Goal: Task Accomplishment & Management: Manage account settings

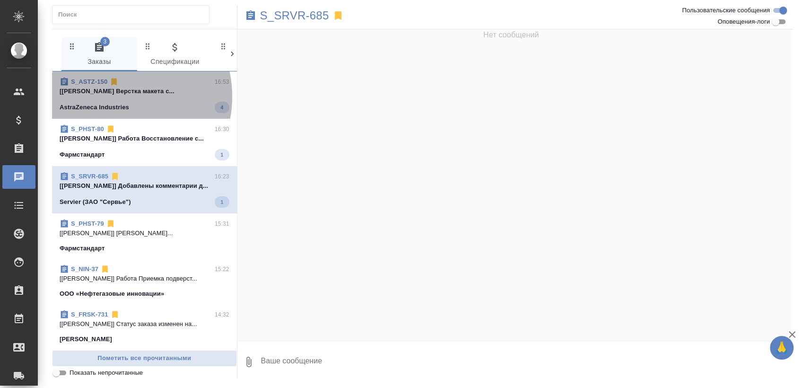
click at [111, 96] on span "S_ASTZ-150 16:53 [Арсеньева Вера] Работа Верстка макета с... AstraZeneca Indust…" at bounding box center [145, 95] width 170 height 36
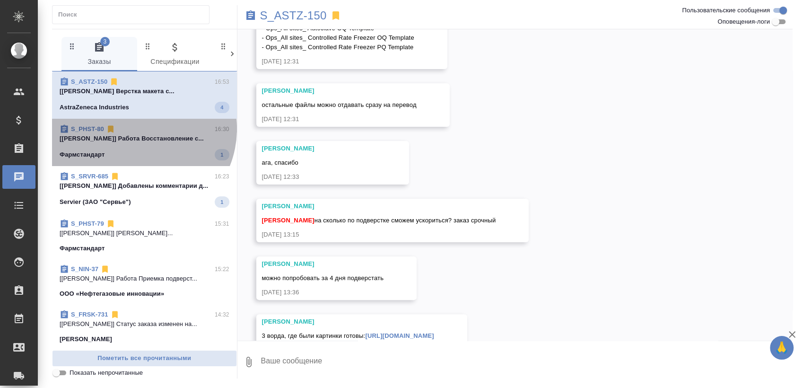
click at [137, 129] on div "S_PHST-80 16:30" at bounding box center [145, 128] width 170 height 9
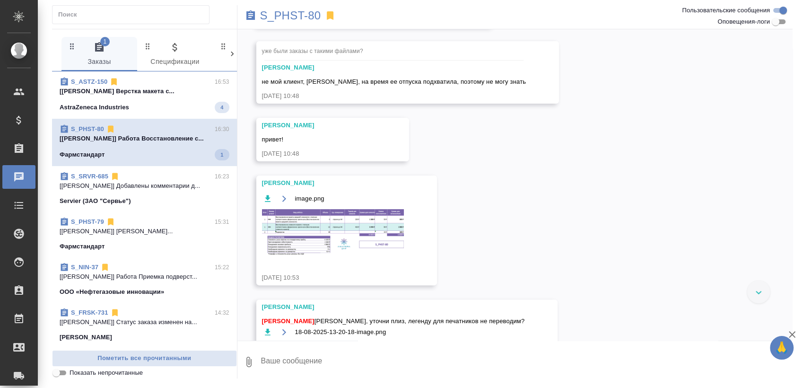
click at [135, 182] on p "[Муталимов Марк] Добавлены комментарии д..." at bounding box center [145, 185] width 170 height 9
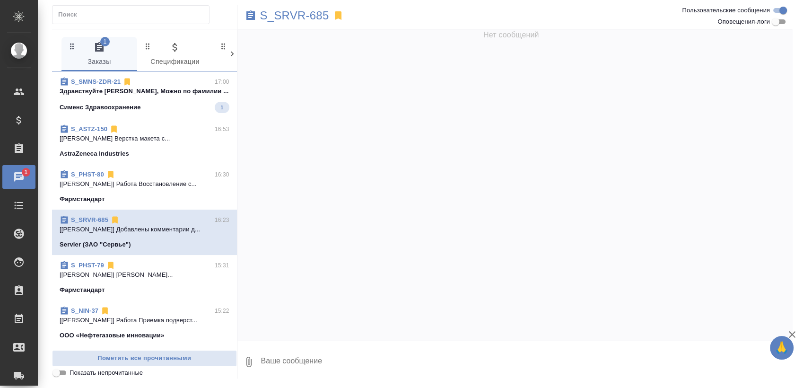
click at [205, 93] on p "Здравствуйте Ольга, Можно по фамилии ..." at bounding box center [145, 91] width 170 height 9
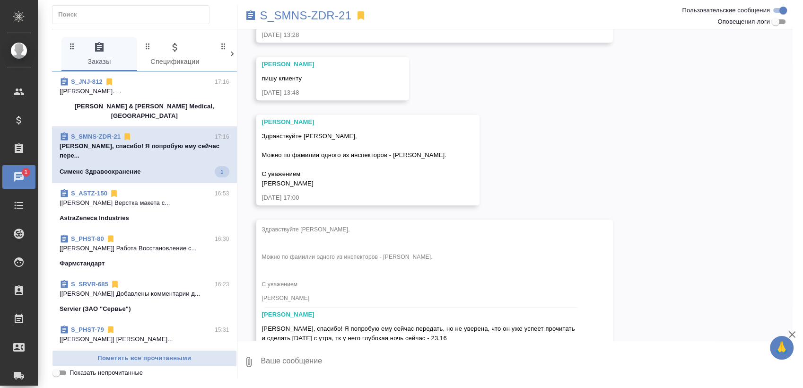
scroll to position [829, 0]
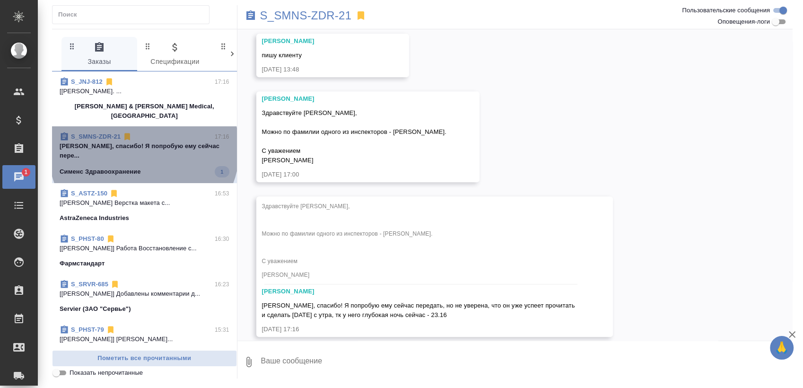
click at [144, 141] on p "Оля, спасибо! Я попробую ему сейчас пере..." at bounding box center [145, 150] width 170 height 19
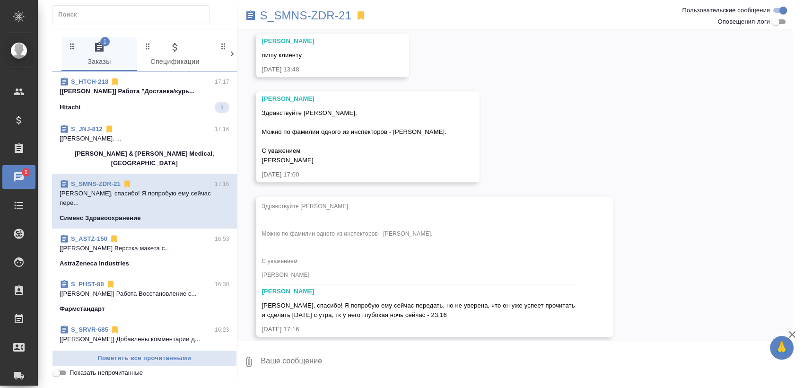
click at [153, 112] on div "Hitachi 1" at bounding box center [145, 107] width 170 height 11
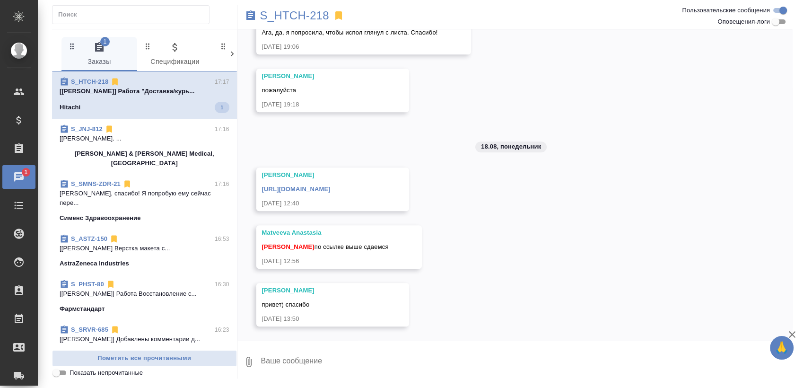
scroll to position [626, 0]
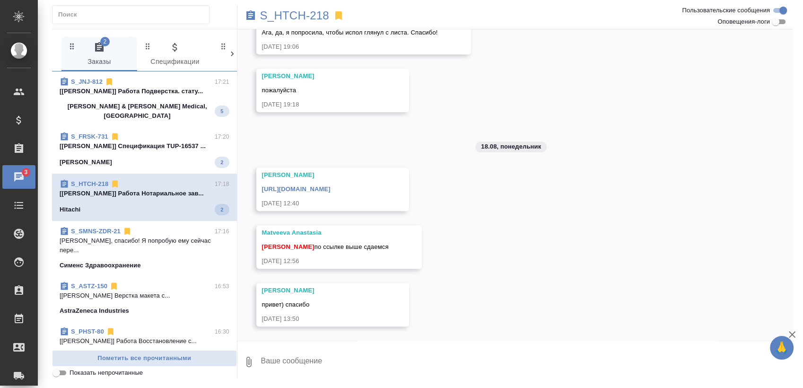
click at [159, 95] on p "[Носкова Анна] Работа Подверстка. стату..." at bounding box center [145, 91] width 170 height 9
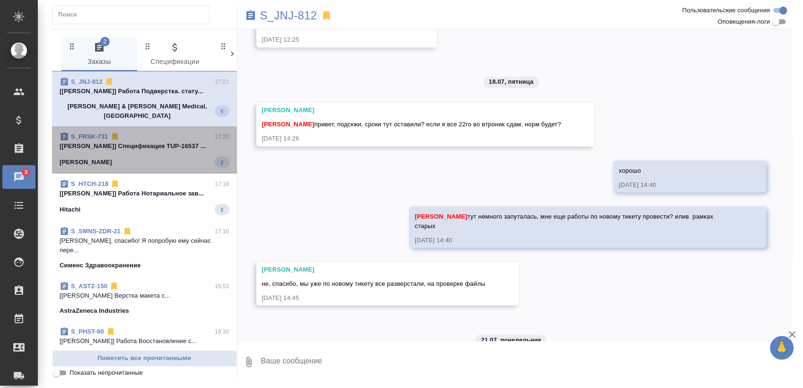
drag, startPoint x: 164, startPoint y: 136, endPoint x: 163, endPoint y: 141, distance: 5.3
click at [164, 141] on p "[Усманова Ольга] Спецификация TUP-16537 ..." at bounding box center [145, 145] width 170 height 9
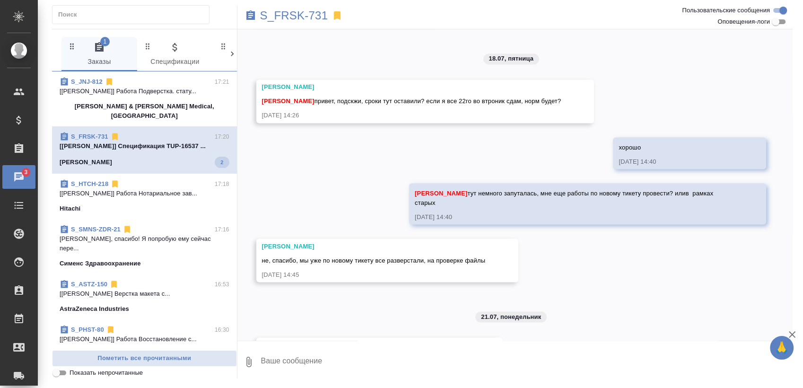
click at [155, 179] on div "S_HTCH-218 17:18" at bounding box center [145, 183] width 170 height 9
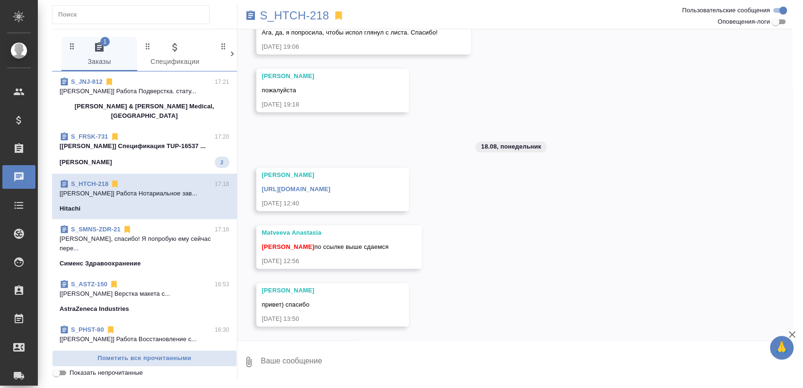
click at [183, 141] on p "[Усманова Ольга] Спецификация TUP-16537 ..." at bounding box center [145, 145] width 170 height 9
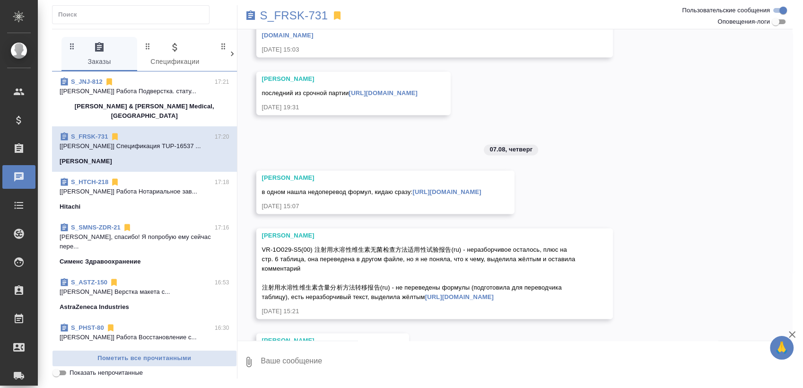
scroll to position [2646, 0]
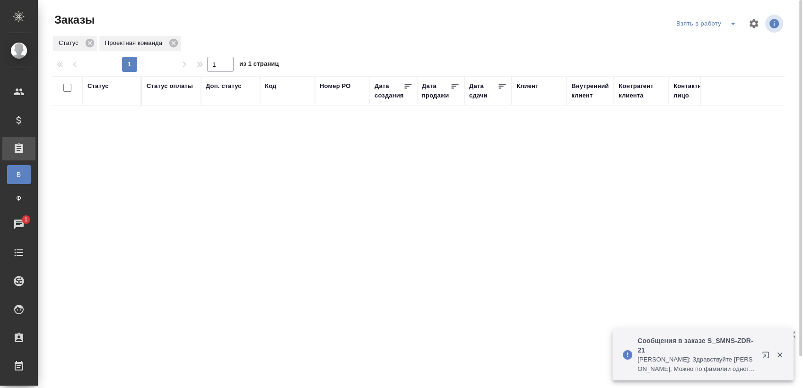
click at [726, 22] on span "split button" at bounding box center [733, 23] width 14 height 11
click at [707, 37] on li "Мои заказы" at bounding box center [707, 42] width 79 height 15
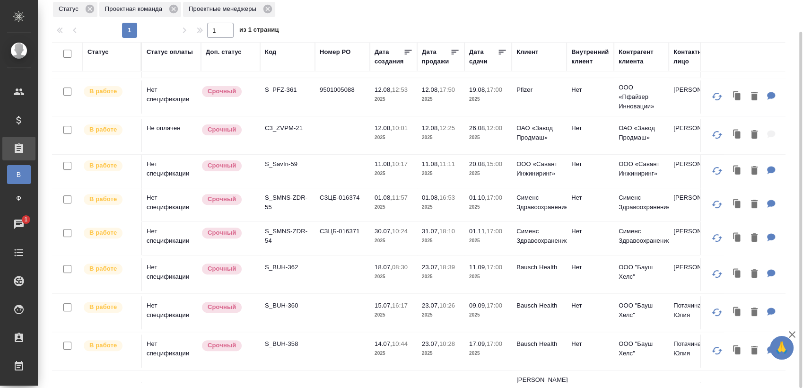
scroll to position [420, 0]
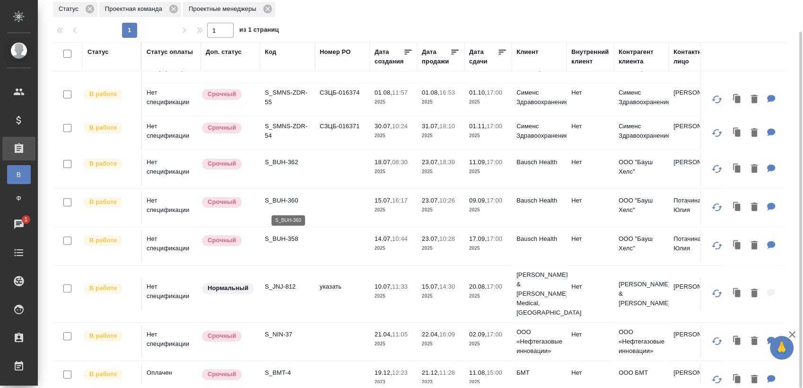
click at [296, 205] on p "S_BUH-360" at bounding box center [287, 200] width 45 height 9
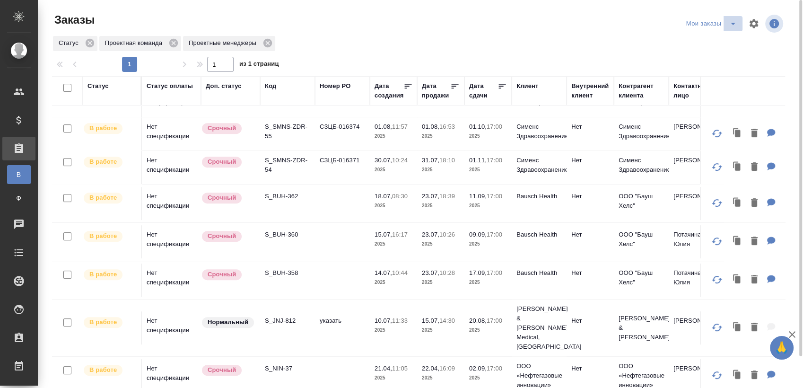
scroll to position [157, 0]
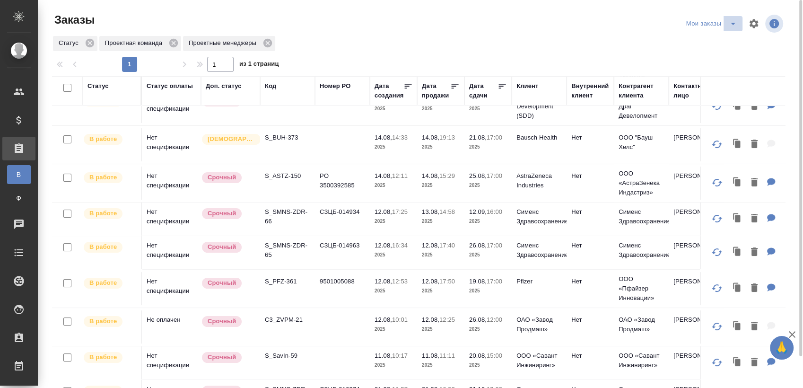
click at [735, 27] on icon "split button" at bounding box center [732, 23] width 11 height 11
click at [722, 57] on li "Cдан без статистики" at bounding box center [712, 57] width 79 height 15
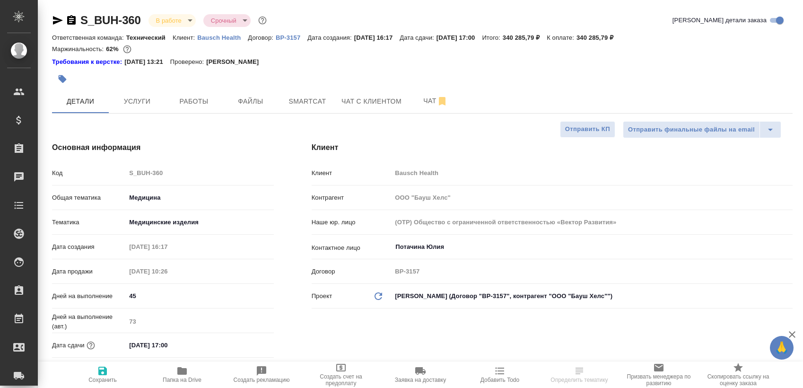
select select "RU"
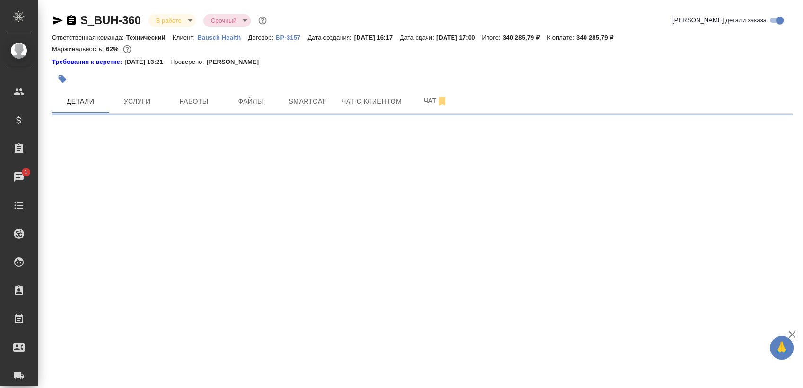
click at [59, 19] on icon "button" at bounding box center [58, 20] width 10 height 9
select select "RU"
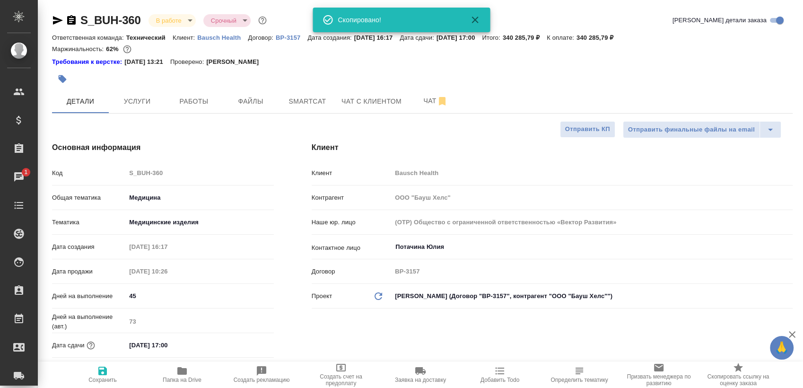
type textarea "x"
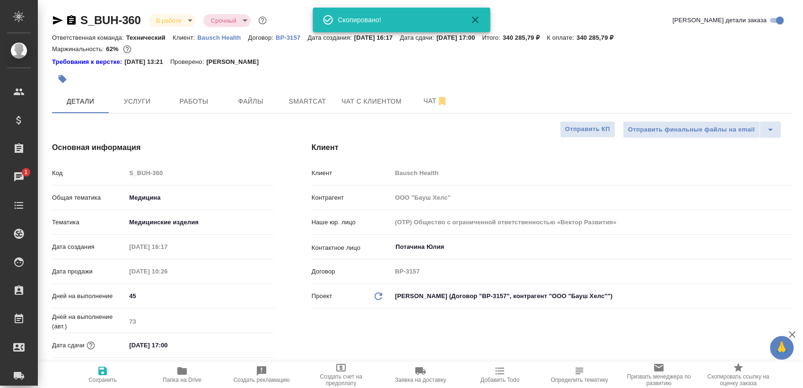
type textarea "x"
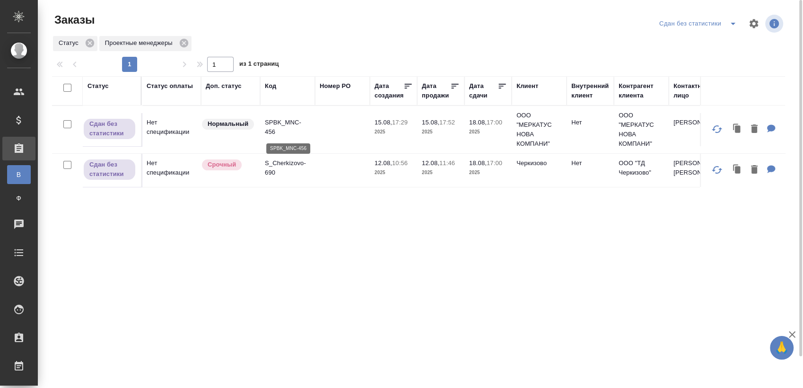
click at [289, 130] on p "SPBK_MNC-456" at bounding box center [287, 127] width 45 height 19
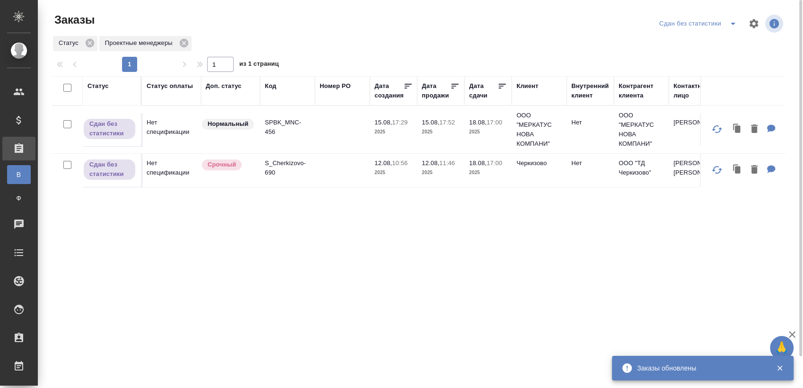
click at [288, 169] on p "S_Cherkizovo-690" at bounding box center [287, 167] width 45 height 19
click at [733, 26] on icon "split button" at bounding box center [732, 23] width 11 height 11
click at [710, 39] on li "Мои заказы" at bounding box center [699, 42] width 86 height 15
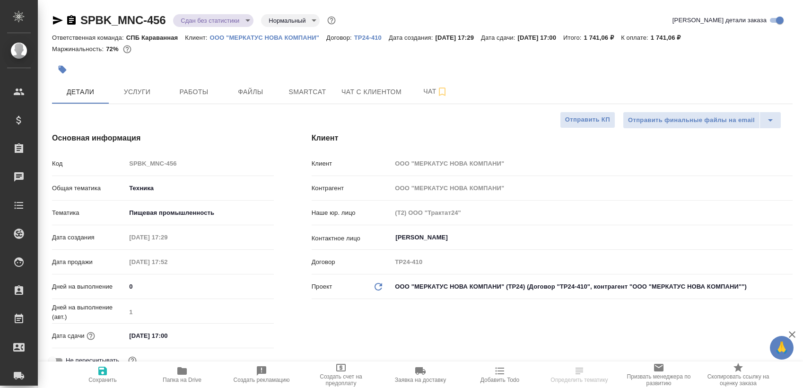
select select "RU"
type textarea "x"
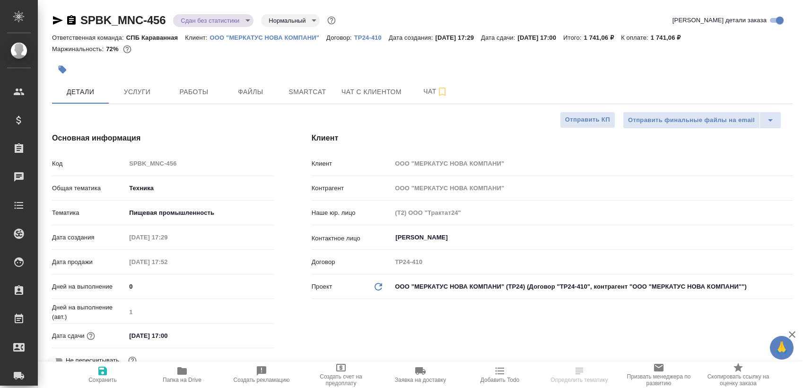
type textarea "x"
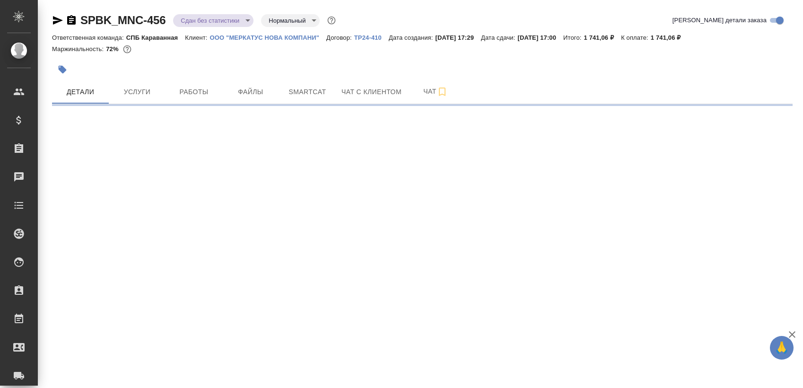
select select "RU"
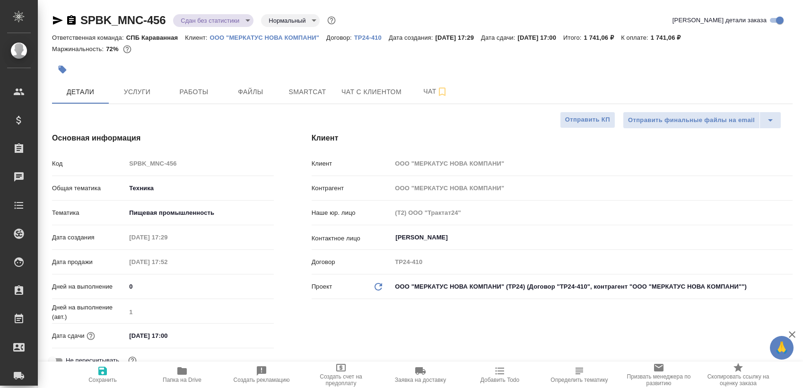
type textarea "x"
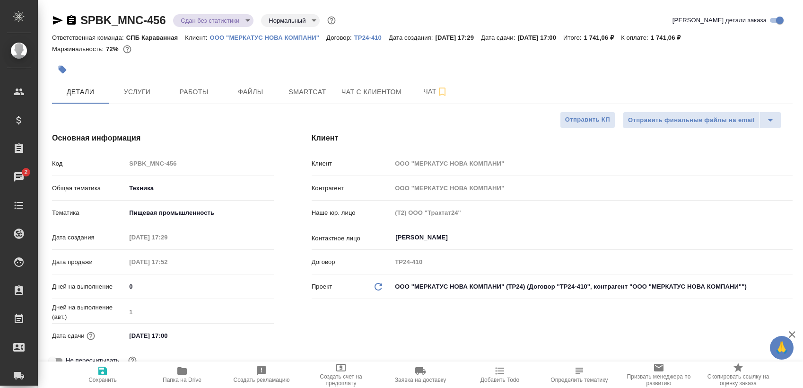
type textarea "x"
click at [293, 102] on button "Smartcat" at bounding box center [307, 92] width 57 height 24
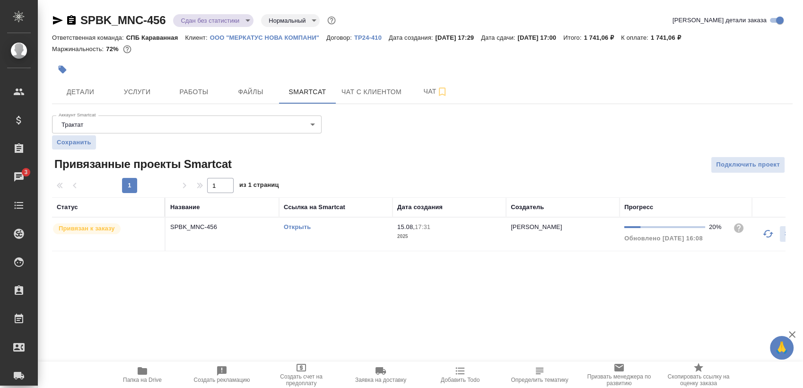
click at [332, 237] on td "Открыть" at bounding box center [335, 234] width 113 height 33
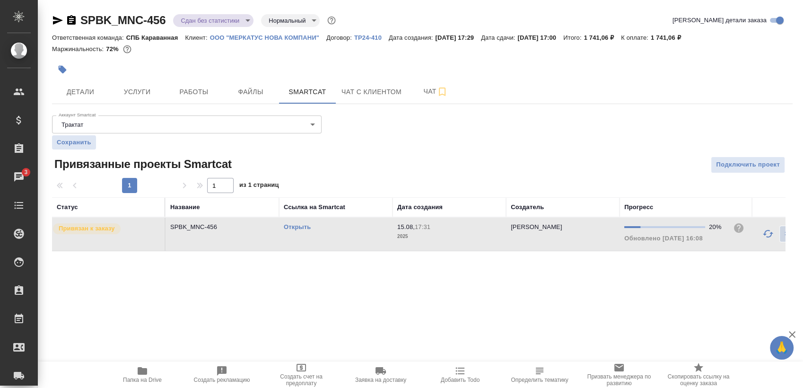
click at [332, 237] on td "Открыть" at bounding box center [335, 234] width 113 height 33
click at [196, 93] on span "Работы" at bounding box center [193, 92] width 45 height 12
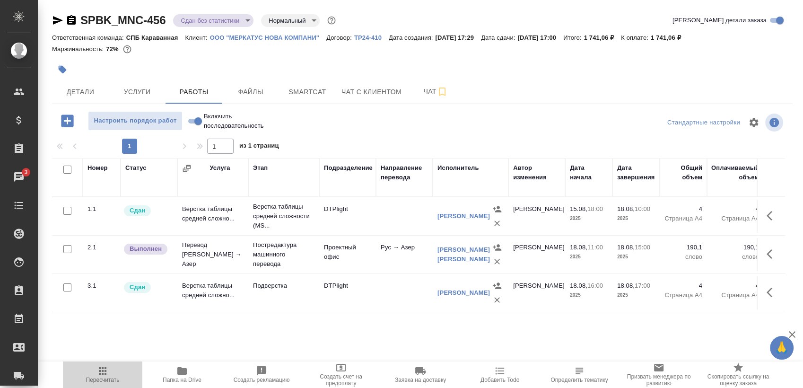
click at [90, 382] on span "Пересчитать" at bounding box center [103, 379] width 34 height 7
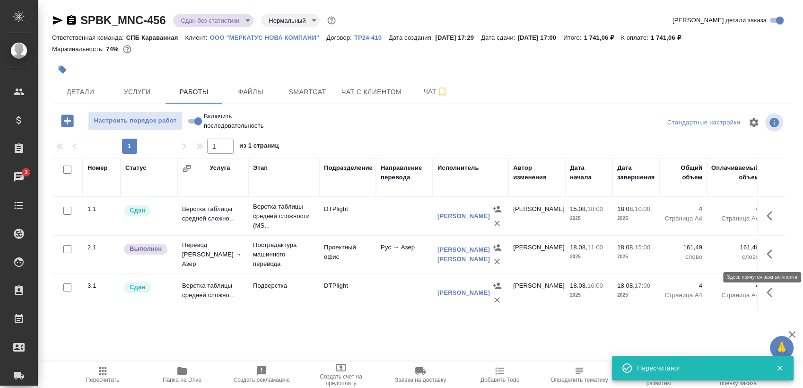
click at [775, 258] on icon "button" at bounding box center [772, 253] width 11 height 11
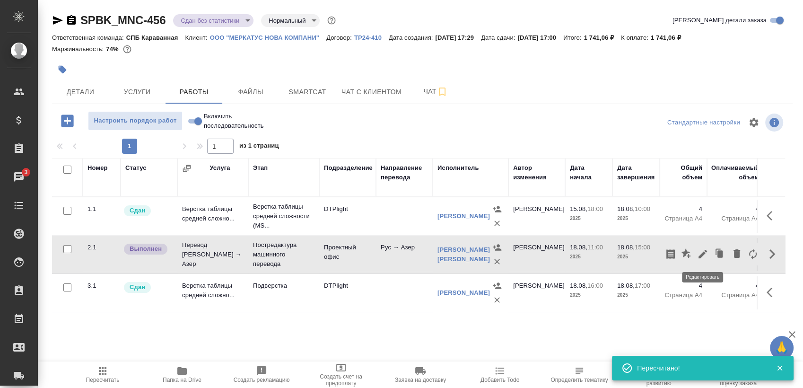
click at [703, 254] on icon "button" at bounding box center [702, 254] width 9 height 9
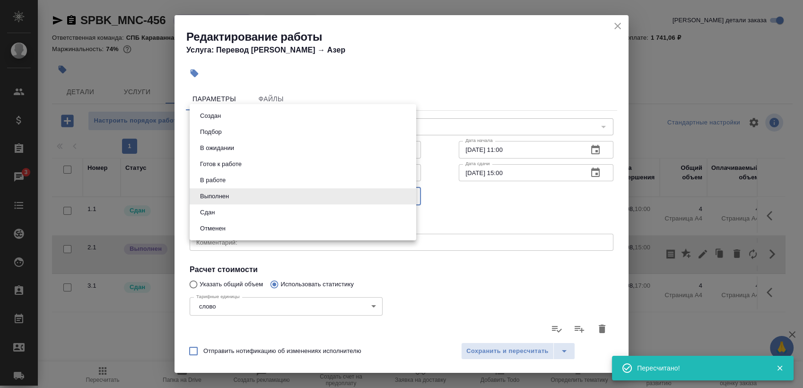
click at [267, 194] on body "🙏 .cls-1 fill:#fff; AWATERA Sergeeva Anastasia Клиенты Спецификации Заказы 3 Ча…" at bounding box center [401, 194] width 803 height 388
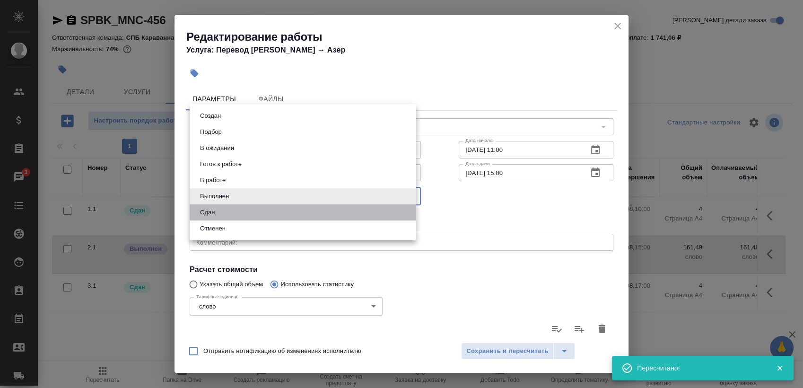
click at [280, 209] on li "Сдан" at bounding box center [303, 212] width 227 height 16
type input "closed"
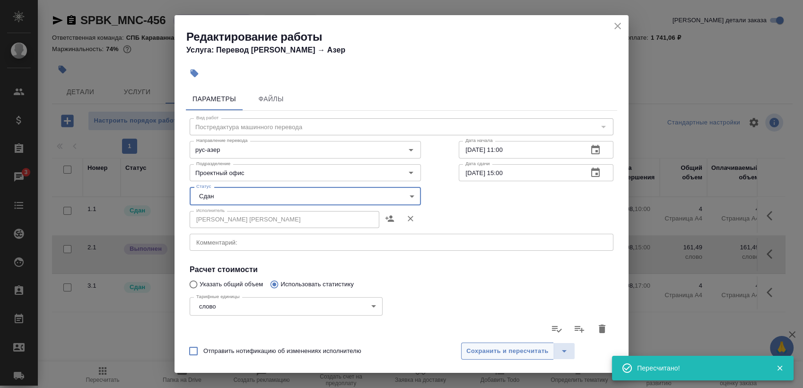
click at [514, 343] on button "Сохранить и пересчитать" at bounding box center [507, 350] width 93 height 17
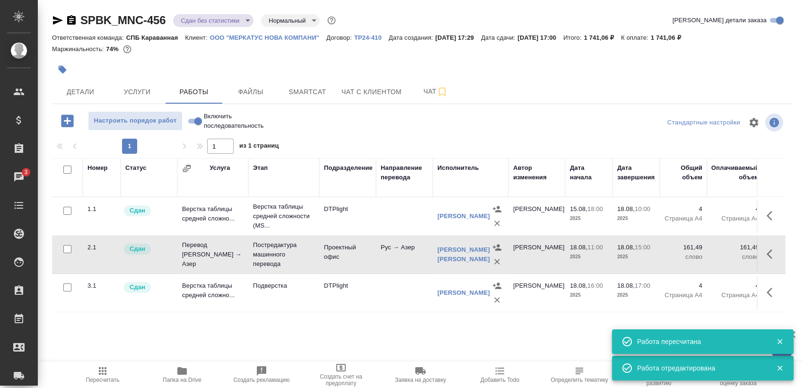
click at [183, 20] on body "🙏 .cls-1 fill:#fff; AWATERA Sergeeva Anastasia Клиенты Спецификации Заказы 3 Ча…" at bounding box center [401, 194] width 803 height 388
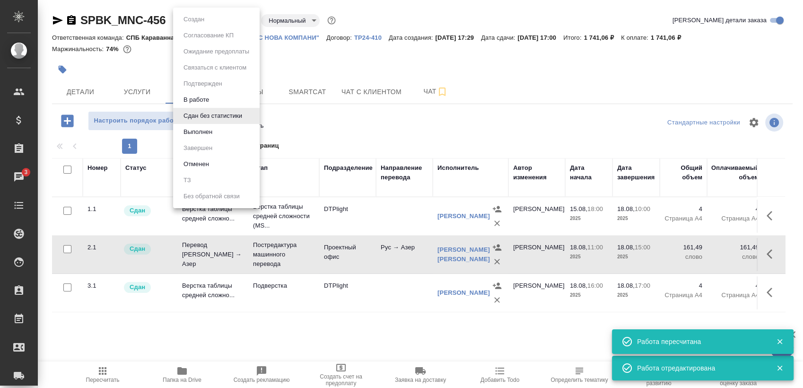
click at [232, 122] on li "Сдан без статистики" at bounding box center [216, 116] width 87 height 16
click at [223, 20] on body "🙏 .cls-1 fill:#fff; AWATERA Sergeeva Anastasia Клиенты Спецификации Заказы 3 Ча…" at bounding box center [401, 194] width 803 height 388
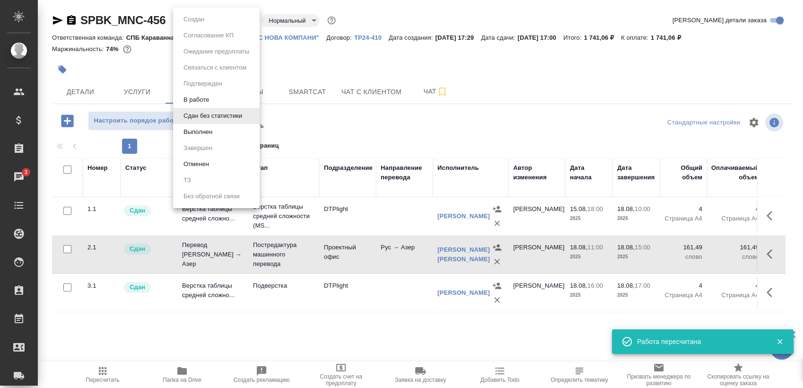
click at [227, 132] on li "Выполнен" at bounding box center [216, 132] width 87 height 16
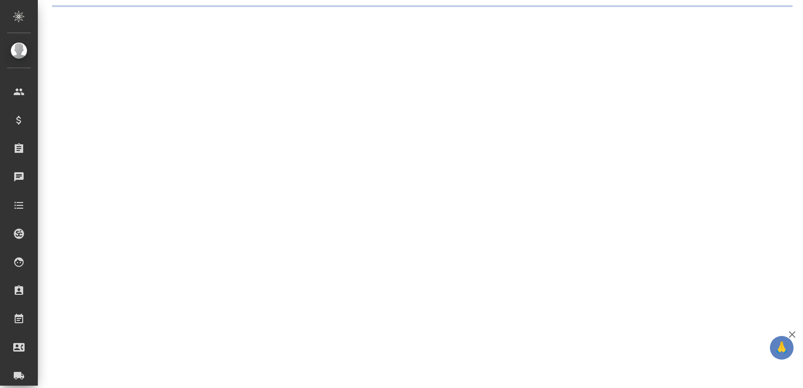
select select "RU"
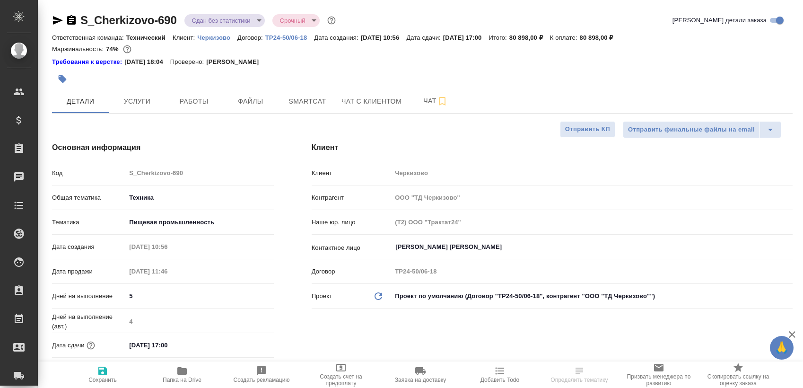
type textarea "x"
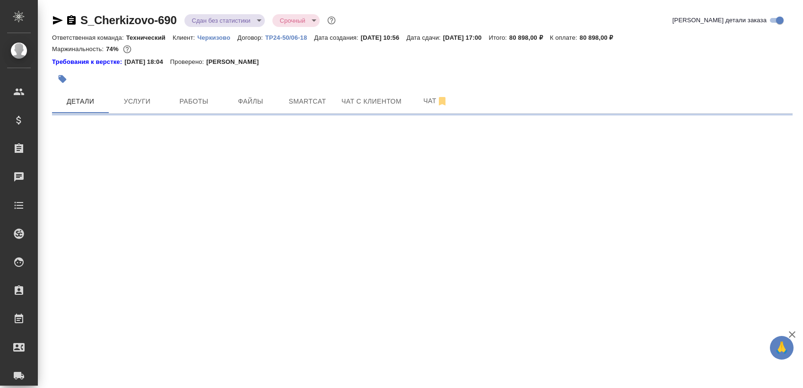
select select "RU"
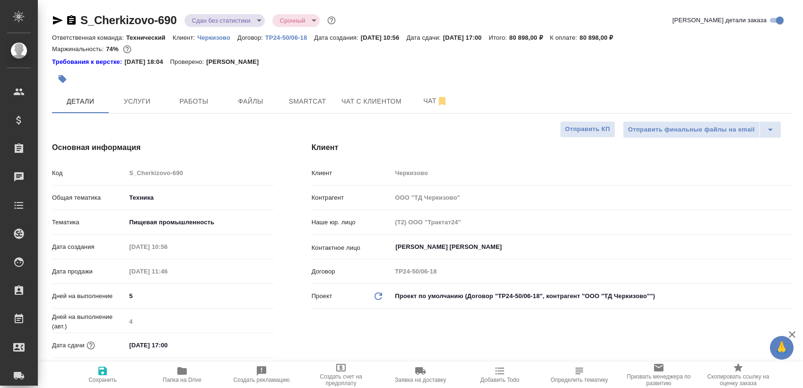
type textarea "x"
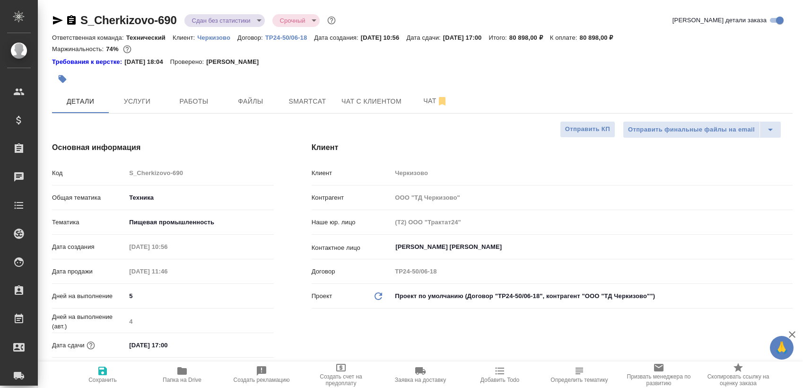
type textarea "x"
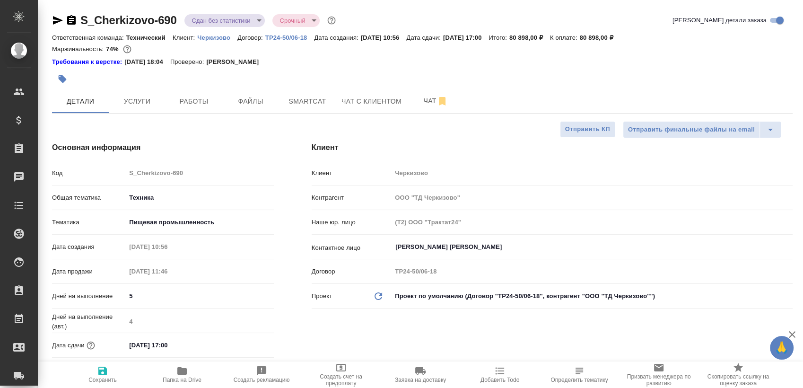
type textarea "x"
click at [300, 105] on span "Smartcat" at bounding box center [307, 102] width 45 height 12
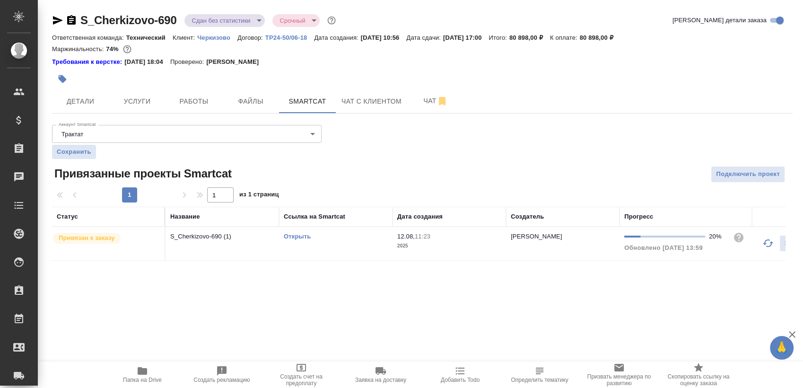
click at [345, 249] on td "Открыть" at bounding box center [335, 243] width 113 height 33
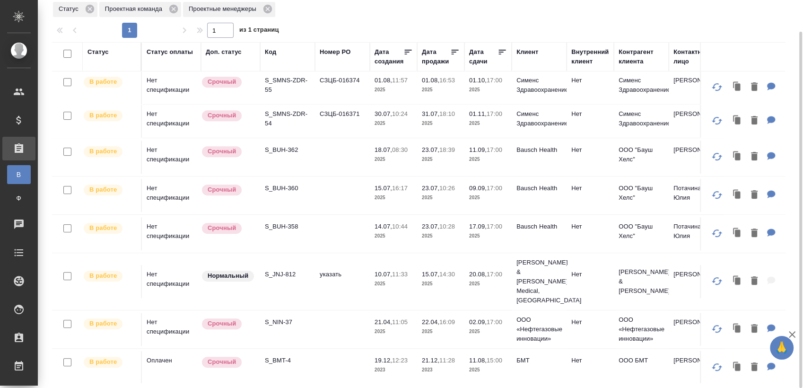
scroll to position [438, 0]
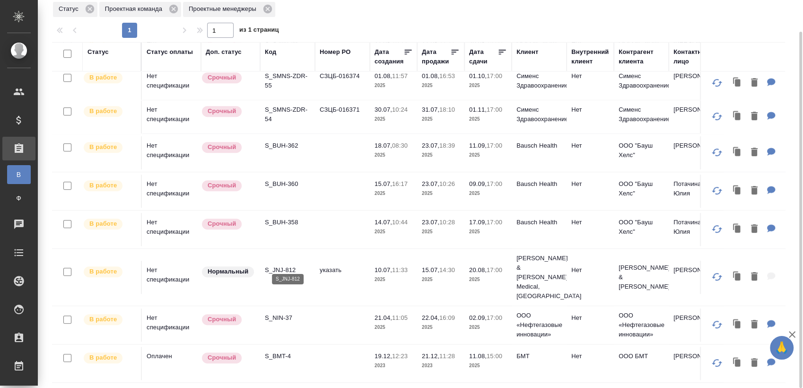
click at [278, 265] on p "S_JNJ-812" at bounding box center [287, 269] width 45 height 9
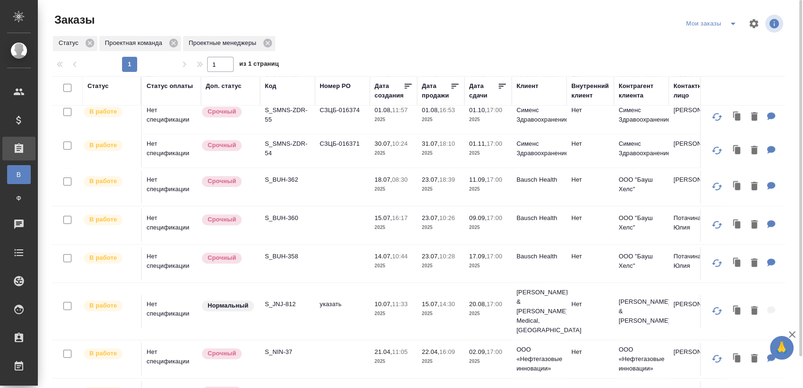
scroll to position [386, 0]
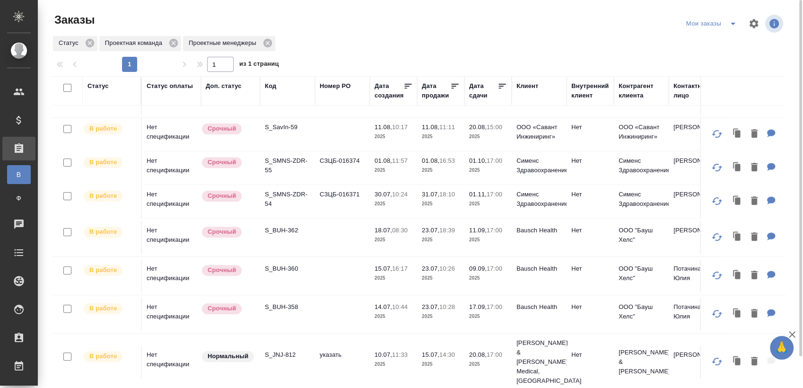
click at [730, 21] on icon "split button" at bounding box center [732, 23] width 11 height 11
click at [700, 40] on li "Взять в работу" at bounding box center [712, 42] width 79 height 15
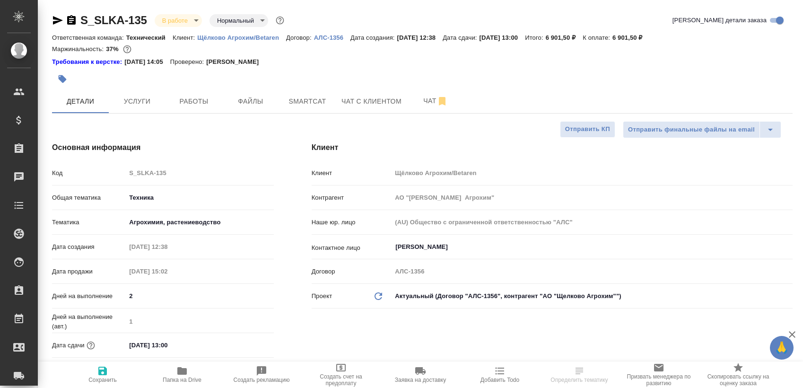
select select "RU"
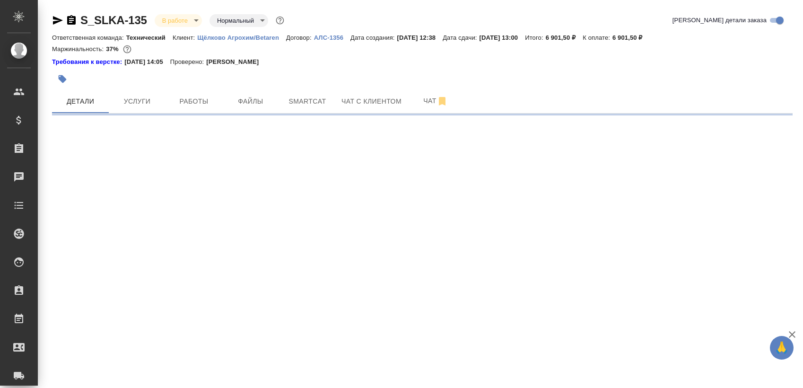
select select "RU"
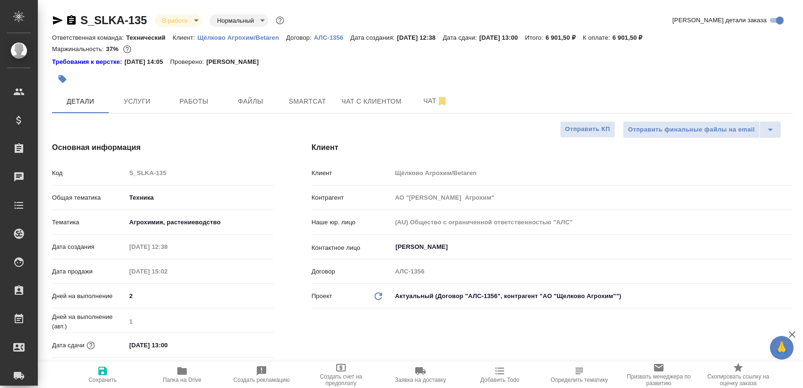
type textarea "x"
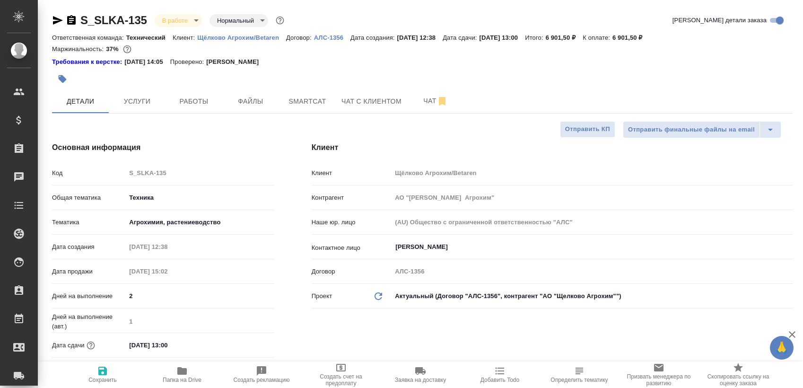
type textarea "x"
click at [316, 96] on span "Smartcat" at bounding box center [307, 102] width 45 height 12
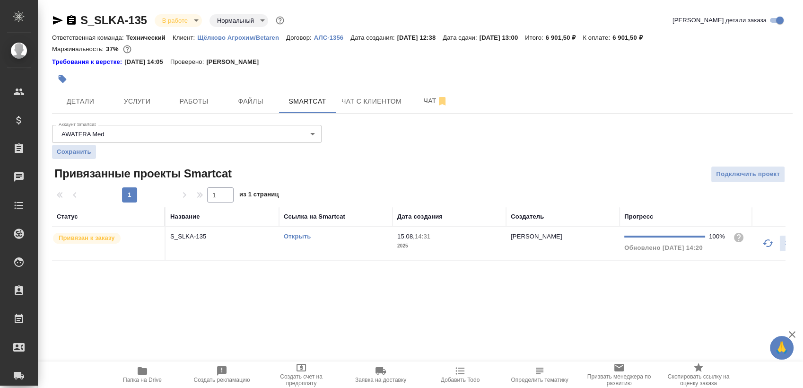
click at [304, 235] on link "Открыть" at bounding box center [297, 236] width 27 height 7
click at [194, 98] on span "Работы" at bounding box center [193, 102] width 45 height 12
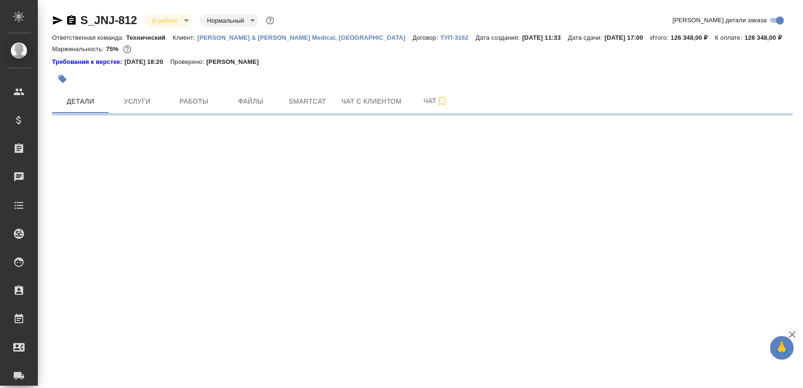
select select "RU"
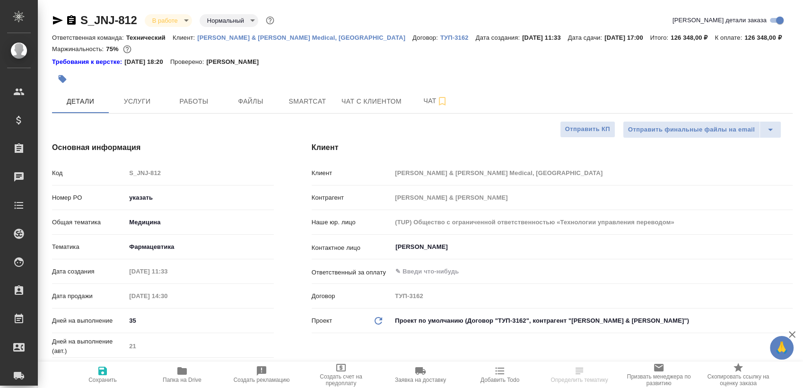
click at [57, 24] on icon "button" at bounding box center [57, 20] width 11 height 11
type textarea "x"
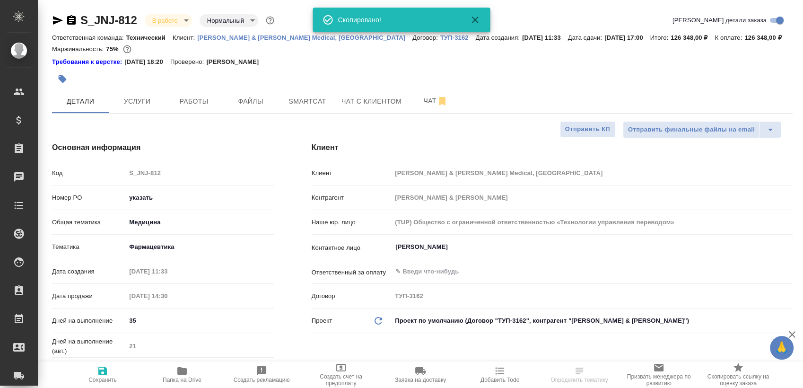
type textarea "x"
click at [317, 98] on span "Smartcat" at bounding box center [307, 102] width 45 height 12
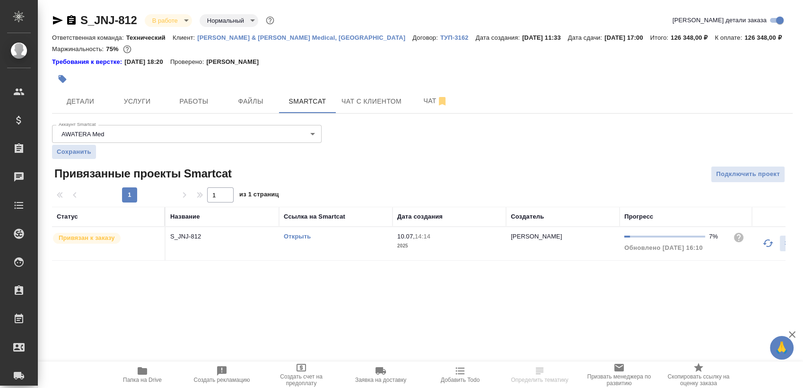
click at [301, 237] on link "Открыть" at bounding box center [297, 236] width 27 height 7
click at [201, 100] on span "Работы" at bounding box center [193, 102] width 45 height 12
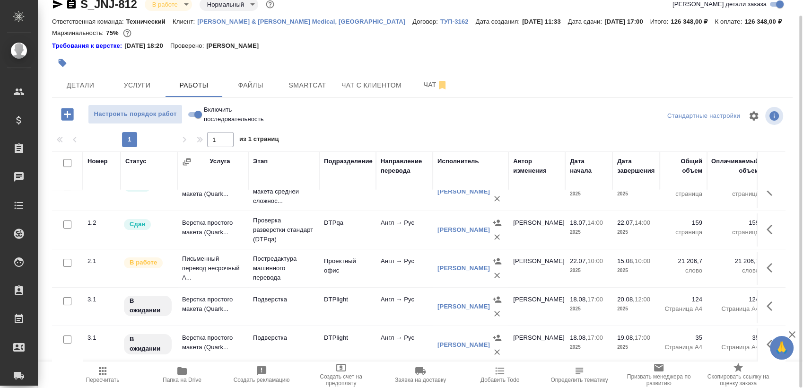
scroll to position [63, 0]
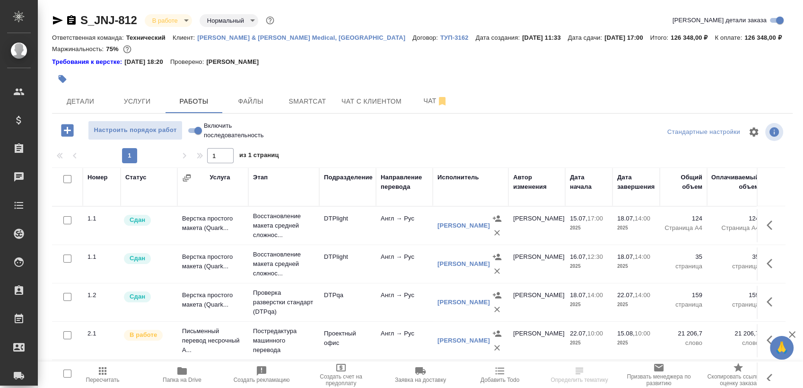
click at [192, 380] on span "Папка на Drive" at bounding box center [182, 379] width 39 height 7
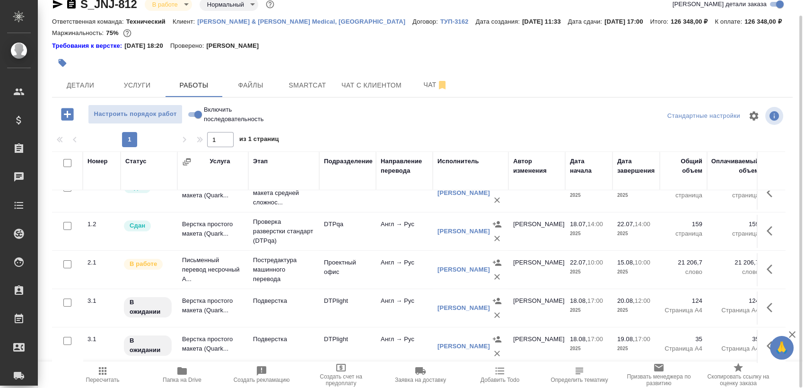
scroll to position [63, 0]
click at [767, 262] on icon "button" at bounding box center [772, 267] width 11 height 11
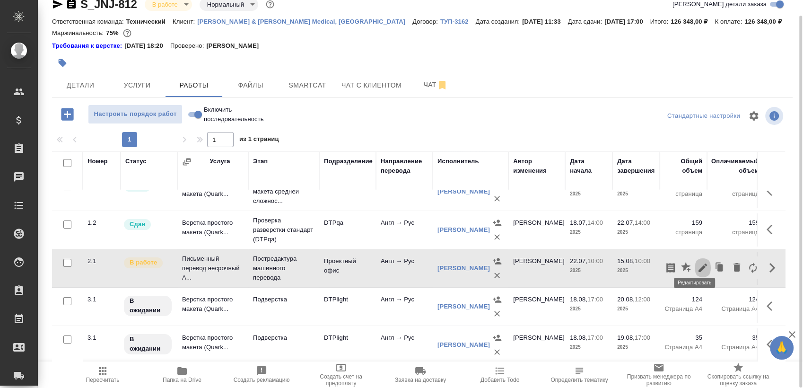
click at [701, 258] on button "button" at bounding box center [703, 267] width 16 height 23
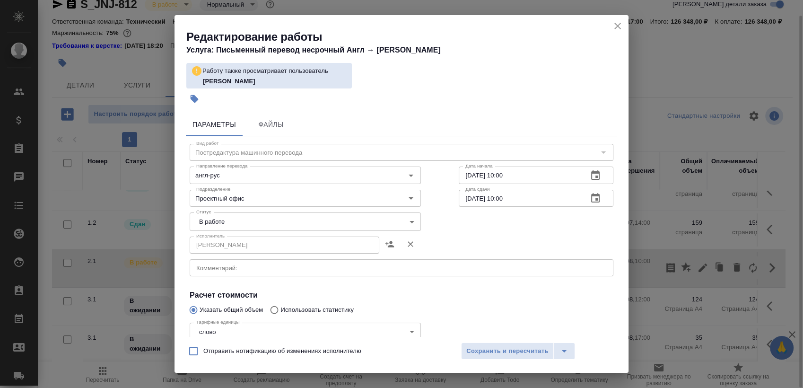
click at [617, 24] on icon "close" at bounding box center [617, 25] width 11 height 11
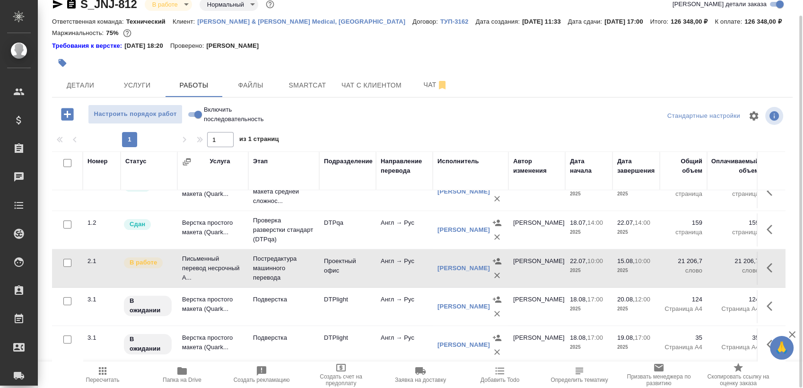
click at [198, 112] on input "Включить последовательность" at bounding box center [198, 114] width 34 height 11
checkbox input "true"
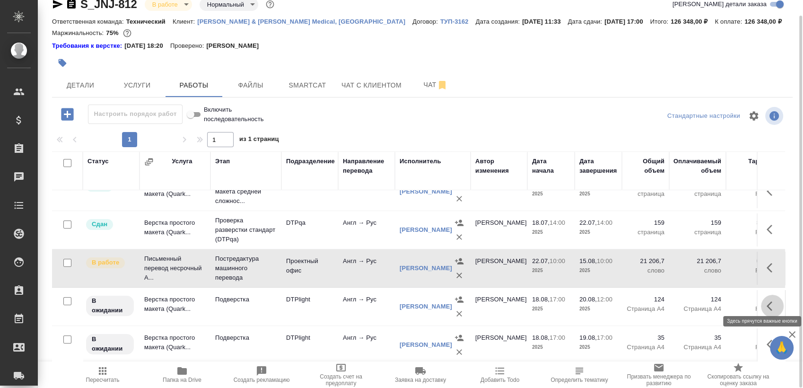
click at [768, 300] on icon "button" at bounding box center [772, 305] width 11 height 11
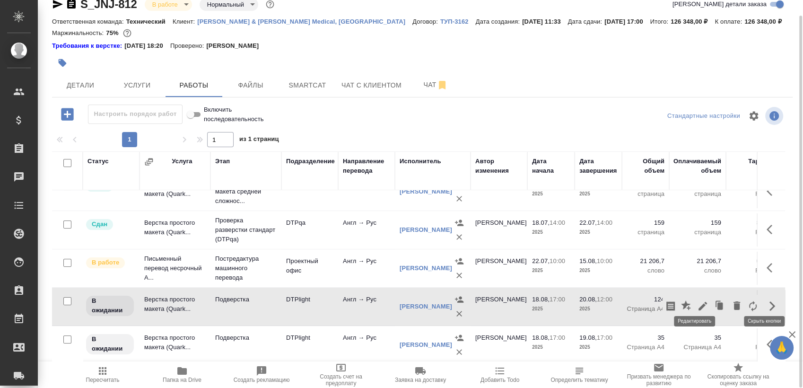
click at [698, 300] on icon "button" at bounding box center [702, 305] width 11 height 11
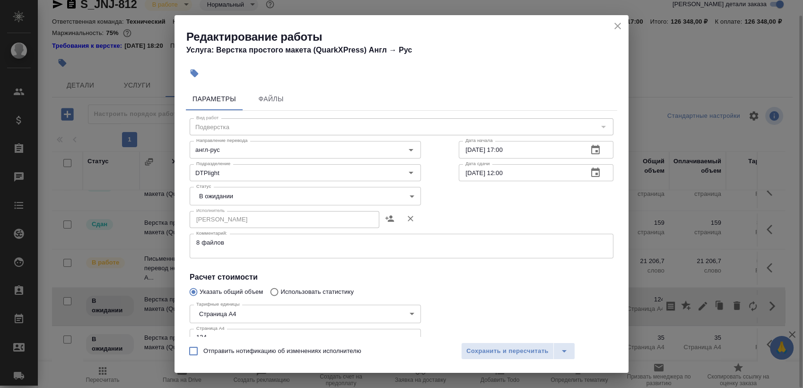
click at [281, 250] on textarea "8 файлов" at bounding box center [401, 246] width 410 height 15
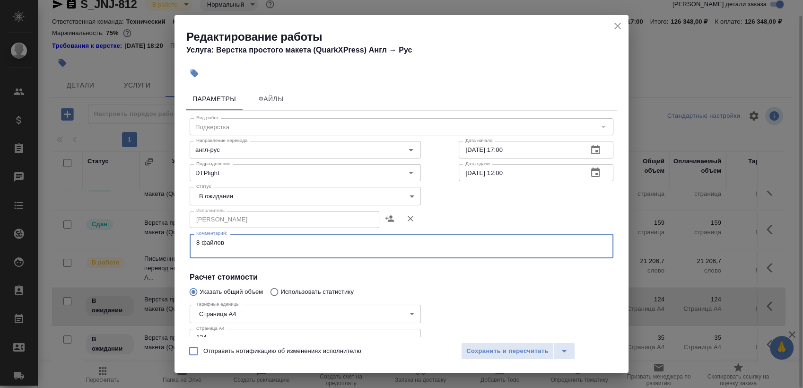
paste textarea "https://drive.awatera.com/s/fow4KaBYR9AzmrQ"
type textarea "8 файлов https://drive.awatera.com/s/fow4KaBYR9AzmrQ"
click at [293, 197] on body "🙏 .cls-1 fill:#fff; AWATERA Sergeeva Anastasia Клиенты Спецификации Заказы 0 Ча…" at bounding box center [401, 194] width 803 height 388
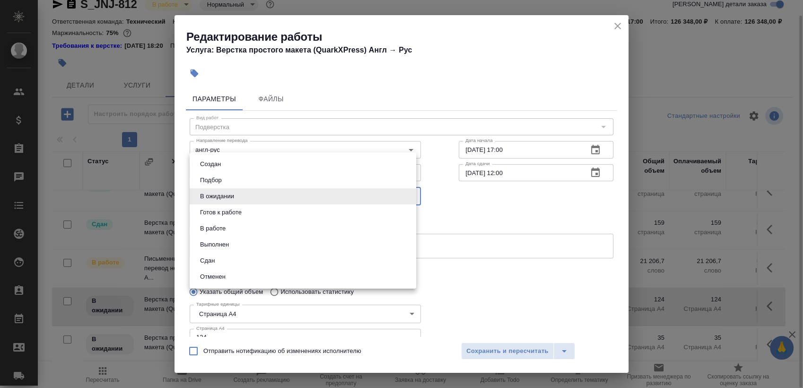
click at [271, 206] on li "Готов к работе" at bounding box center [303, 212] width 227 height 16
type input "readyForWork"
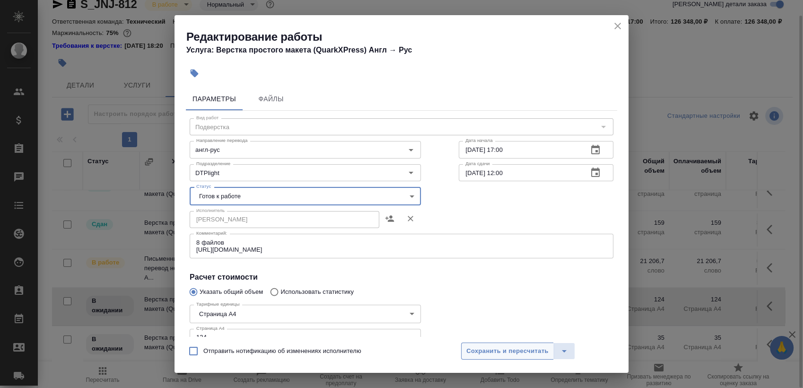
click at [504, 346] on span "Сохранить и пересчитать" at bounding box center [507, 351] width 82 height 11
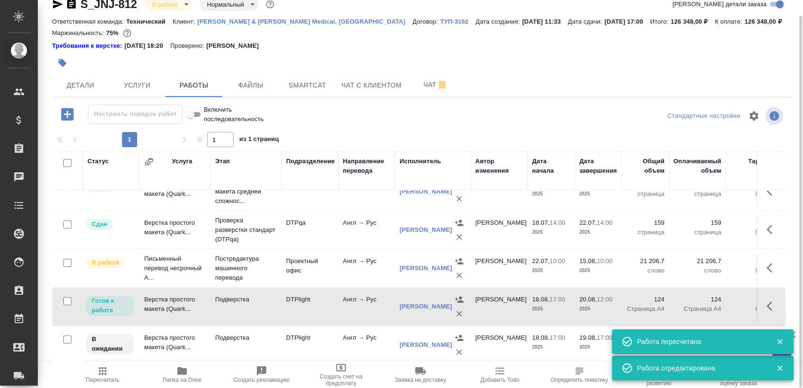
click at [779, 344] on icon "button" at bounding box center [780, 341] width 9 height 9
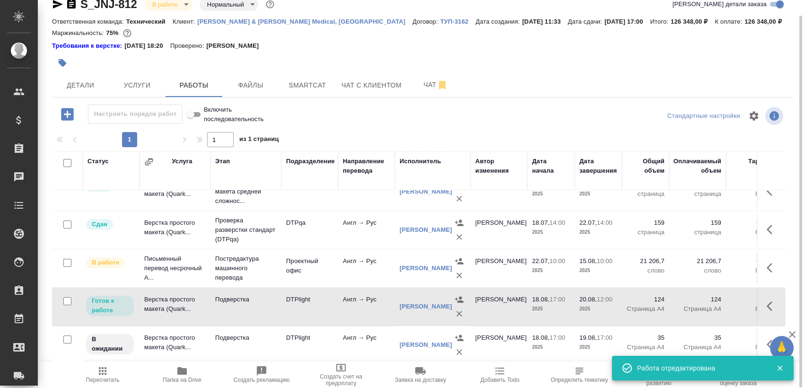
click at [767, 339] on icon "button" at bounding box center [772, 344] width 11 height 11
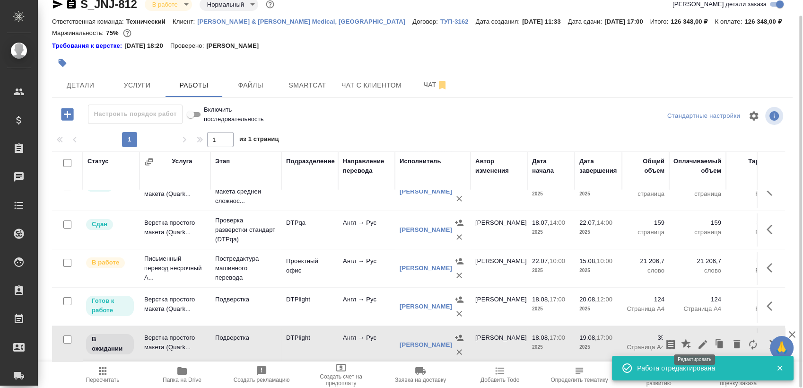
click at [698, 340] on icon "button" at bounding box center [702, 344] width 9 height 9
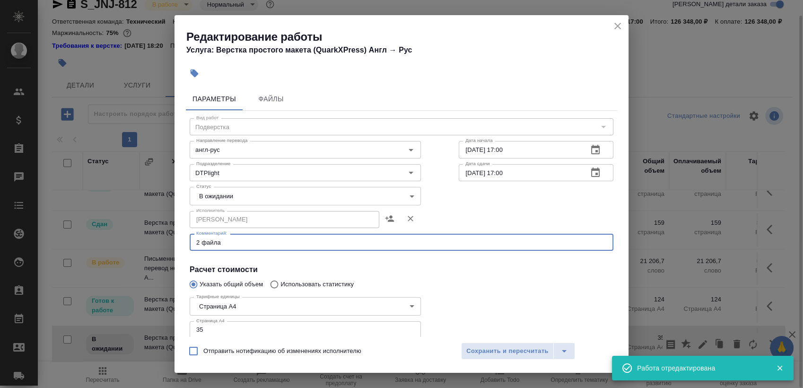
click at [252, 239] on textarea "2 файла" at bounding box center [401, 242] width 410 height 7
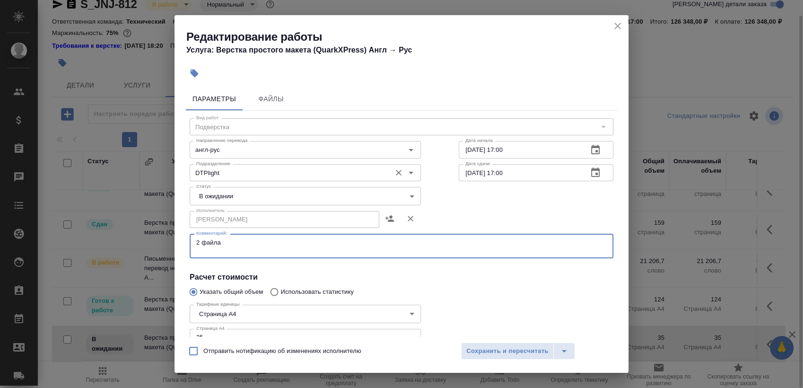
paste textarea "https://drive.awatera.com/s/fow4KaBYR9AzmrQ"
type textarea "2 файла https://drive.awatera.com/s/fow4KaBYR9AzmrQ"
click at [276, 192] on body "🙏 .cls-1 fill:#fff; AWATERA Sergeeva Anastasia Клиенты Спецификации Заказы 0 Ча…" at bounding box center [401, 194] width 803 height 388
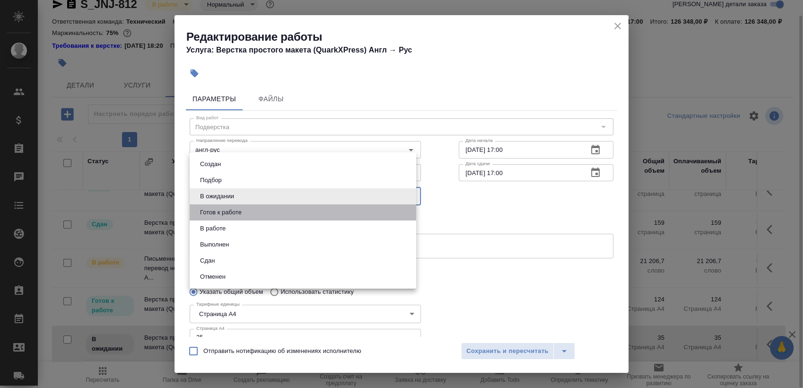
click at [270, 207] on li "Готов к работе" at bounding box center [303, 212] width 227 height 16
type input "readyForWork"
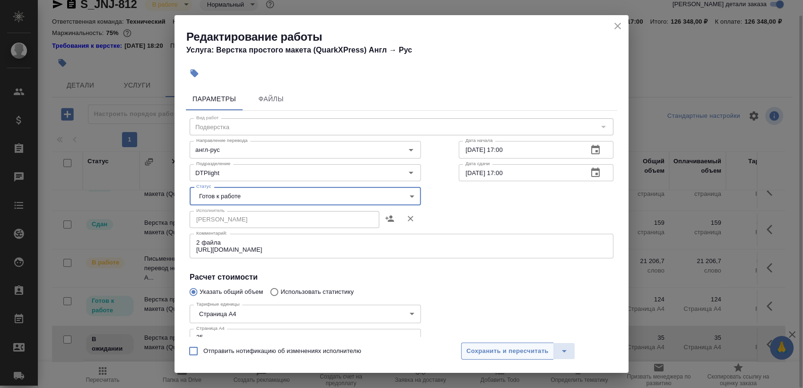
click at [498, 350] on span "Сохранить и пересчитать" at bounding box center [507, 351] width 82 height 11
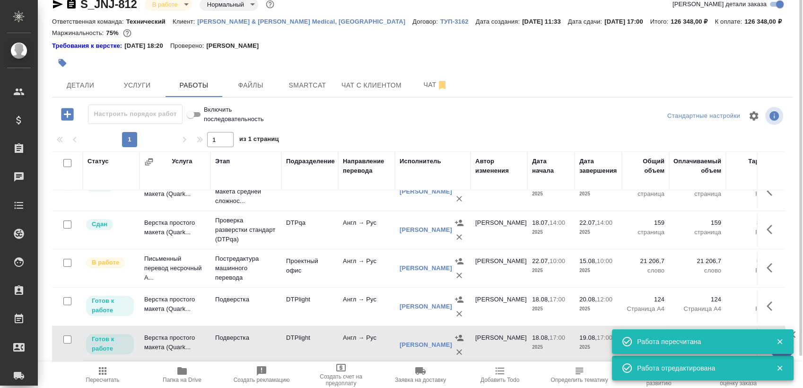
scroll to position [0, 0]
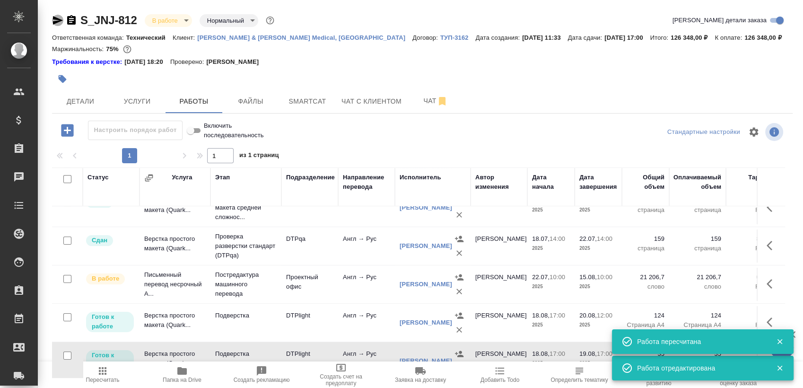
click at [53, 22] on icon "button" at bounding box center [58, 20] width 10 height 9
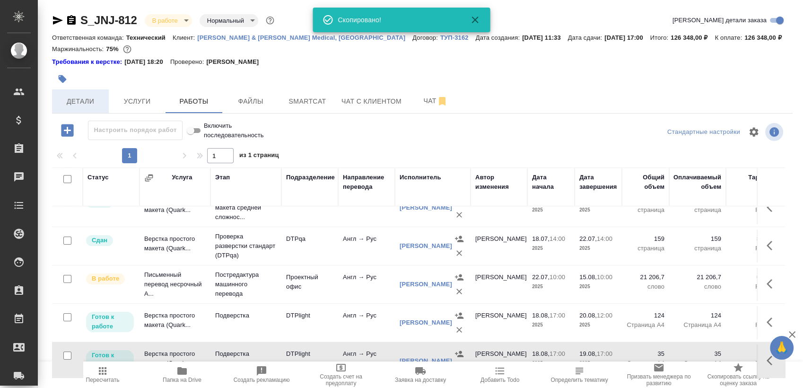
click at [76, 108] on button "Детали" at bounding box center [80, 101] width 57 height 24
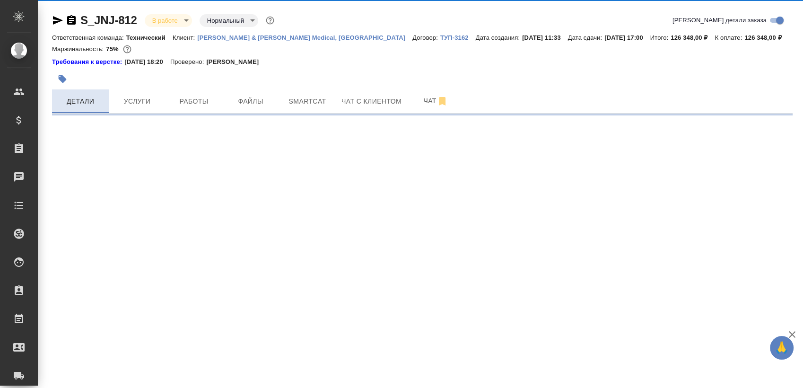
select select "RU"
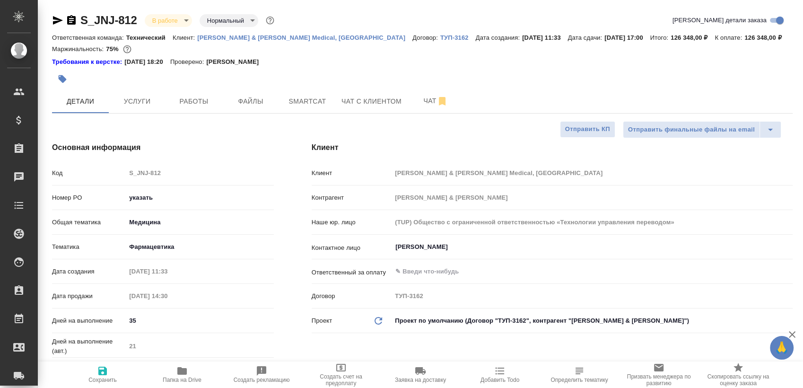
type textarea "x"
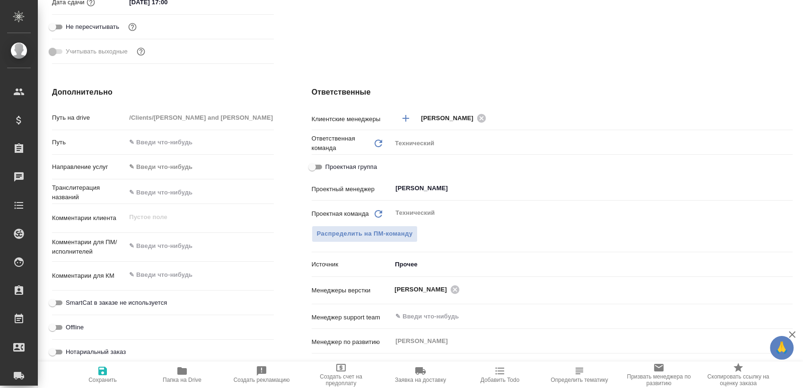
scroll to position [105, 0]
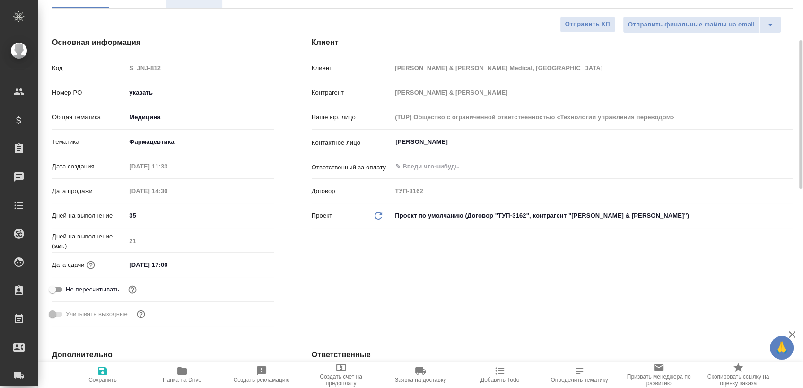
type textarea "x"
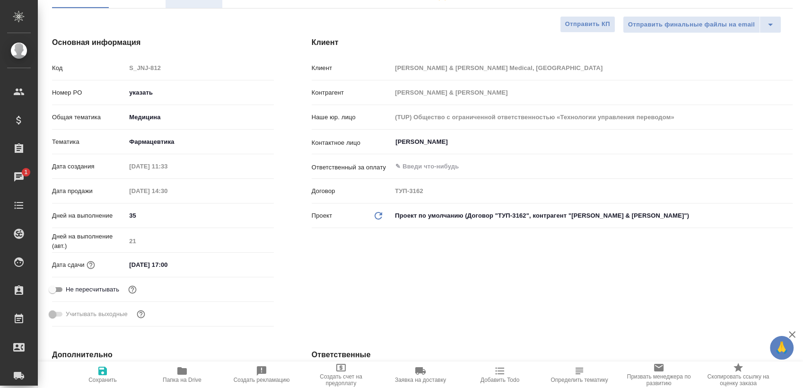
type textarea "x"
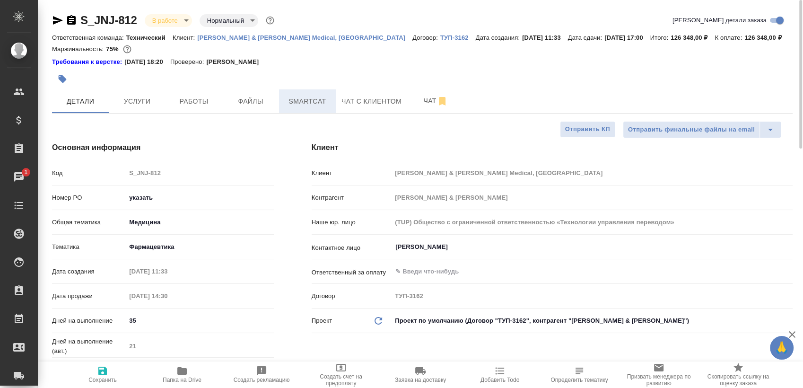
click at [303, 90] on button "Smartcat" at bounding box center [307, 101] width 57 height 24
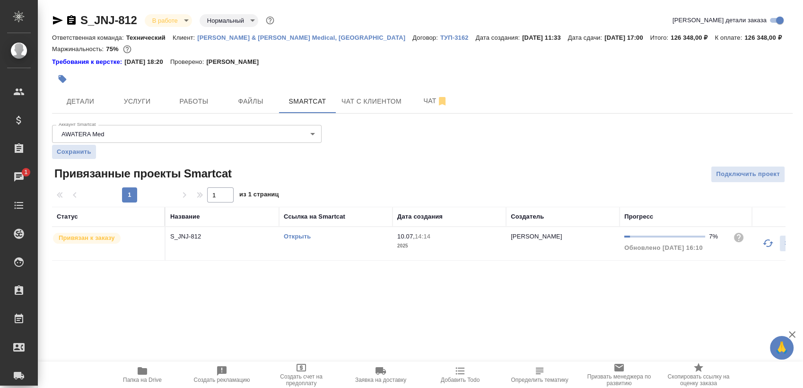
click at [305, 237] on link "Открыть" at bounding box center [297, 236] width 27 height 7
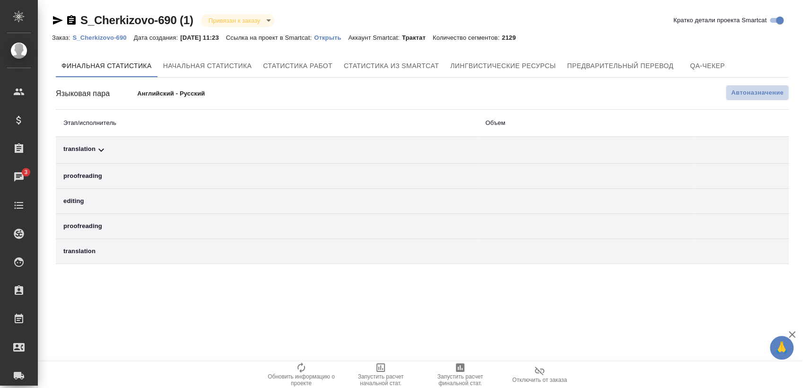
click at [768, 89] on span "Автоназначение" at bounding box center [757, 92] width 52 height 9
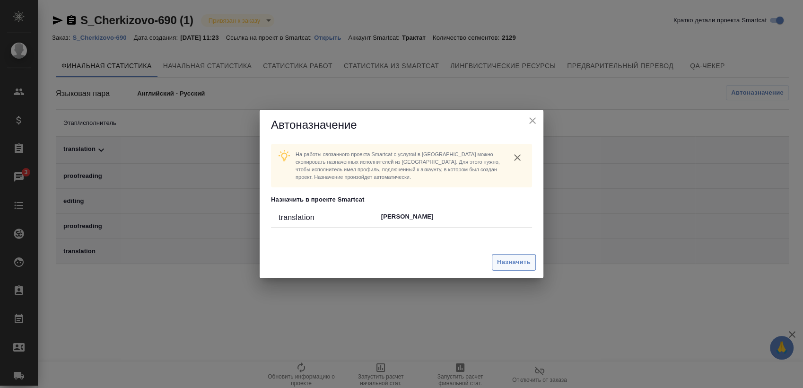
click at [514, 258] on span "Назначить" at bounding box center [514, 262] width 34 height 11
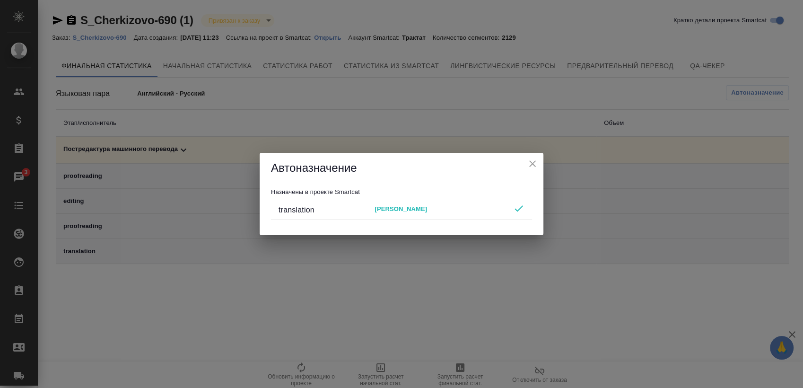
drag, startPoint x: 534, startPoint y: 159, endPoint x: 532, endPoint y: 176, distance: 17.1
click at [534, 159] on icon "close" at bounding box center [532, 163] width 11 height 11
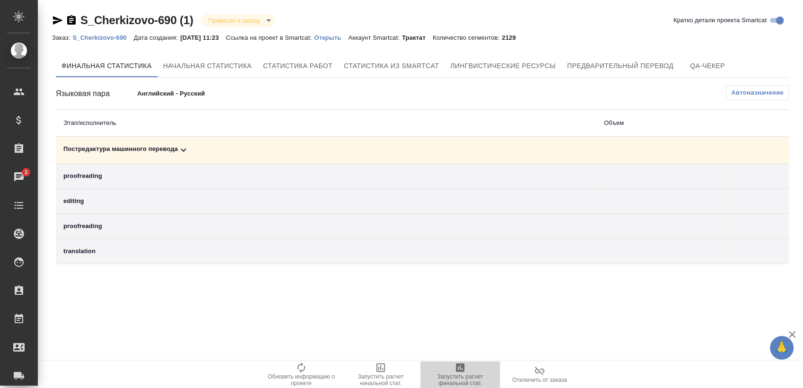
click at [473, 363] on span "Запустить расчет финальной стат." at bounding box center [460, 374] width 68 height 25
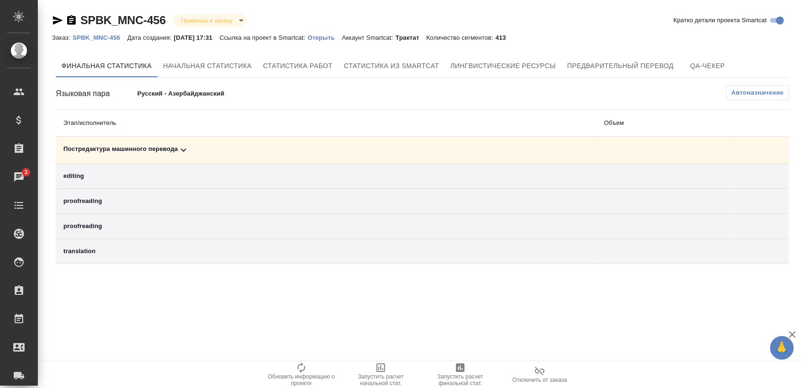
click at [299, 144] on div "Постредактура машинного перевода" at bounding box center [325, 149] width 525 height 11
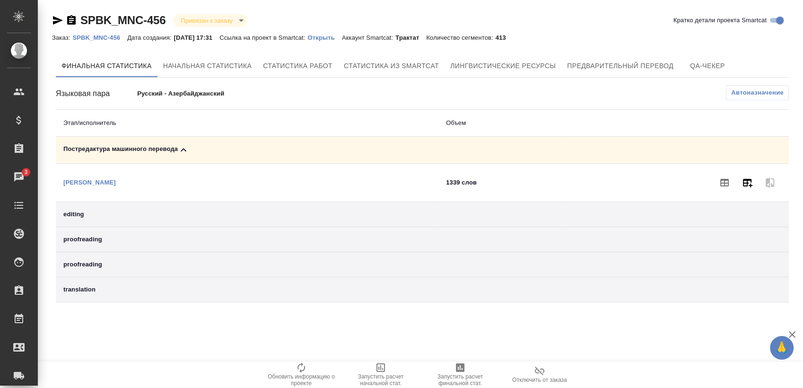
click at [750, 175] on button "button" at bounding box center [747, 182] width 23 height 23
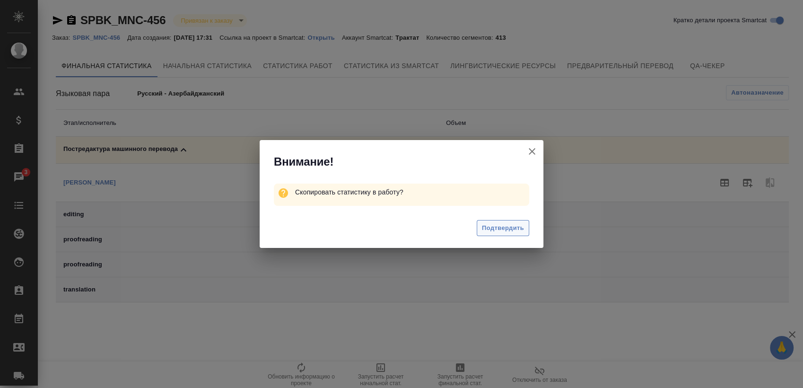
click at [499, 224] on span "Подтвердить" at bounding box center [503, 228] width 42 height 11
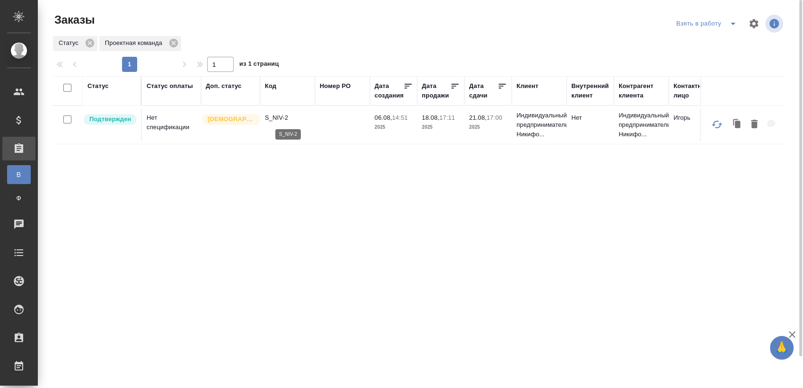
click at [276, 114] on p "S_NIV-2" at bounding box center [287, 117] width 45 height 9
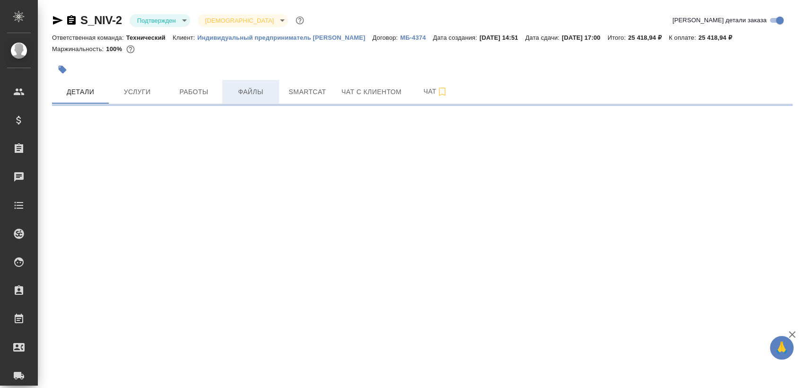
select select "RU"
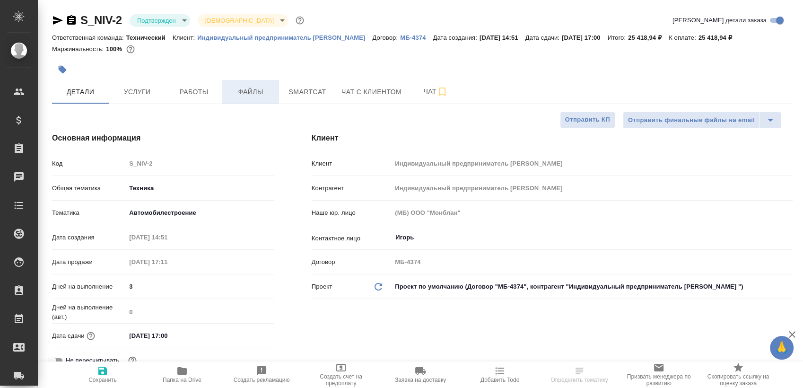
type textarea "x"
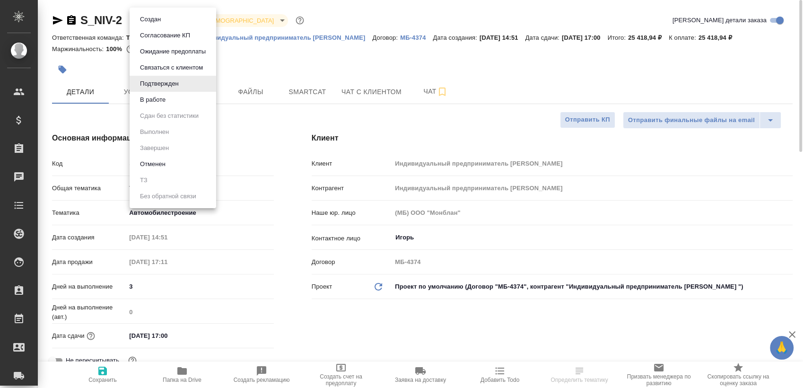
click at [174, 21] on body "🙏 .cls-1 fill:#fff; AWATERA [PERSON_NAME] Спецификации Заказы Чаты Todo Проекты…" at bounding box center [401, 194] width 803 height 388
click at [166, 104] on button "В работе" at bounding box center [152, 100] width 31 height 10
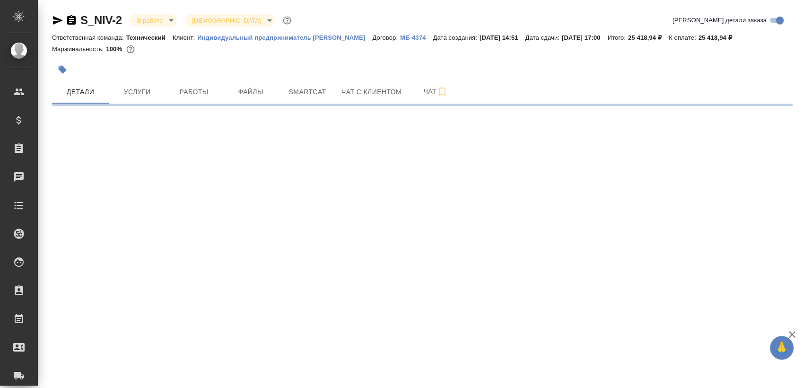
select select "RU"
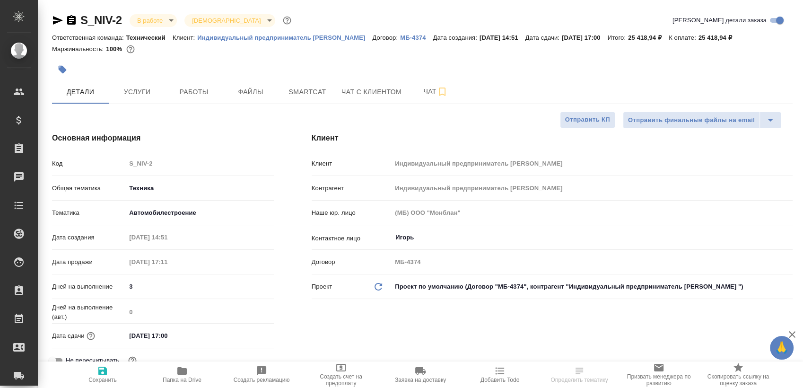
type textarea "x"
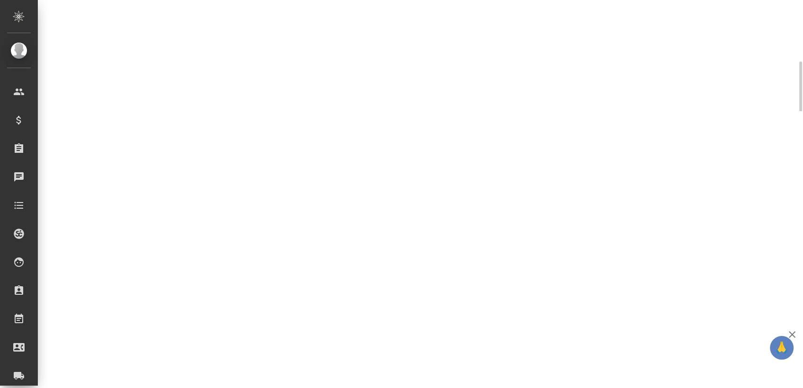
select select "RU"
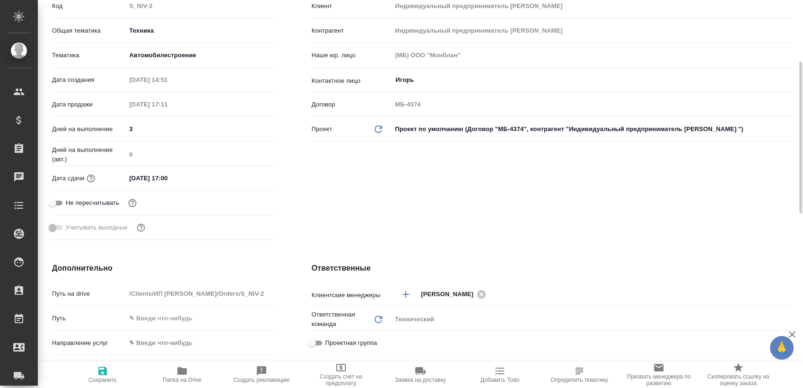
type textarea "x"
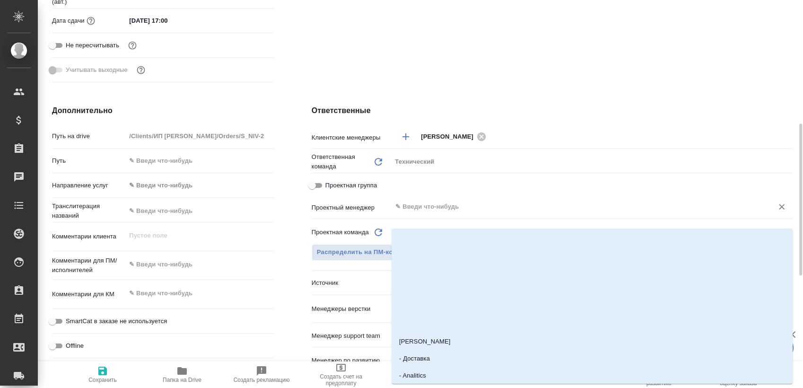
click at [441, 212] on input "text" at bounding box center [576, 206] width 364 height 11
type input "сергее"
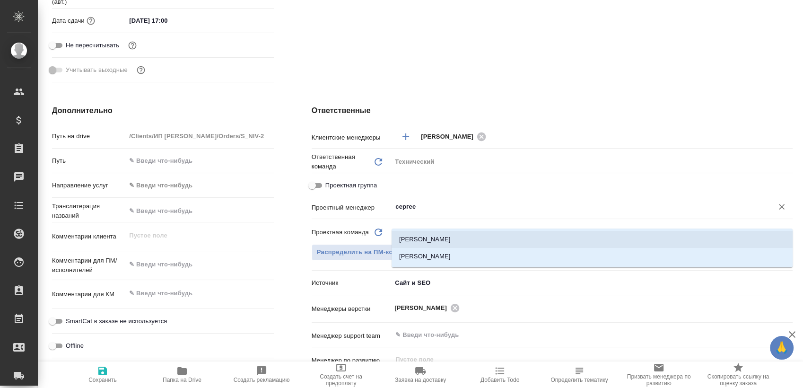
click at [436, 234] on li "[PERSON_NAME]" at bounding box center [592, 239] width 401 height 17
type textarea "x"
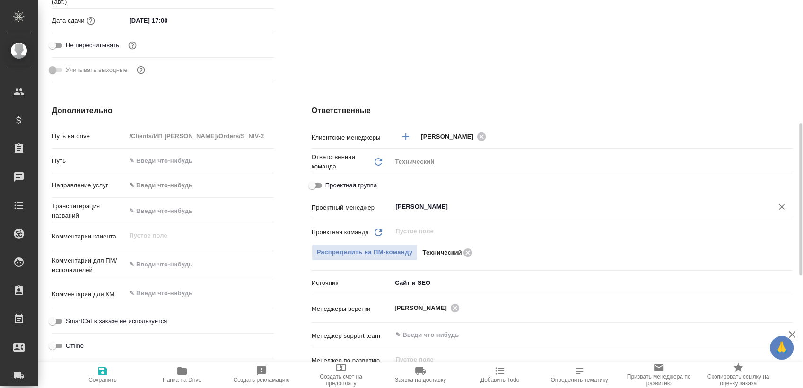
type input "[PERSON_NAME]"
click at [113, 371] on span "Сохранить" at bounding box center [103, 374] width 68 height 18
type textarea "x"
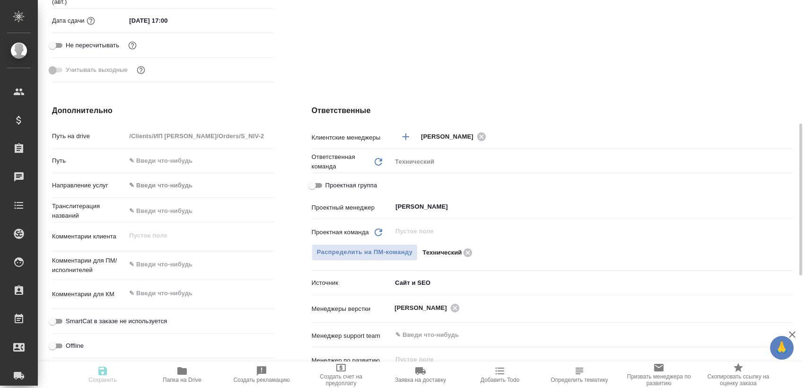
type textarea "x"
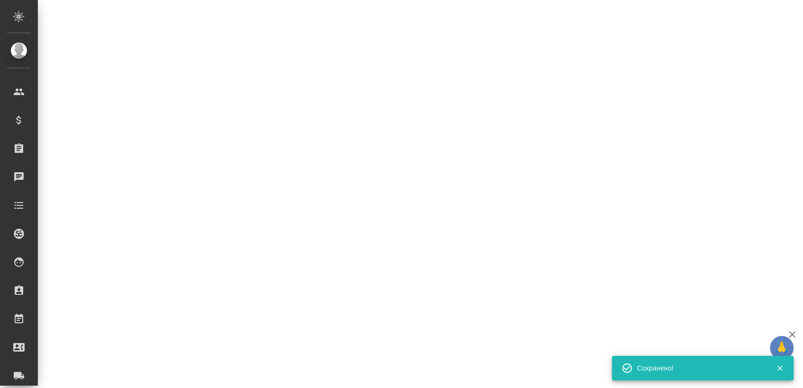
select select "RU"
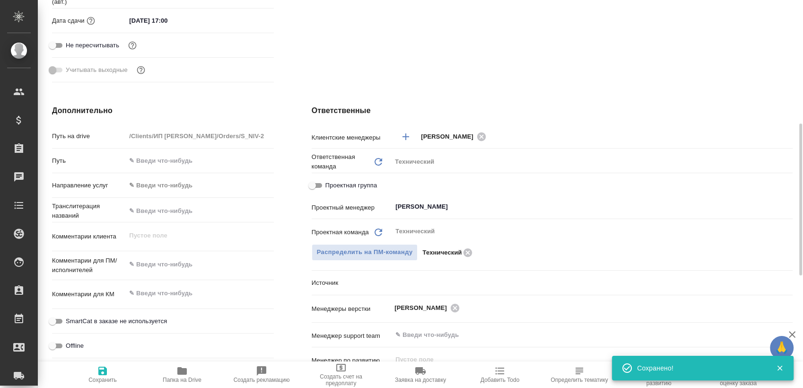
type textarea "x"
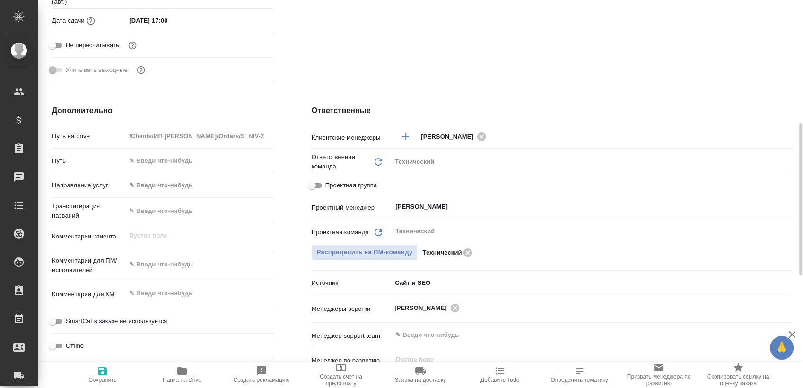
scroll to position [0, 0]
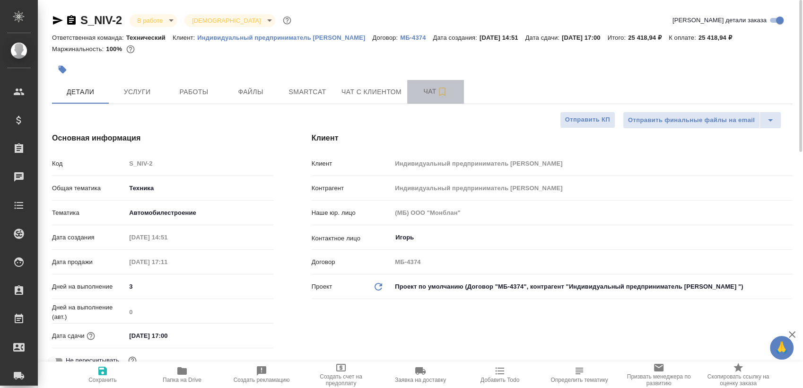
click at [419, 97] on span "Чат" at bounding box center [435, 92] width 45 height 12
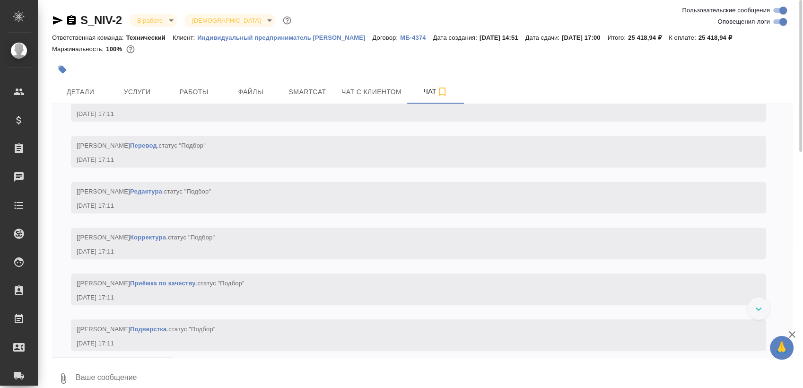
click at [782, 21] on input "Оповещения-логи" at bounding box center [783, 21] width 34 height 11
checkbox input "false"
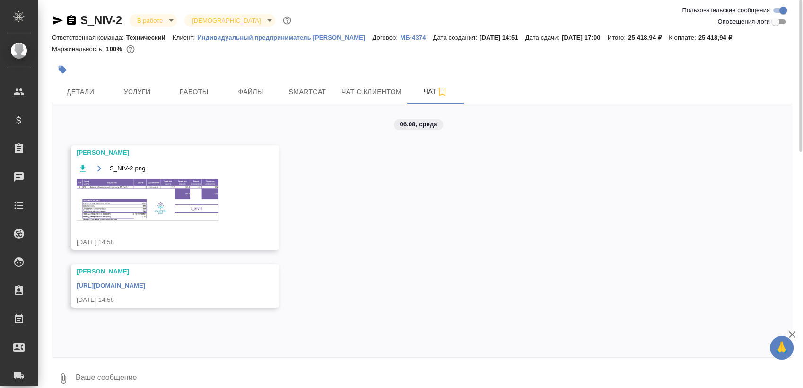
click at [156, 213] on img at bounding box center [148, 200] width 142 height 42
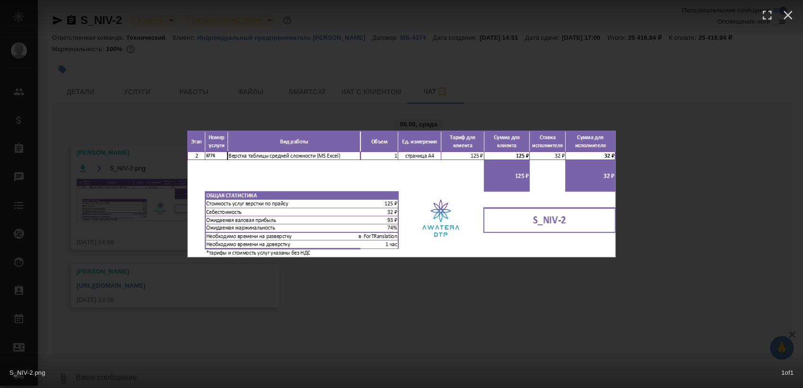
click at [687, 269] on div "S_NIV-2.png 1 of 1" at bounding box center [401, 194] width 803 height 388
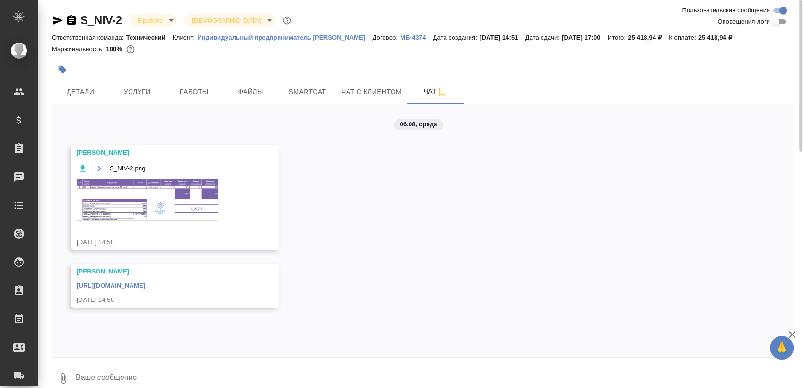
scroll to position [23, 0]
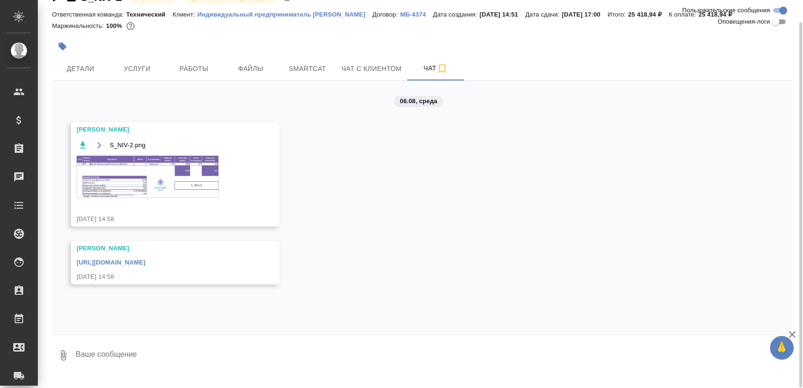
click at [350, 243] on div "06.08, среда Петрова Валерия S_NIV-2.png 06.08.25, 14:58 Петрова Валерия https:…" at bounding box center [422, 207] width 741 height 253
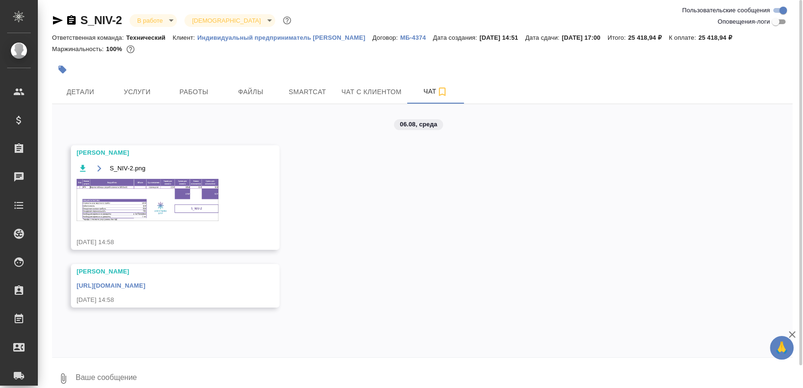
click at [163, 211] on img at bounding box center [148, 200] width 142 height 42
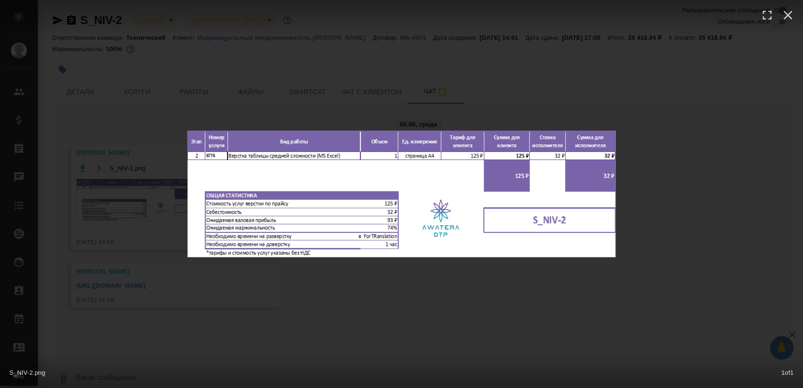
click at [447, 323] on div "S_NIV-2.png 1 of 1" at bounding box center [401, 194] width 803 height 388
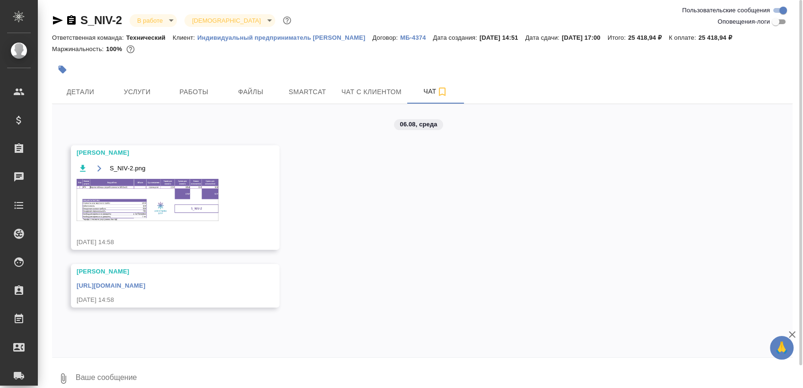
click at [140, 215] on img at bounding box center [148, 200] width 142 height 42
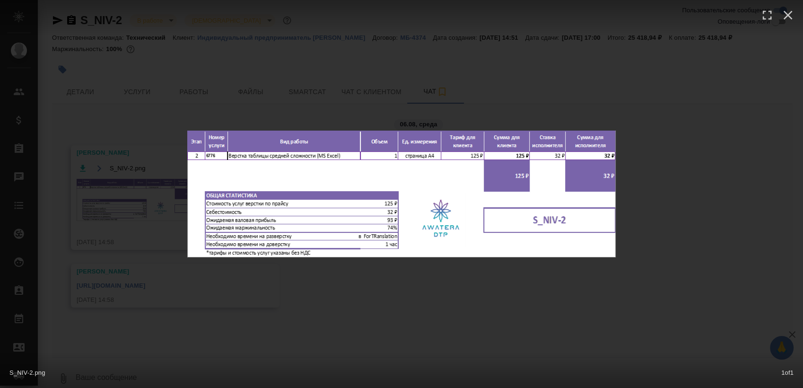
click at [591, 310] on div "S_NIV-2.png 1 of 1" at bounding box center [401, 194] width 803 height 388
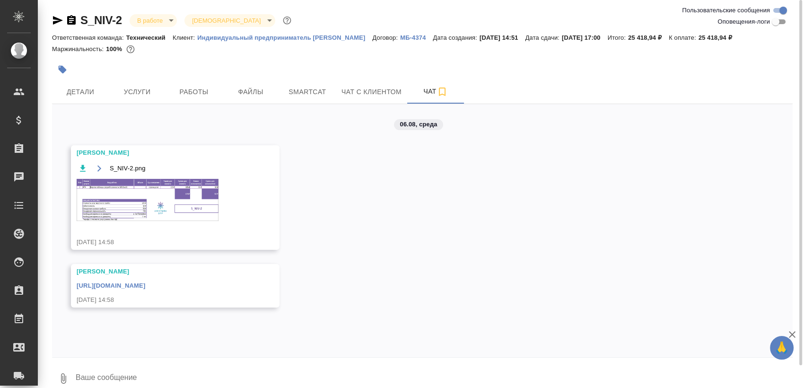
click at [193, 290] on div "https://drive.awatera.com/apps/files/files/10040317?dir=/Shares/%D0%98%D0%9F%20…" at bounding box center [162, 285] width 170 height 12
click at [145, 289] on link "https://drive.awatera.com/apps/files/files/10040317?dir=/Shares/%D0%98%D0%9F%20…" at bounding box center [111, 285] width 69 height 7
click at [203, 104] on button "Работы" at bounding box center [194, 92] width 57 height 24
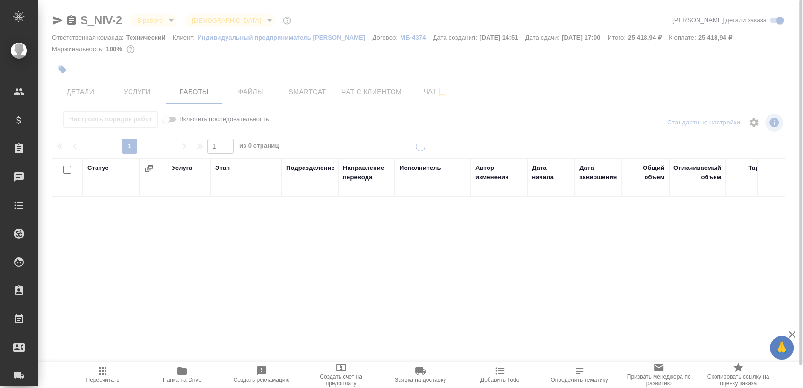
click at [185, 379] on span "Папка на Drive" at bounding box center [182, 379] width 39 height 7
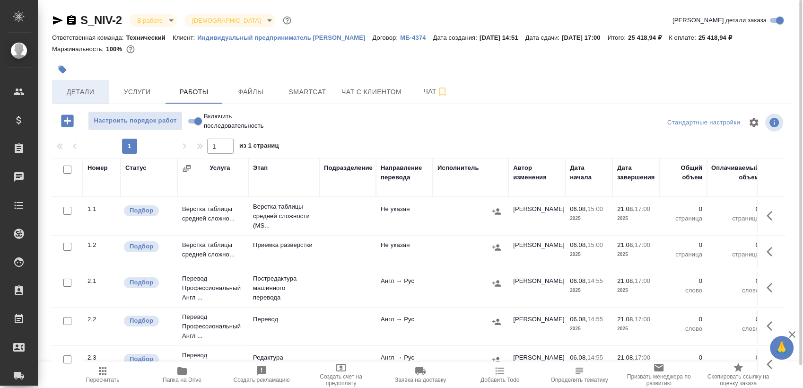
click at [85, 98] on span "Детали" at bounding box center [80, 92] width 45 height 12
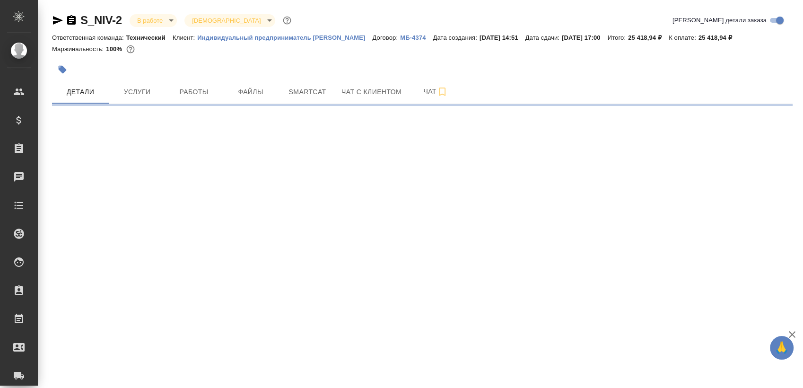
select select "RU"
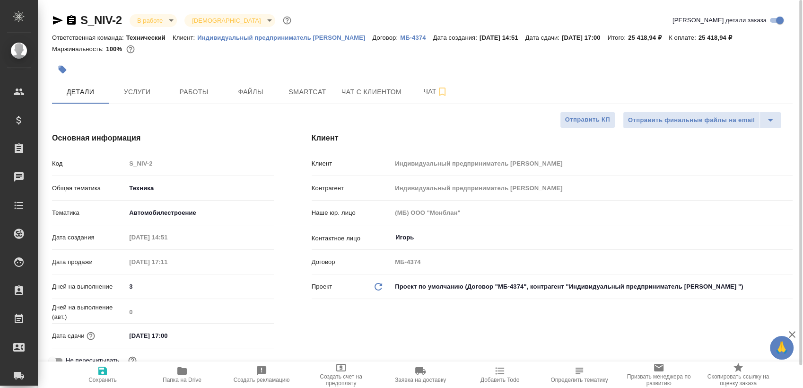
type textarea "x"
click at [149, 98] on span "Услуги" at bounding box center [136, 92] width 45 height 12
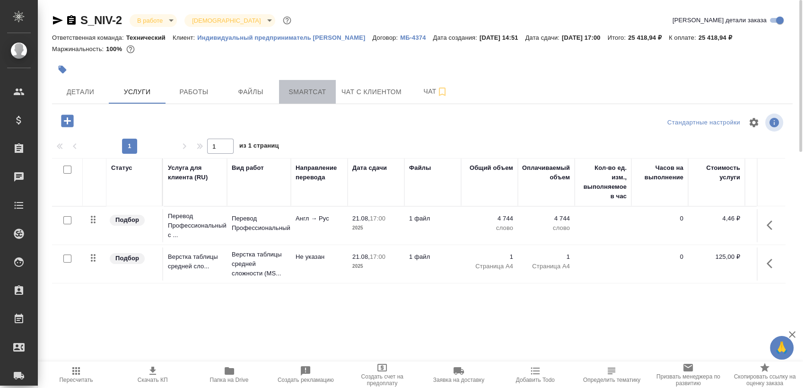
click at [295, 98] on span "Smartcat" at bounding box center [307, 92] width 45 height 12
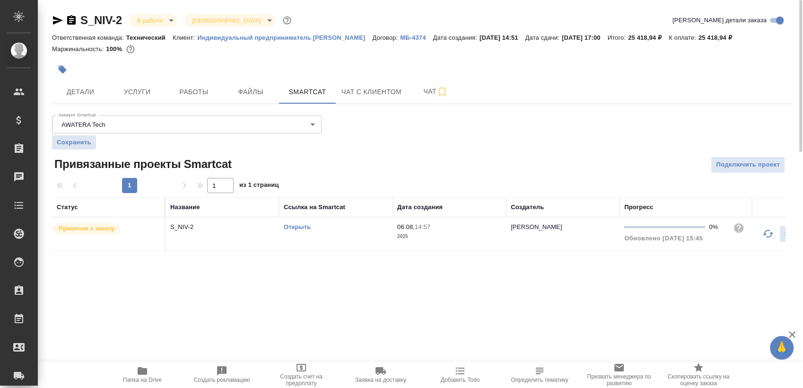
click at [295, 232] on div "Открыть" at bounding box center [336, 226] width 104 height 9
click at [295, 230] on link "Открыть" at bounding box center [297, 226] width 27 height 7
click at [293, 242] on td "Открыть" at bounding box center [335, 234] width 113 height 33
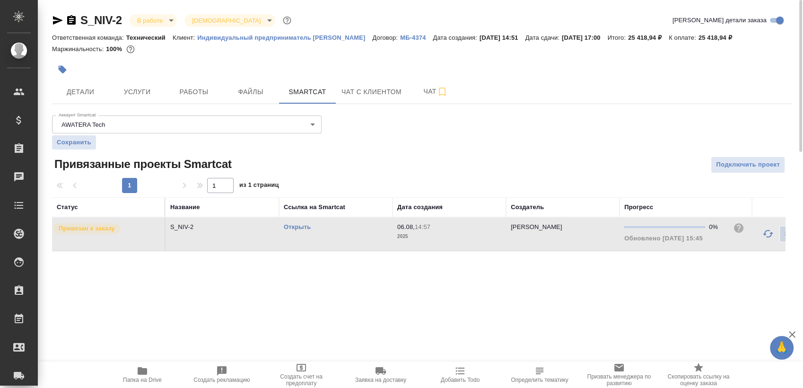
click at [299, 230] on link "Открыть" at bounding box center [297, 226] width 27 height 7
click at [343, 245] on td "Открыть" at bounding box center [335, 234] width 113 height 33
click at [219, 99] on button "Работы" at bounding box center [194, 92] width 57 height 24
click at [182, 104] on button "Работы" at bounding box center [194, 92] width 57 height 24
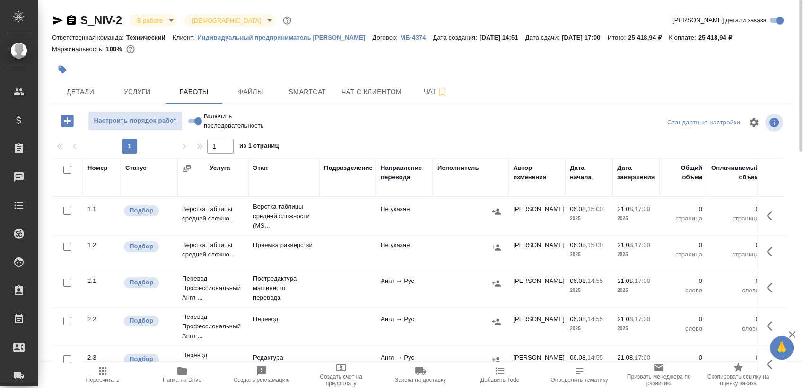
scroll to position [18, 0]
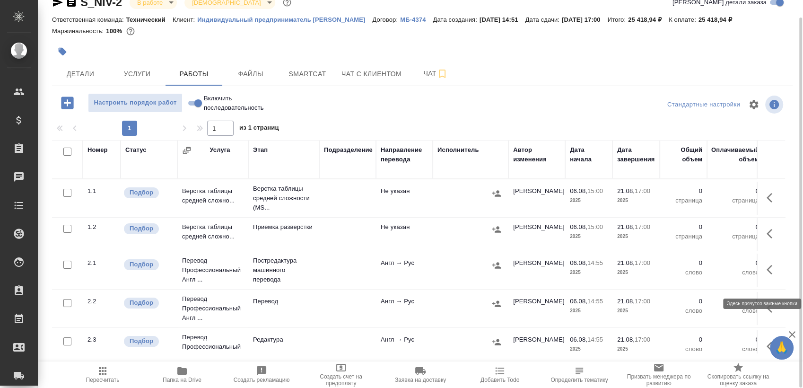
click at [770, 281] on button "button" at bounding box center [772, 269] width 23 height 23
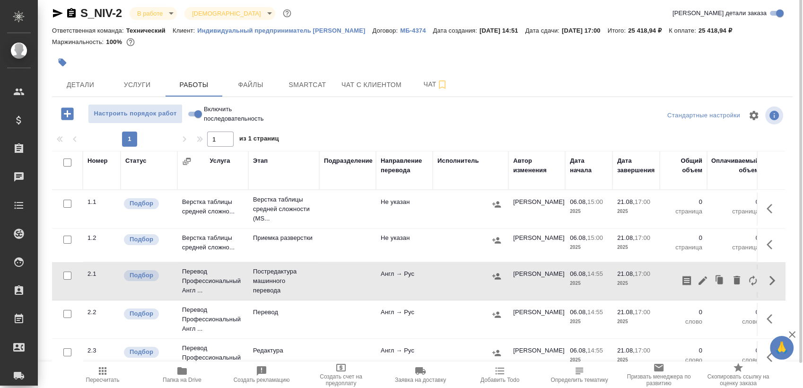
scroll to position [0, 0]
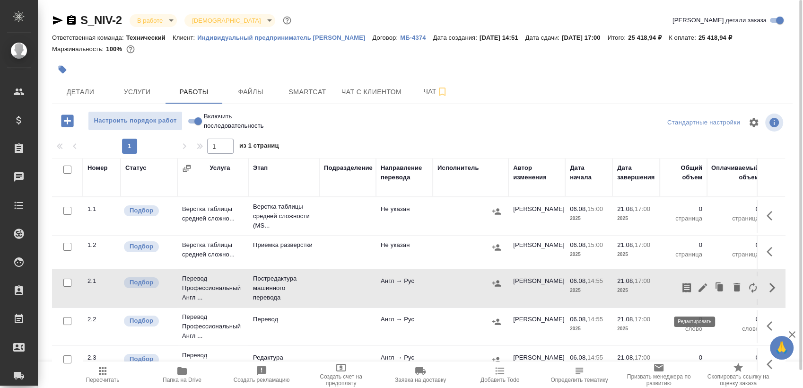
click at [697, 293] on icon "button" at bounding box center [702, 287] width 11 height 11
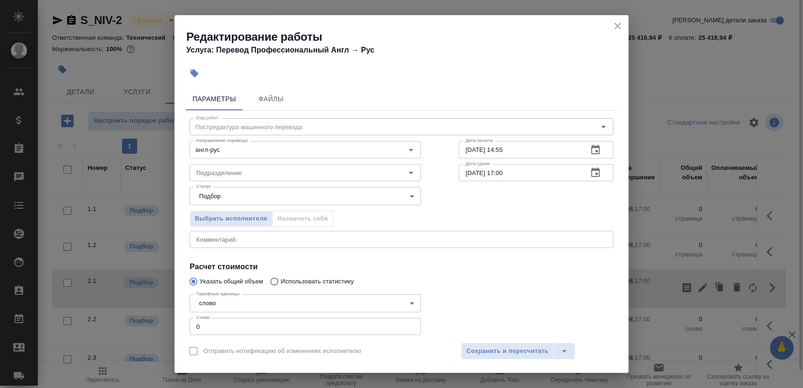
click at [592, 168] on icon "button" at bounding box center [595, 172] width 11 height 11
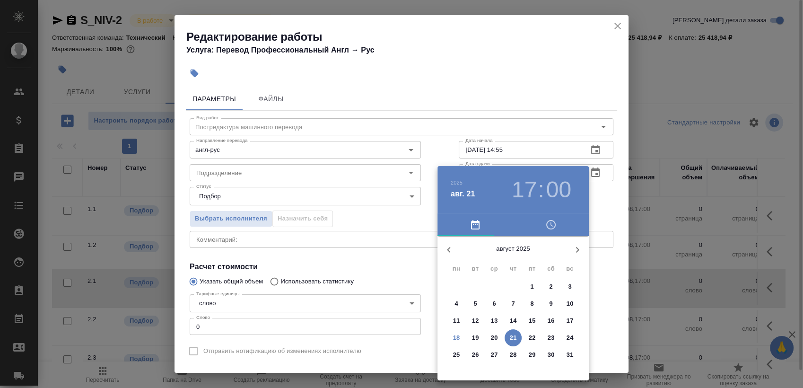
click at [523, 185] on h3 "17" at bounding box center [524, 189] width 25 height 26
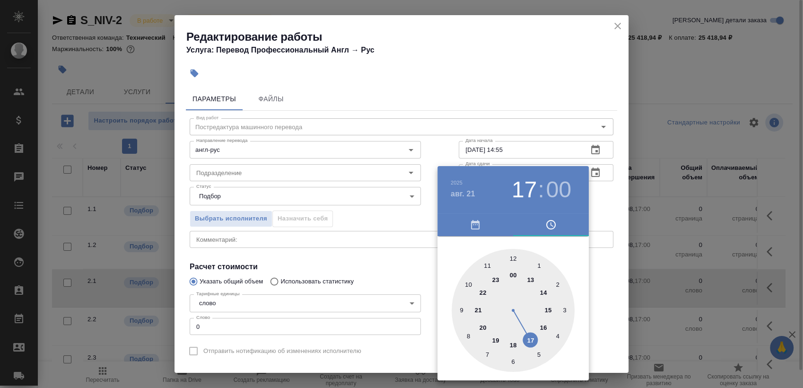
click at [548, 308] on div at bounding box center [513, 310] width 123 height 123
type input "21.08.2025 15:00"
click at [605, 184] on div at bounding box center [401, 194] width 803 height 388
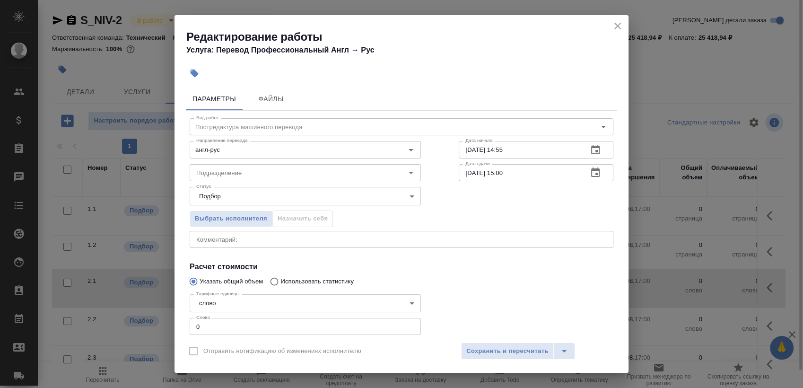
click at [591, 151] on icon "button" at bounding box center [595, 149] width 9 height 9
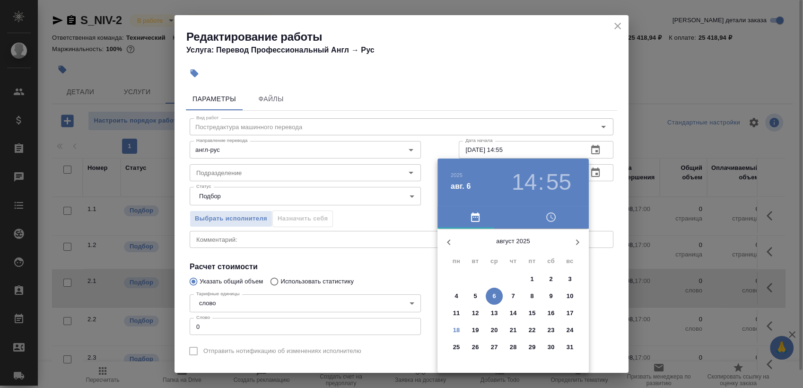
click at [454, 332] on p "18" at bounding box center [456, 329] width 7 height 9
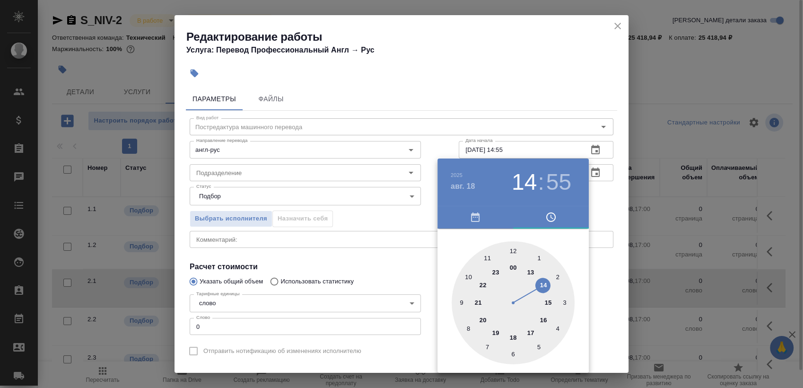
click at [511, 339] on div at bounding box center [513, 302] width 123 height 123
click at [515, 246] on div at bounding box center [513, 302] width 123 height 123
type input "18.08.2025 18:00"
click at [603, 202] on div at bounding box center [401, 194] width 803 height 388
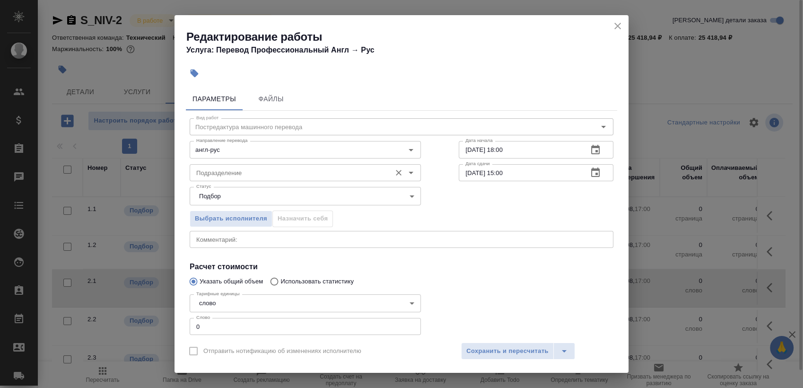
click at [227, 167] on input "Подразделение" at bounding box center [289, 172] width 194 height 11
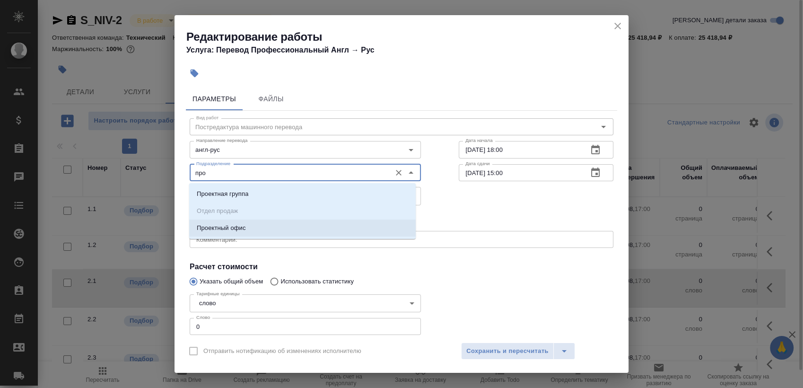
click at [231, 225] on p "Проектный офис" at bounding box center [221, 227] width 49 height 9
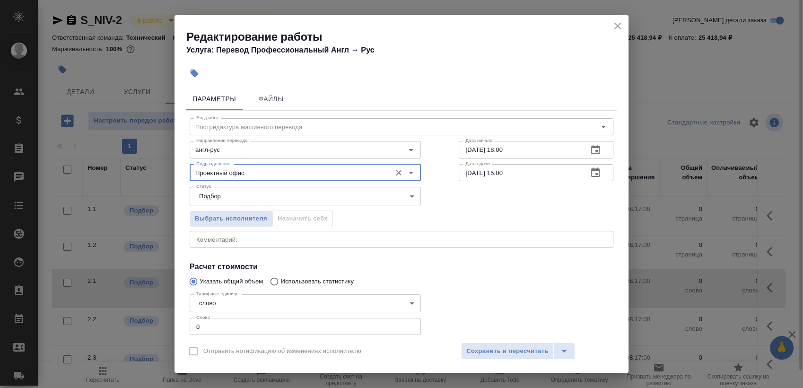
type input "Проектный офис"
click at [524, 343] on button "Сохранить и пересчитать" at bounding box center [507, 350] width 93 height 17
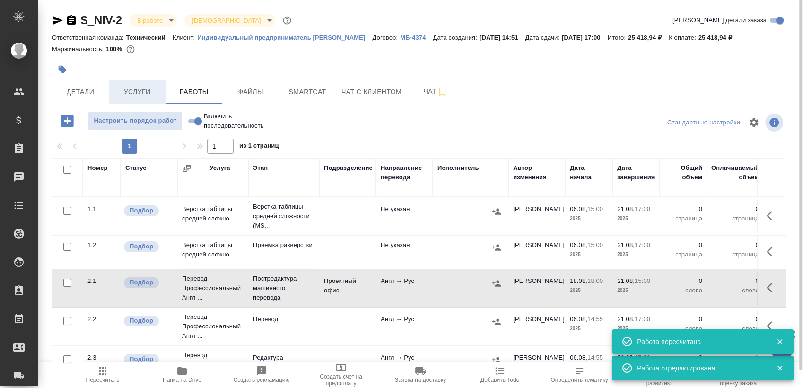
click at [139, 98] on span "Услуги" at bounding box center [136, 92] width 45 height 12
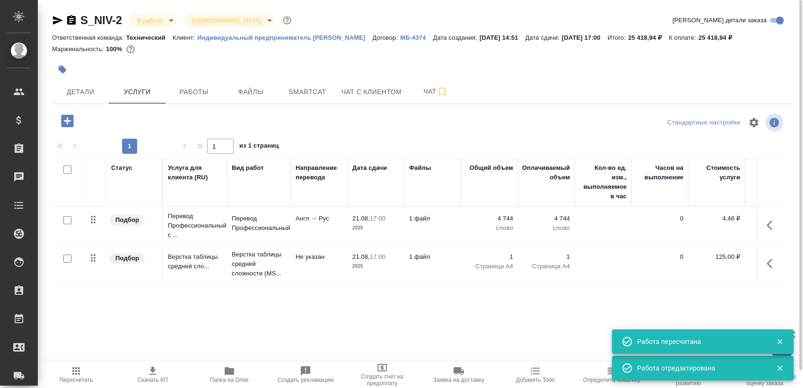
scroll to position [9, 0]
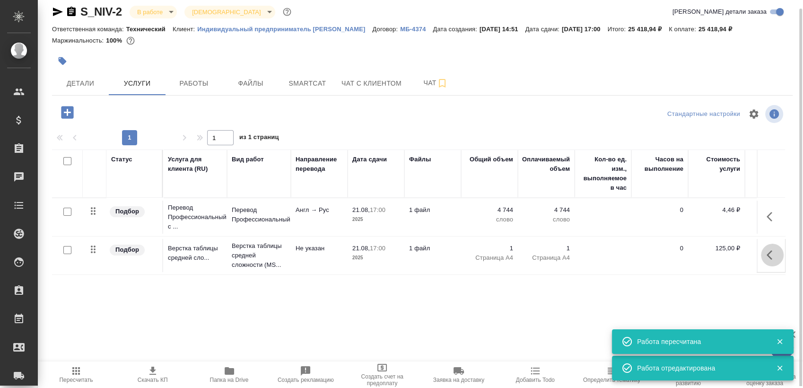
click at [779, 266] on button "button" at bounding box center [772, 255] width 23 height 23
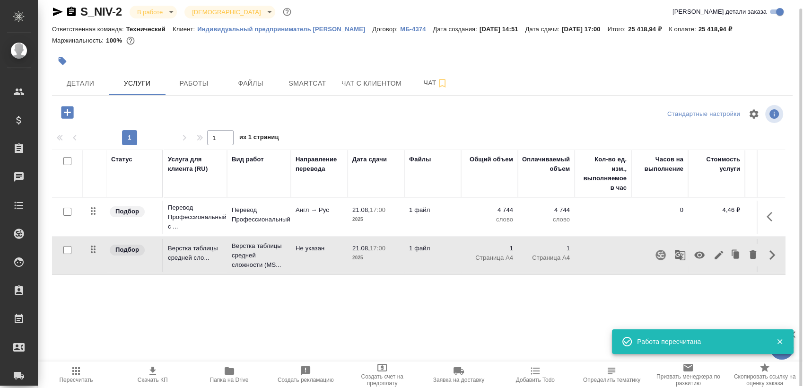
click at [769, 221] on icon "button" at bounding box center [770, 216] width 6 height 9
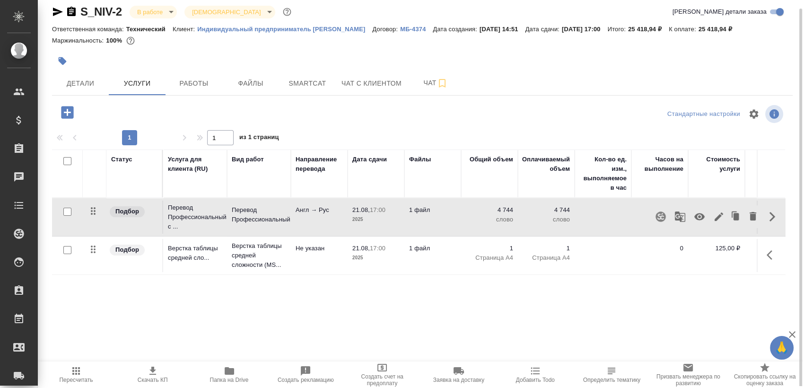
click at [665, 222] on icon "button" at bounding box center [660, 216] width 11 height 11
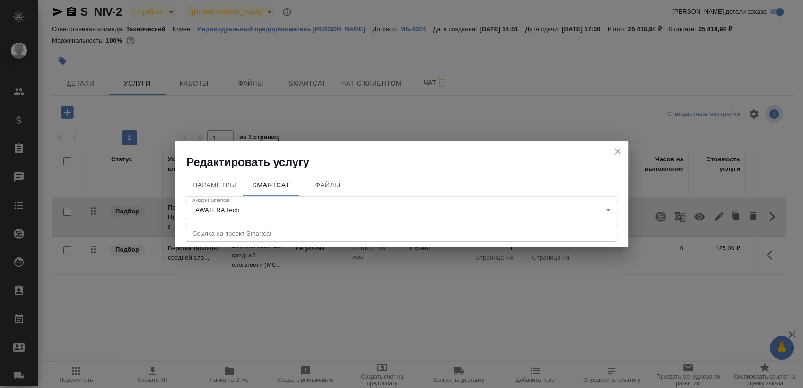
click at [350, 236] on input "text" at bounding box center [401, 233] width 431 height 17
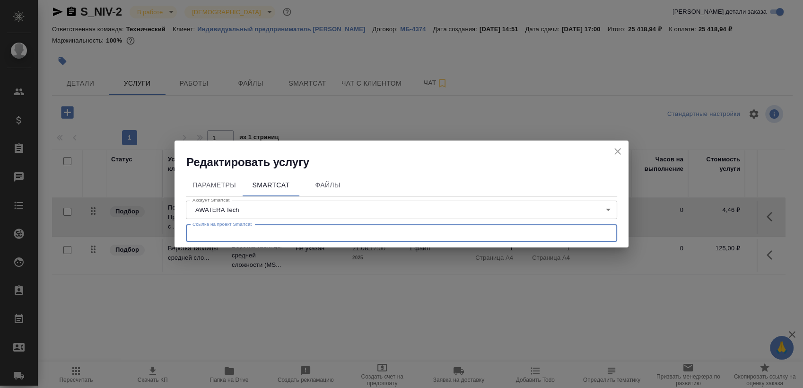
paste input "https://smartcat.com/projects/1abc4039-7a0a-4115-8d90-46d26fb38cf1/statistics"
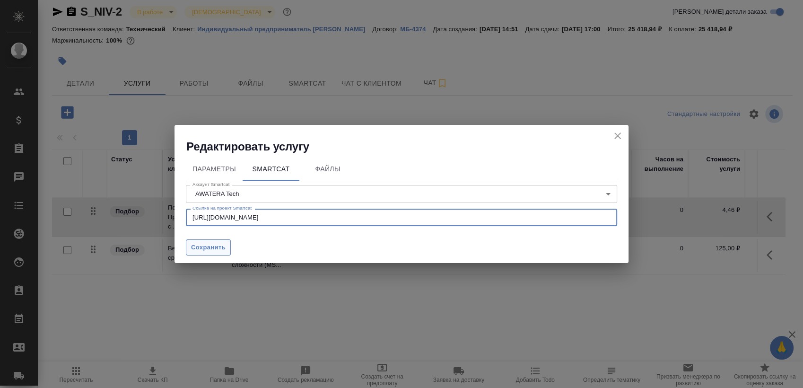
type input "https://smartcat.com/projects/1abc4039-7a0a-4115-8d90-46d26fb38cf1/statistics"
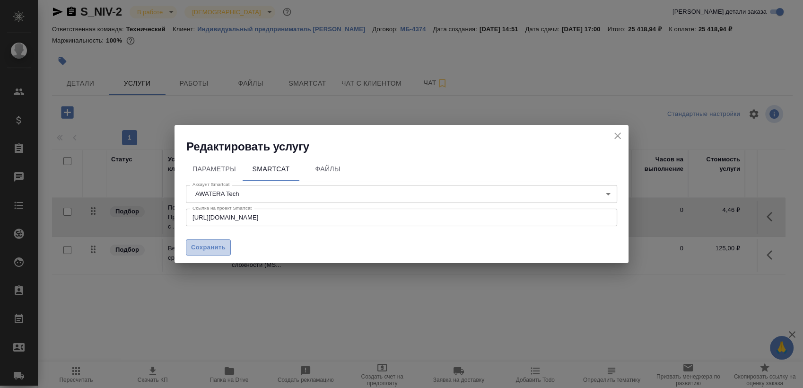
click at [222, 248] on span "Сохранить" at bounding box center [208, 247] width 35 height 11
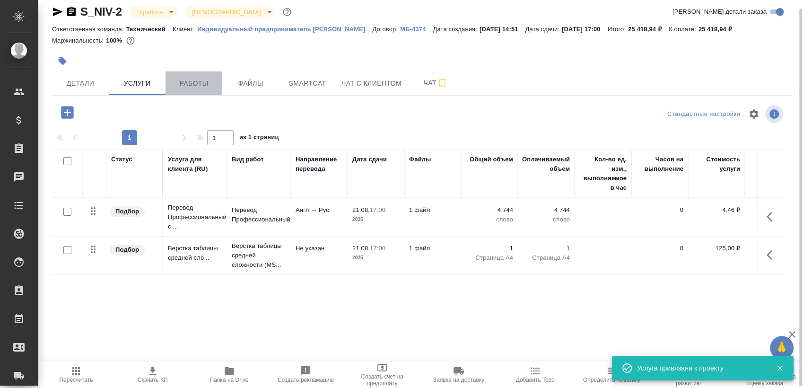
click at [204, 89] on span "Работы" at bounding box center [193, 84] width 45 height 12
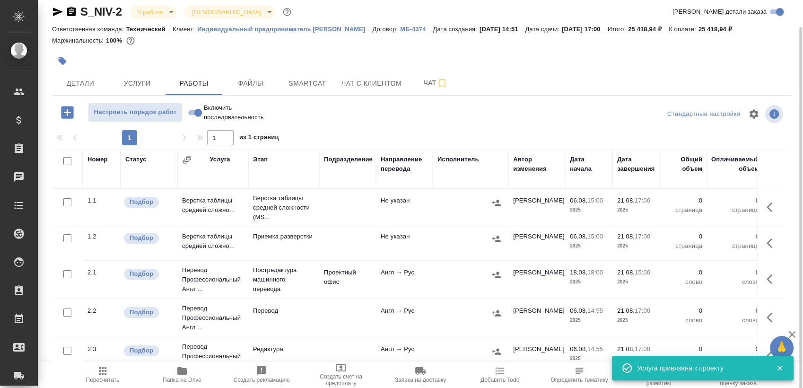
scroll to position [18, 0]
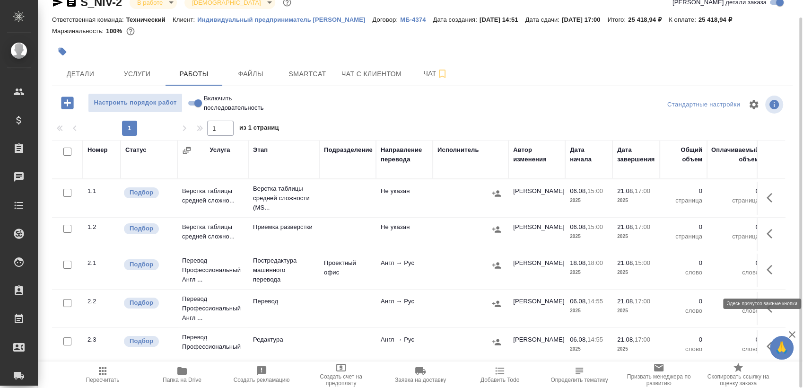
click at [761, 281] on button "button" at bounding box center [772, 269] width 23 height 23
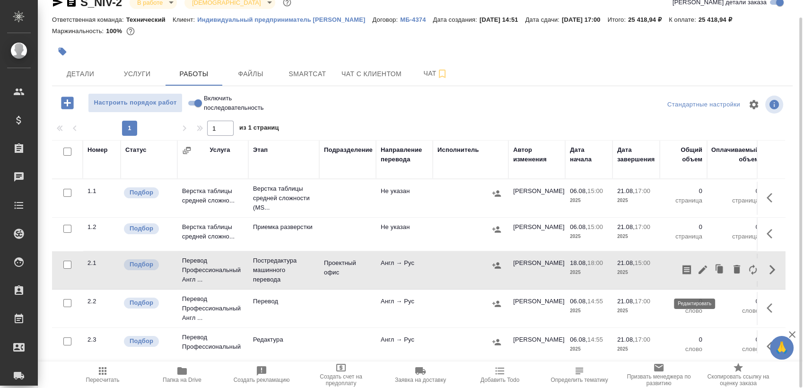
click at [697, 275] on icon "button" at bounding box center [702, 269] width 11 height 11
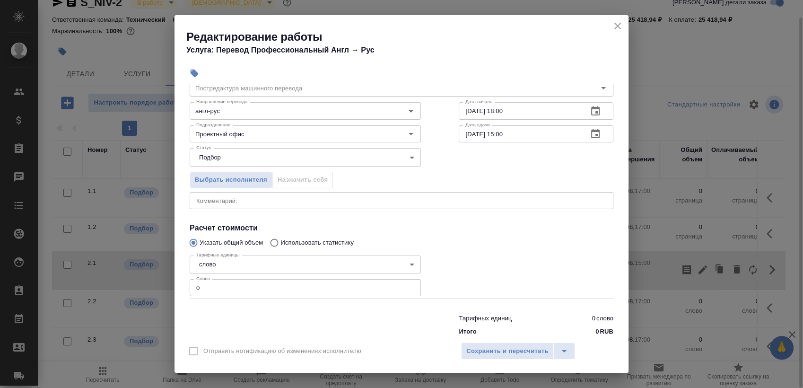
scroll to position [57, 0]
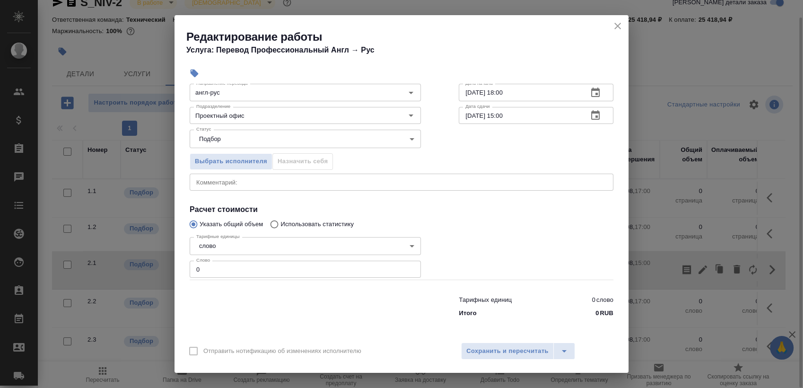
click at [333, 266] on input "0" at bounding box center [305, 269] width 231 height 17
paste input "4714.2"
type input "4714.2"
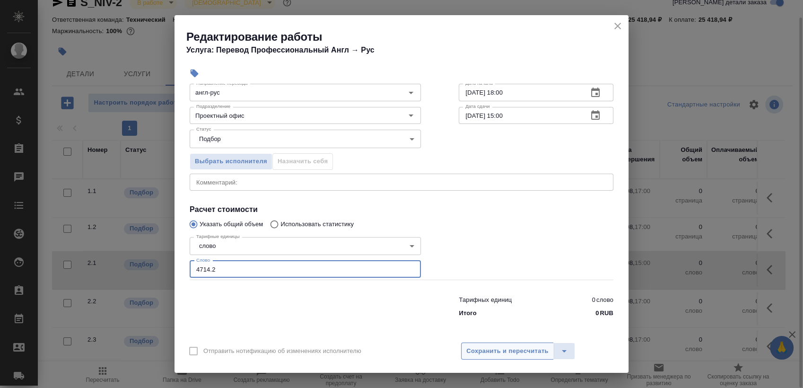
click at [494, 355] on span "Сохранить и пересчитать" at bounding box center [507, 351] width 82 height 11
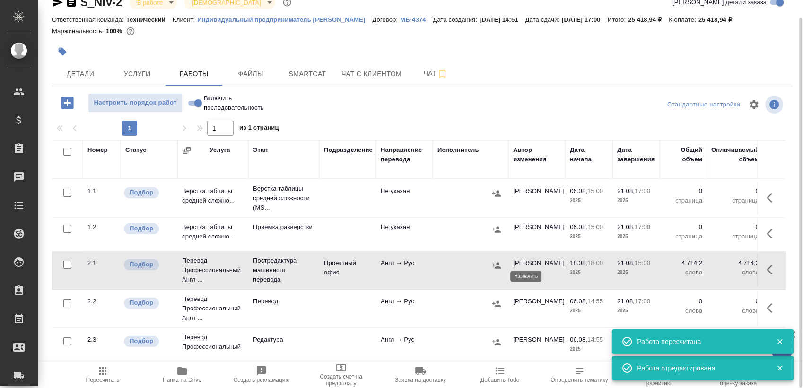
click at [497, 268] on icon "button" at bounding box center [496, 265] width 9 height 6
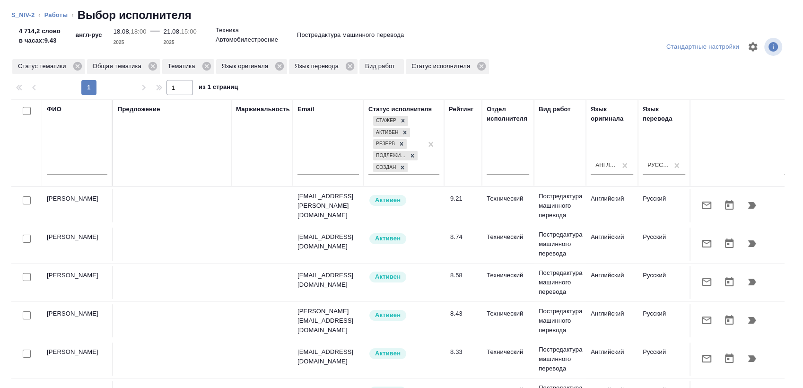
scroll to position [105, 0]
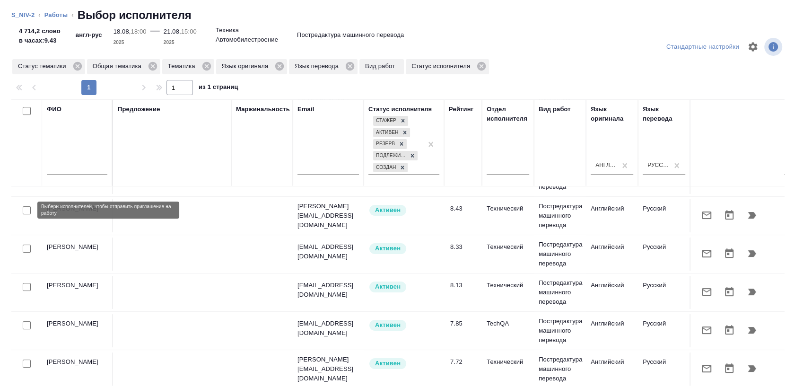
click at [26, 210] on input "checkbox" at bounding box center [27, 210] width 8 height 8
checkbox input "true"
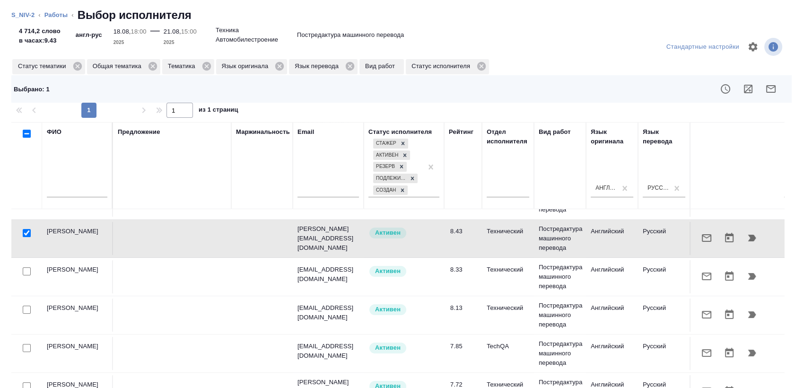
drag, startPoint x: 18, startPoint y: 312, endPoint x: 25, endPoint y: 308, distance: 7.6
click at [25, 125] on div at bounding box center [26, 118] width 21 height 13
click at [25, 308] on input "checkbox" at bounding box center [27, 309] width 8 height 8
checkbox input "true"
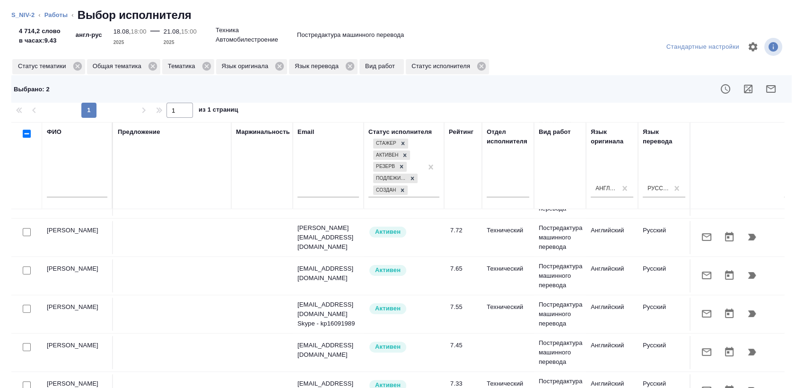
scroll to position [315, 0]
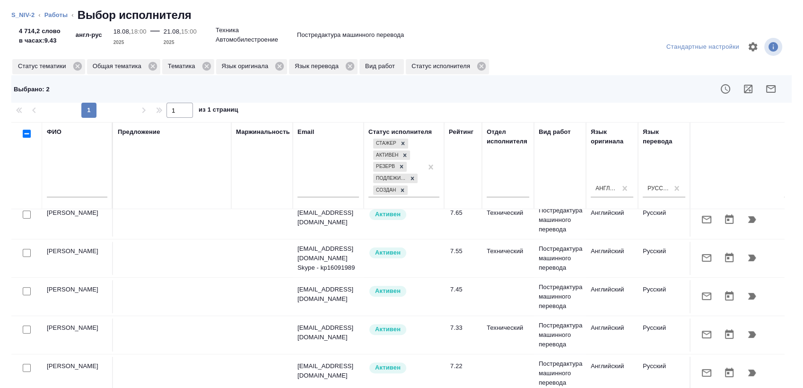
click at [25, 217] on input "checkbox" at bounding box center [27, 214] width 8 height 8
checkbox input "true"
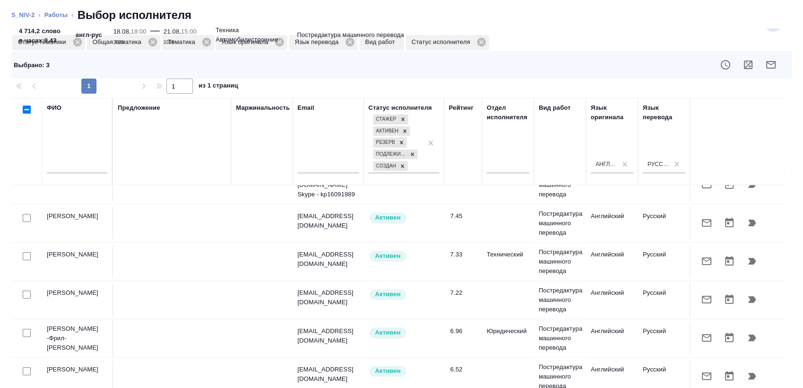
scroll to position [35, 0]
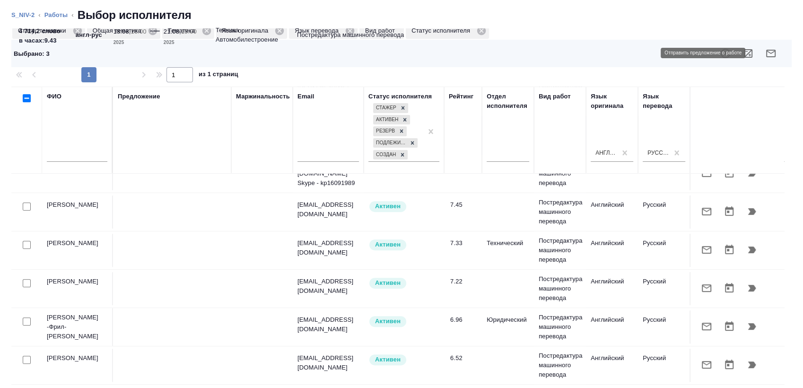
click at [765, 51] on icon "button" at bounding box center [770, 53] width 11 height 11
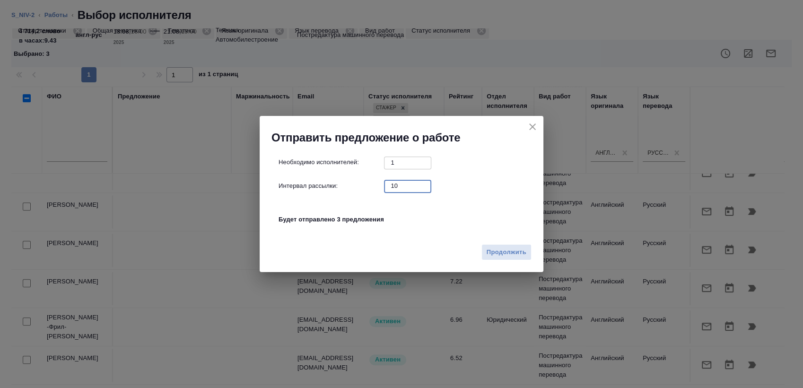
click at [393, 187] on input "10" at bounding box center [407, 186] width 47 height 12
type input "0"
click at [511, 252] on span "Продолжить" at bounding box center [507, 252] width 40 height 11
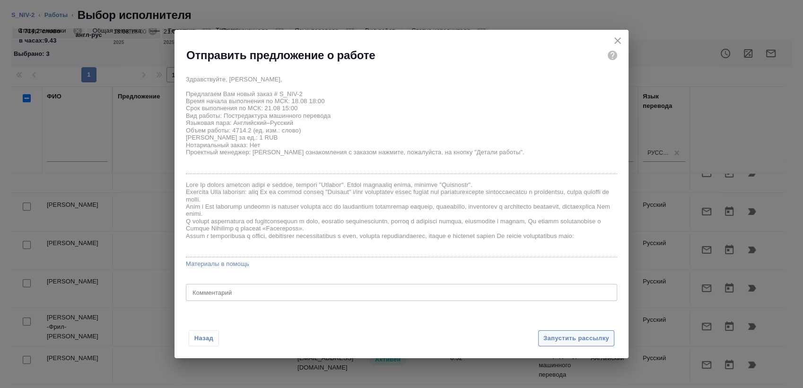
click at [557, 340] on span "Запустить рассылку" at bounding box center [576, 338] width 66 height 11
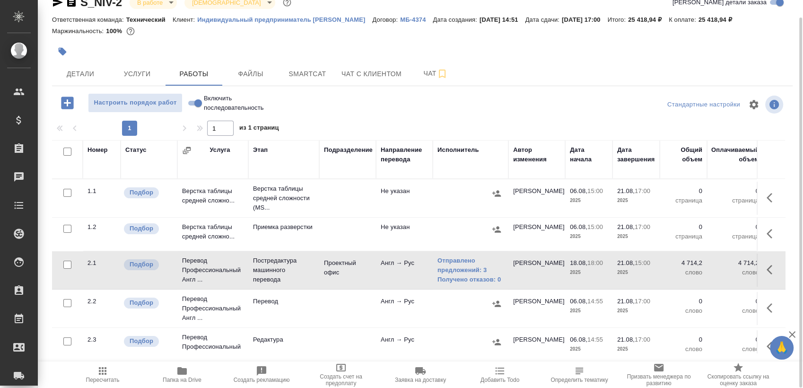
scroll to position [0, 0]
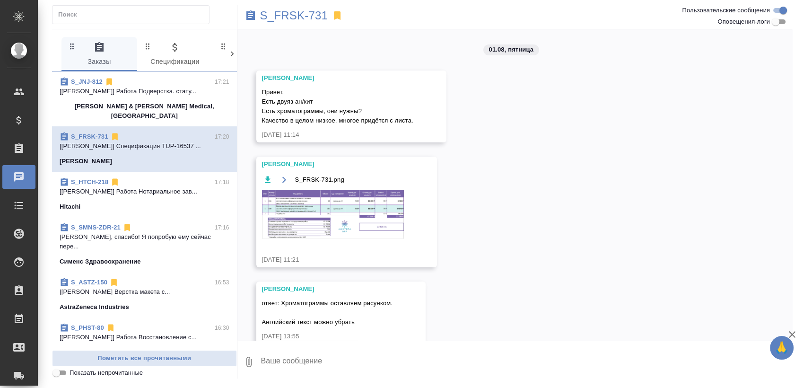
scroll to position [2646, 0]
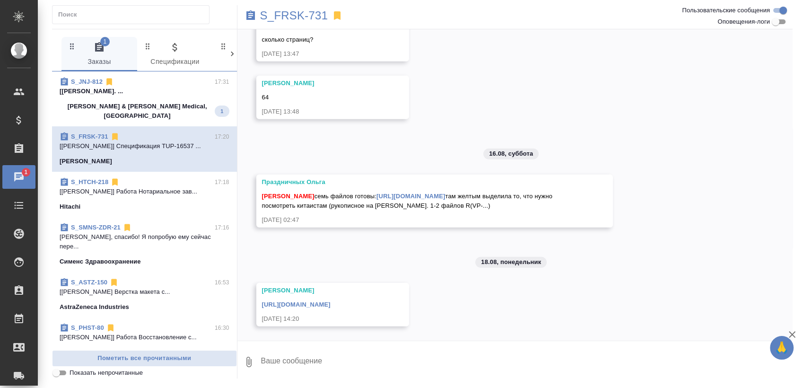
click at [153, 102] on div "Johnson & Johnson Medical, Russia 1" at bounding box center [145, 111] width 170 height 19
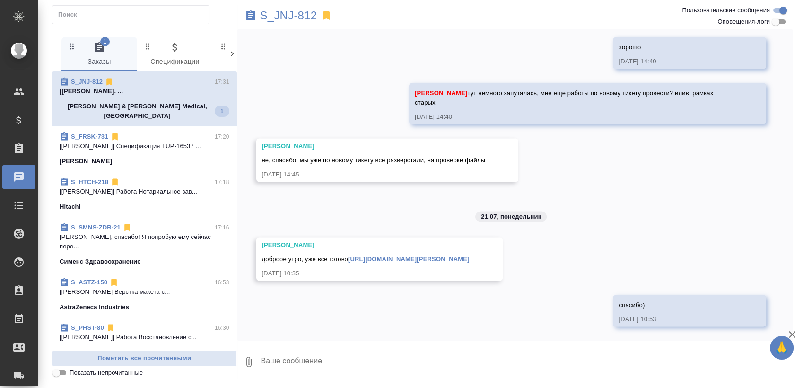
scroll to position [1717, 0]
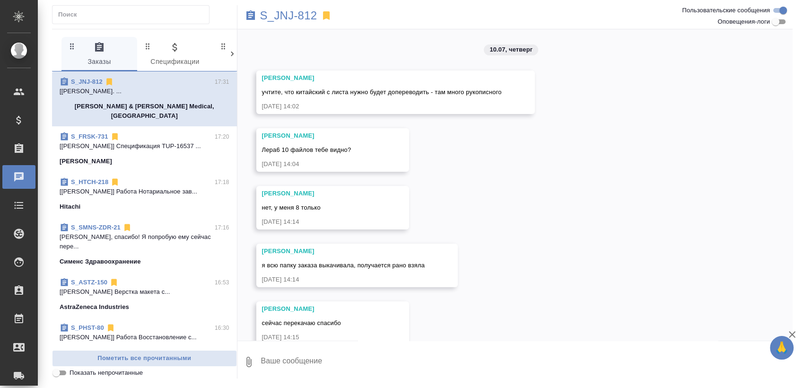
scroll to position [1845, 0]
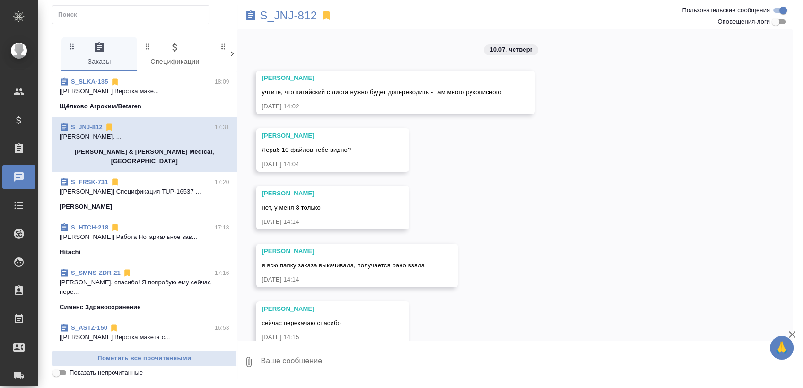
scroll to position [1845, 0]
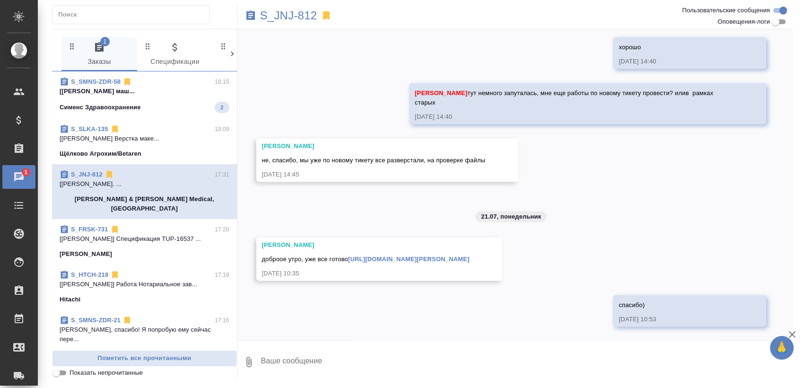
click at [155, 97] on span "S_SMNS-ZDR-58 18:15 [Белякова Юлия] Работа Постредактура маш... Сименс Здравоох…" at bounding box center [145, 95] width 170 height 36
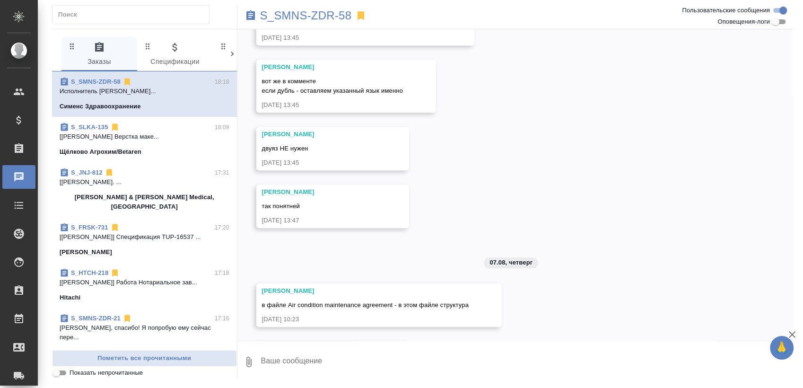
scroll to position [1039, 0]
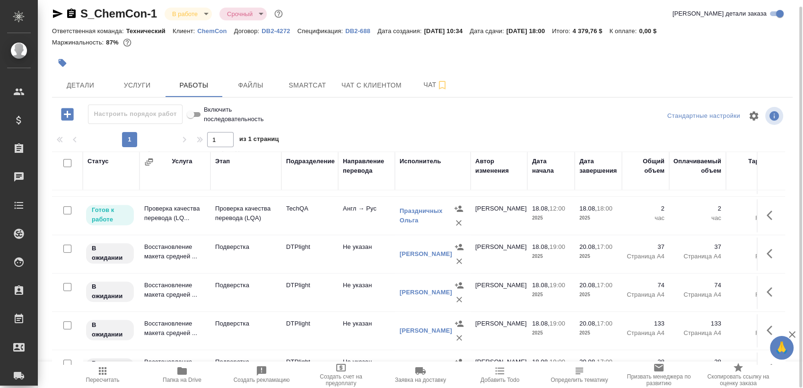
scroll to position [450, 0]
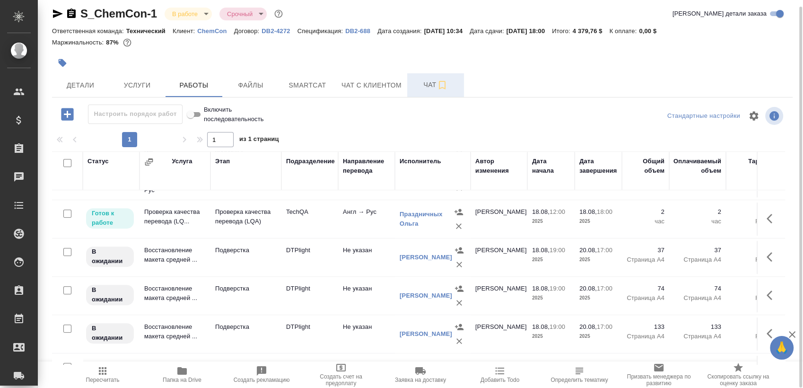
click at [422, 87] on span "Чат" at bounding box center [435, 85] width 45 height 12
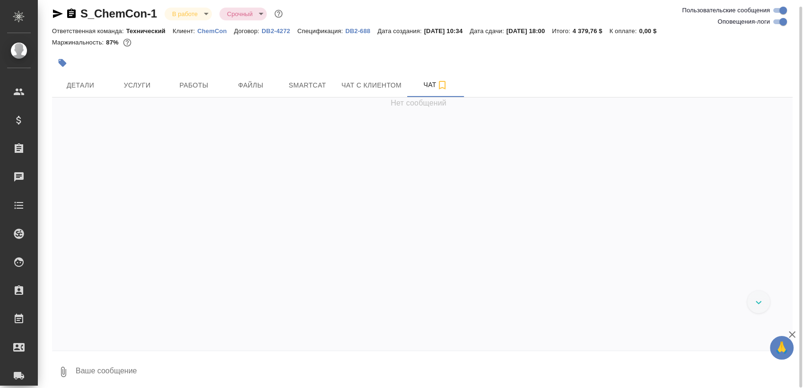
click at [778, 26] on input "Оповещения-логи" at bounding box center [783, 21] width 34 height 11
checkbox input "false"
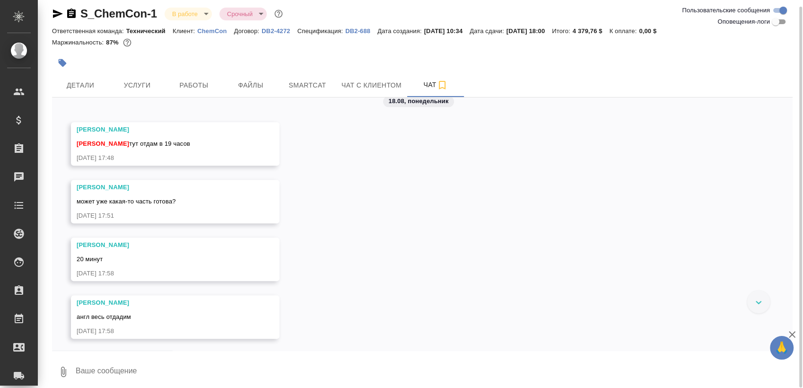
scroll to position [1099, 0]
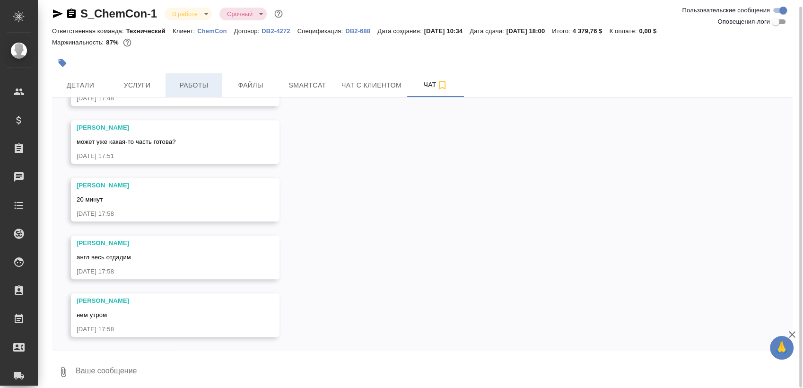
click at [184, 75] on button "Работы" at bounding box center [194, 85] width 57 height 24
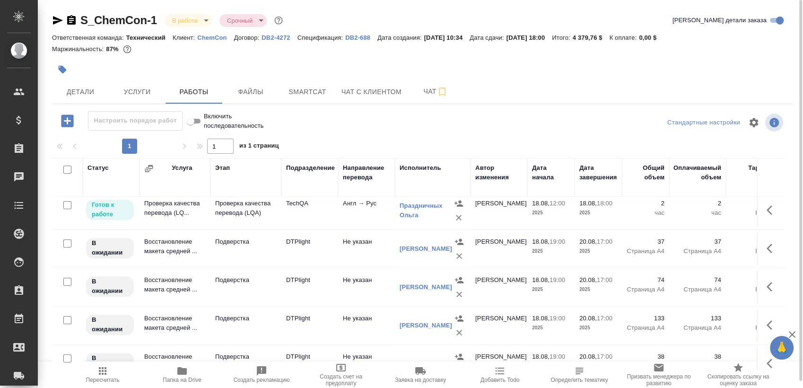
scroll to position [7, 0]
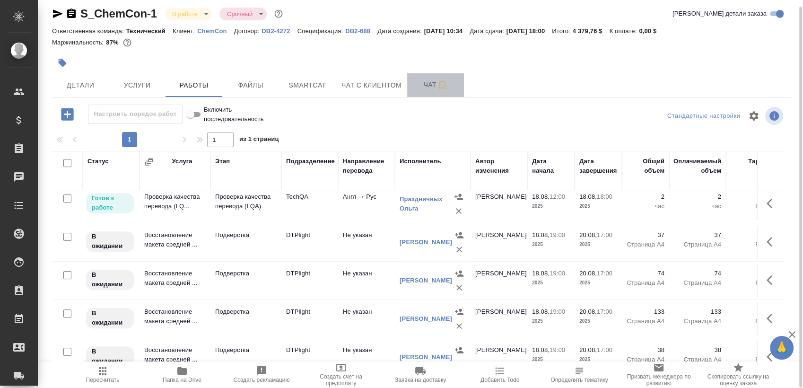
click at [424, 85] on span "Чат" at bounding box center [435, 85] width 45 height 12
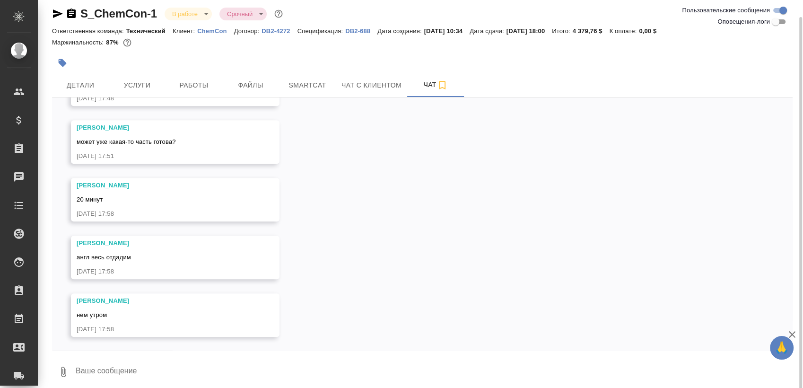
scroll to position [12, 0]
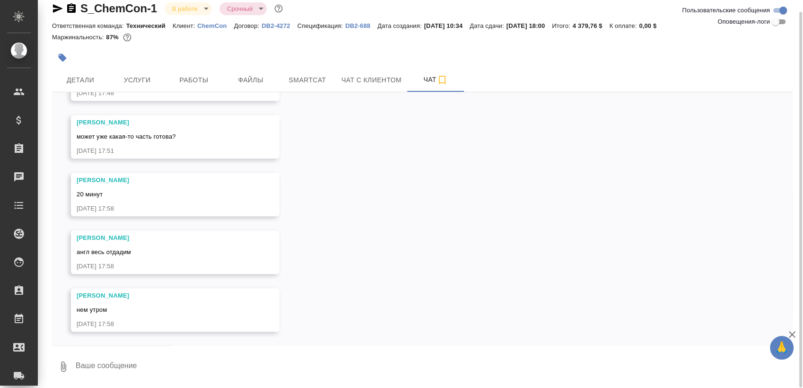
click at [58, 15] on div "S_ChemCon-1 В работе inProgress Срочный urgent" at bounding box center [168, 8] width 233 height 15
click at [56, 9] on icon "button" at bounding box center [58, 8] width 10 height 9
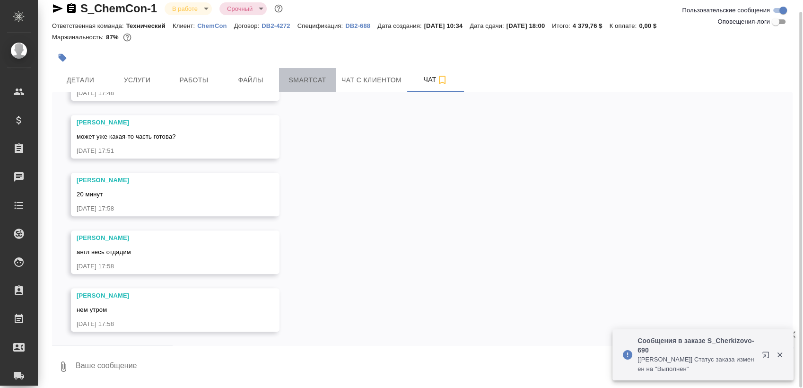
click at [307, 79] on span "Smartcat" at bounding box center [307, 80] width 45 height 12
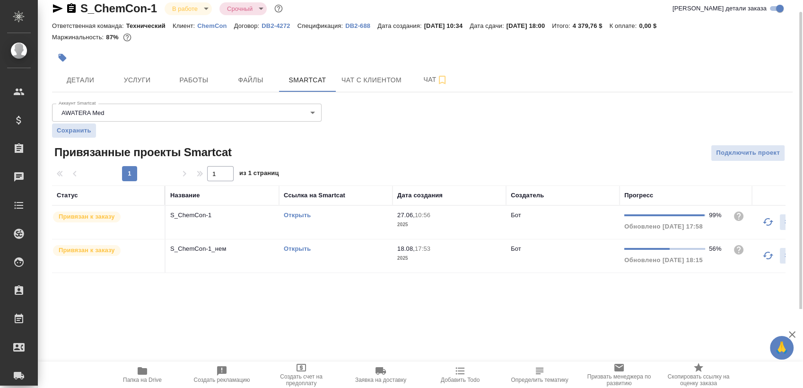
click at [303, 212] on link "Открыть" at bounding box center [297, 214] width 27 height 7
click at [299, 214] on link "Открыть" at bounding box center [297, 214] width 27 height 7
click at [294, 213] on link "Открыть" at bounding box center [297, 214] width 27 height 7
drag, startPoint x: 396, startPoint y: 81, endPoint x: 413, endPoint y: 78, distance: 17.4
click at [402, 79] on button "Чат с клиентом" at bounding box center [371, 80] width 71 height 24
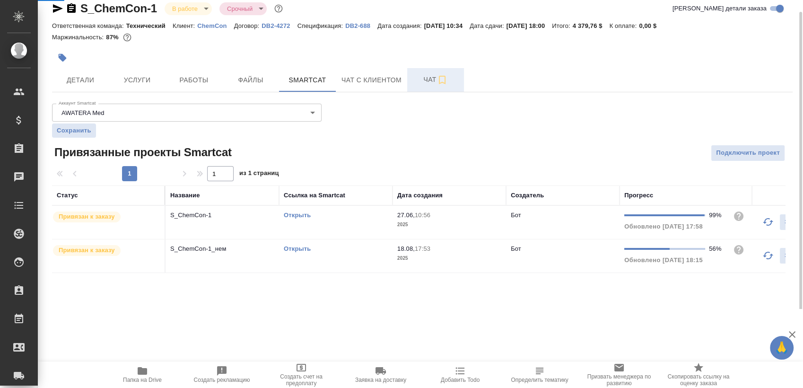
click at [416, 78] on span "Чат" at bounding box center [435, 80] width 45 height 12
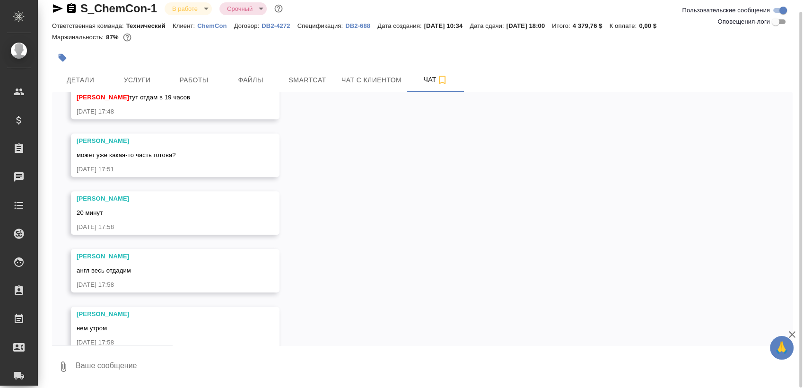
scroll to position [1166, 0]
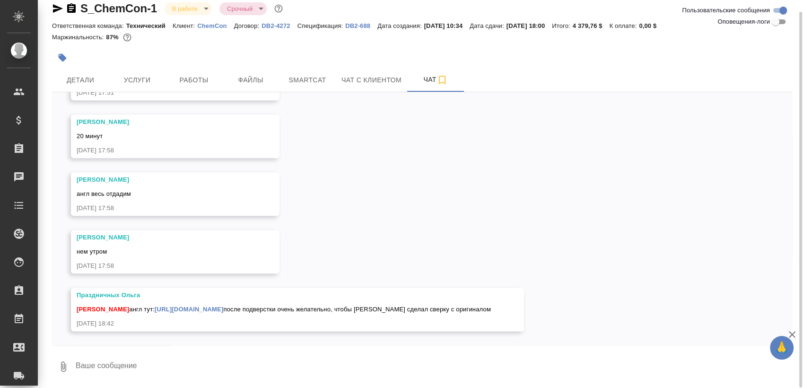
click at [136, 360] on textarea at bounding box center [434, 366] width 718 height 32
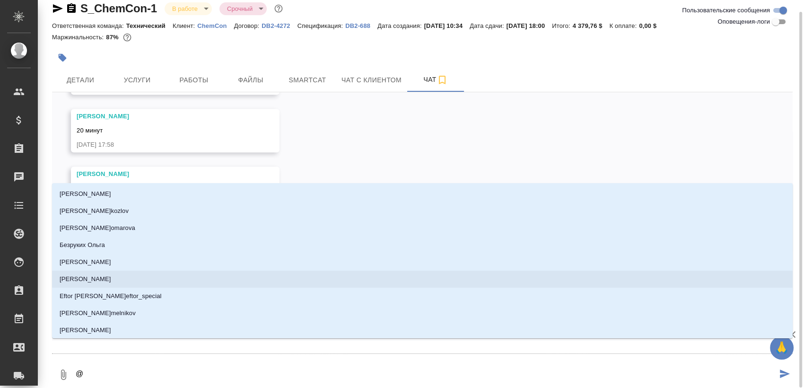
type textarea "@з"
type input "з"
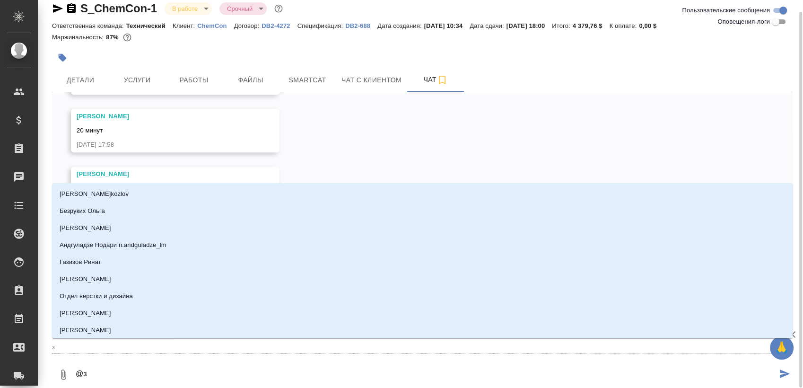
type textarea "@за"
type input "за"
type textarea "@заб"
type input "заб"
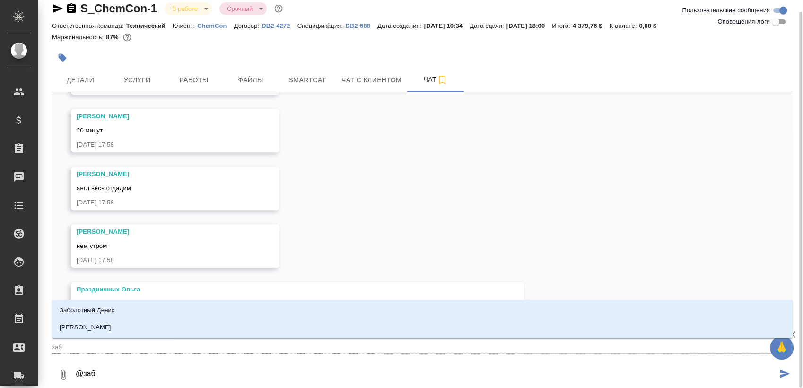
type textarea "@забо"
type input "забо"
type textarea "@забор"
type input "забор"
type textarea "@заборо"
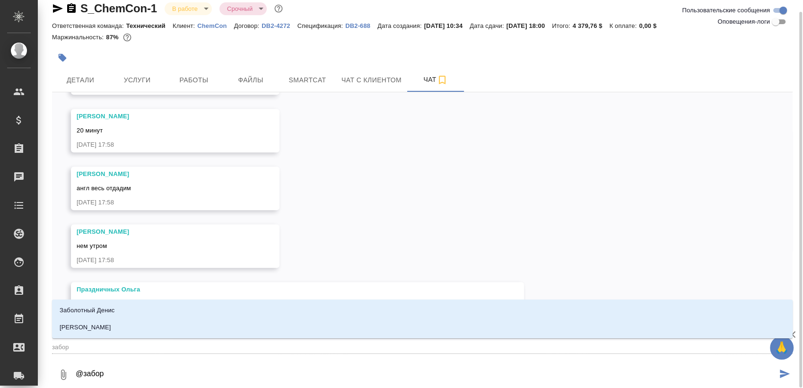
type input "заборо"
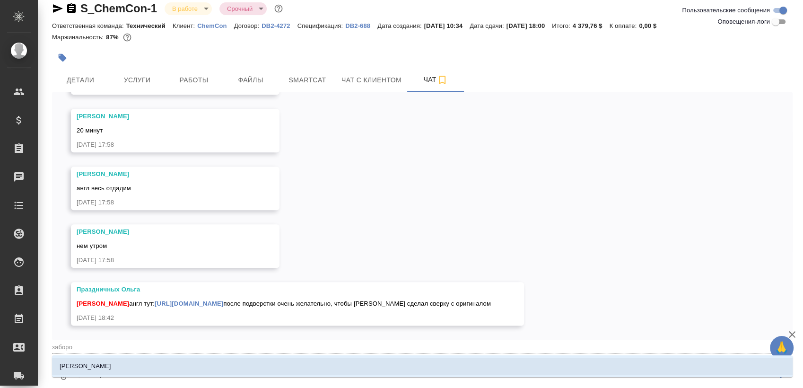
click at [166, 364] on li "Заборова Александра" at bounding box center [422, 366] width 741 height 17
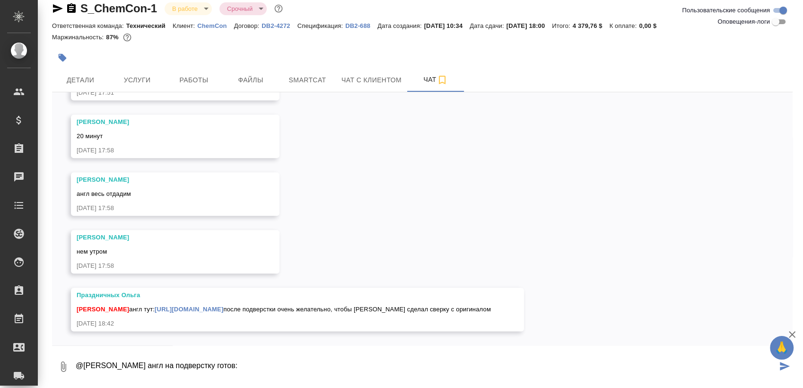
paste textarea "https://drive.awatera.com/s/RGXjAg3msfDcmgN"
type textarea "@Заборова Александра англ на подверстку готов: https://drive.awatera.com/s/RGXj…"
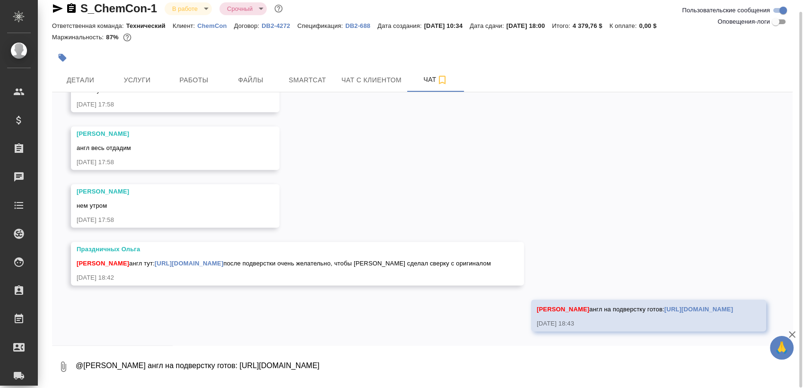
scroll to position [1212, 0]
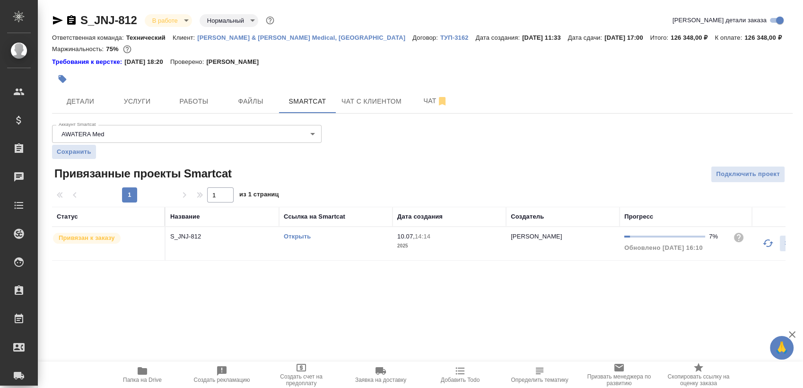
click at [330, 249] on td "Открыть" at bounding box center [335, 243] width 113 height 33
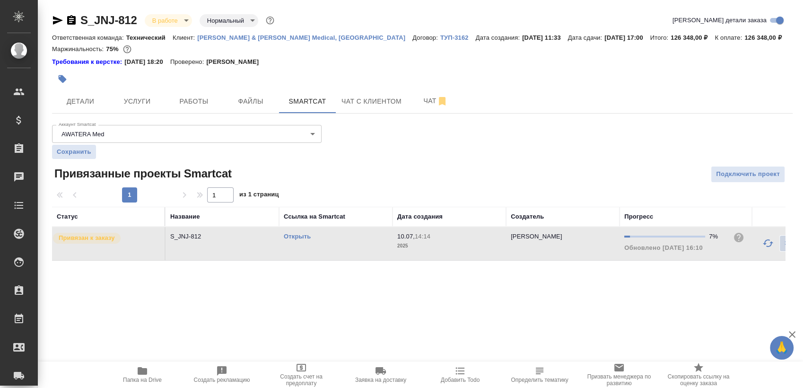
click at [330, 249] on td "Открыть" at bounding box center [335, 243] width 113 height 33
click at [156, 367] on span "Папка на Drive" at bounding box center [142, 374] width 68 height 18
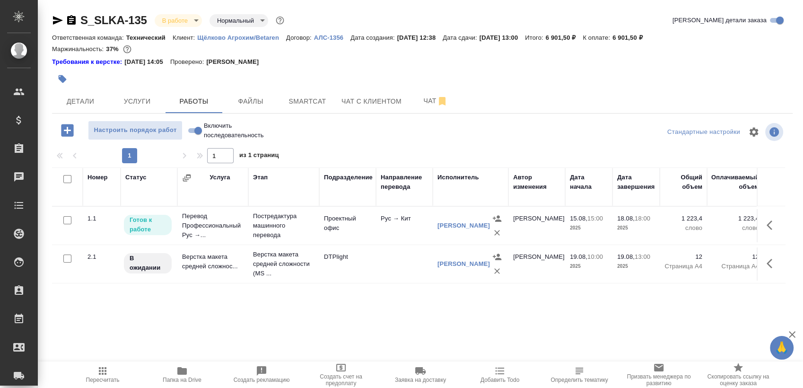
scroll to position [16, 0]
click at [310, 105] on span "Smartcat" at bounding box center [307, 102] width 45 height 12
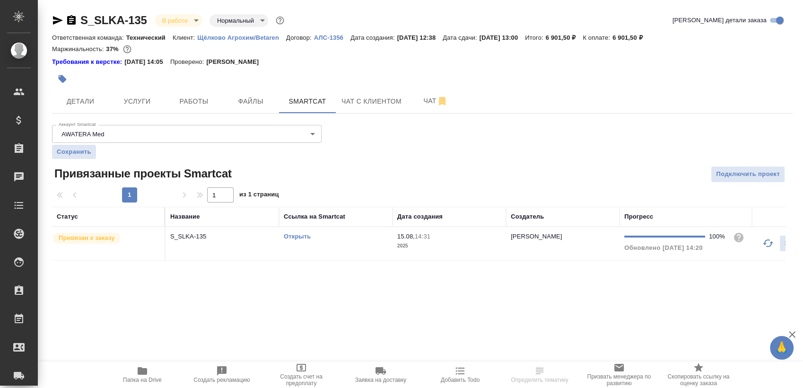
click at [301, 235] on link "Открыть" at bounding box center [297, 236] width 27 height 7
click at [217, 93] on button "Работы" at bounding box center [194, 101] width 57 height 24
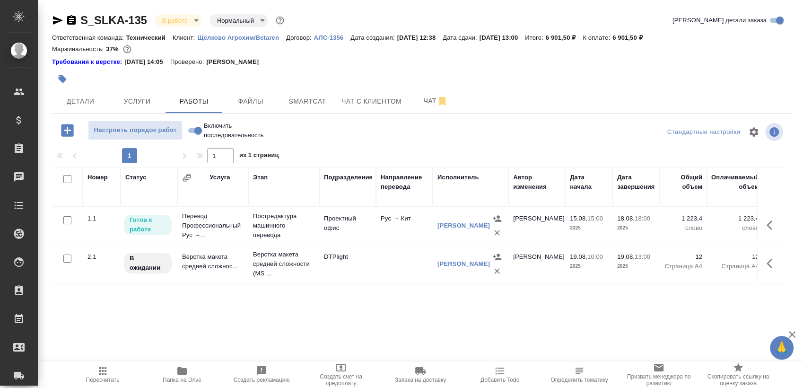
click at [187, 380] on span "Папка на Drive" at bounding box center [182, 379] width 39 height 7
click at [770, 225] on button "button" at bounding box center [772, 225] width 23 height 23
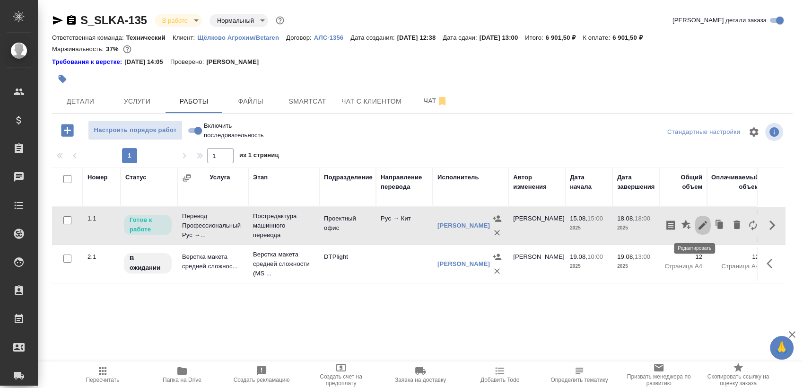
click at [698, 227] on icon "button" at bounding box center [702, 225] width 9 height 9
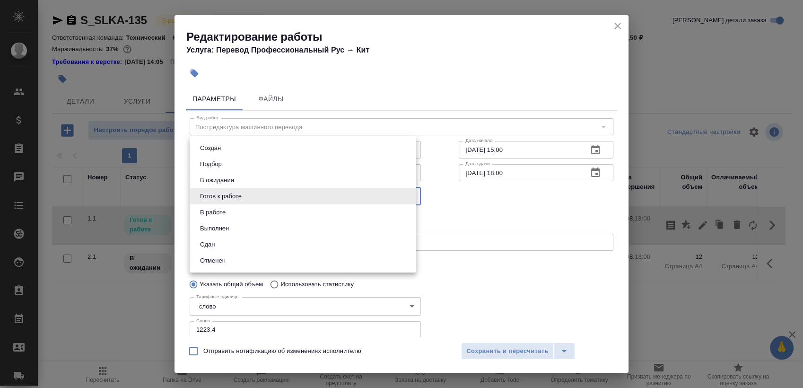
click at [302, 199] on body "🙏 .cls-1 fill:#fff; AWATERA [PERSON_NAME] Спецификации Заказы 0 Чаты Todo Проек…" at bounding box center [401, 194] width 803 height 388
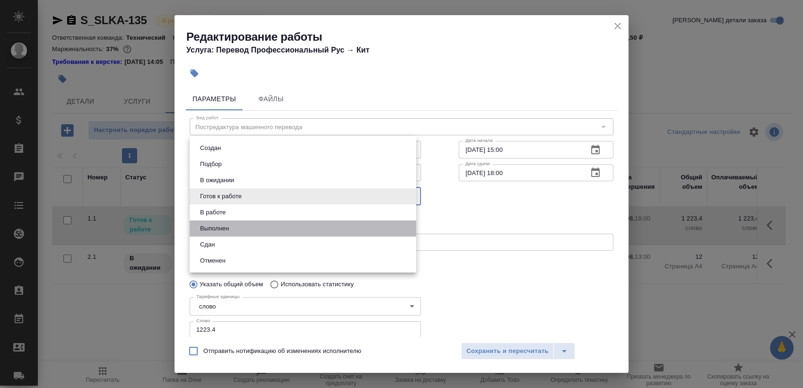
click at [261, 230] on li "Выполнен" at bounding box center [303, 228] width 227 height 16
type input "completed"
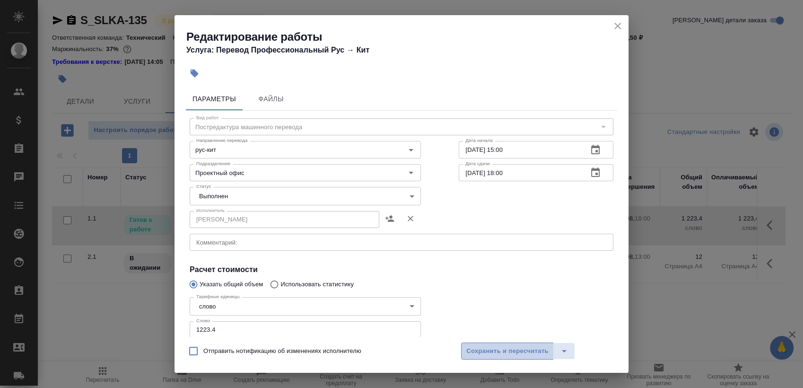
click at [492, 344] on button "Сохранить и пересчитать" at bounding box center [507, 350] width 93 height 17
click at [497, 356] on span "Сохранить и пересчитать" at bounding box center [507, 351] width 82 height 11
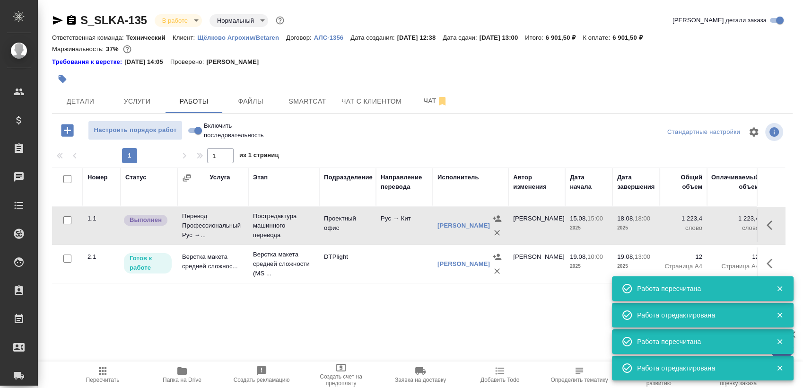
click at [761, 257] on button "button" at bounding box center [772, 263] width 23 height 23
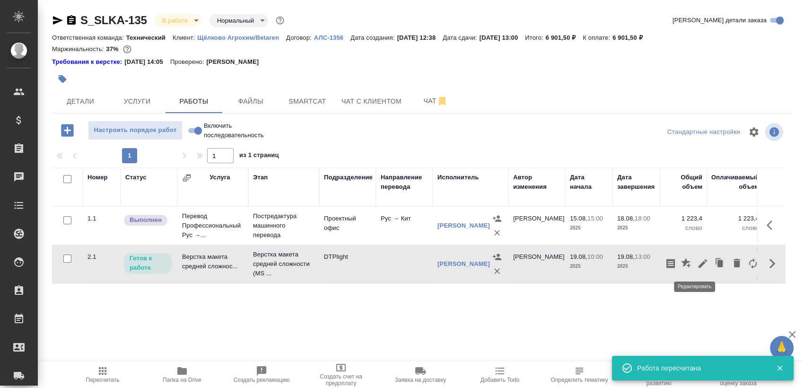
click at [698, 263] on icon "button" at bounding box center [702, 263] width 9 height 9
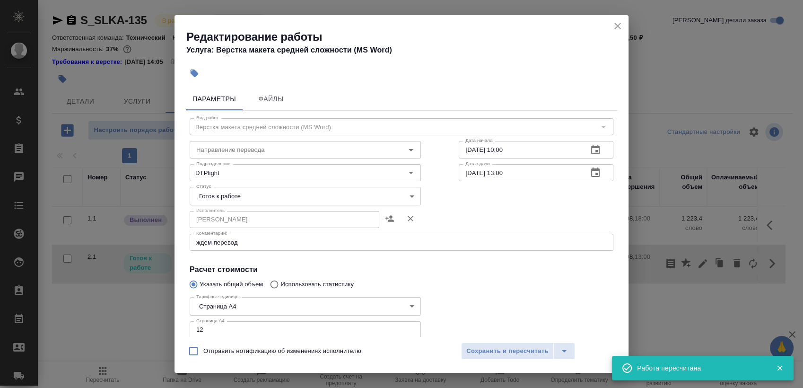
click at [288, 238] on div "Вид работ Верстка макета средней сложности (MS Word) Вид работ Направление пере…" at bounding box center [401, 275] width 431 height 328
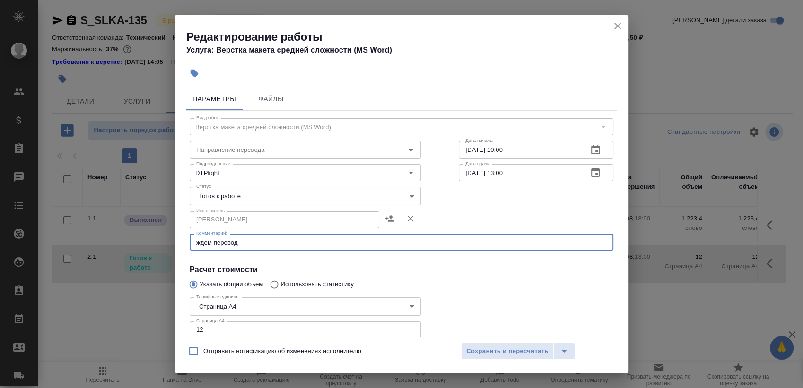
click at [283, 244] on textarea "ждем перевод" at bounding box center [401, 242] width 410 height 7
type textarea "ждем перевод - в папке ин"
click at [508, 350] on span "Сохранить и пересчитать" at bounding box center [507, 351] width 82 height 11
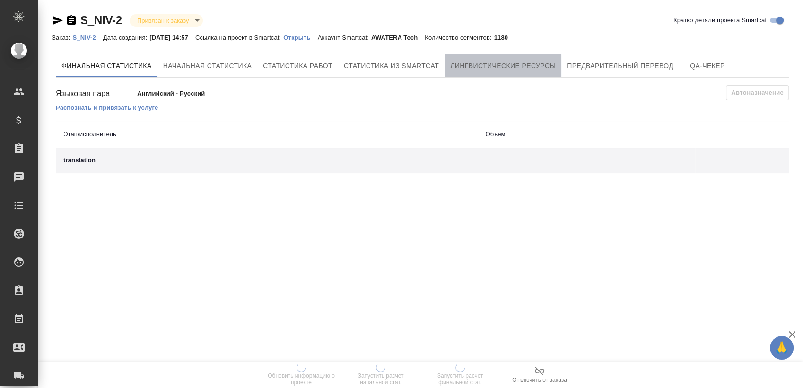
click at [507, 62] on span "Лингвистические ресурсы" at bounding box center [502, 66] width 105 height 12
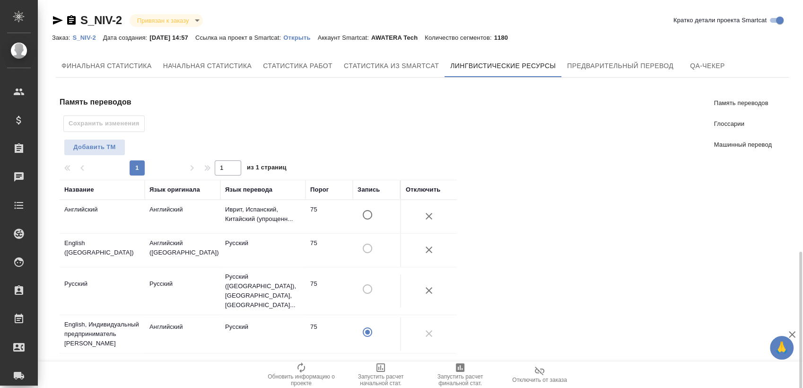
scroll to position [259, 0]
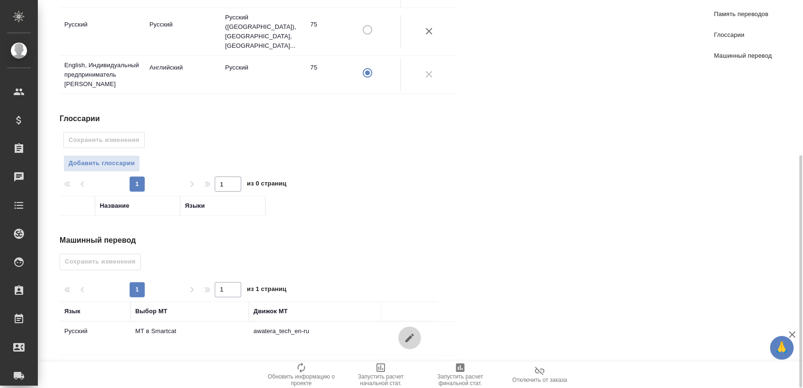
click at [406, 332] on icon "button" at bounding box center [409, 337] width 11 height 11
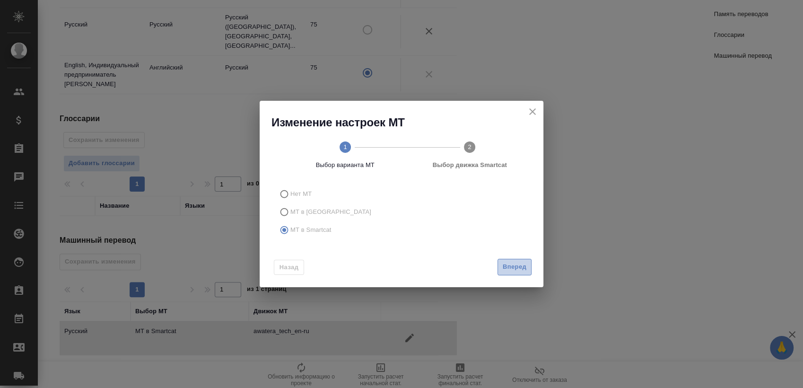
click at [526, 264] on span "Вперед" at bounding box center [515, 267] width 24 height 11
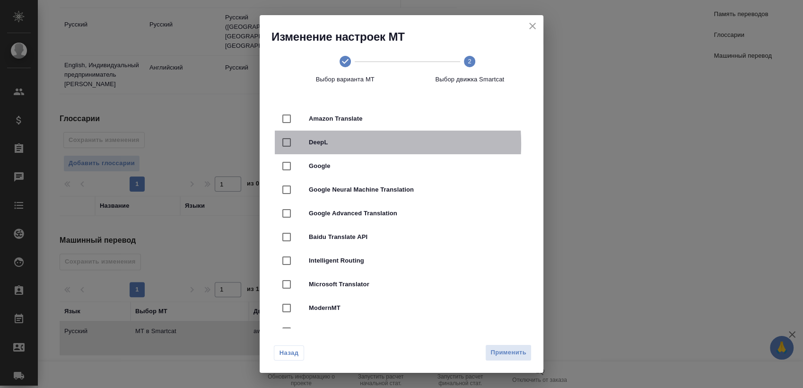
click at [330, 144] on span "DeepL" at bounding box center [415, 142] width 212 height 9
checkbox input "true"
checkbox input "false"
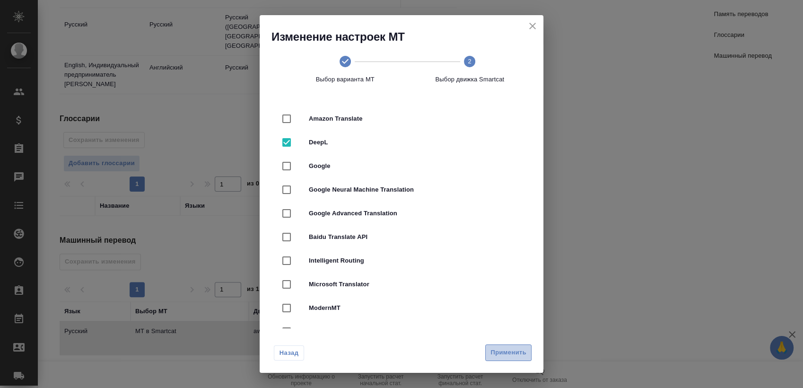
click at [513, 351] on span "Применить" at bounding box center [508, 352] width 36 height 11
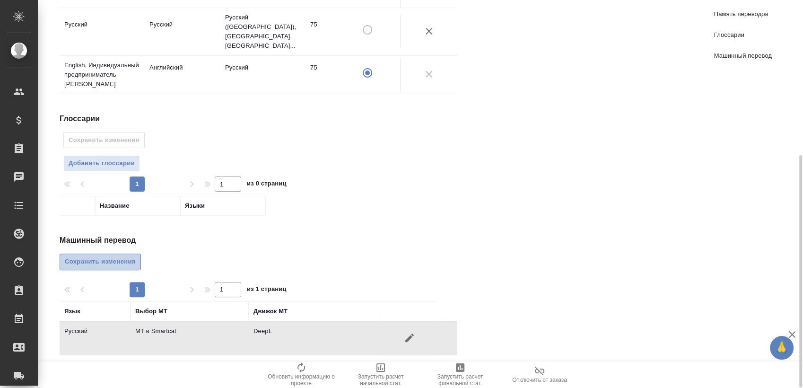
click at [103, 259] on span "Сохранить изменения" at bounding box center [100, 261] width 71 height 11
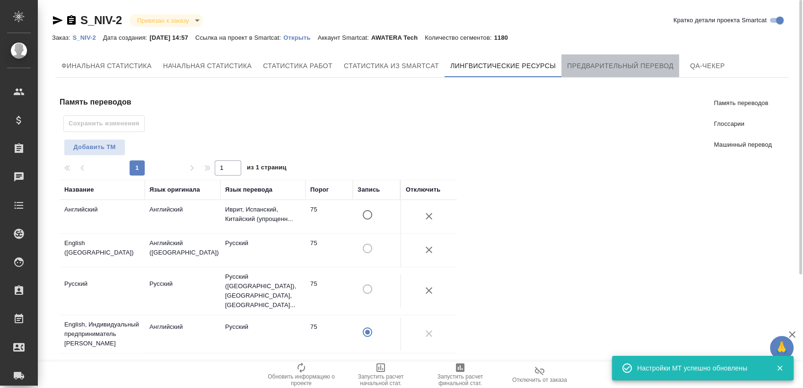
click at [625, 55] on button "Предварительный перевод" at bounding box center [620, 65] width 118 height 23
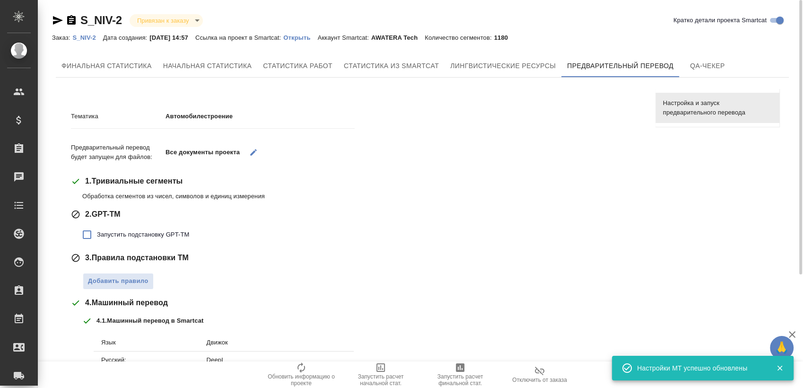
click at [144, 236] on span "Запустить подстановку GPT-TM" at bounding box center [143, 234] width 92 height 9
click at [97, 236] on input "Запустить подстановку GPT-TM" at bounding box center [87, 235] width 20 height 20
checkbox input "true"
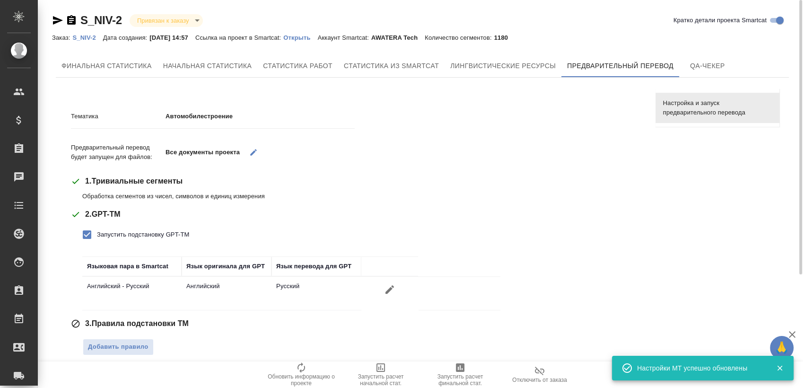
scroll to position [157, 0]
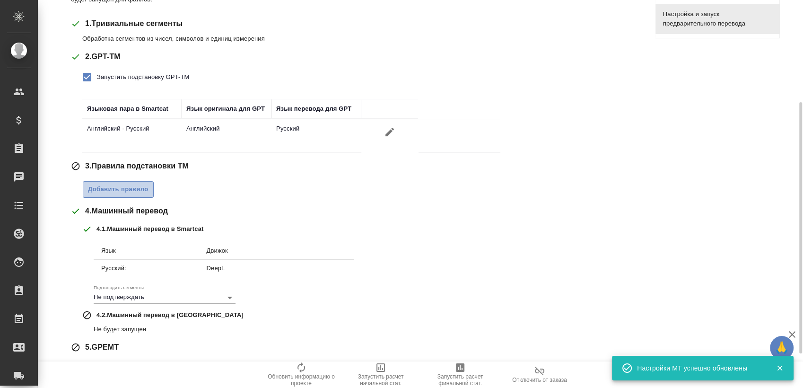
click at [136, 190] on span "Добавить правило" at bounding box center [118, 189] width 61 height 11
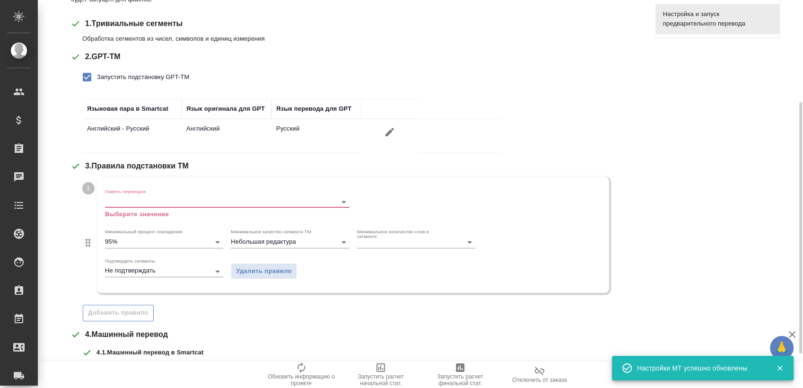
click at [147, 202] on input "Память переводов" at bounding box center [212, 201] width 214 height 11
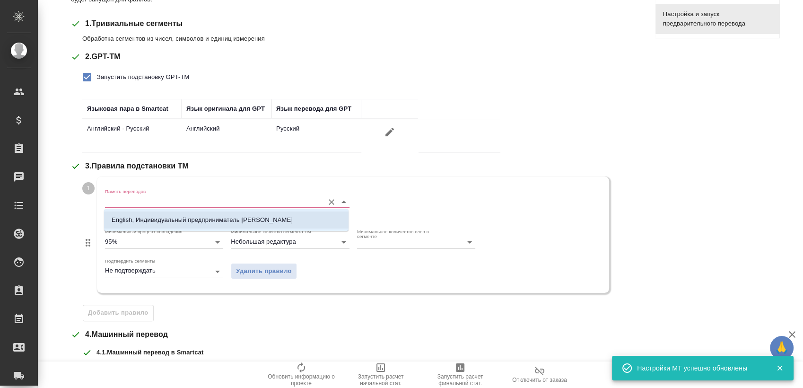
click at [159, 217] on p "English, Индивидуальный предприниматель [PERSON_NAME]" at bounding box center [202, 219] width 181 height 9
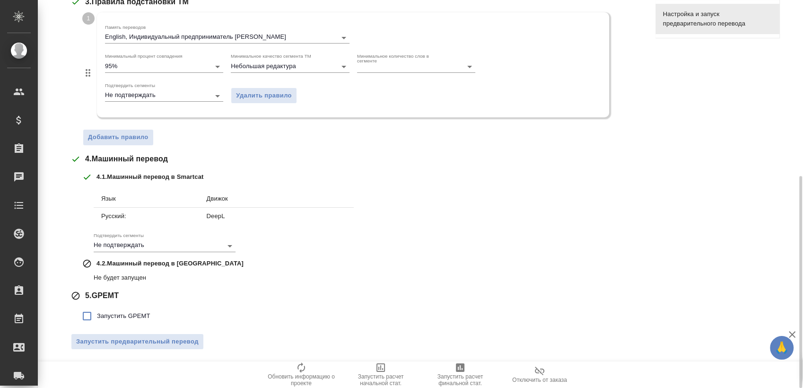
click at [124, 318] on span "Запустить GPEMT" at bounding box center [123, 315] width 53 height 9
click at [97, 318] on input "Запустить GPEMT" at bounding box center [87, 316] width 20 height 20
checkbox input "true"
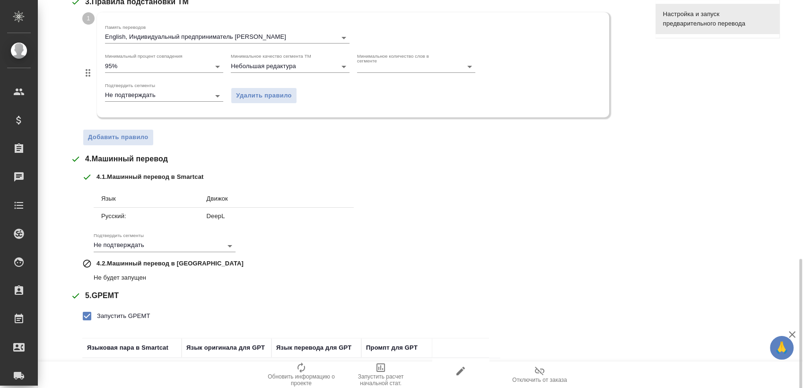
scroll to position [387, 0]
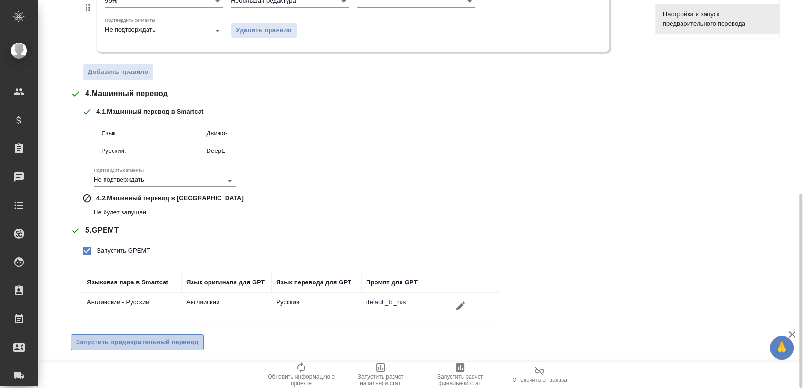
click at [142, 339] on span "Запустить предварительный перевод" at bounding box center [137, 342] width 122 height 11
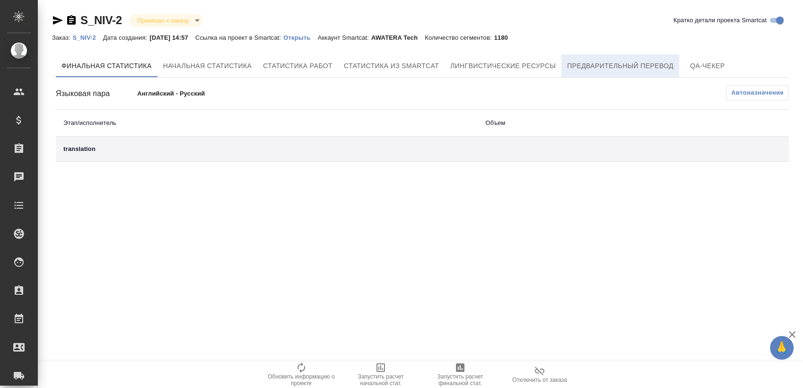
click at [600, 62] on span "Предварительный перевод" at bounding box center [620, 66] width 106 height 12
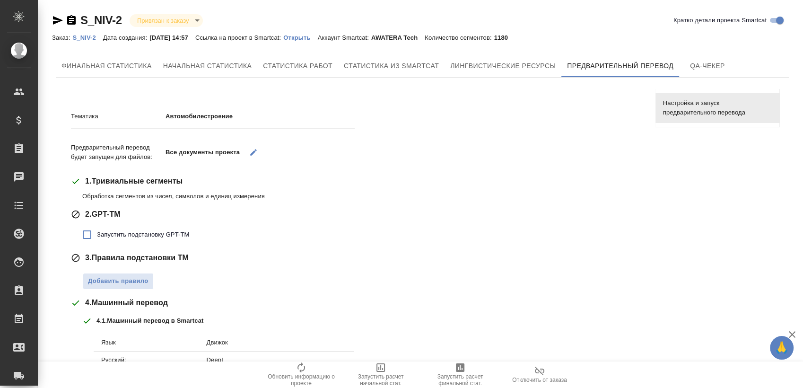
click at [145, 235] on span "Запустить подстановку GPT-TM" at bounding box center [143, 234] width 92 height 9
click at [97, 235] on input "Запустить подстановку GPT-TM" at bounding box center [87, 235] width 20 height 20
checkbox input "true"
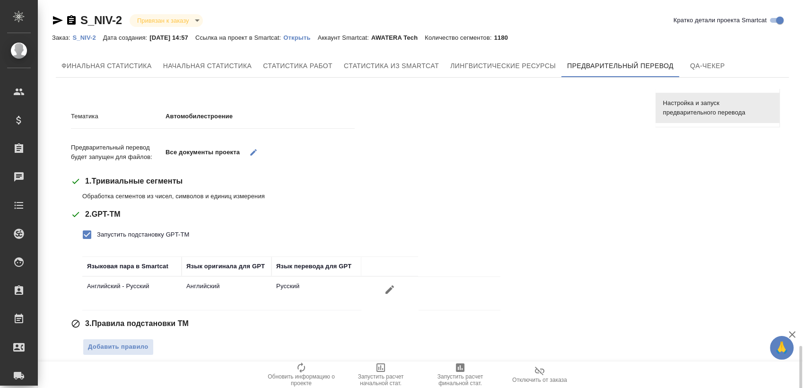
scroll to position [209, 0]
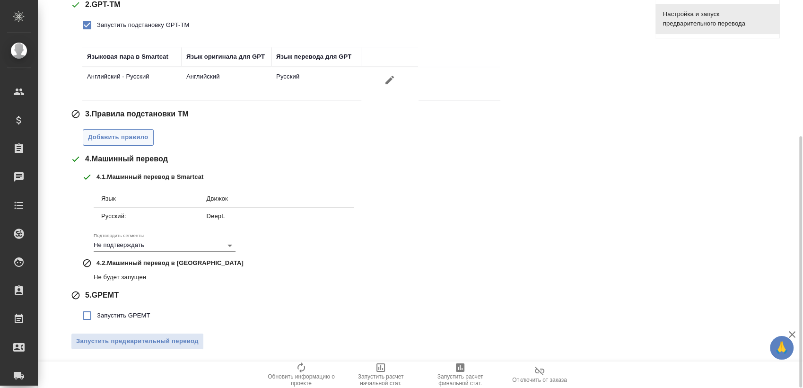
click at [128, 136] on span "Добавить правило" at bounding box center [118, 137] width 61 height 11
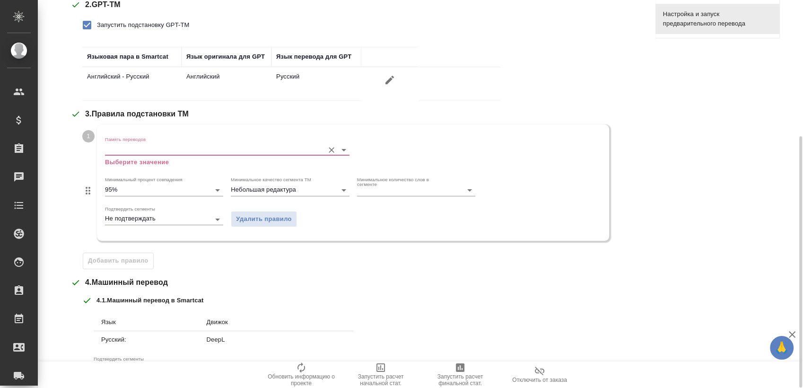
click at [138, 142] on div "Память переводов Выберите значение" at bounding box center [227, 151] width 244 height 31
click at [157, 150] on input "Память переводов" at bounding box center [212, 149] width 214 height 11
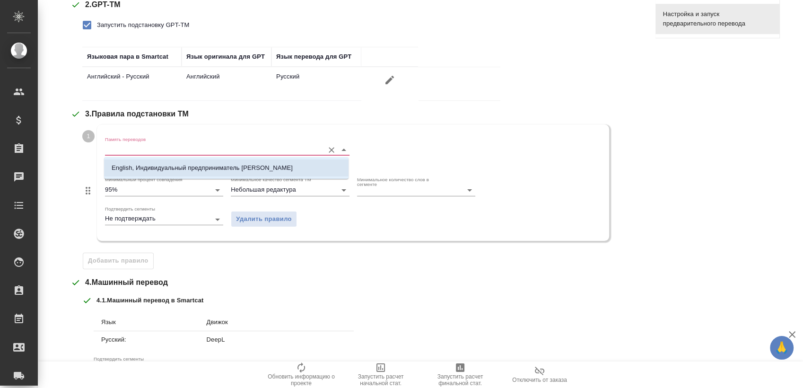
click at [155, 169] on p "English, Индивидуальный предприниматель Никифоров Игорь Валерьевич" at bounding box center [202, 167] width 181 height 9
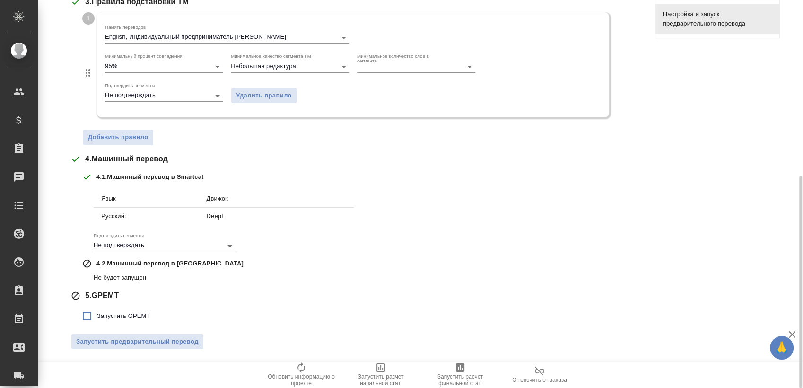
click at [130, 313] on span "Запустить GPEMT" at bounding box center [123, 315] width 53 height 9
click at [97, 313] on input "Запустить GPEMT" at bounding box center [87, 316] width 20 height 20
checkbox input "true"
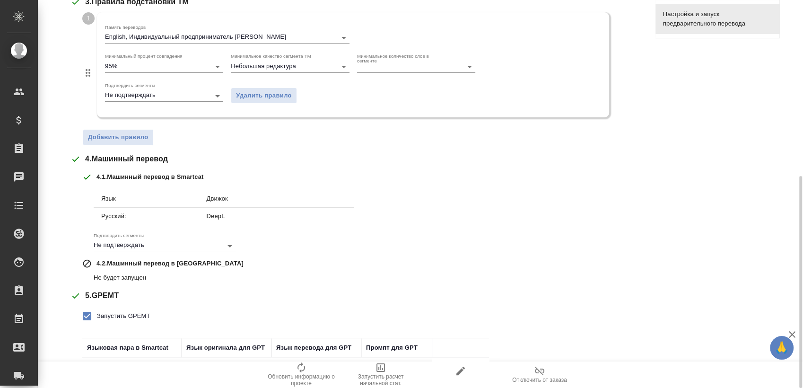
scroll to position [387, 0]
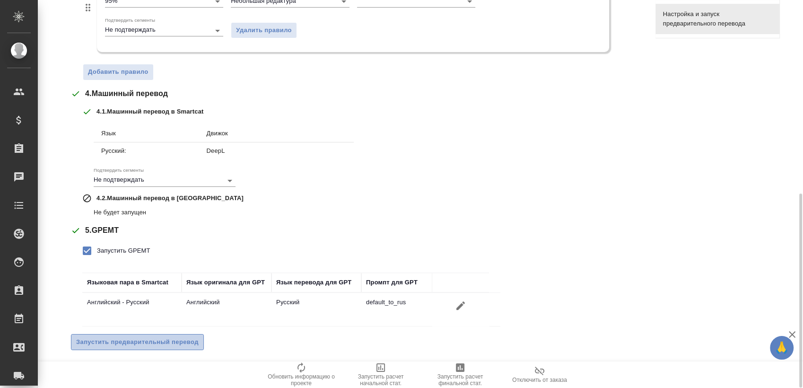
click at [142, 341] on span "Запустить предварительный перевод" at bounding box center [137, 342] width 122 height 11
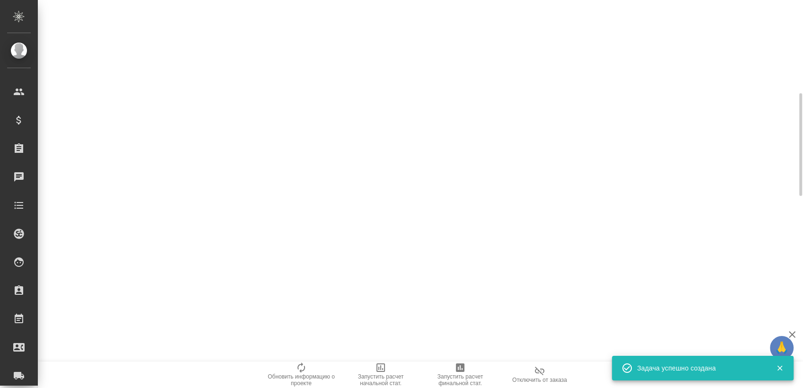
scroll to position [0, 0]
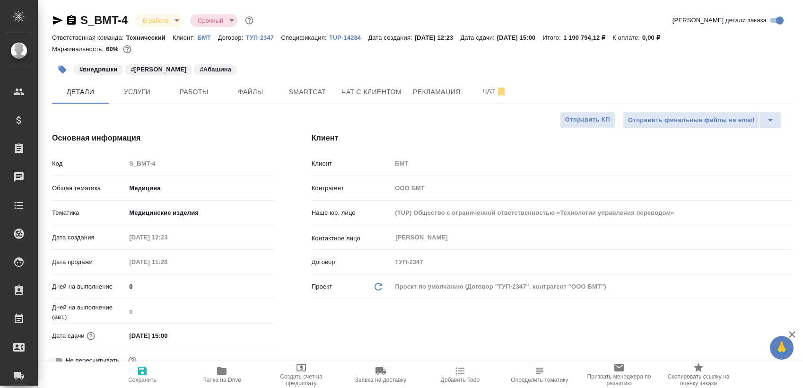
select select "RU"
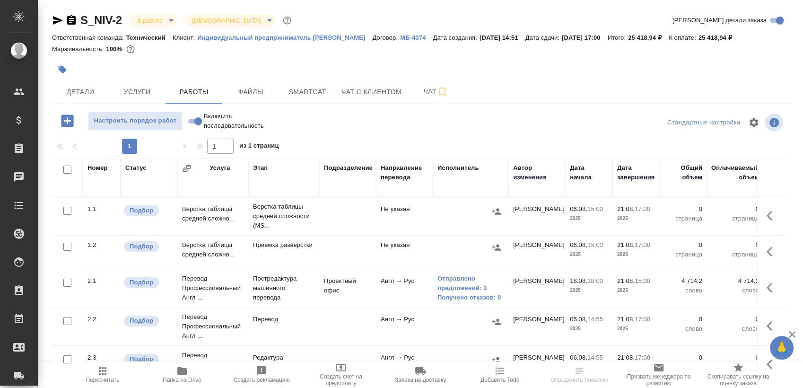
scroll to position [18, 0]
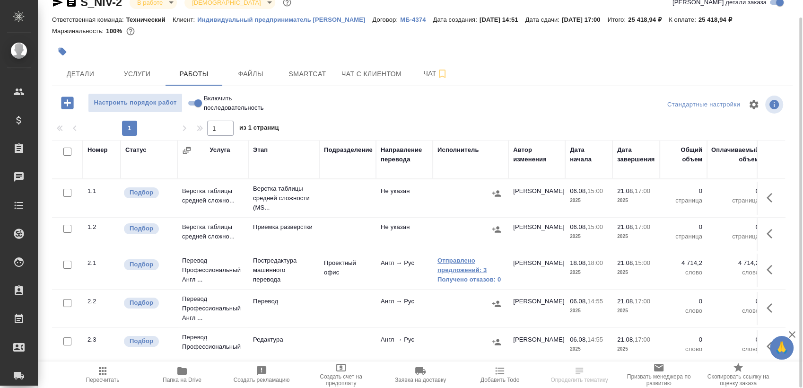
click at [448, 275] on link "Отправлено предложений: 3" at bounding box center [470, 265] width 66 height 19
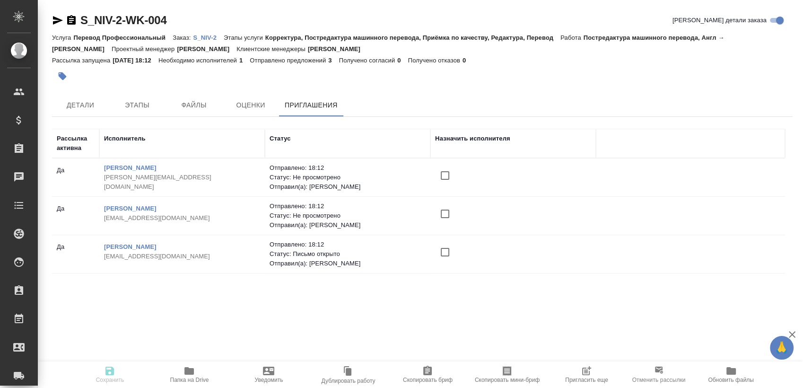
click at [567, 374] on span "Пригласить еще" at bounding box center [586, 374] width 68 height 18
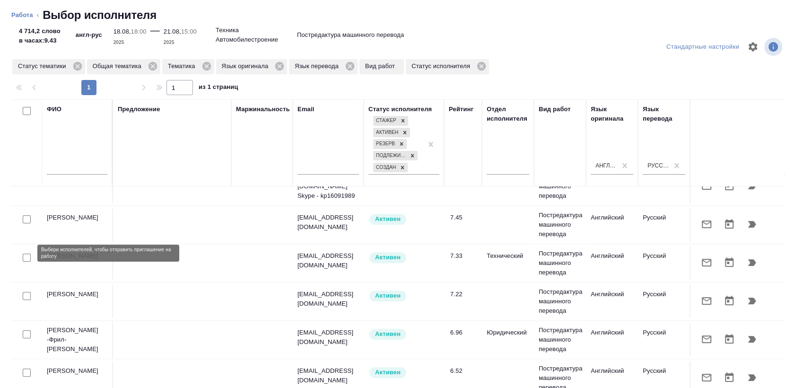
scroll to position [315, 0]
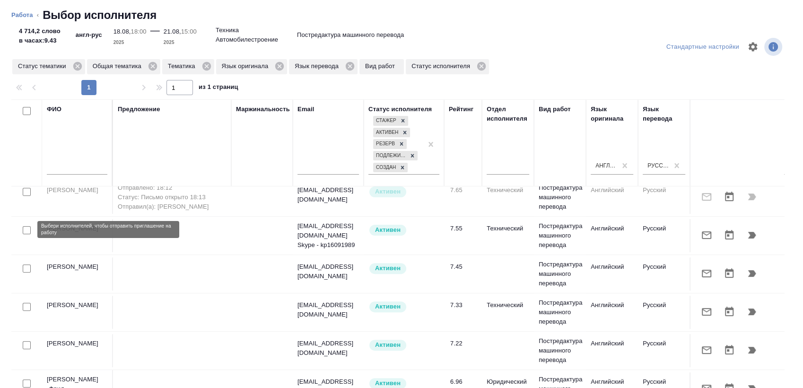
click at [23, 227] on input "checkbox" at bounding box center [27, 230] width 8 height 8
checkbox input "true"
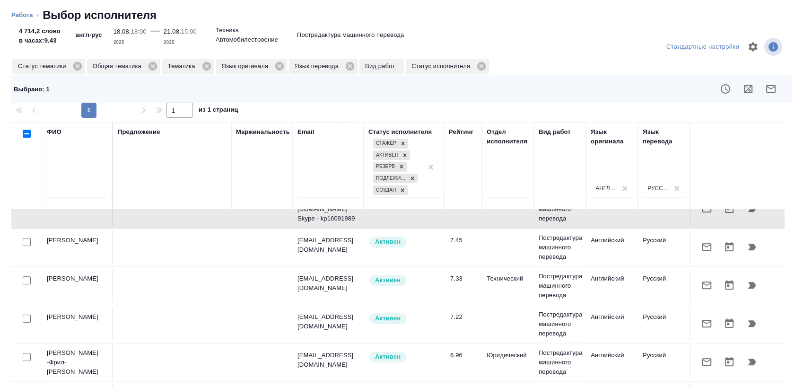
scroll to position [371, 0]
click at [28, 353] on input "checkbox" at bounding box center [27, 357] width 8 height 8
checkbox input "true"
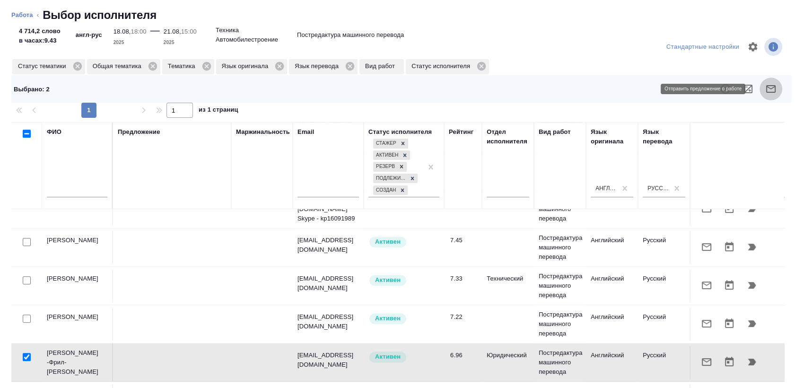
click at [773, 91] on button "button" at bounding box center [770, 89] width 23 height 23
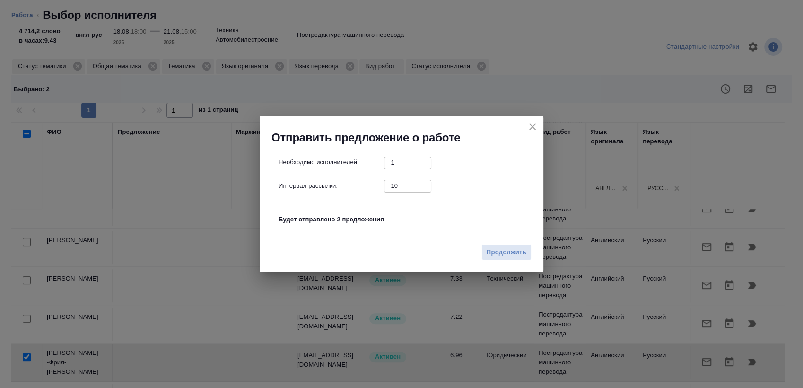
click at [397, 189] on input "10" at bounding box center [407, 186] width 47 height 12
type input "0"
click at [495, 257] on span "Продолжить" at bounding box center [507, 252] width 40 height 11
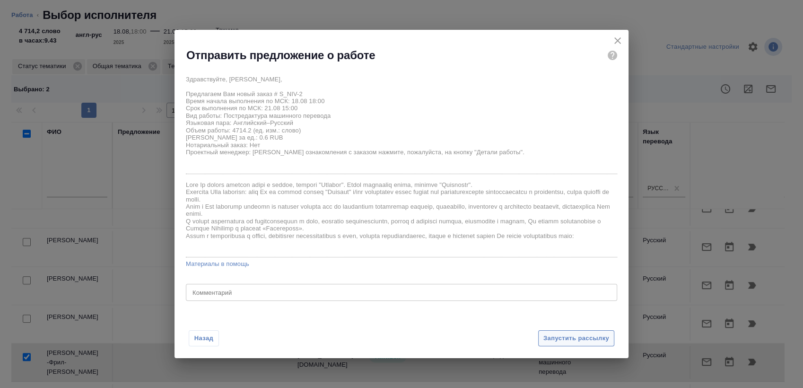
click at [583, 337] on span "Запустить рассылку" at bounding box center [576, 338] width 66 height 11
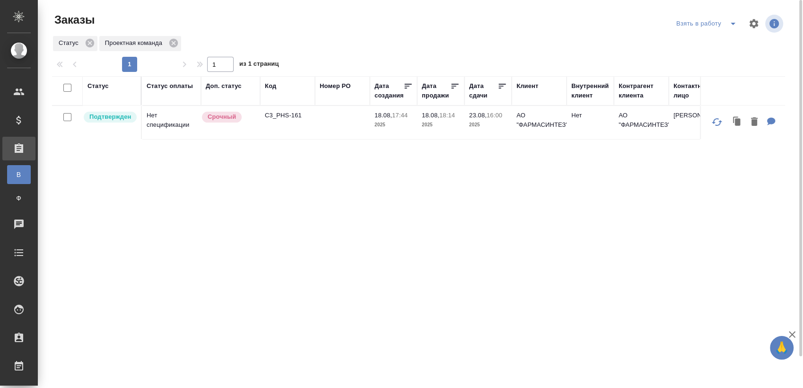
click at [304, 120] on td "C3_PHS-161" at bounding box center [287, 122] width 55 height 33
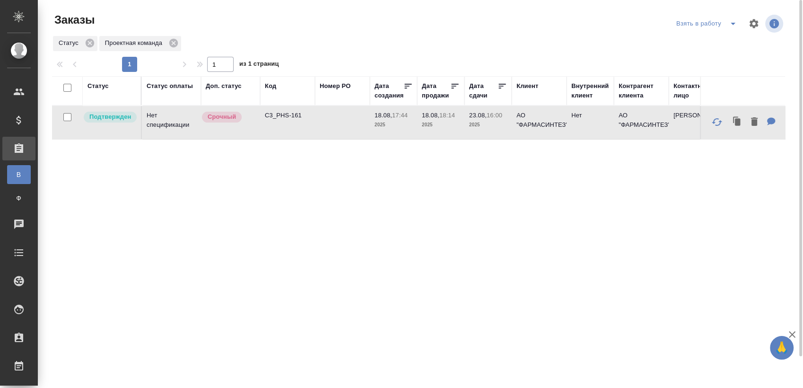
click at [291, 120] on td "C3_PHS-161" at bounding box center [287, 122] width 55 height 33
click at [283, 117] on p "C3_PHS-161" at bounding box center [287, 115] width 45 height 9
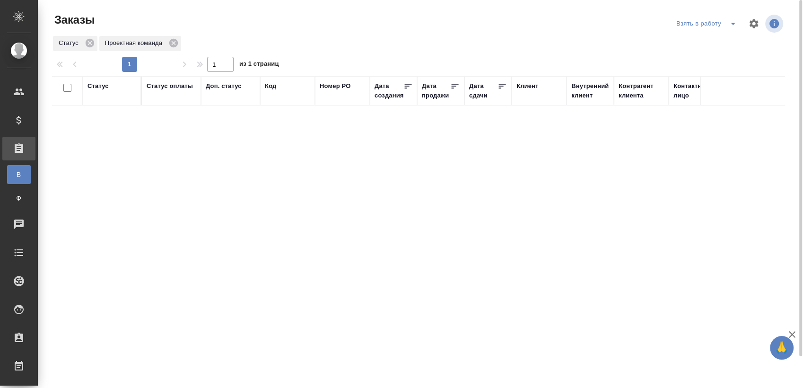
click at [733, 25] on icon "split button" at bounding box center [732, 23] width 11 height 11
click at [705, 45] on li "Мои заказы" at bounding box center [707, 42] width 79 height 15
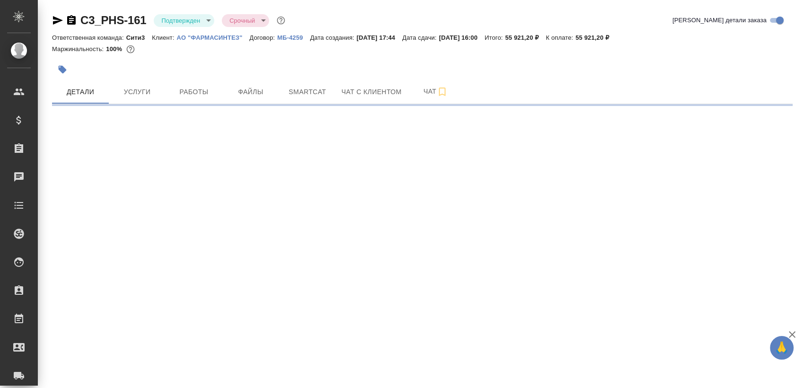
select select "RU"
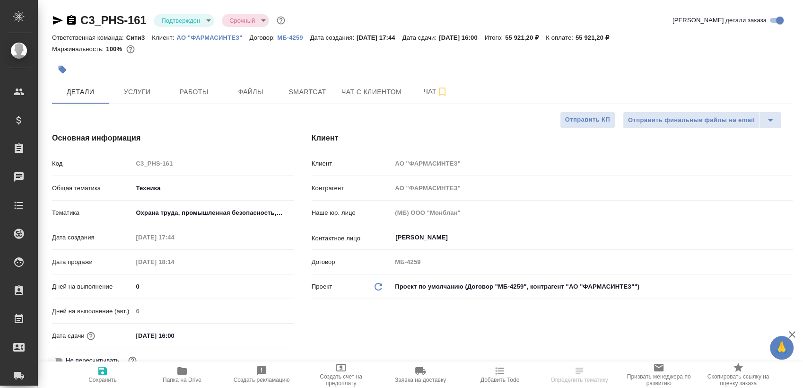
type textarea "x"
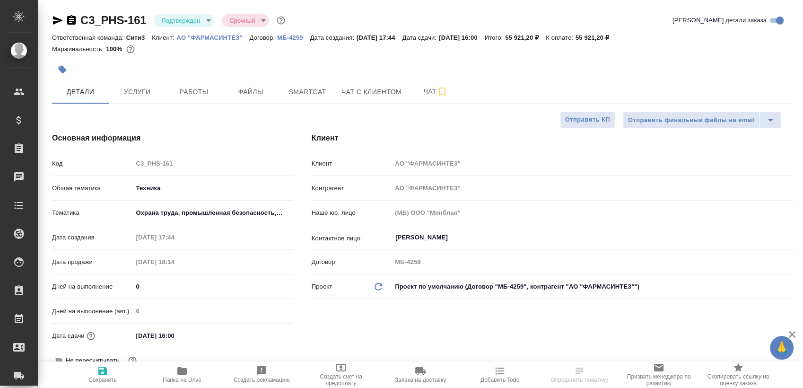
type textarea "x"
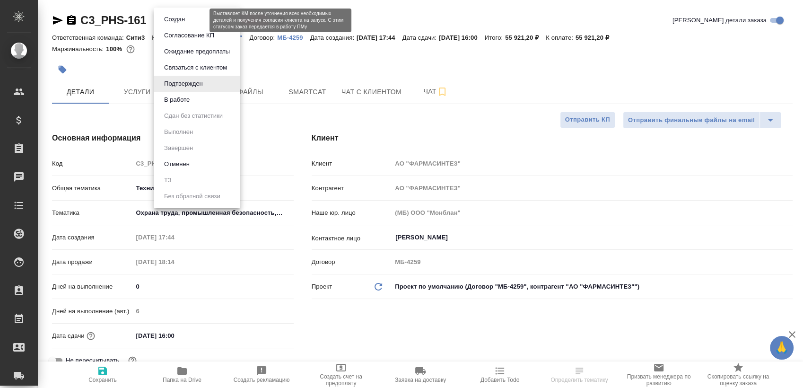
click at [201, 18] on body "🙏 .cls-1 fill:#fff; AWATERA [PERSON_NAME] Спецификации Заказы Чаты Todo Проекты…" at bounding box center [401, 194] width 803 height 388
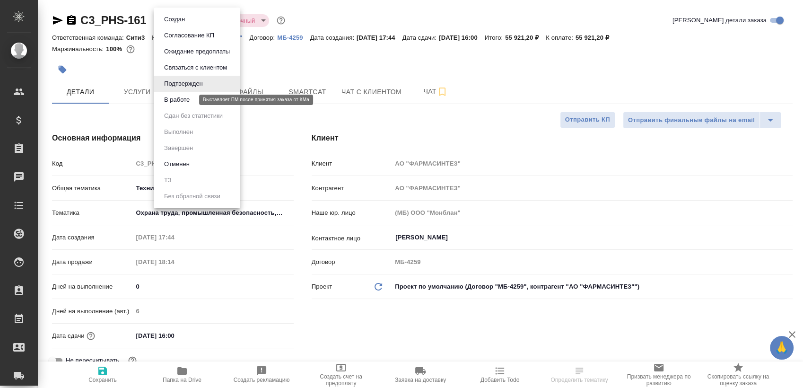
click at [192, 97] on button "В работе" at bounding box center [176, 100] width 31 height 10
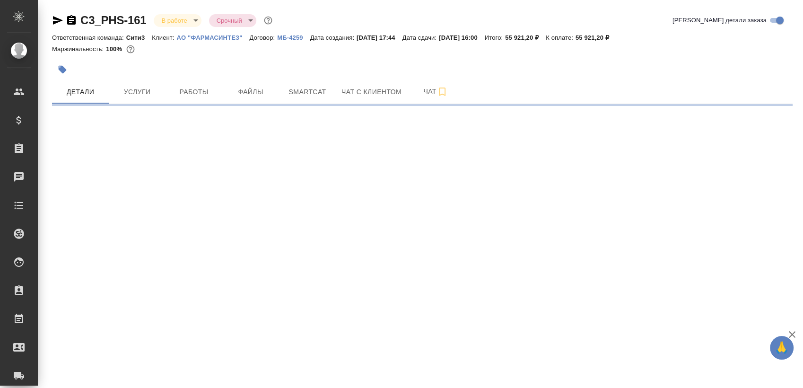
select select "RU"
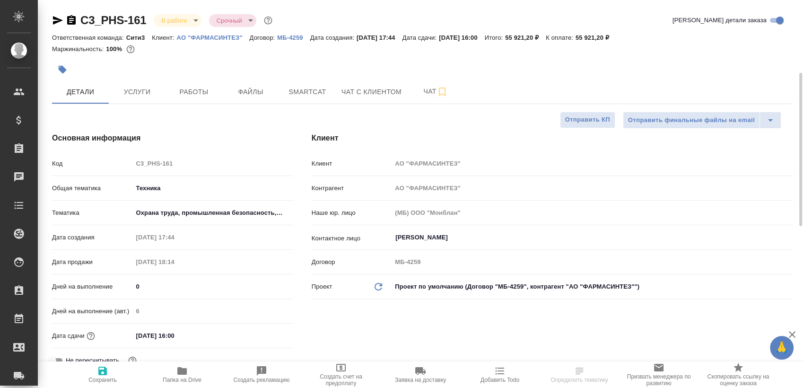
type textarea "x"
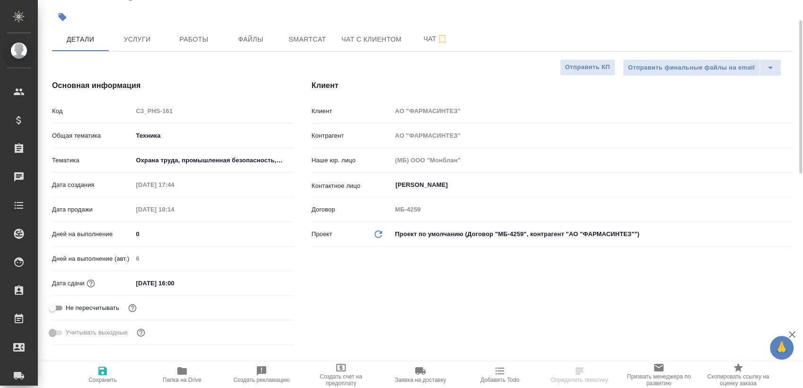
scroll to position [315, 0]
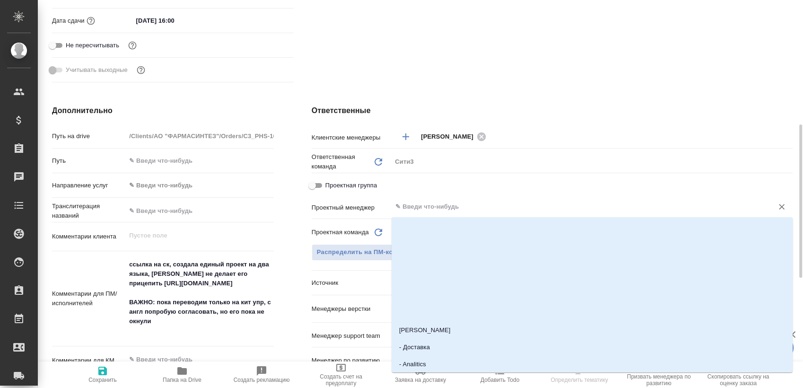
click at [442, 205] on input "text" at bounding box center [576, 206] width 364 height 11
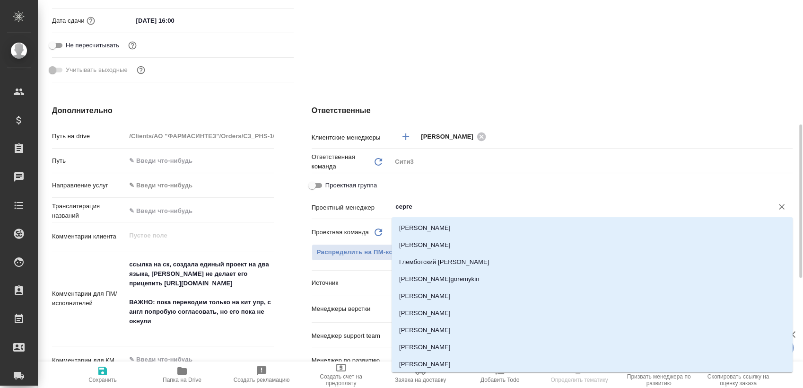
type input "сергее"
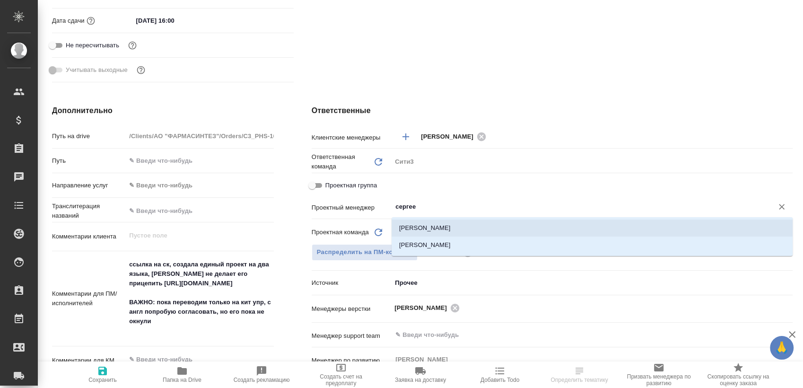
click at [450, 227] on li "[PERSON_NAME]" at bounding box center [592, 227] width 401 height 17
type textarea "x"
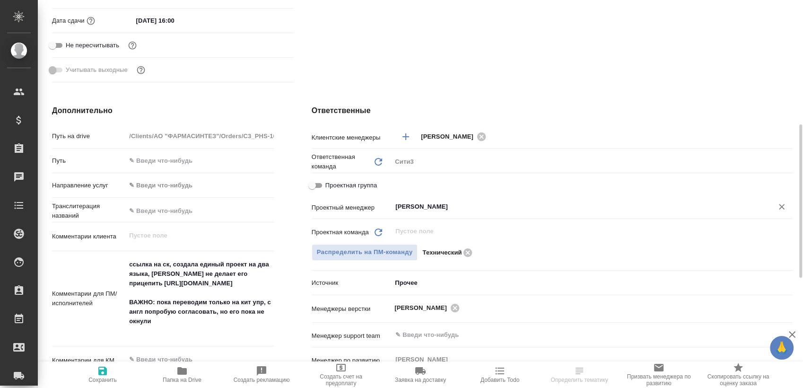
type input "[PERSON_NAME]"
click at [104, 375] on icon "button" at bounding box center [102, 371] width 9 height 9
type textarea "x"
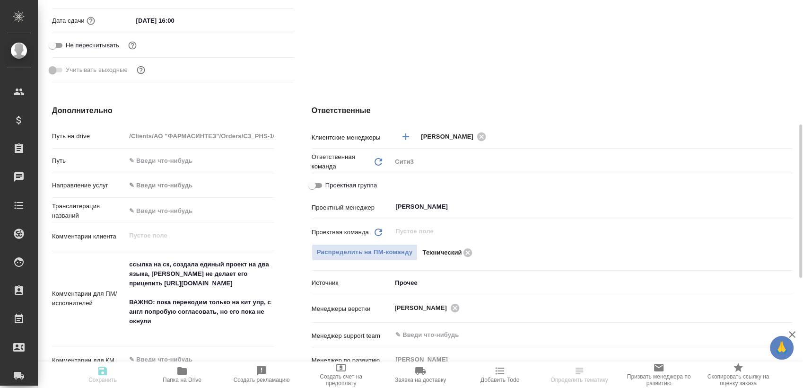
type textarea "x"
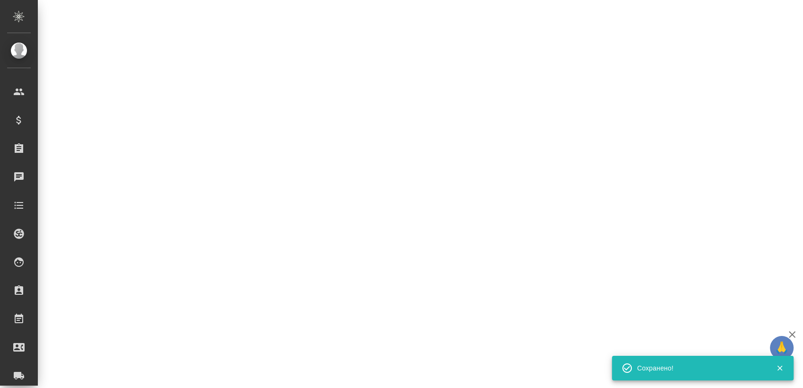
select select "RU"
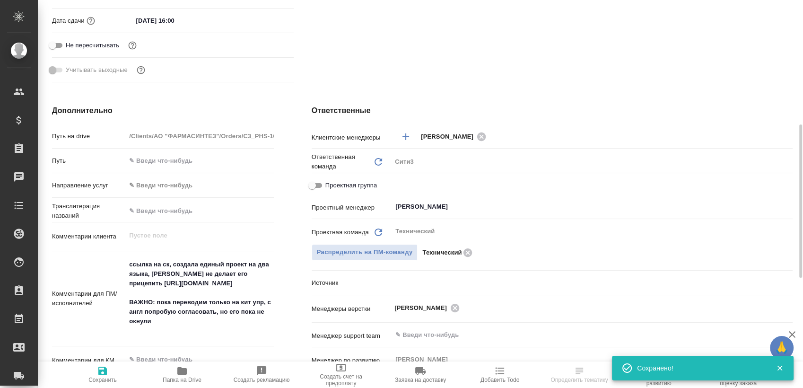
type textarea "x"
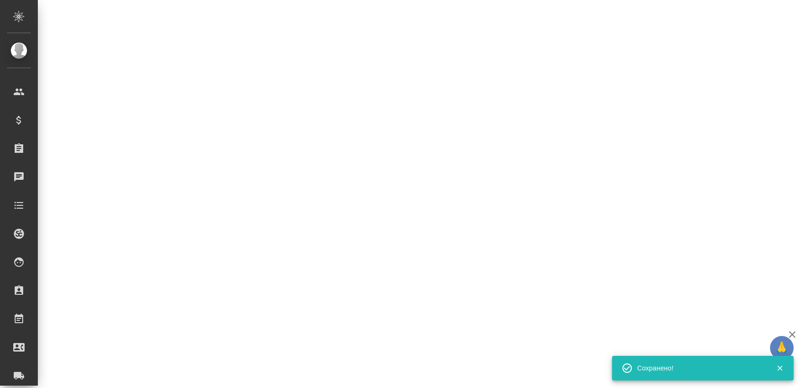
select select "RU"
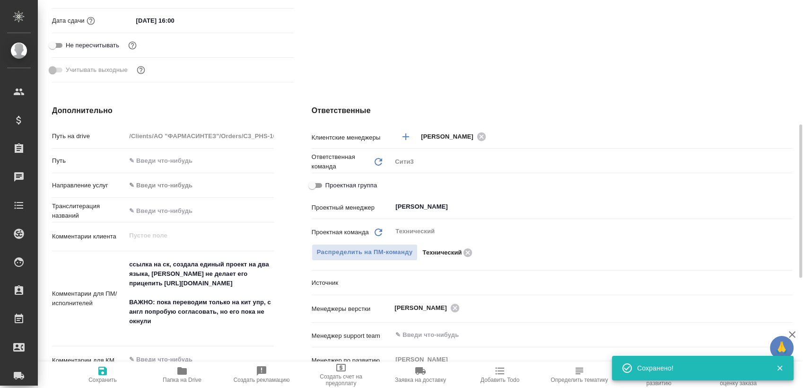
type textarea "x"
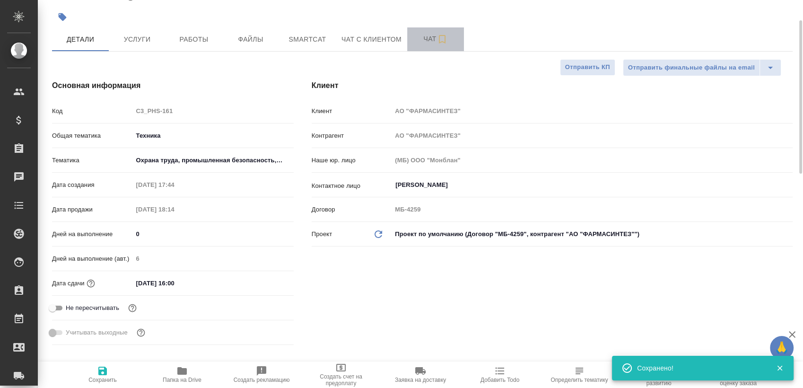
click at [412, 44] on button "Чат" at bounding box center [435, 39] width 57 height 24
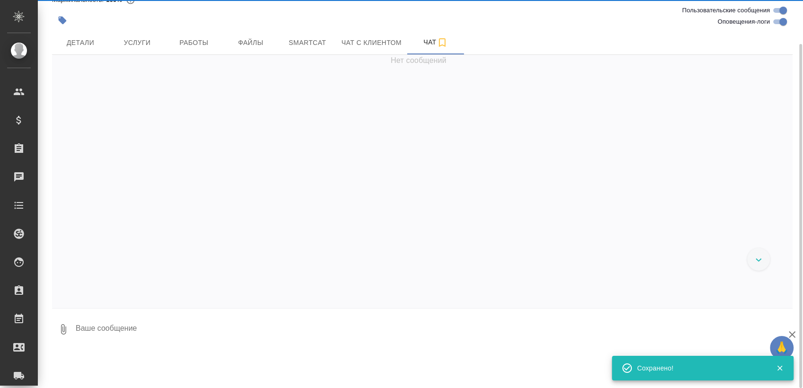
scroll to position [49, 0]
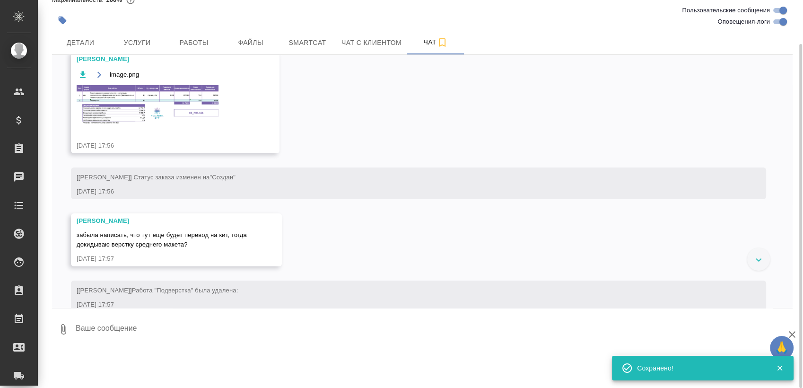
click at [785, 23] on input "Оповещения-логи" at bounding box center [783, 21] width 34 height 11
checkbox input "false"
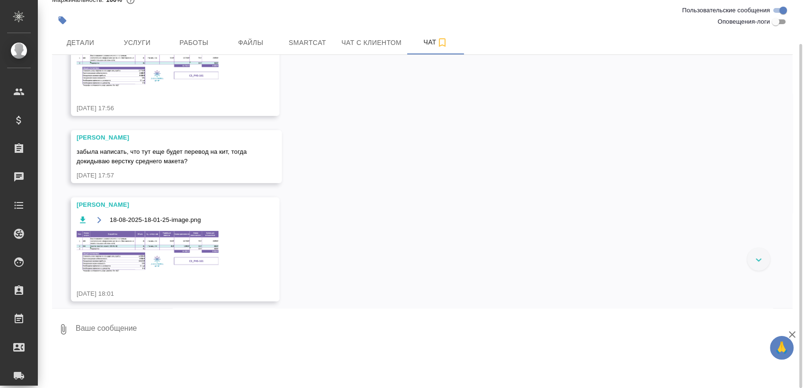
scroll to position [89, 0]
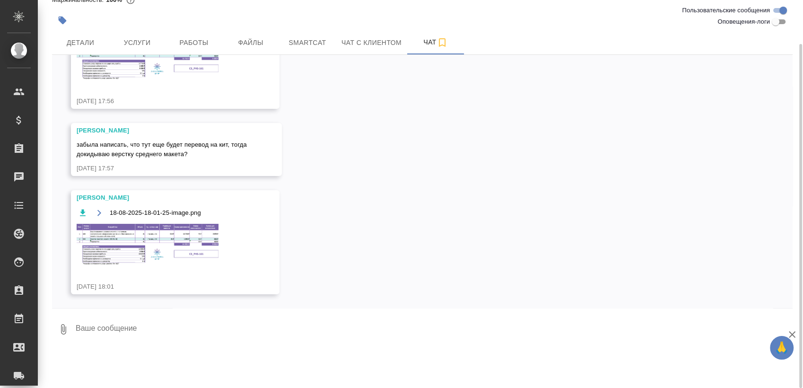
click at [179, 241] on img at bounding box center [148, 245] width 142 height 42
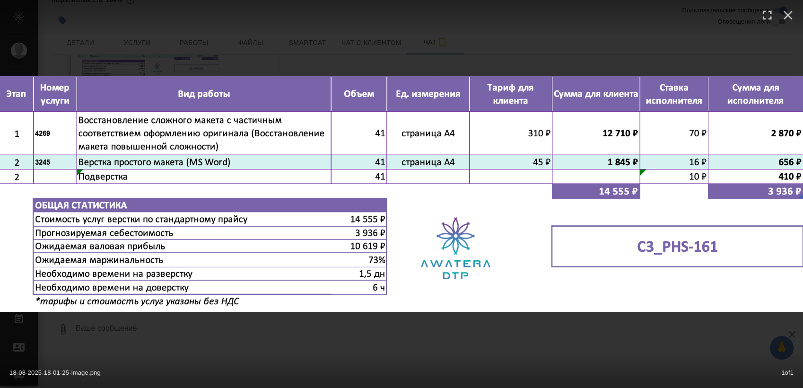
click at [401, 341] on div "18-08-2025-18-01-25-image.png 1 of 1" at bounding box center [401, 194] width 803 height 388
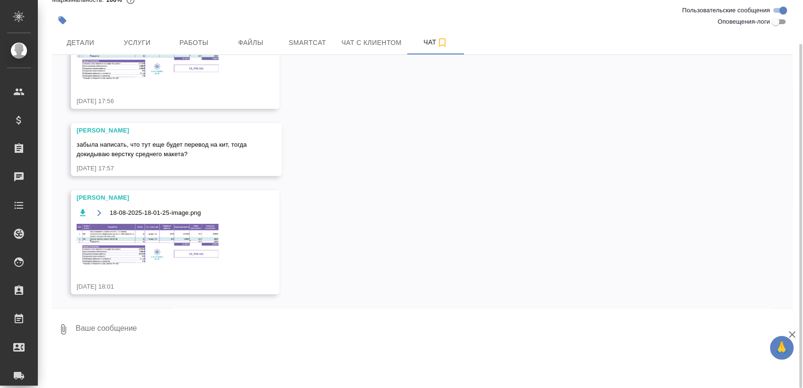
click at [183, 85] on div "image.png" at bounding box center [162, 58] width 170 height 68
click at [192, 75] on img at bounding box center [148, 60] width 142 height 39
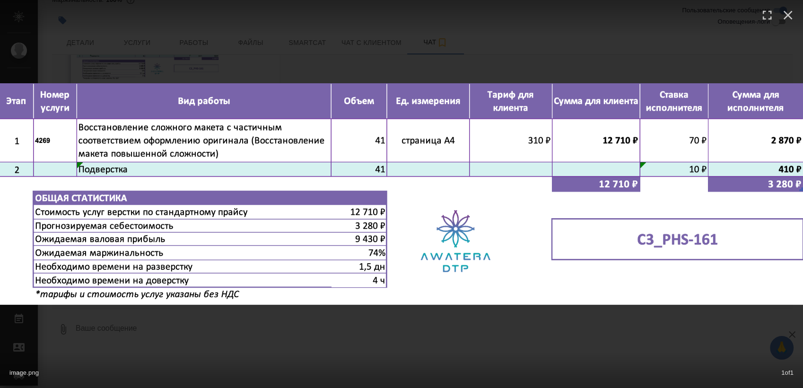
click at [374, 328] on div "image.png 1 of 1" at bounding box center [401, 194] width 803 height 388
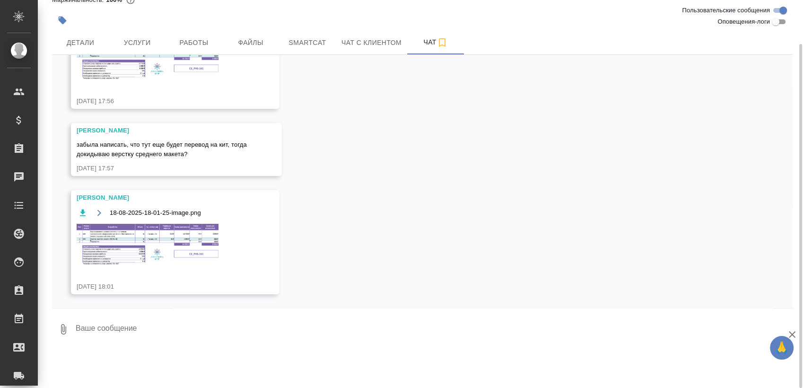
click at [142, 236] on img at bounding box center [148, 245] width 142 height 42
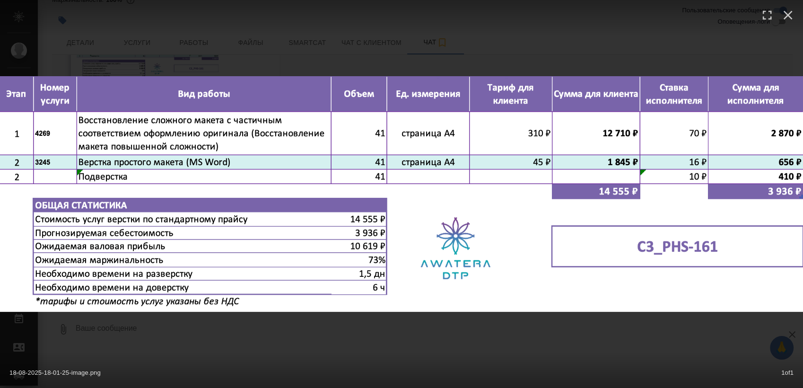
click at [236, 339] on div "18-08-2025-18-01-25-image.png 1 of 1" at bounding box center [401, 194] width 803 height 388
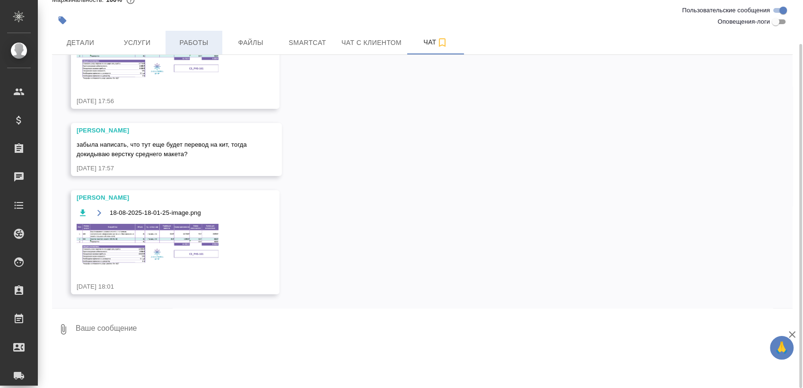
click at [200, 44] on span "Работы" at bounding box center [193, 43] width 45 height 12
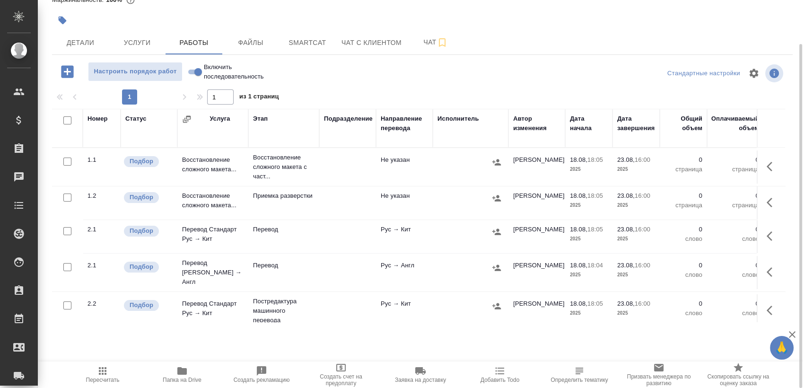
click at [767, 170] on icon "button" at bounding box center [770, 166] width 6 height 9
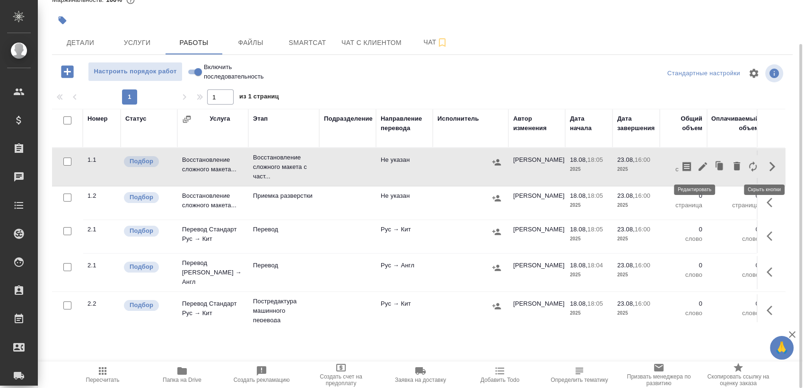
click at [698, 172] on button "button" at bounding box center [703, 166] width 16 height 23
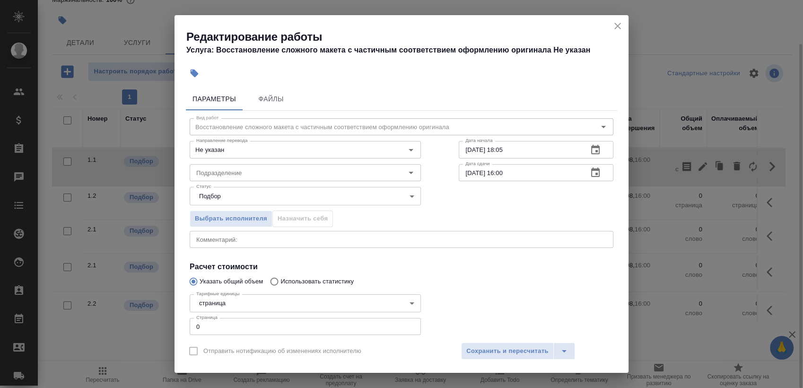
scroll to position [57, 0]
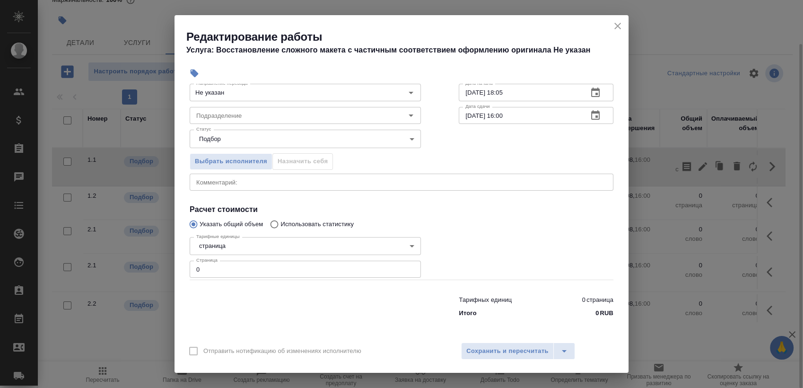
click at [223, 267] on input "0" at bounding box center [305, 269] width 231 height 17
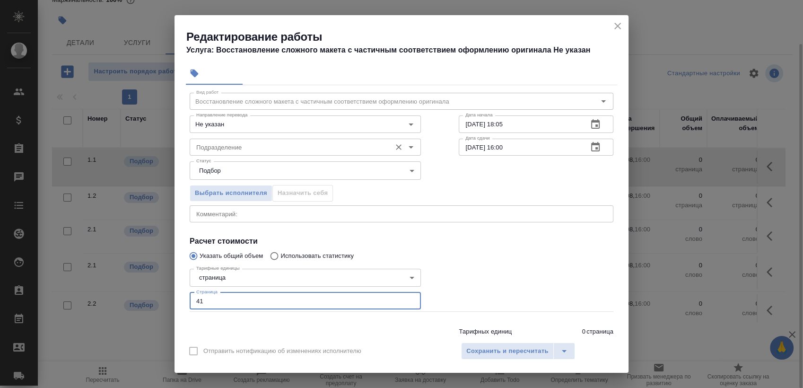
scroll to position [0, 0]
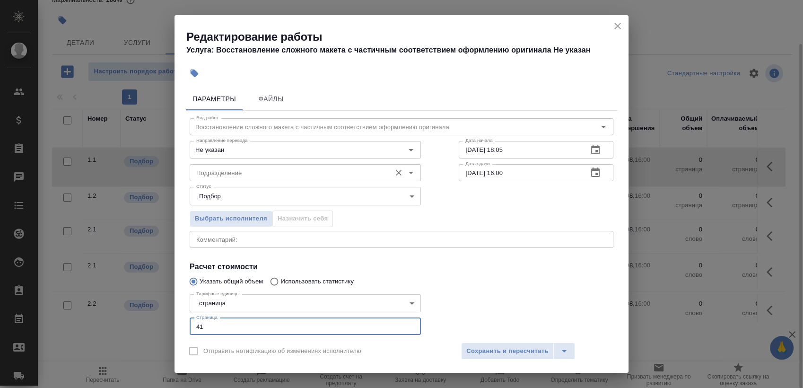
type input "41"
click at [261, 172] on input "Подразделение" at bounding box center [289, 172] width 194 height 11
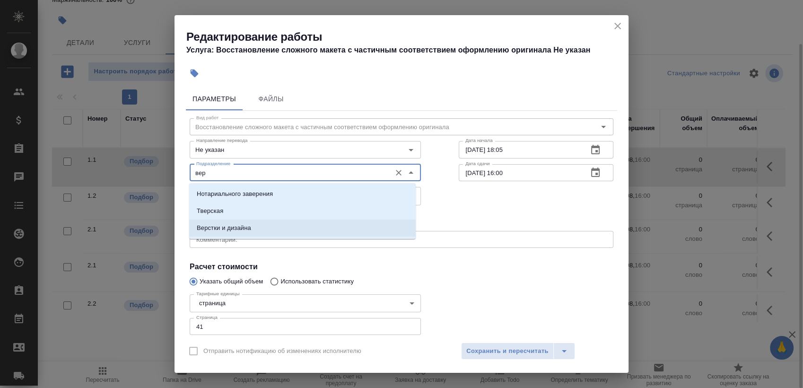
drag, startPoint x: 250, startPoint y: 227, endPoint x: 276, endPoint y: 219, distance: 27.5
click at [251, 227] on li "Верстки и дизайна" at bounding box center [302, 227] width 227 height 17
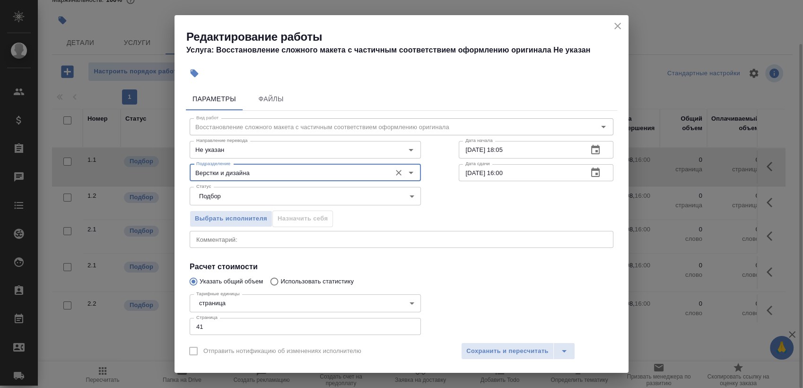
type input "Верстки и дизайна"
click at [584, 148] on button "button" at bounding box center [595, 150] width 23 height 23
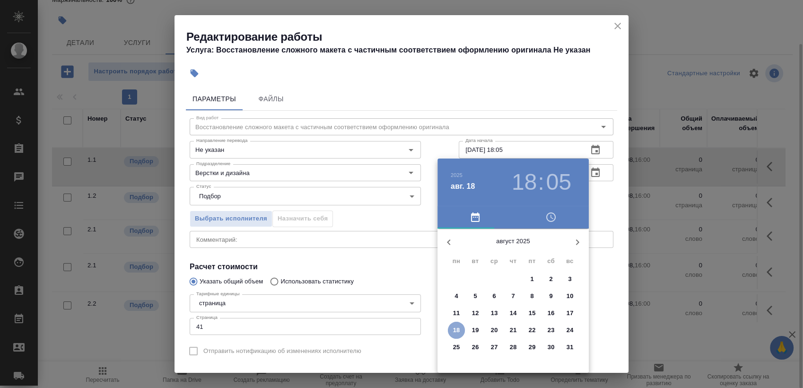
click at [450, 327] on span "18" at bounding box center [456, 329] width 17 height 9
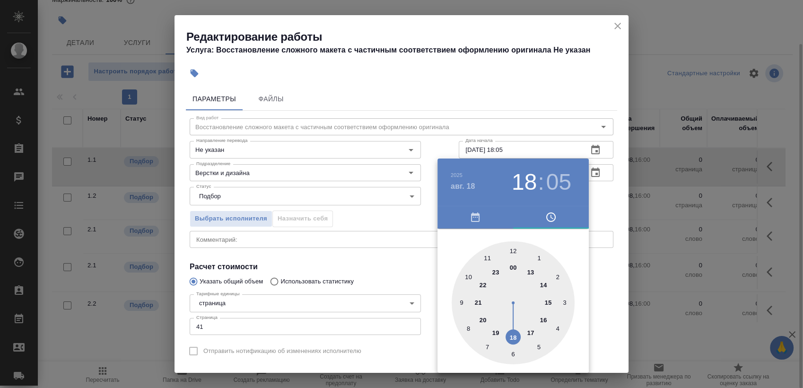
click at [512, 337] on div at bounding box center [513, 302] width 123 height 123
type input "18.08.2025 18:30"
click at [513, 346] on div at bounding box center [513, 302] width 123 height 123
click at [625, 182] on div at bounding box center [401, 194] width 803 height 388
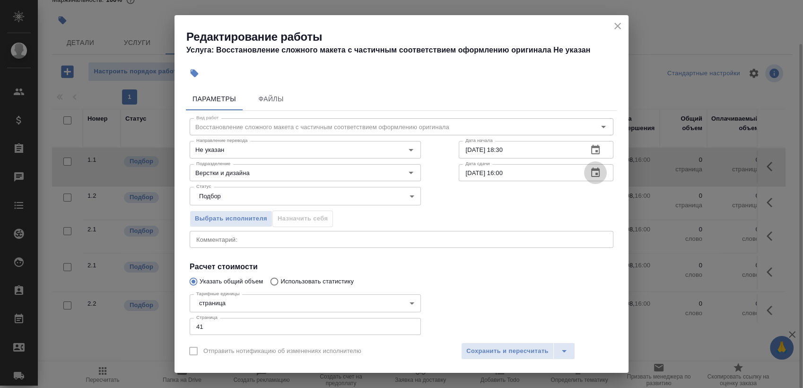
click at [584, 172] on button "button" at bounding box center [595, 172] width 23 height 23
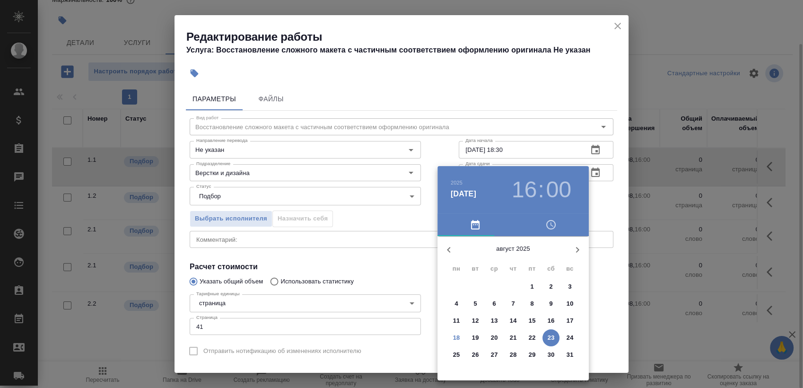
click at [492, 334] on p "20" at bounding box center [494, 337] width 7 height 9
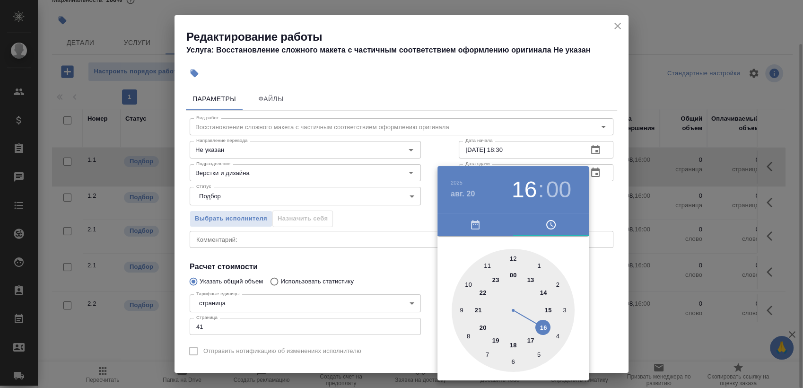
click at [486, 262] on div at bounding box center [513, 310] width 123 height 123
type input "20.08.2025 11:00"
click at [611, 209] on div at bounding box center [401, 194] width 803 height 388
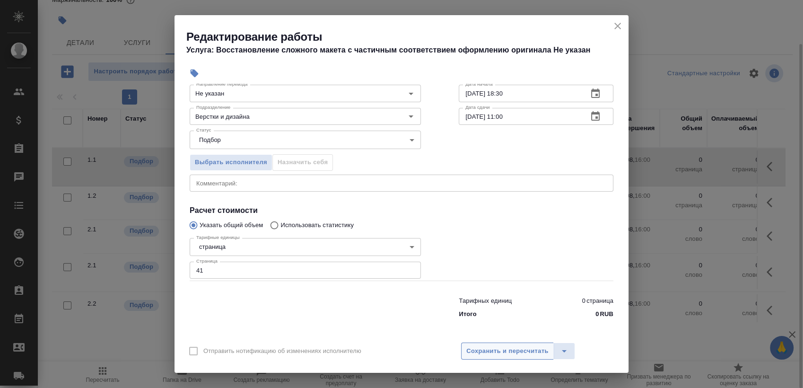
scroll to position [57, 0]
click at [506, 347] on span "Сохранить и пересчитать" at bounding box center [507, 351] width 82 height 11
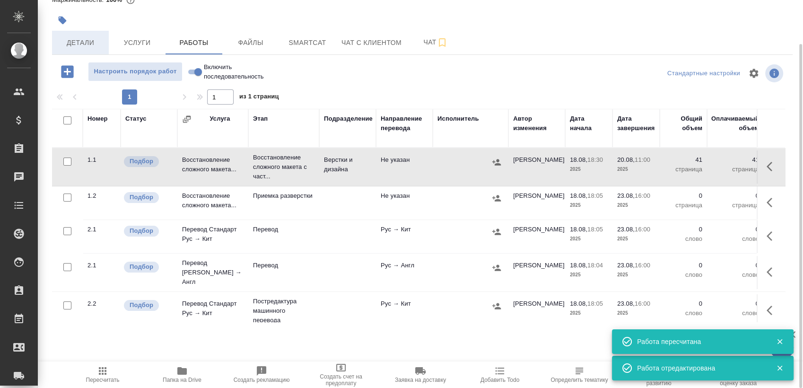
click at [88, 45] on span "Детали" at bounding box center [80, 43] width 45 height 12
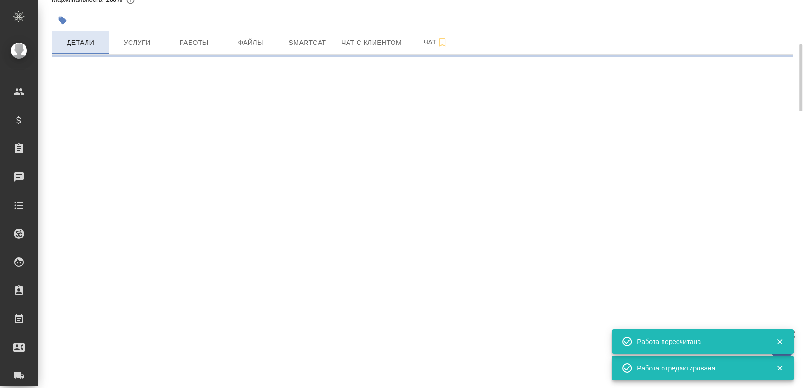
select select "RU"
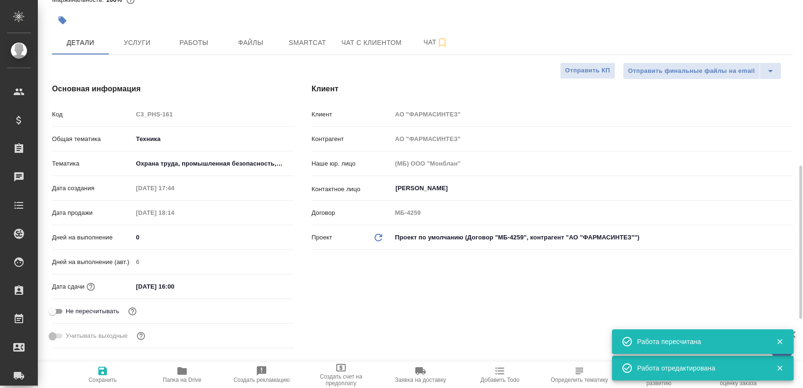
type textarea "x"
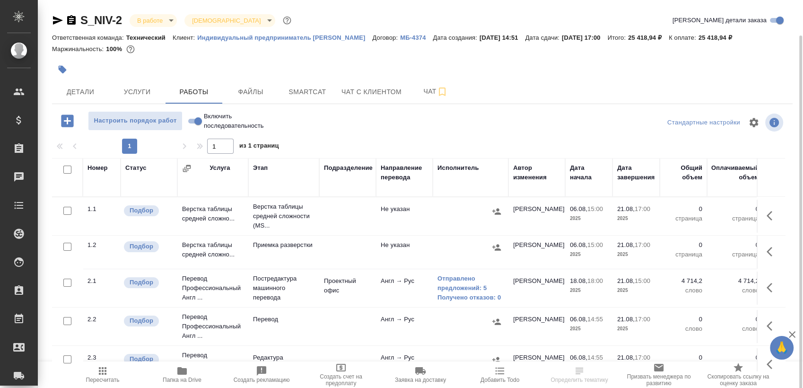
scroll to position [18, 0]
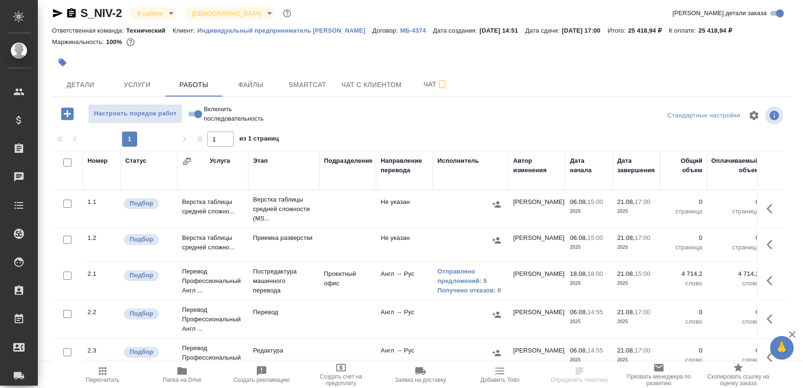
drag, startPoint x: 68, startPoint y: 165, endPoint x: 71, endPoint y: 170, distance: 5.8
click at [68, 165] on input "checkbox" at bounding box center [67, 162] width 8 height 8
checkbox input "true"
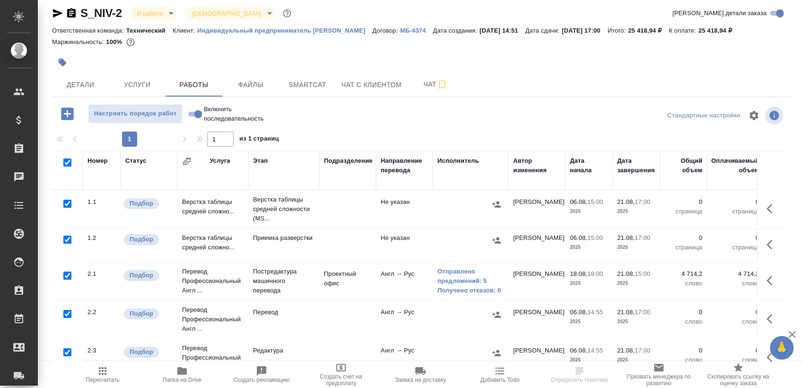
checkbox input "true"
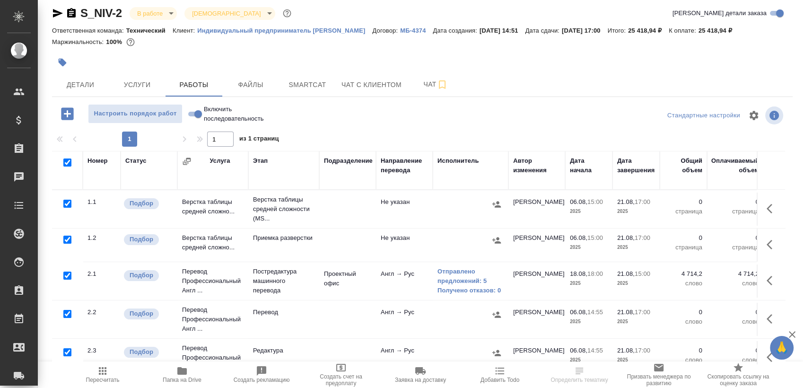
checkbox input "true"
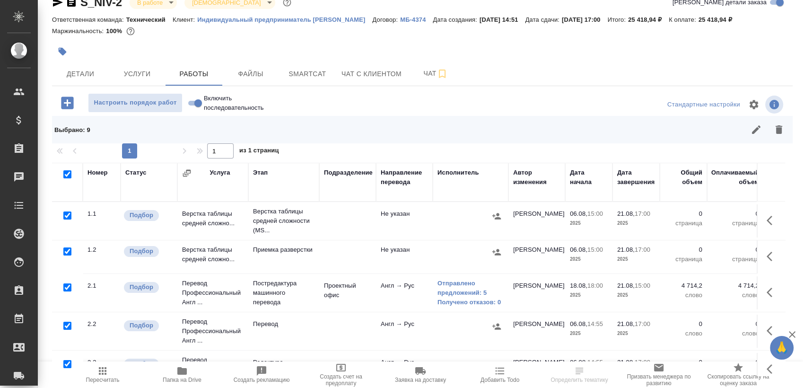
click at [63, 291] on input "checkbox" at bounding box center [67, 287] width 8 height 8
checkbox input "false"
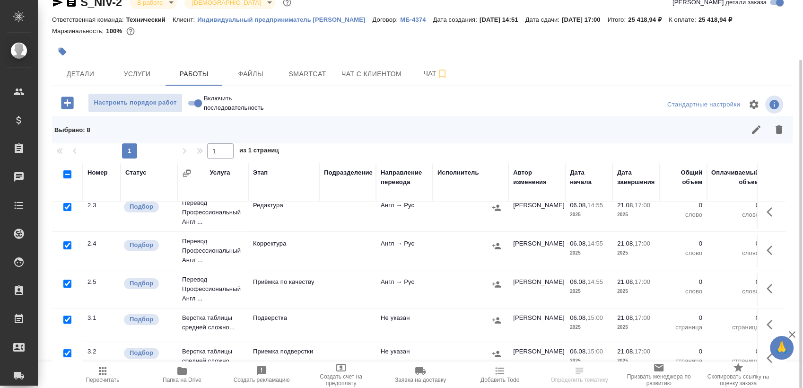
scroll to position [41, 0]
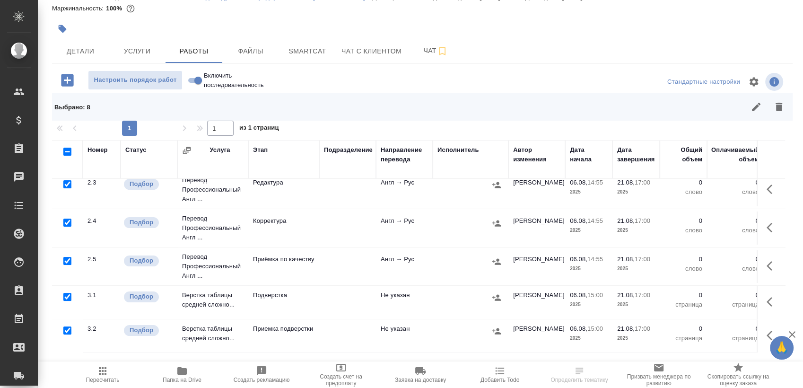
click at [66, 301] on input "checkbox" at bounding box center [67, 297] width 8 height 8
checkbox input "false"
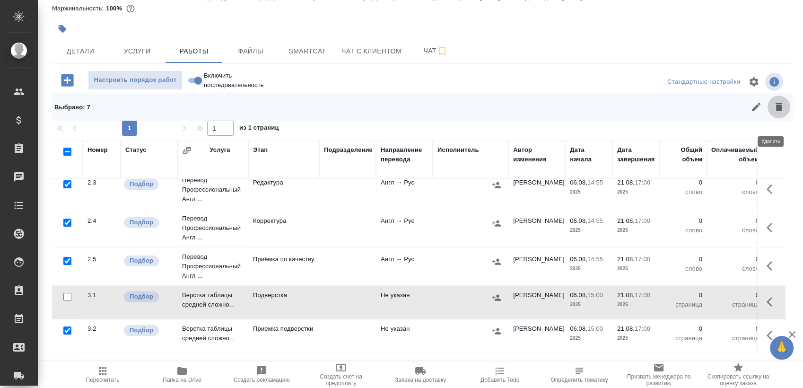
click at [776, 111] on icon "button" at bounding box center [779, 107] width 7 height 9
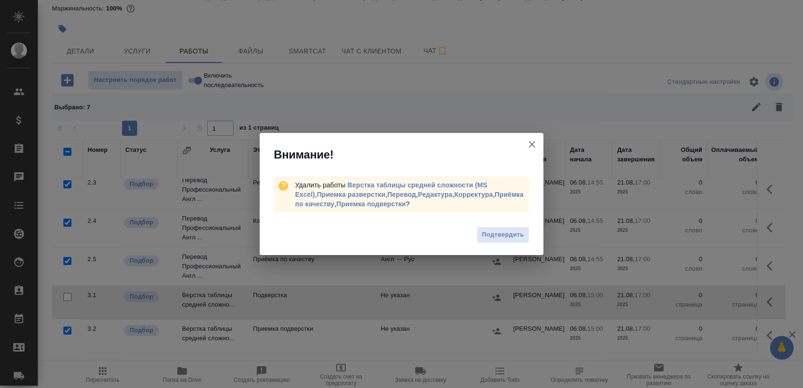
click at [512, 232] on span "Подтвердить" at bounding box center [503, 234] width 42 height 11
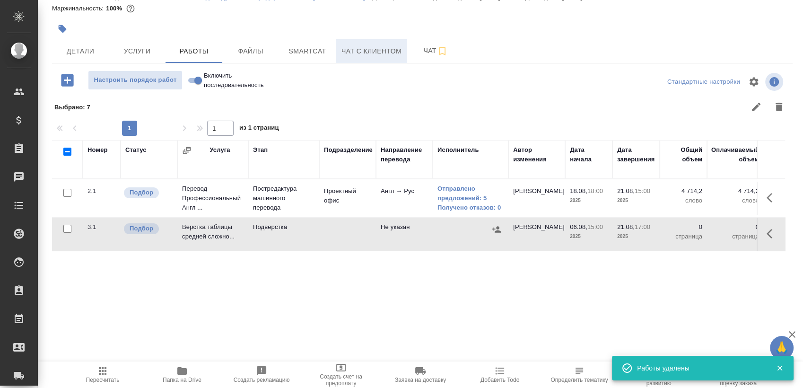
scroll to position [0, 0]
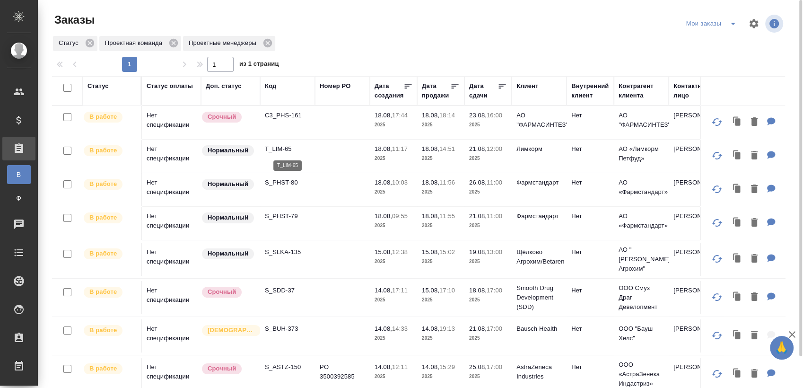
click at [287, 151] on p "T_LIM-65" at bounding box center [287, 148] width 45 height 9
drag, startPoint x: 279, startPoint y: 184, endPoint x: 320, endPoint y: 182, distance: 40.3
click at [279, 184] on p "S_PHST-80" at bounding box center [287, 182] width 45 height 9
click at [290, 215] on p "S_PHST-79" at bounding box center [287, 215] width 45 height 9
click at [288, 251] on p "S_SLKA-135" at bounding box center [287, 251] width 45 height 9
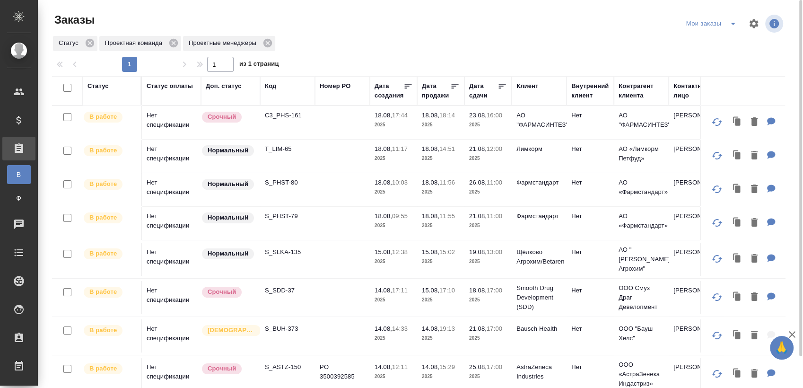
click at [288, 286] on p "S_SDD-37" at bounding box center [287, 290] width 45 height 9
click at [287, 324] on p "S_BUH-373" at bounding box center [287, 328] width 45 height 9
drag, startPoint x: 289, startPoint y: 360, endPoint x: 292, endPoint y: 365, distance: 5.5
click at [289, 362] on p "S_ASTZ-150" at bounding box center [287, 366] width 45 height 9
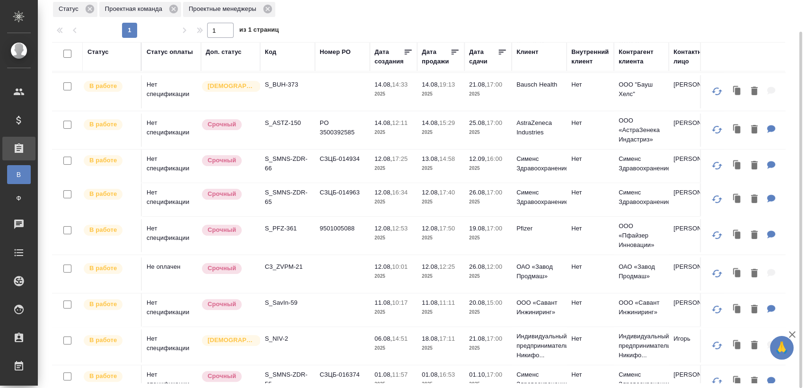
scroll to position [262, 0]
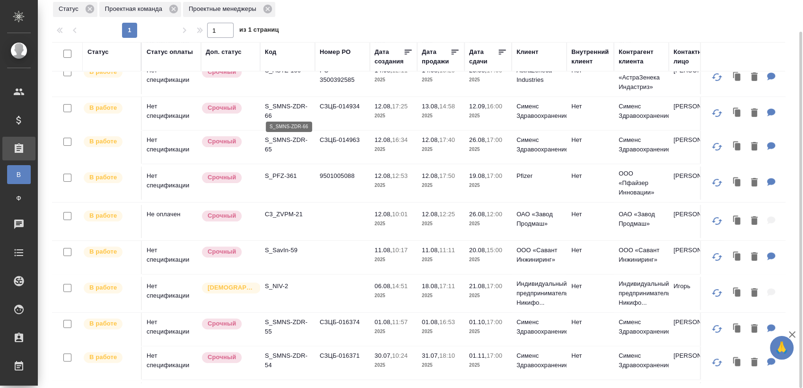
click at [288, 107] on p "S_SMNS-ZDR-66" at bounding box center [287, 111] width 45 height 19
click at [286, 139] on p "S_SMNS-ZDR-65" at bounding box center [287, 144] width 45 height 19
drag, startPoint x: 284, startPoint y: 177, endPoint x: 291, endPoint y: 168, distance: 12.1
click at [284, 177] on p "S_PFZ-361" at bounding box center [287, 175] width 45 height 9
click at [281, 255] on p "S_SavIn-59" at bounding box center [287, 249] width 45 height 9
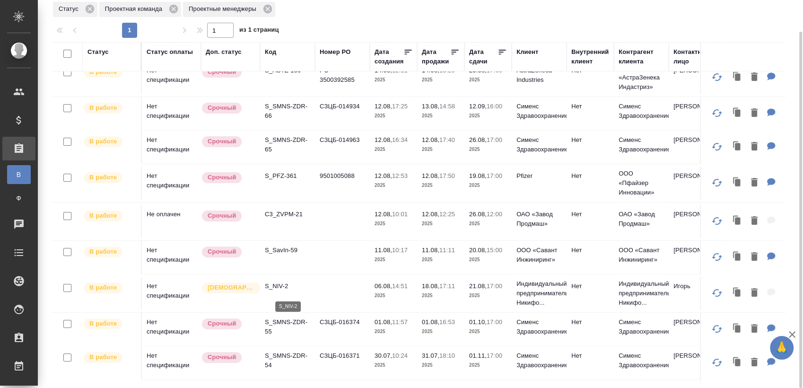
click at [285, 289] on p "S_NIV-2" at bounding box center [287, 285] width 45 height 9
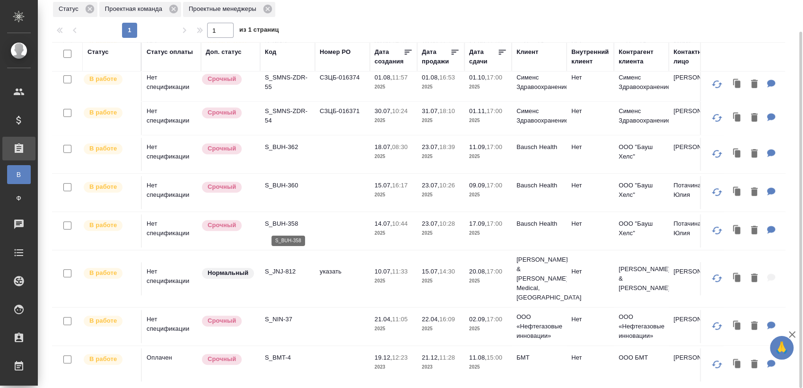
scroll to position [510, 0]
click at [291, 84] on p "S_SMNS-ZDR-55" at bounding box center [287, 80] width 45 height 19
click at [290, 115] on p "S_SMNS-ZDR-54" at bounding box center [287, 114] width 45 height 19
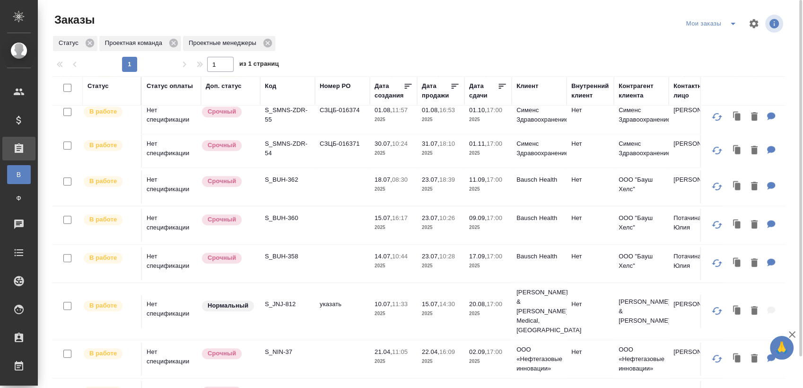
click at [728, 24] on icon "split button" at bounding box center [732, 23] width 11 height 11
drag, startPoint x: 704, startPoint y: 37, endPoint x: 706, endPoint y: 42, distance: 5.5
click at [705, 41] on li "Взять в работу" at bounding box center [712, 42] width 79 height 15
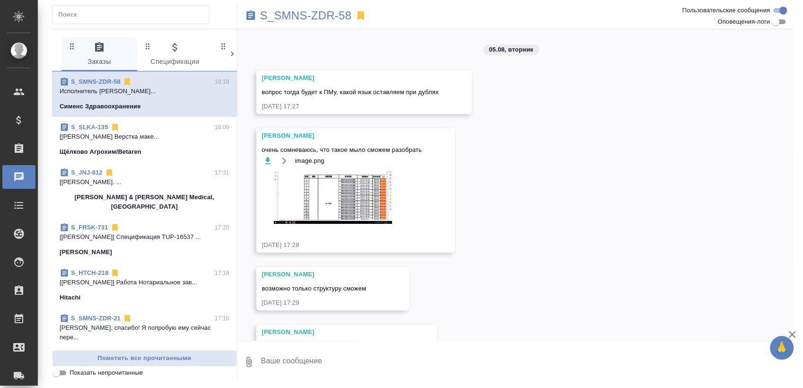
scroll to position [1039, 0]
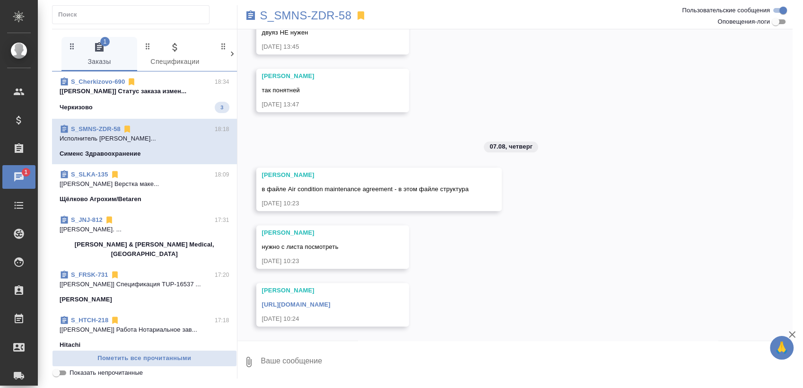
drag, startPoint x: 164, startPoint y: 105, endPoint x: 166, endPoint y: 100, distance: 5.1
click at [164, 105] on div "Черкизово 3" at bounding box center [145, 107] width 170 height 11
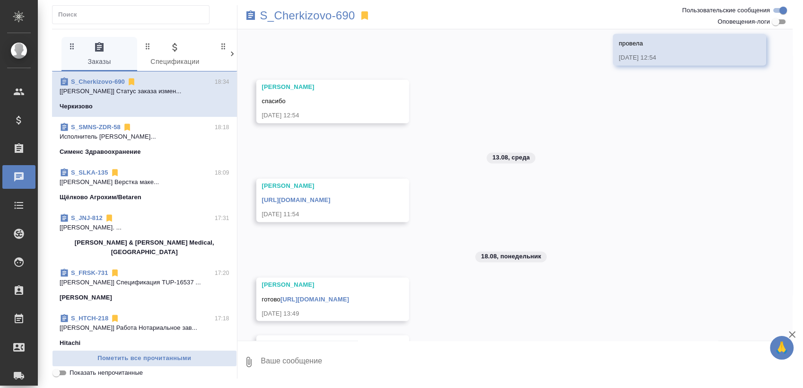
scroll to position [1625, 0]
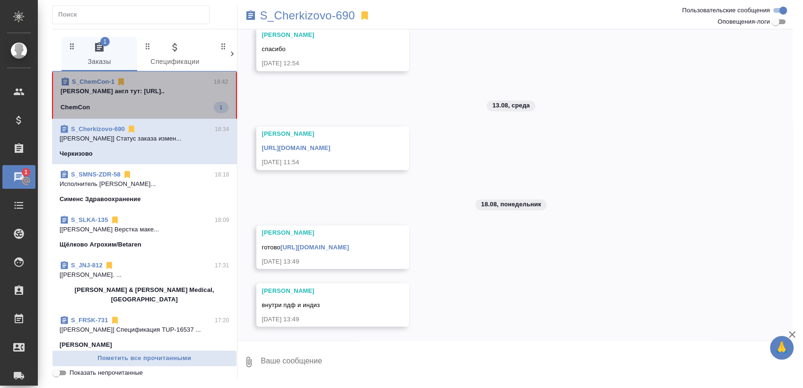
click at [167, 95] on p "[PERSON_NAME] англ тут: [URL].." at bounding box center [145, 91] width 168 height 9
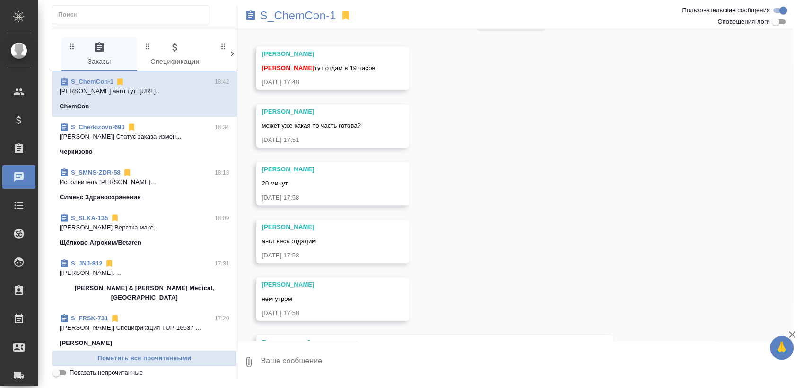
scroll to position [1127, 0]
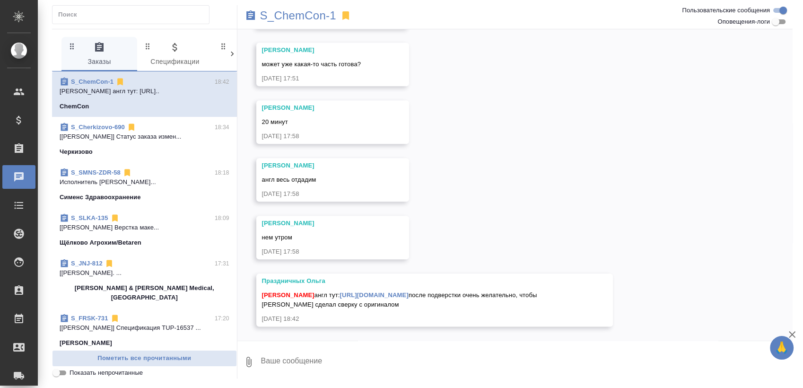
drag, startPoint x: 507, startPoint y: 296, endPoint x: 359, endPoint y: 293, distance: 148.0
click at [355, 297] on div "Праздничных [PERSON_NAME] [PERSON_NAME] англ тут: [URL][DOMAIN_NAME] после подв…" at bounding box center [434, 299] width 357 height 53
copy link "[URL][DOMAIN_NAME]"
click at [318, 7] on div "S_ChemCon-1" at bounding box center [422, 15] width 370 height 21
click at [316, 15] on p "S_ChemCon-1" at bounding box center [298, 15] width 76 height 9
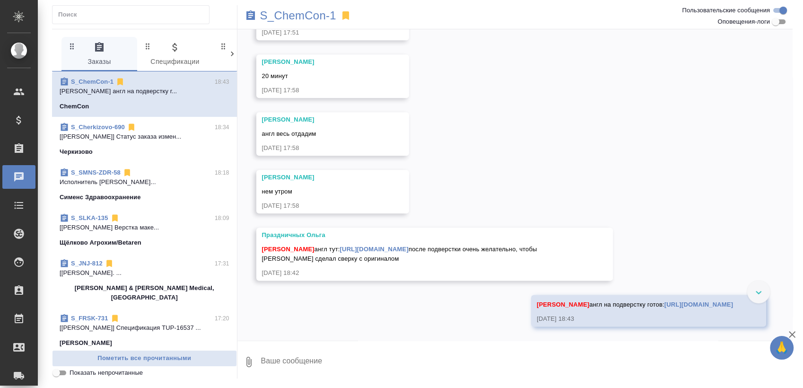
scroll to position [1120, 0]
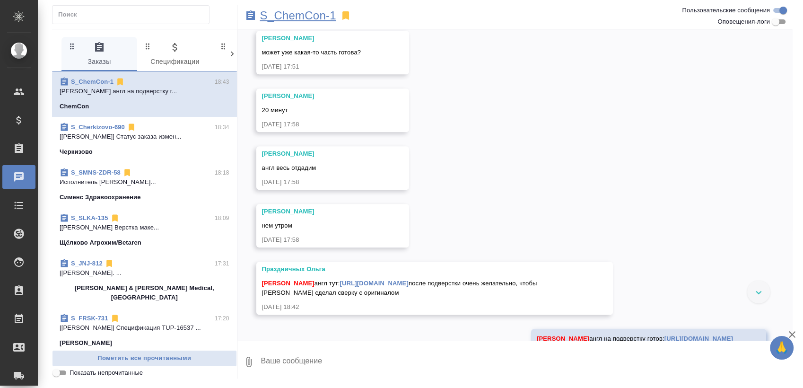
click at [297, 16] on p "S_ChemCon-1" at bounding box center [298, 15] width 76 height 9
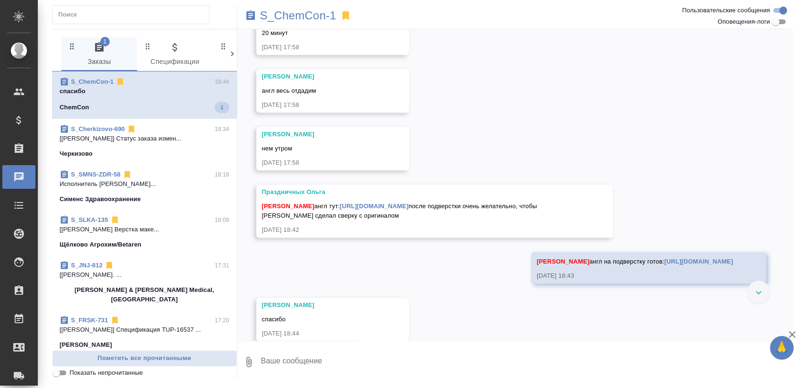
click at [175, 98] on span "S_ChemCon-1 18:44 спасибо ChemCon 1" at bounding box center [145, 95] width 170 height 36
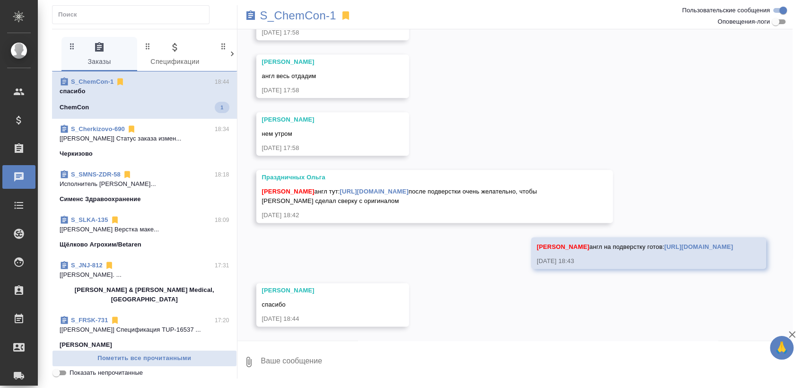
click at [173, 92] on p "спасибо" at bounding box center [145, 91] width 170 height 9
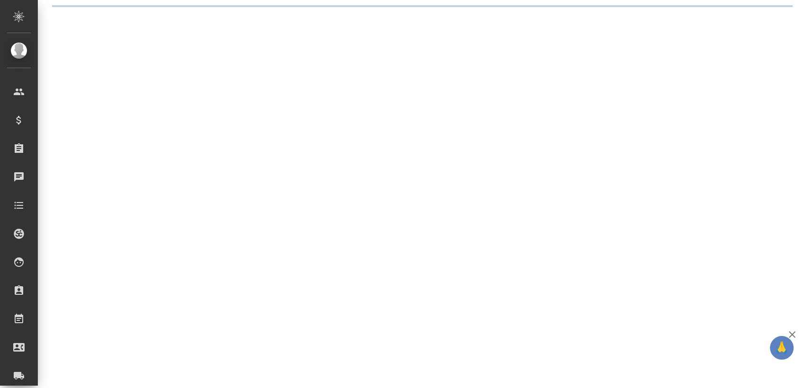
select select "RU"
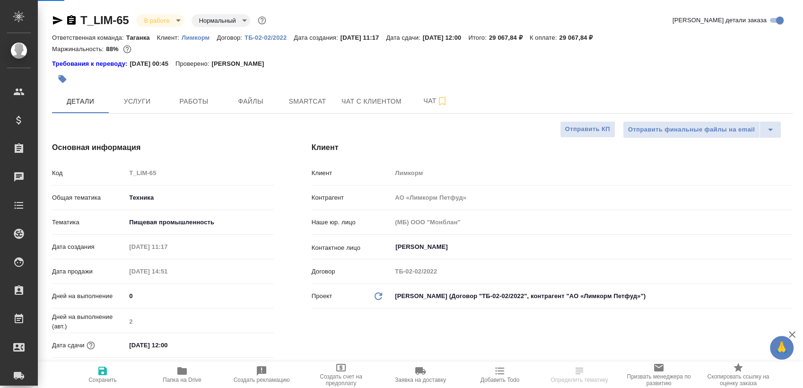
type textarea "x"
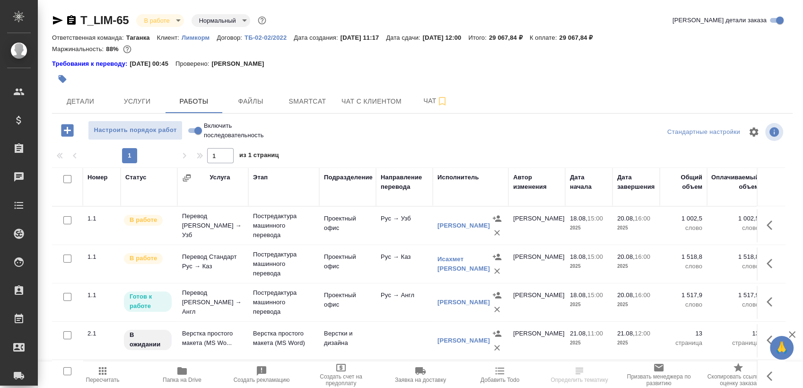
scroll to position [16, 0]
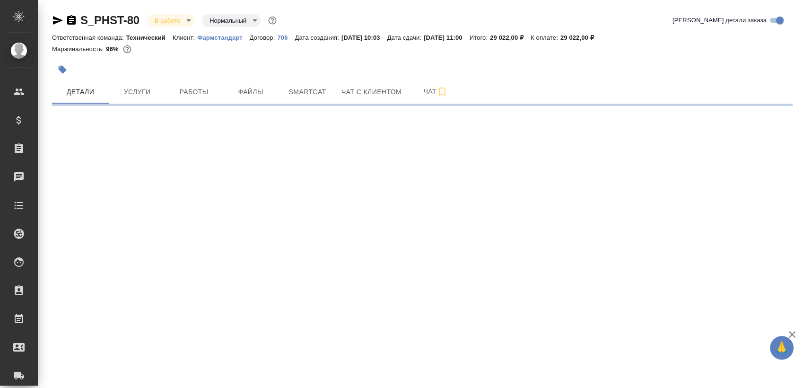
select select "RU"
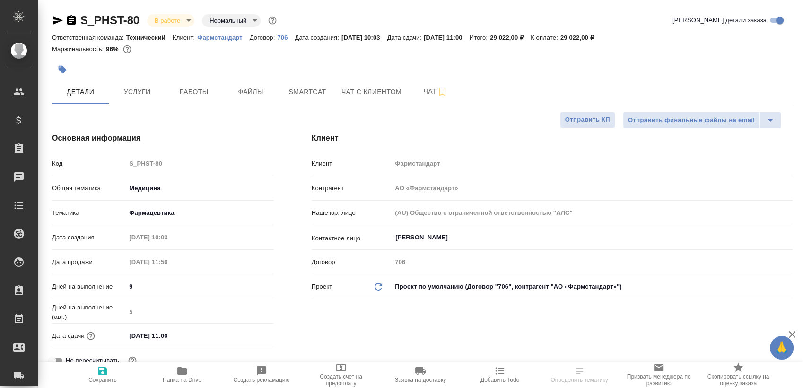
type textarea "x"
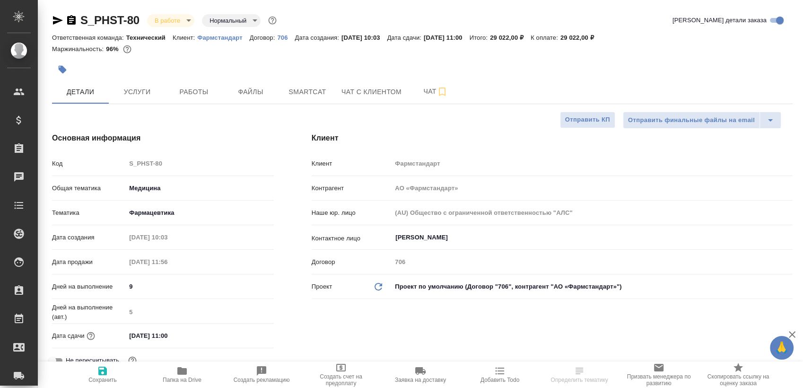
type textarea "x"
drag, startPoint x: 199, startPoint y: 75, endPoint x: 194, endPoint y: 82, distance: 8.3
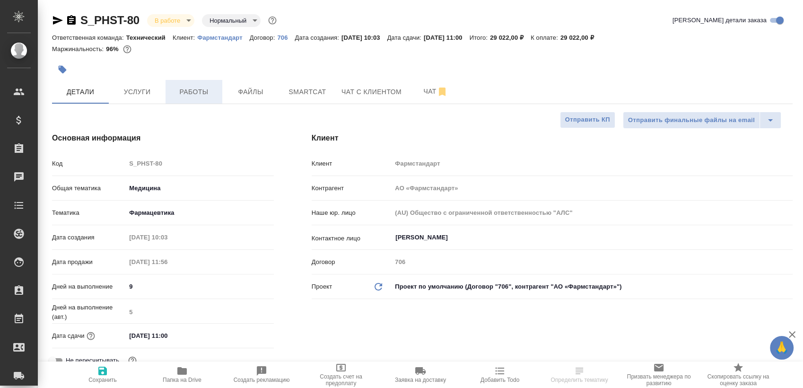
click at [194, 83] on button "Работы" at bounding box center [194, 92] width 57 height 24
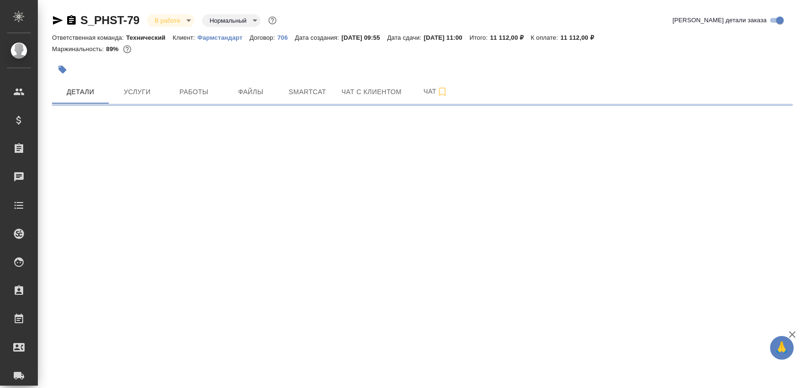
select select "RU"
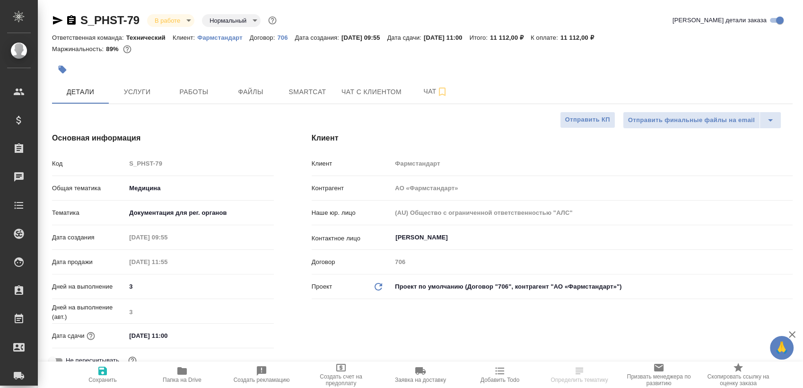
type textarea "x"
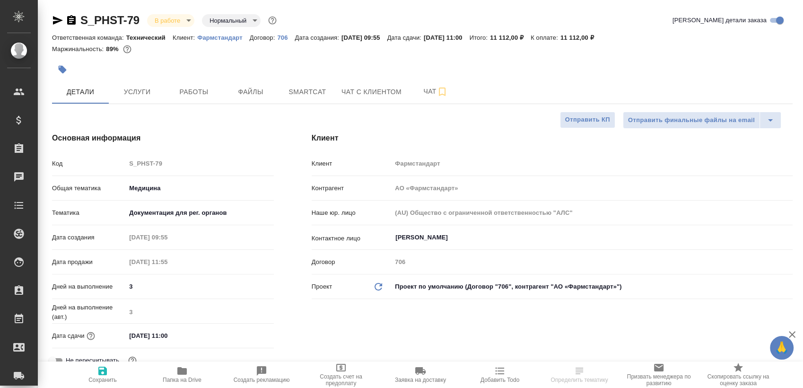
type textarea "x"
click at [217, 88] on button "Работы" at bounding box center [194, 92] width 57 height 24
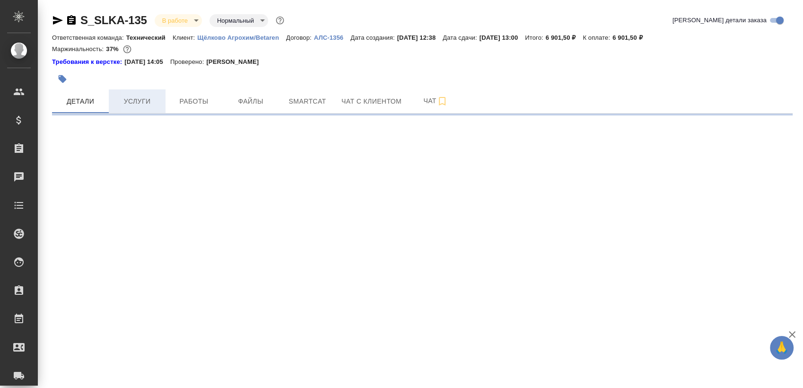
select select "RU"
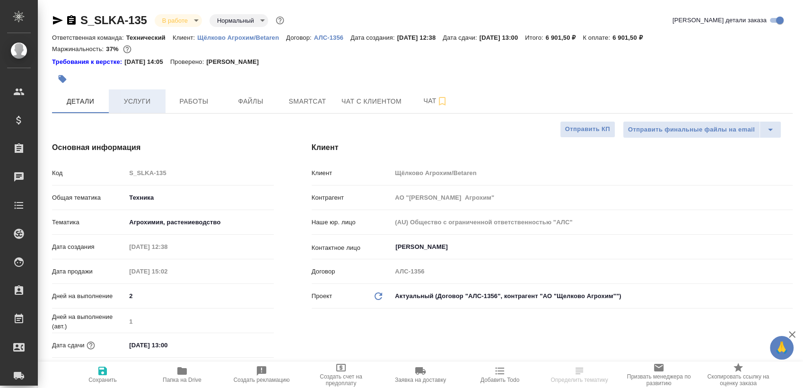
click at [165, 94] on button "Услуги" at bounding box center [137, 101] width 57 height 24
type textarea "x"
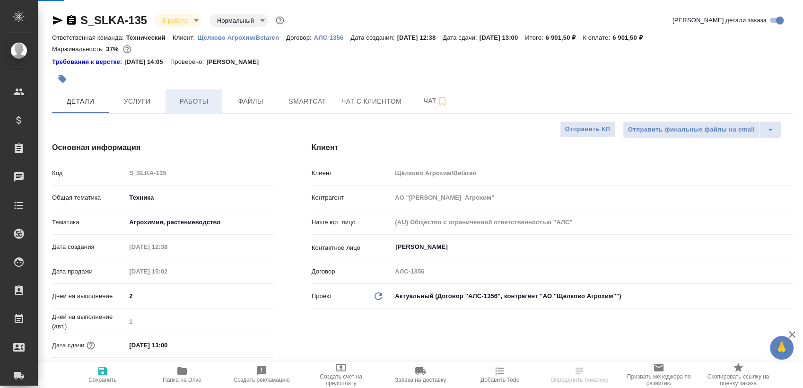
type textarea "x"
click at [188, 93] on button "Работы" at bounding box center [194, 101] width 57 height 24
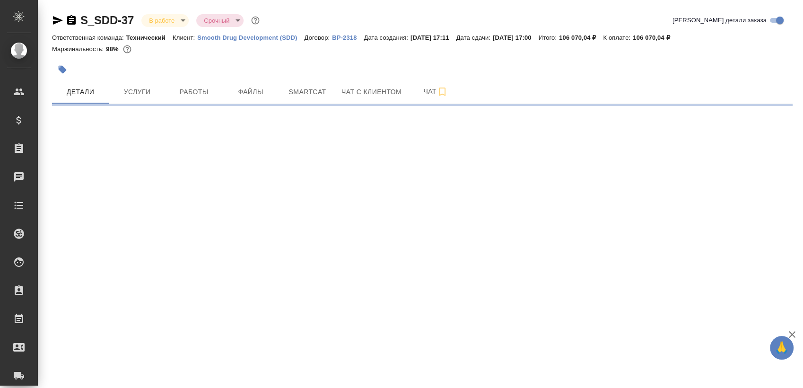
select select "RU"
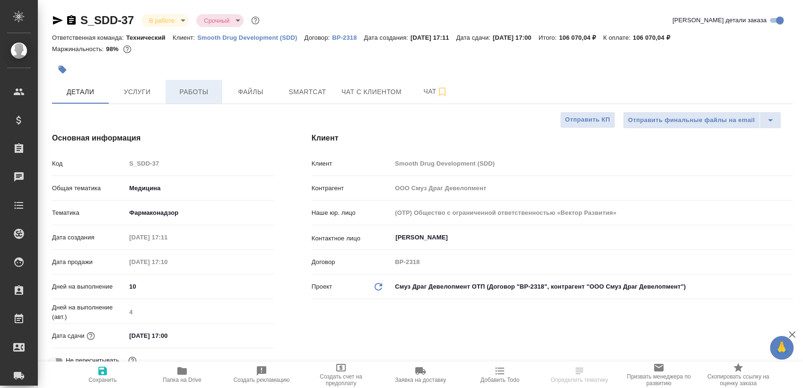
type textarea "x"
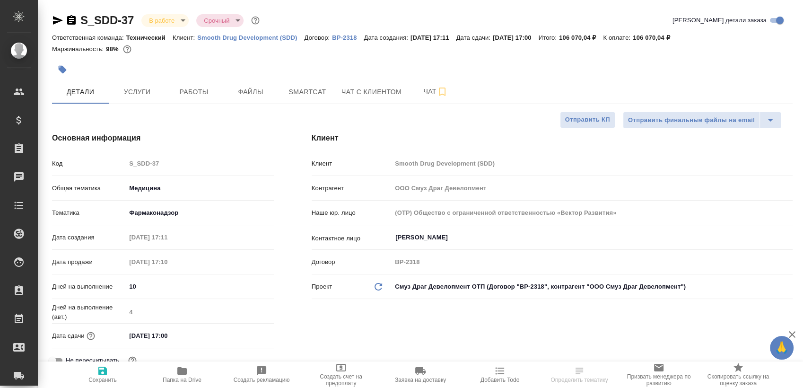
type textarea "x"
click at [189, 77] on div at bounding box center [299, 69] width 494 height 21
click at [198, 96] on span "Работы" at bounding box center [193, 92] width 45 height 12
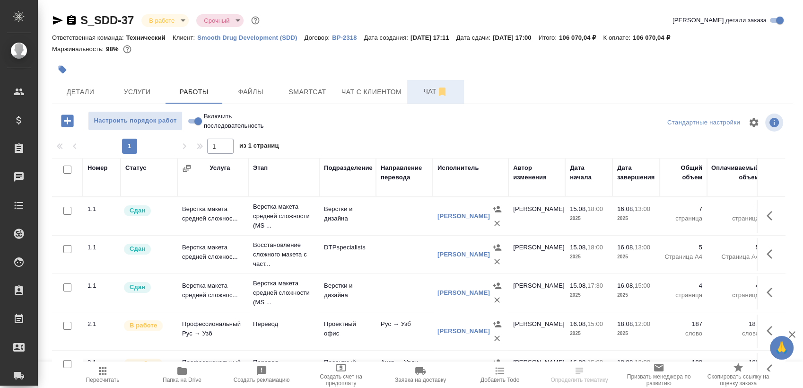
click at [420, 92] on span "Чат" at bounding box center [435, 92] width 45 height 12
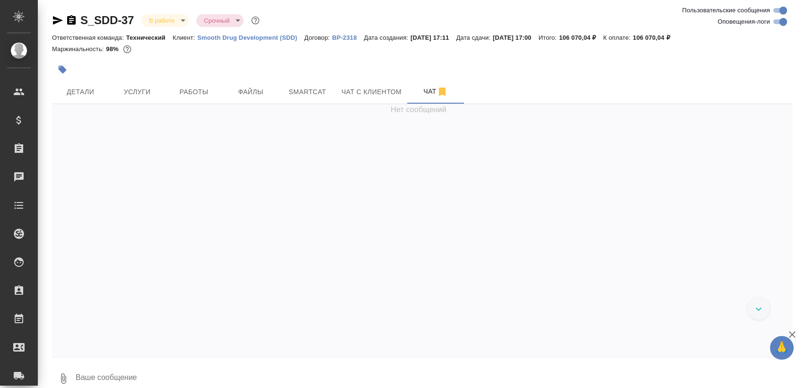
click at [776, 26] on input "Оповещения-логи" at bounding box center [783, 21] width 34 height 11
checkbox input "false"
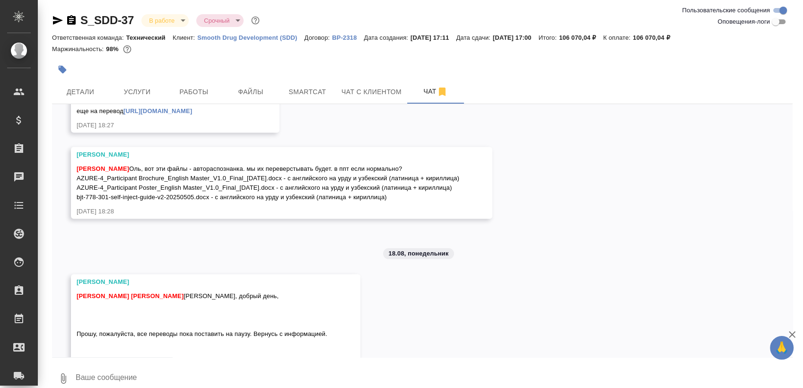
scroll to position [2088, 0]
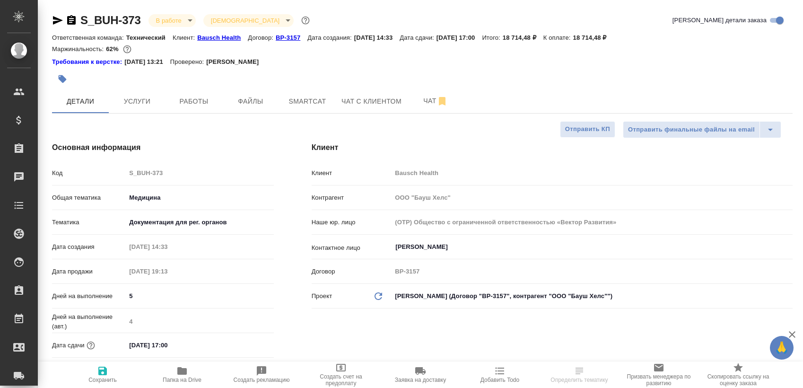
select select "RU"
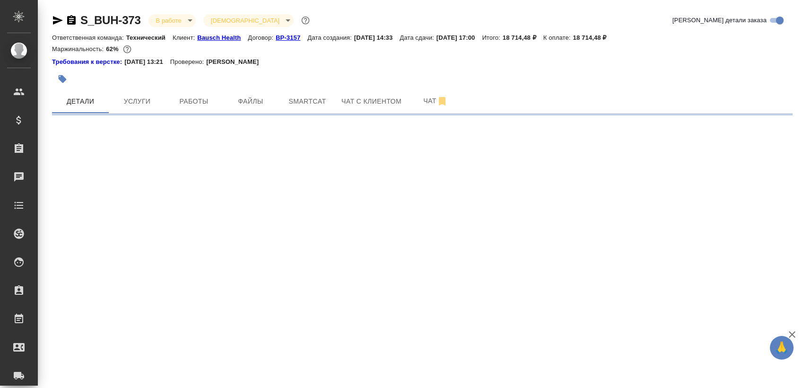
select select "RU"
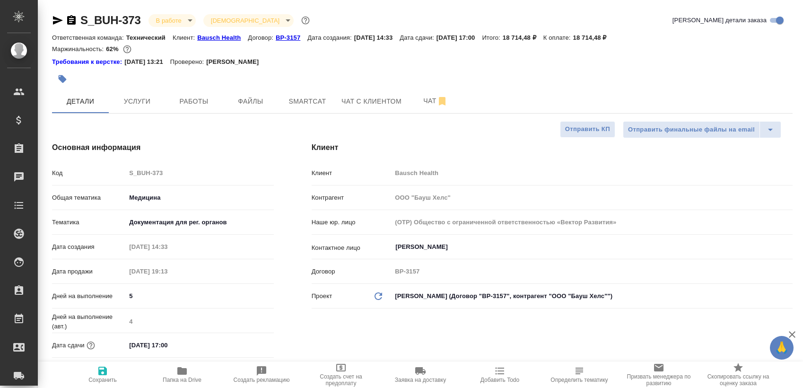
type textarea "x"
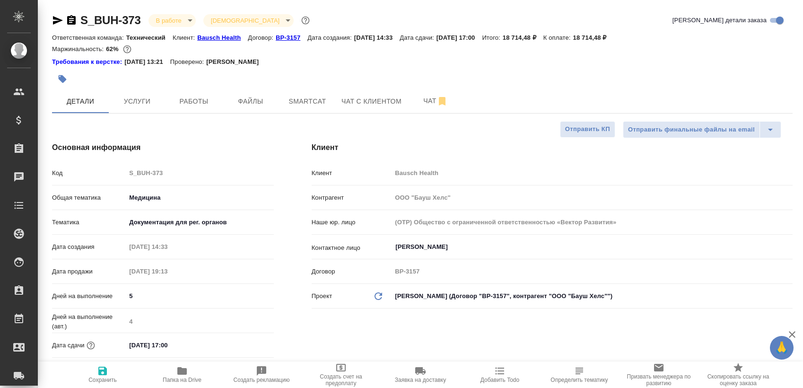
type textarea "x"
click at [195, 96] on span "Работы" at bounding box center [193, 102] width 45 height 12
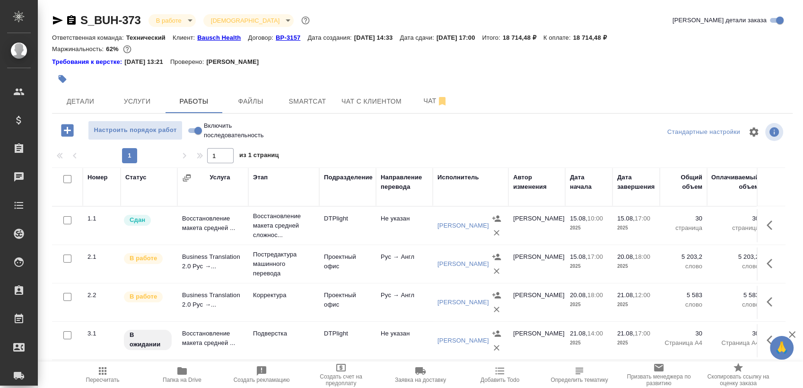
scroll to position [16, 0]
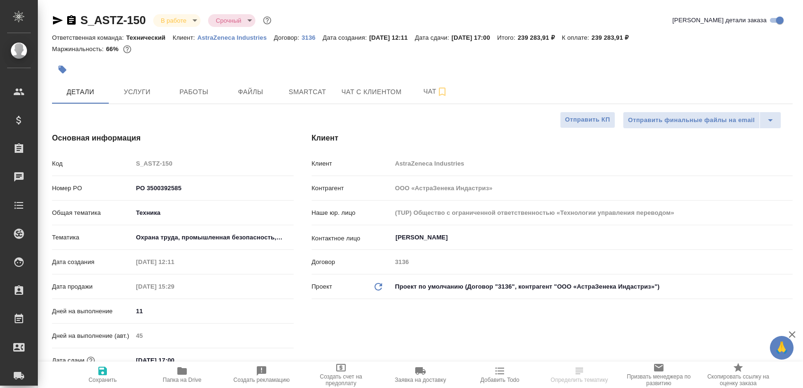
select select "RU"
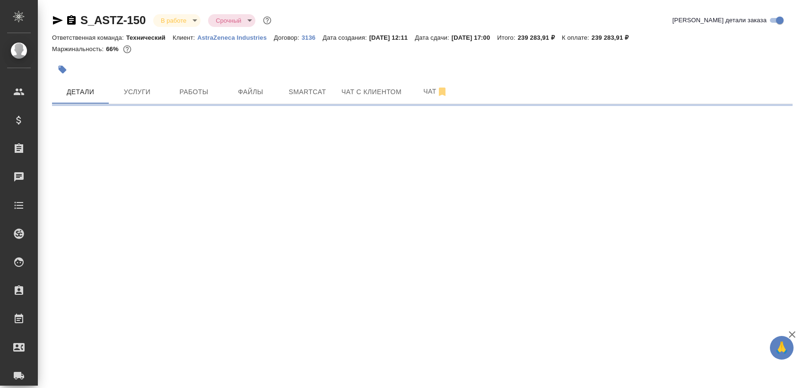
select select "RU"
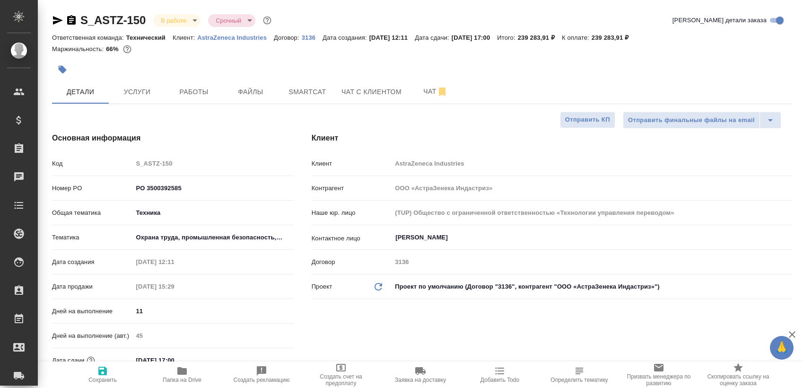
type textarea "x"
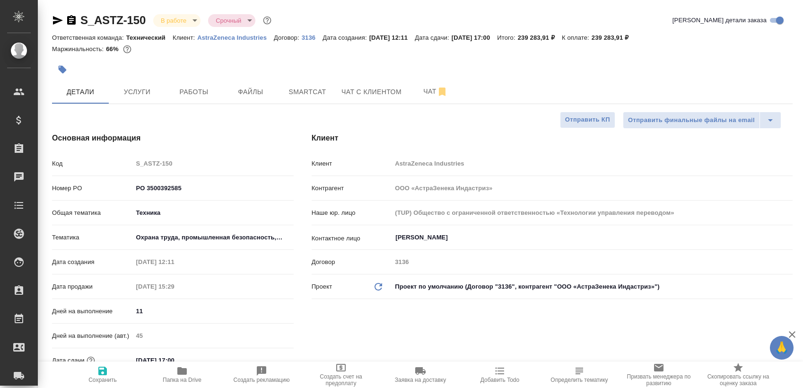
type textarea "x"
click at [193, 89] on span "Работы" at bounding box center [193, 92] width 45 height 12
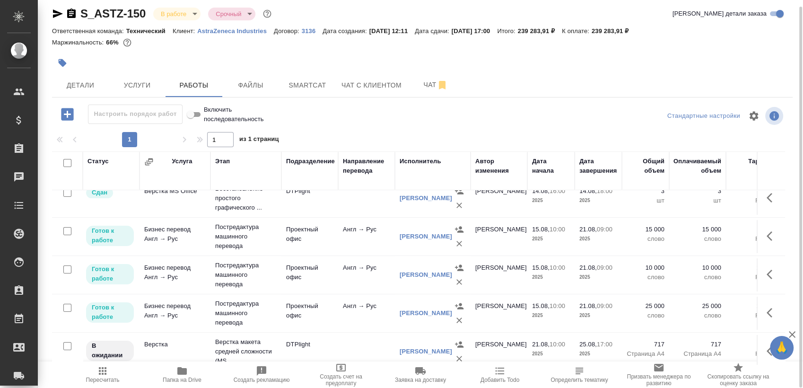
scroll to position [12, 0]
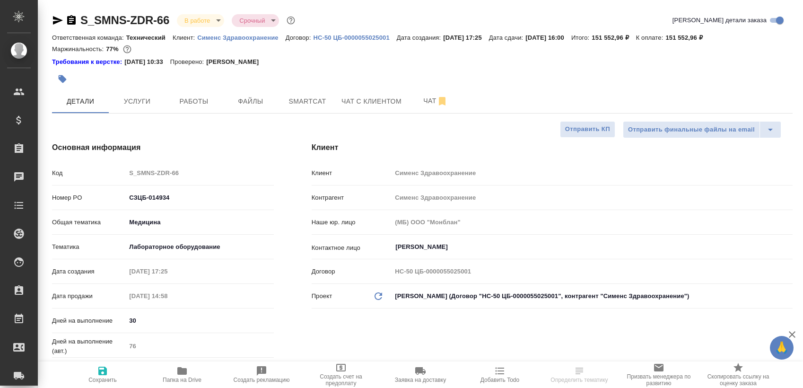
select select "RU"
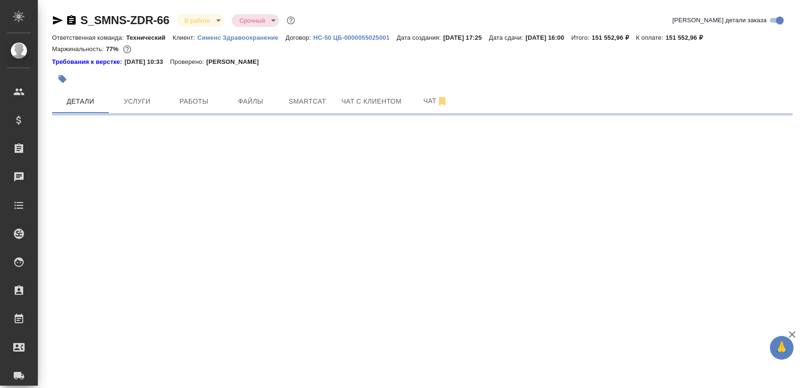
select select "RU"
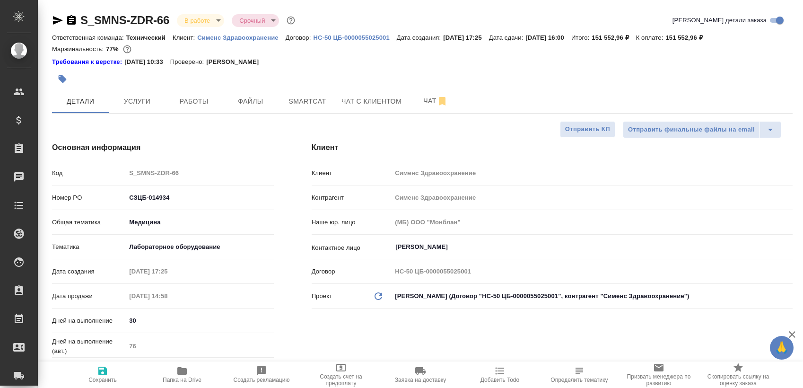
type textarea "x"
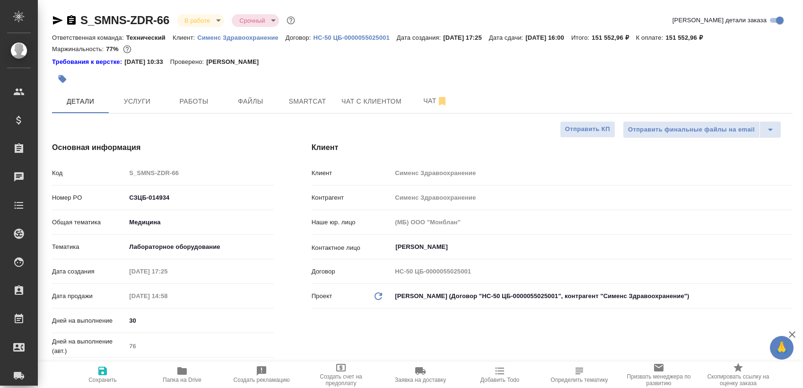
type textarea "x"
click at [197, 99] on span "Работы" at bounding box center [193, 102] width 45 height 12
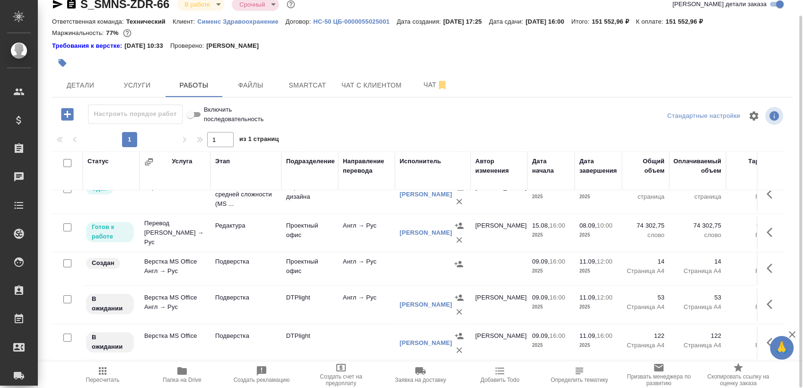
scroll to position [129, 0]
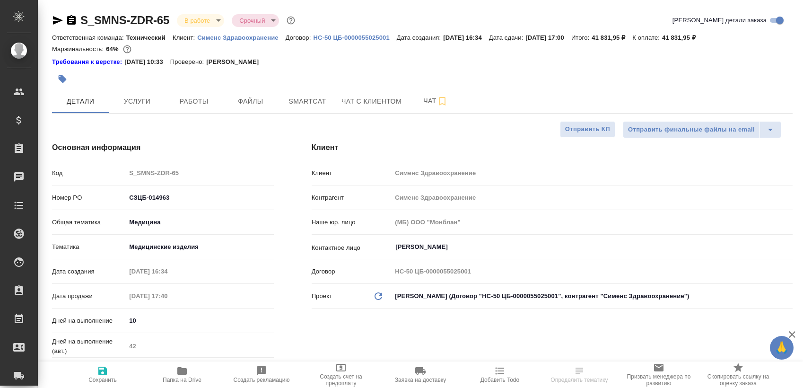
select select "RU"
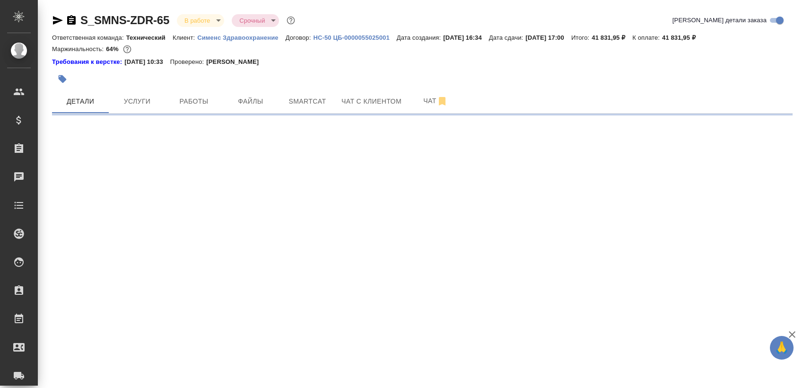
select select "RU"
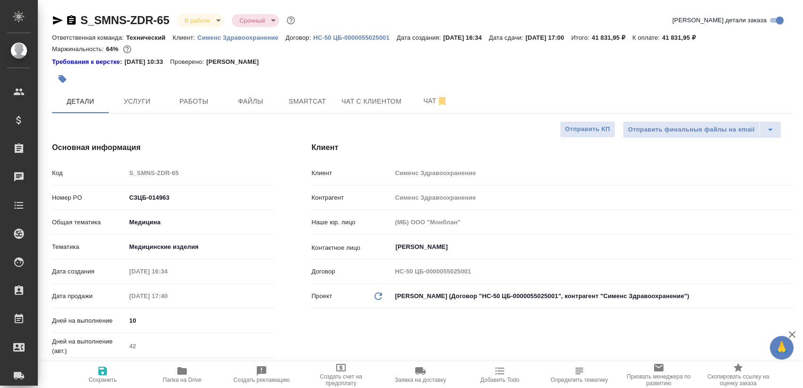
type textarea "x"
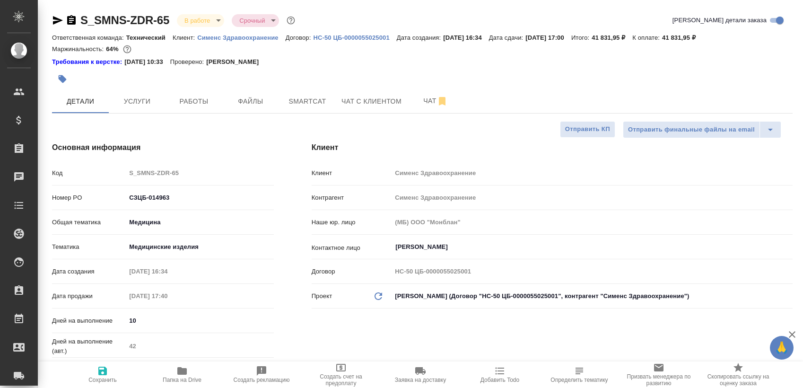
type textarea "x"
click at [184, 104] on span "Работы" at bounding box center [193, 102] width 45 height 12
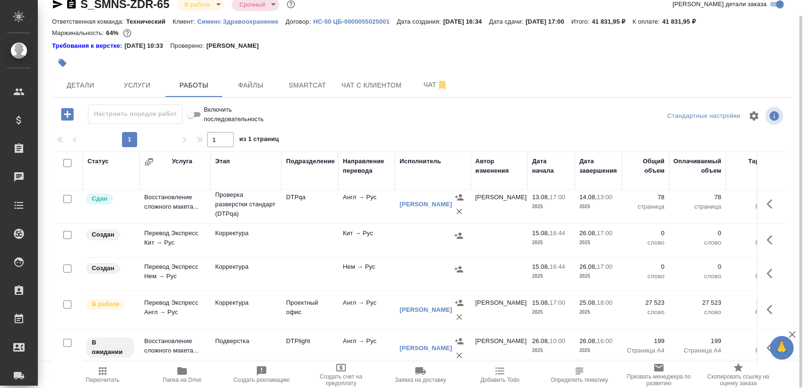
scroll to position [92, 0]
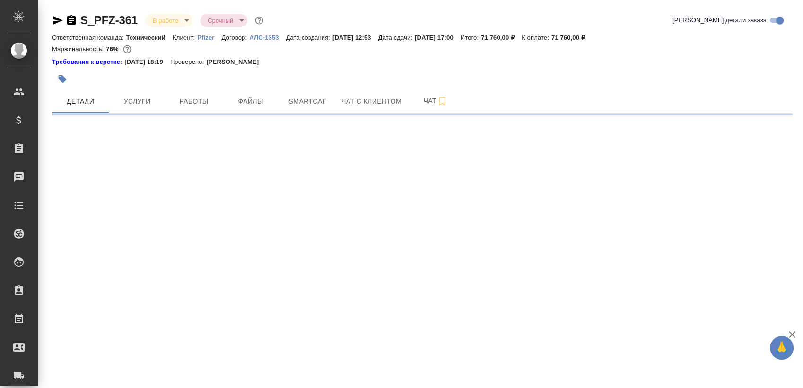
select select "RU"
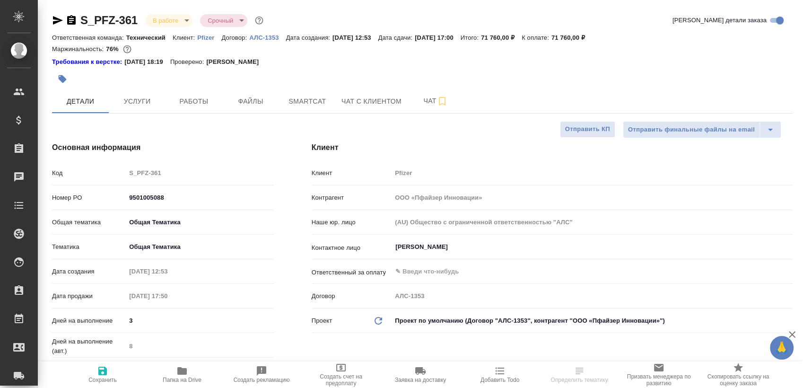
type textarea "x"
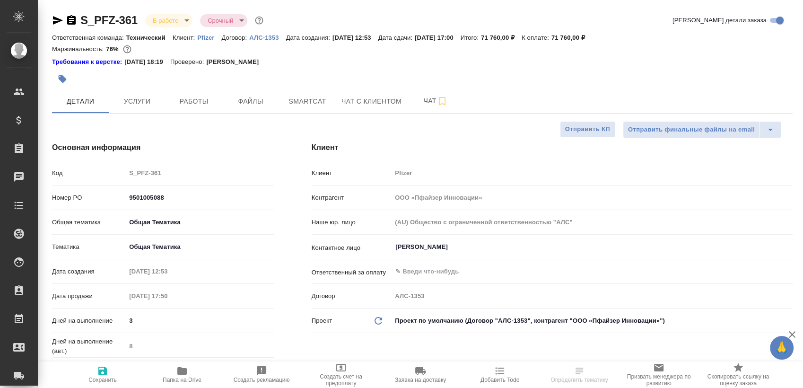
type textarea "x"
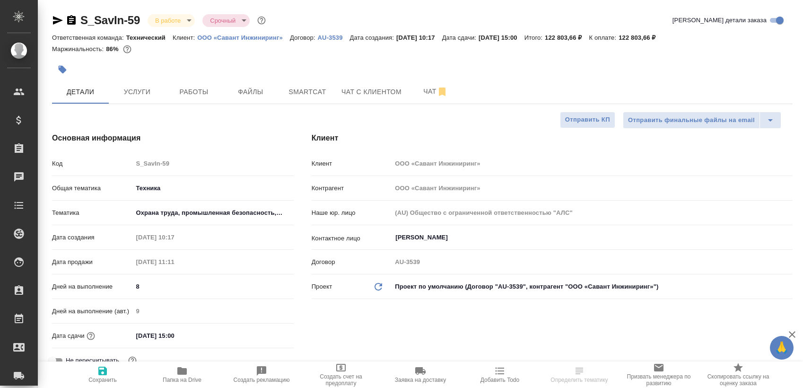
select select "RU"
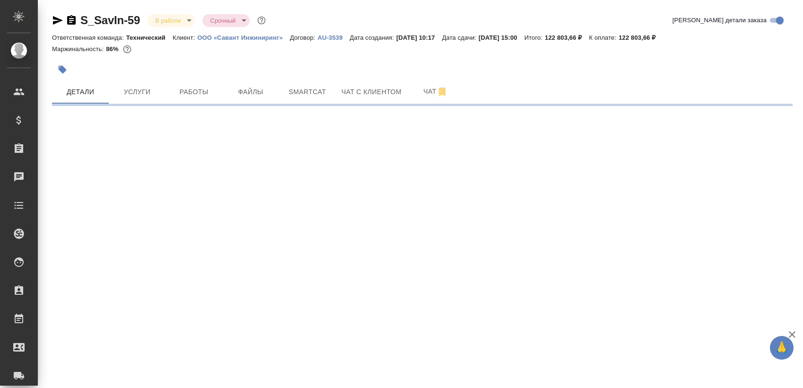
select select "RU"
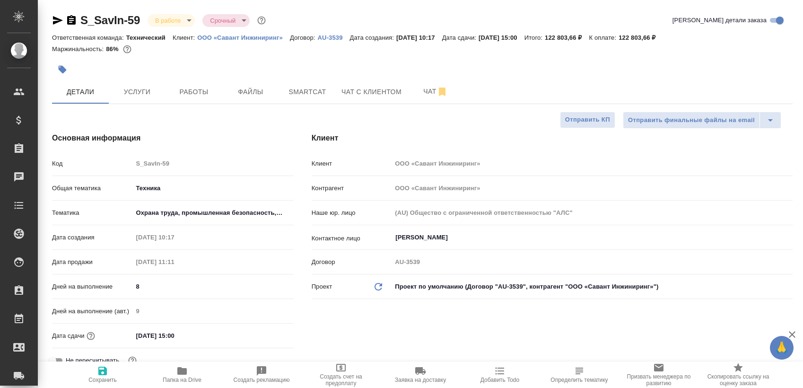
type textarea "x"
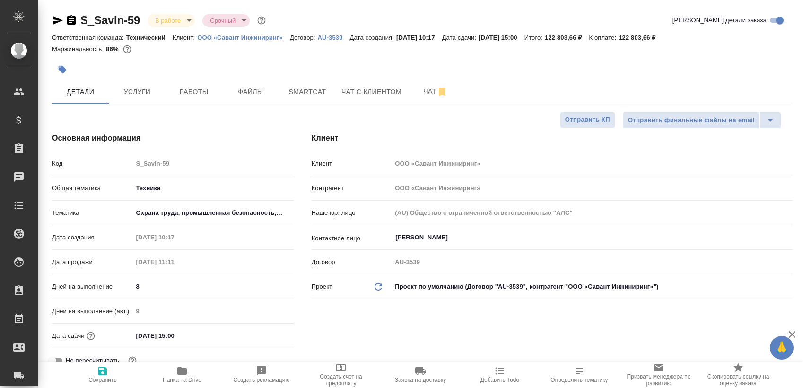
type textarea "x"
click at [215, 88] on span "Работы" at bounding box center [193, 92] width 45 height 12
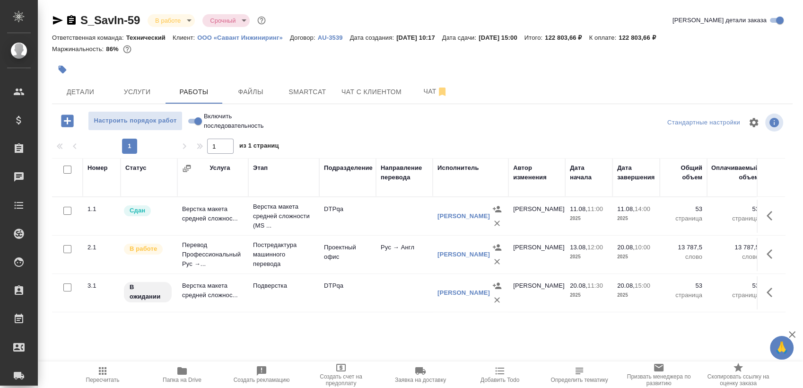
scroll to position [7, 0]
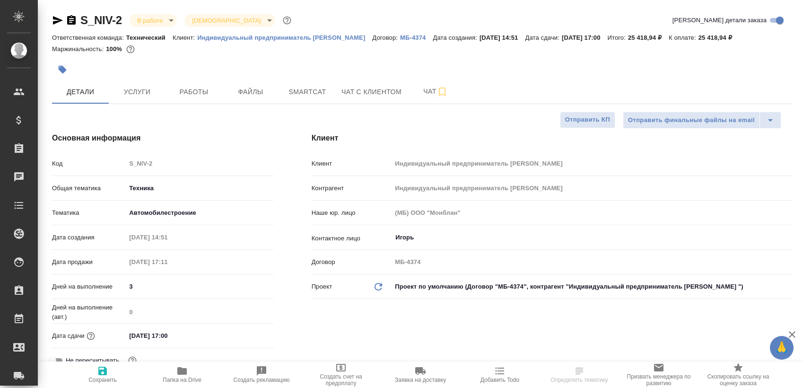
select select "RU"
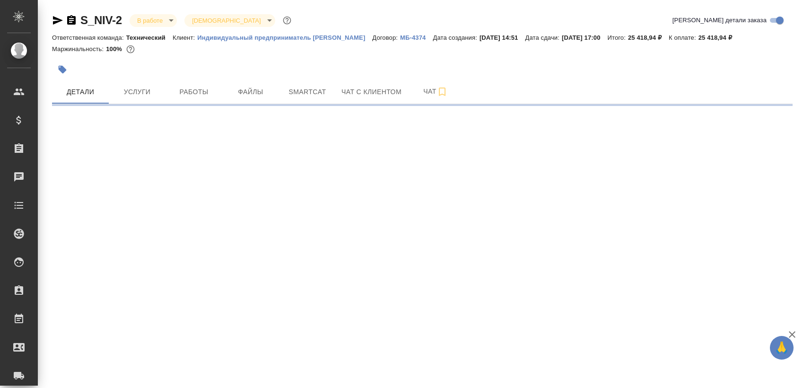
select select "RU"
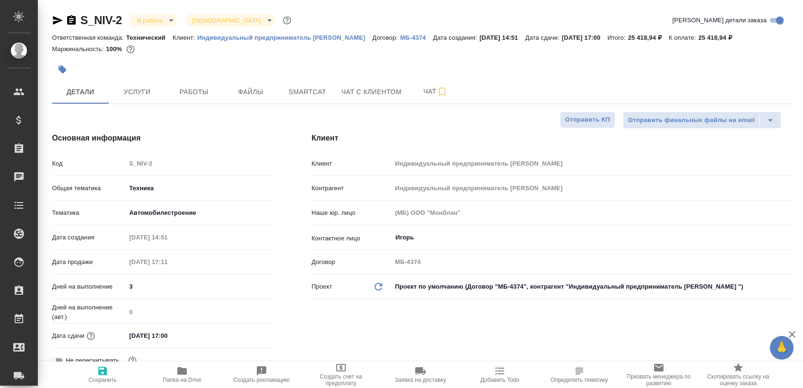
type textarea "x"
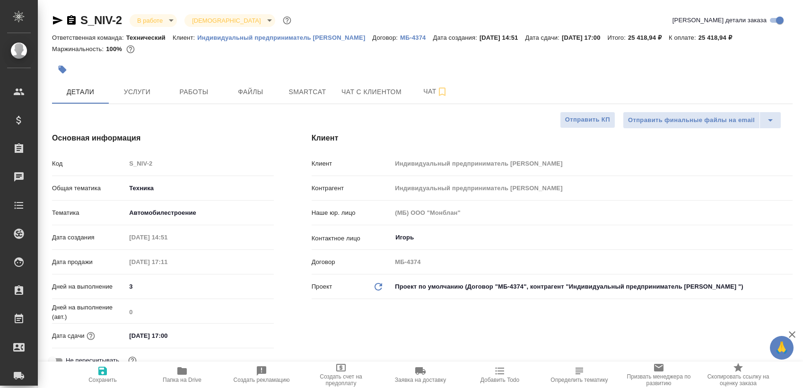
type textarea "x"
click at [175, 98] on span "Работы" at bounding box center [193, 92] width 45 height 12
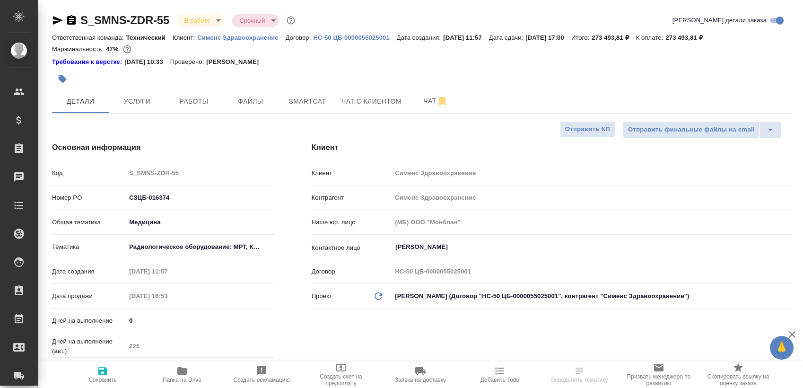
select select "RU"
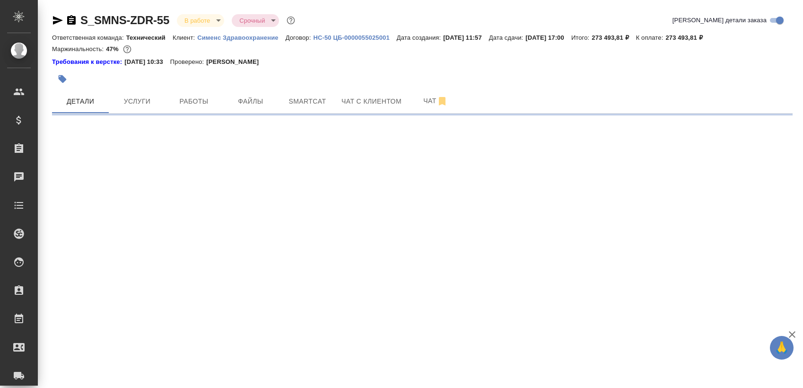
select select "RU"
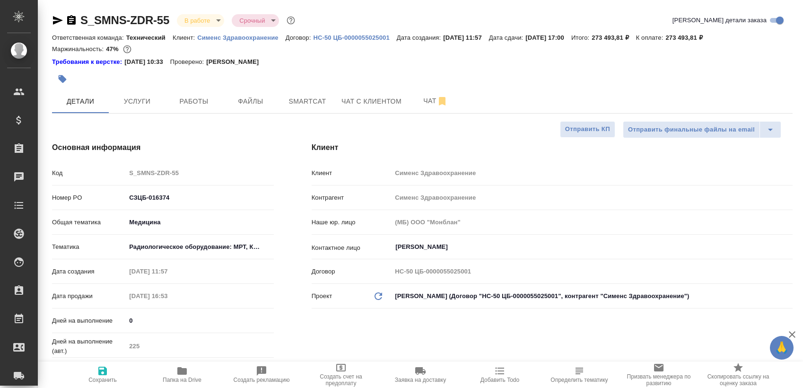
type textarea "x"
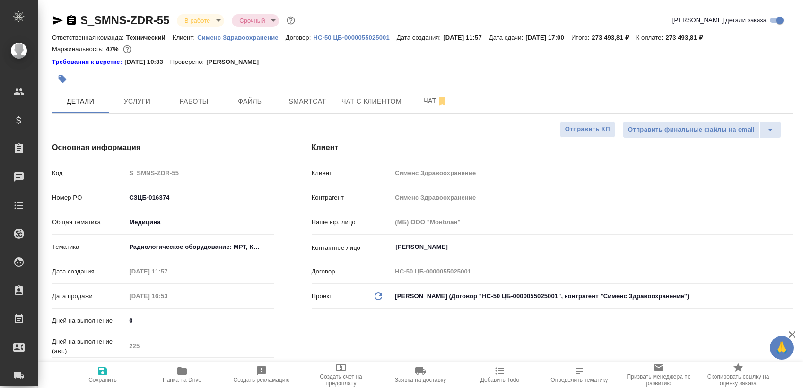
type textarea "x"
click at [182, 98] on span "Работы" at bounding box center [193, 102] width 45 height 12
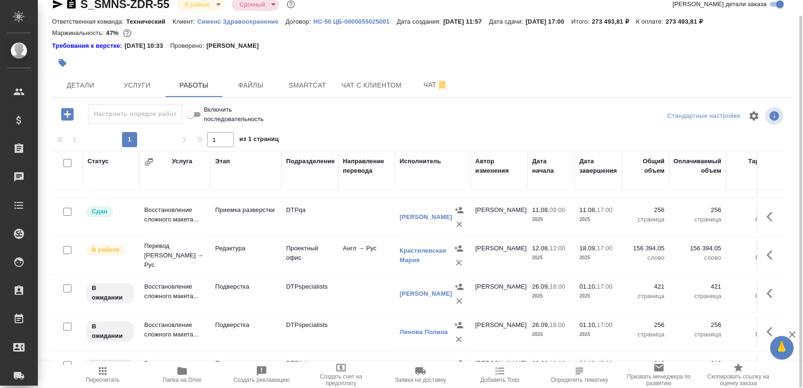
scroll to position [229, 0]
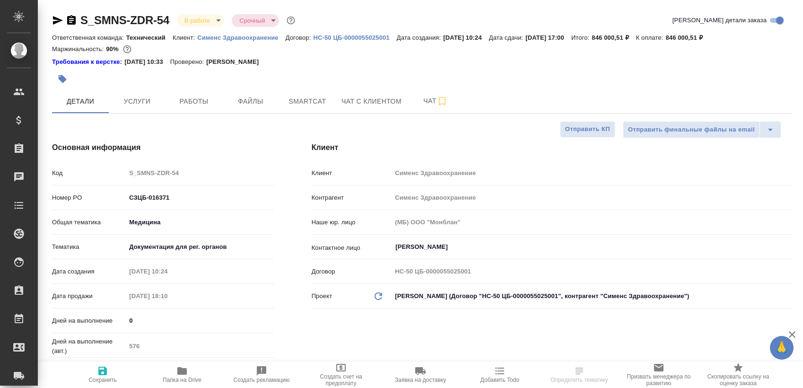
select select "RU"
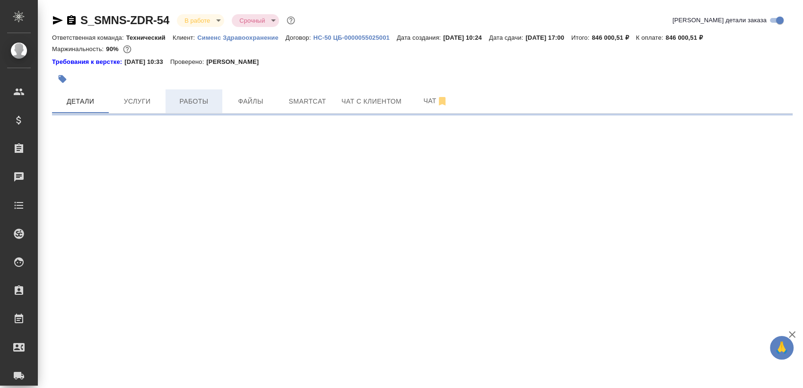
click at [182, 98] on span "Работы" at bounding box center [193, 102] width 45 height 12
select select "RU"
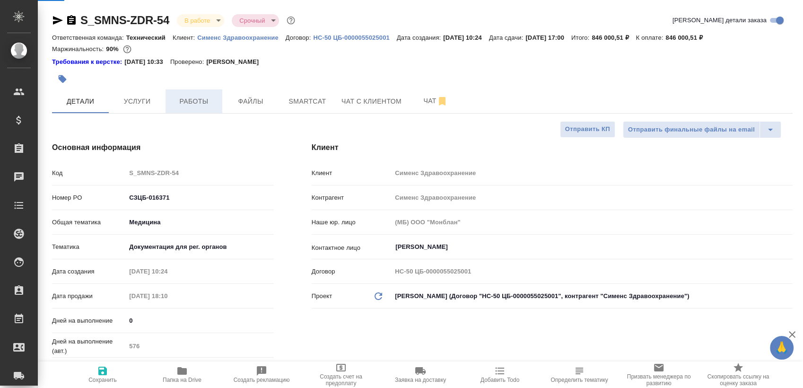
type textarea "x"
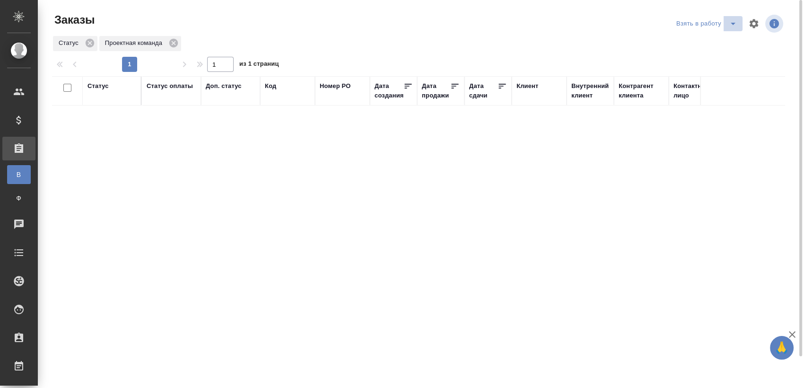
click at [735, 23] on icon "split button" at bounding box center [732, 23] width 11 height 11
click at [708, 60] on li "Cдан без статистики" at bounding box center [707, 57] width 79 height 15
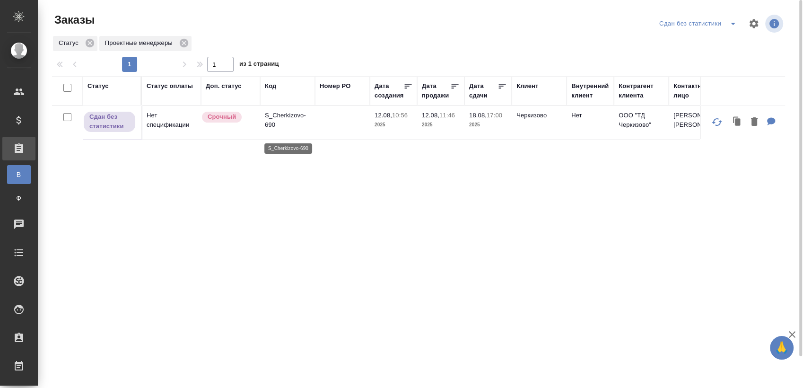
click at [293, 120] on p "S_Cherkizovo-690" at bounding box center [287, 120] width 45 height 19
click at [724, 24] on button "split button" at bounding box center [733, 23] width 19 height 15
click at [692, 53] on li "Взять в работу" at bounding box center [699, 57] width 86 height 15
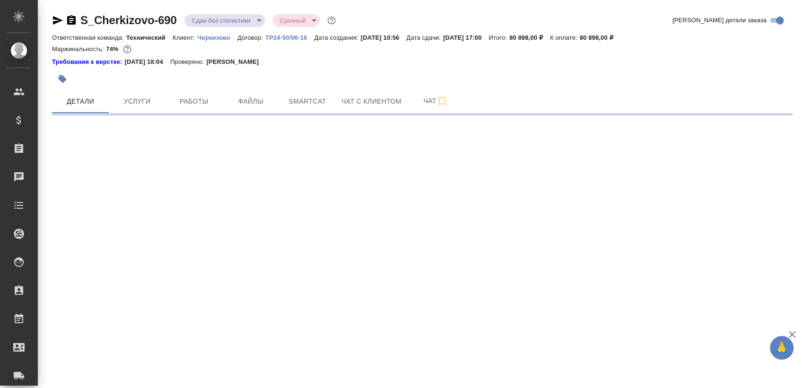
select select "RU"
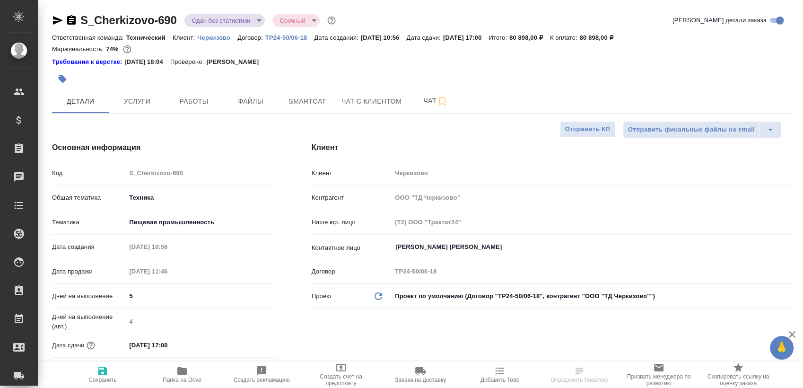
type textarea "x"
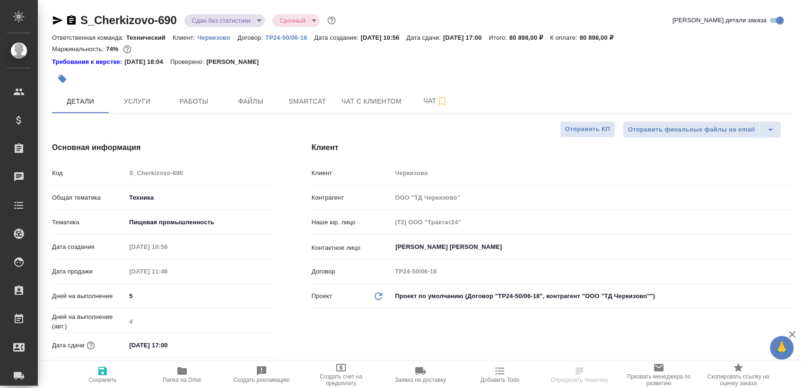
type textarea "x"
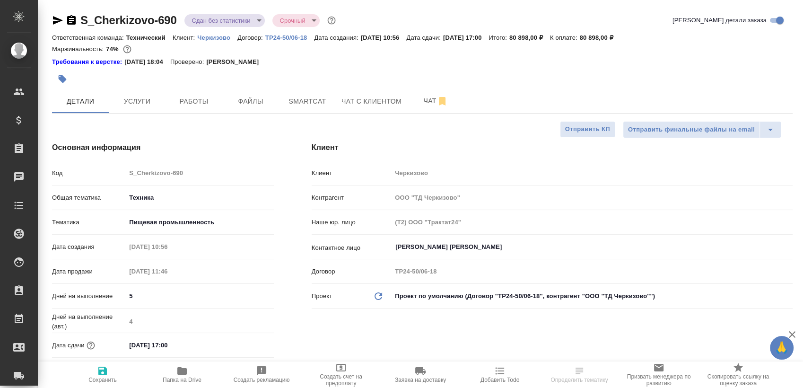
type textarea "x"
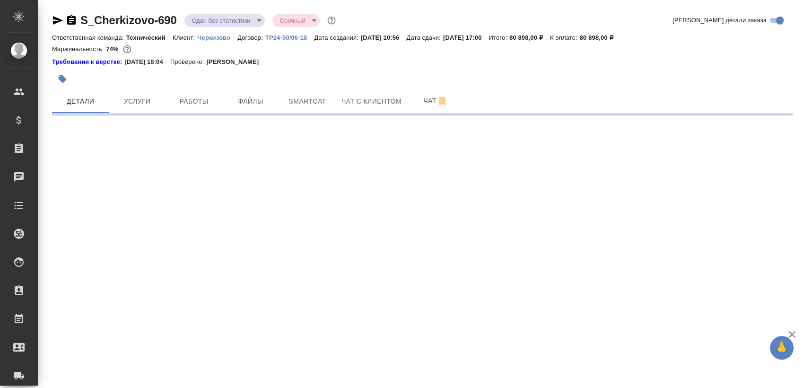
select select "RU"
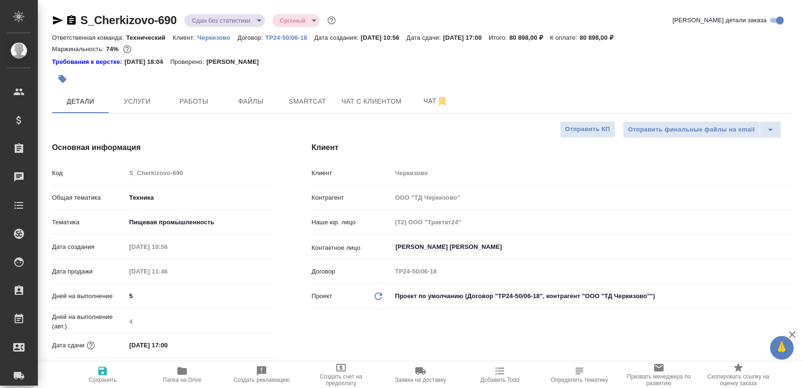
type textarea "x"
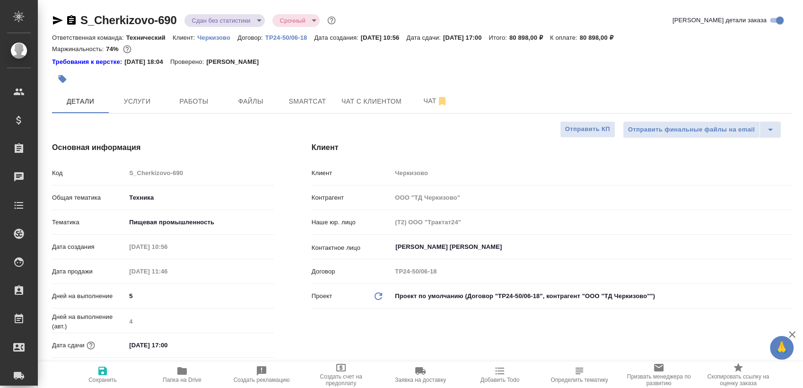
type textarea "x"
click at [310, 90] on button "Smartcat" at bounding box center [307, 101] width 57 height 24
click at [311, 103] on span "Smartcat" at bounding box center [307, 102] width 45 height 12
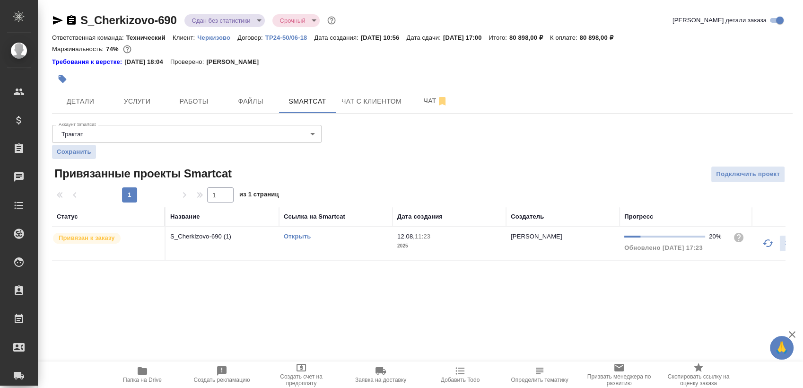
click at [352, 243] on td "Открыть" at bounding box center [335, 243] width 113 height 33
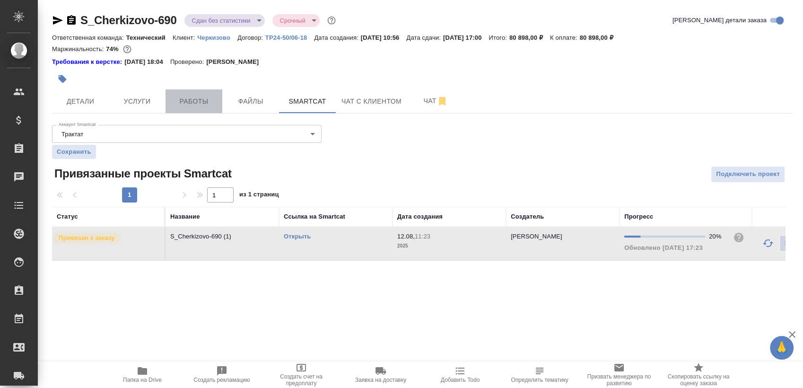
click at [192, 103] on span "Работы" at bounding box center [193, 102] width 45 height 12
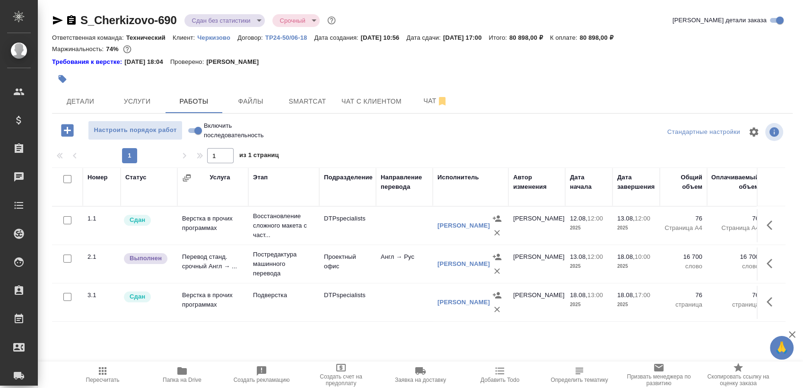
scroll to position [16, 0]
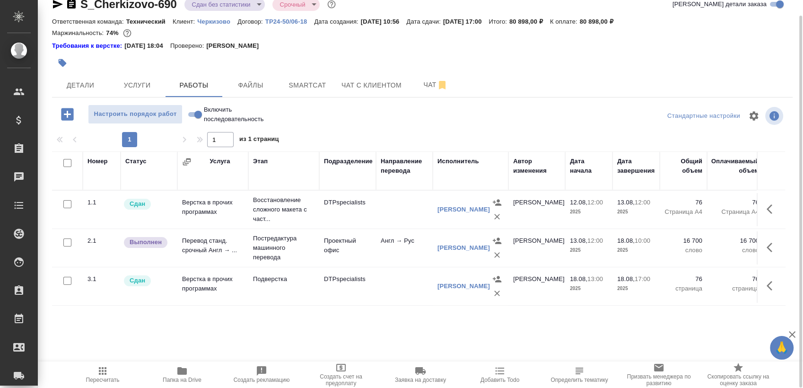
click at [98, 378] on span "Пересчитать" at bounding box center [103, 379] width 34 height 7
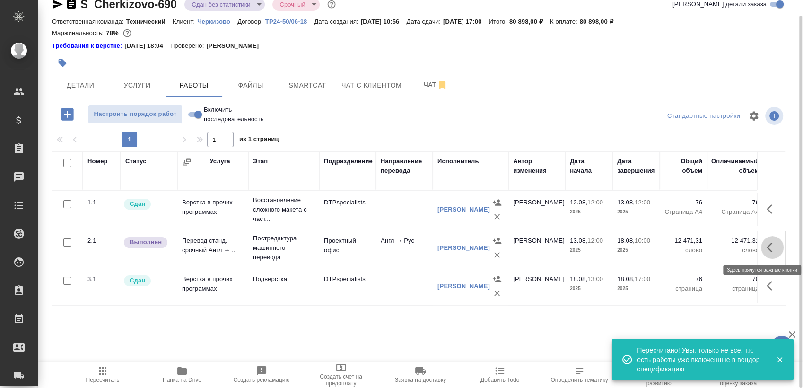
click at [770, 247] on icon "button" at bounding box center [772, 247] width 11 height 11
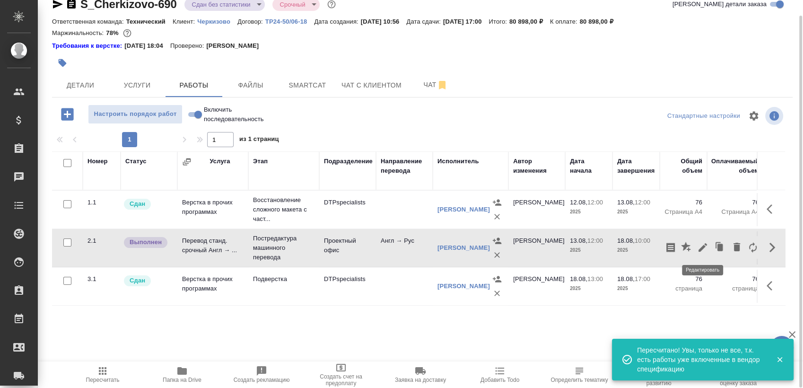
click at [700, 244] on icon "button" at bounding box center [702, 247] width 11 height 11
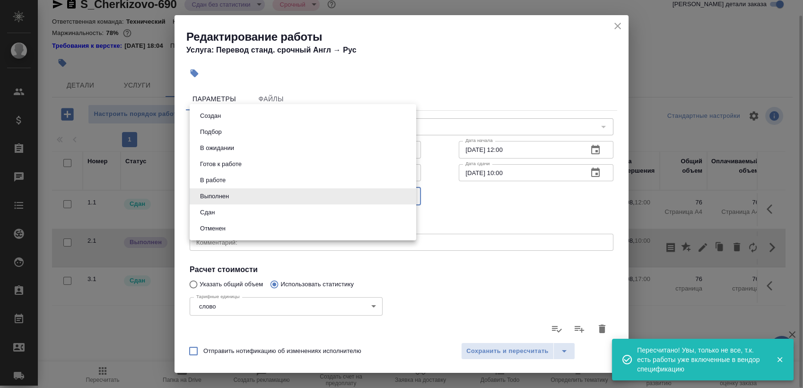
click at [238, 196] on body "🙏 .cls-1 fill:#fff; AWATERA Sergeeva Anastasia Клиенты Спецификации Заказы 0 Ча…" at bounding box center [401, 194] width 803 height 388
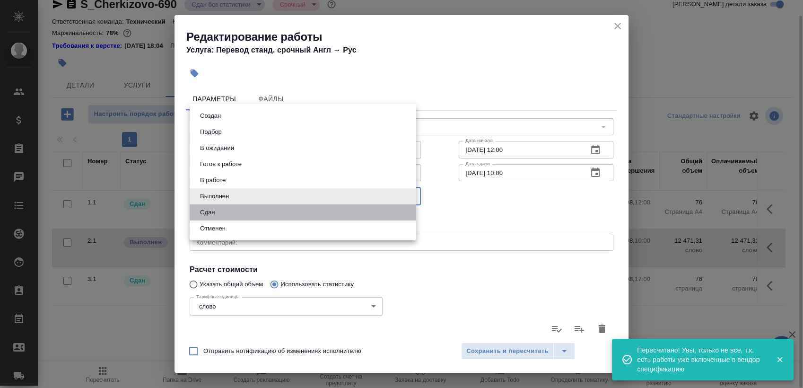
click at [231, 209] on li "Сдан" at bounding box center [303, 212] width 227 height 16
type input "closed"
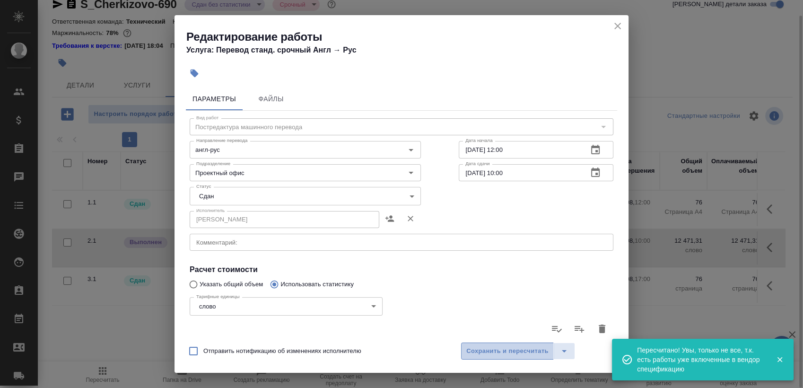
click at [499, 350] on span "Сохранить и пересчитать" at bounding box center [507, 351] width 82 height 11
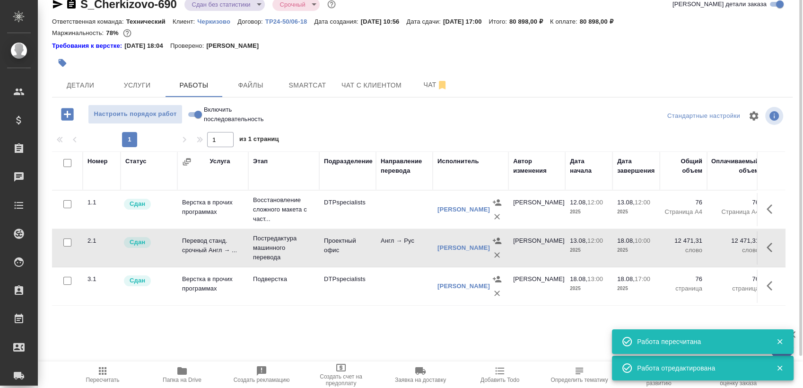
scroll to position [0, 0]
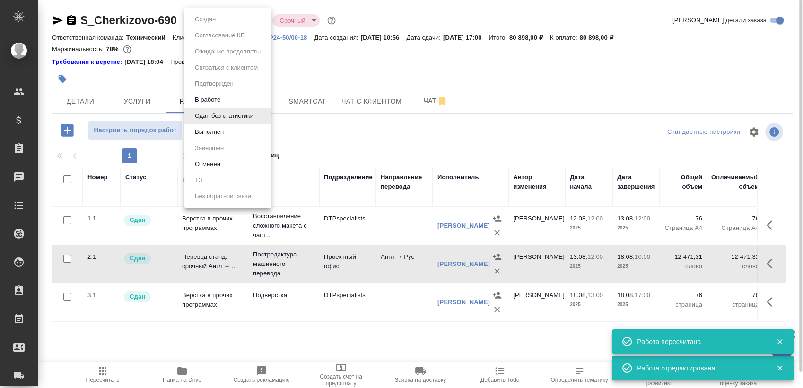
click at [225, 16] on body "🙏 .cls-1 fill:#fff; AWATERA Sergeeva Anastasia Клиенты Спецификации Заказы 0 Ча…" at bounding box center [401, 194] width 803 height 388
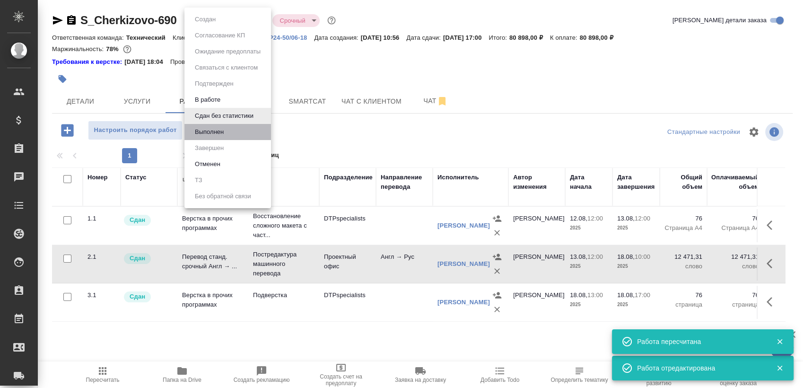
click at [230, 133] on li "Выполнен" at bounding box center [227, 132] width 87 height 16
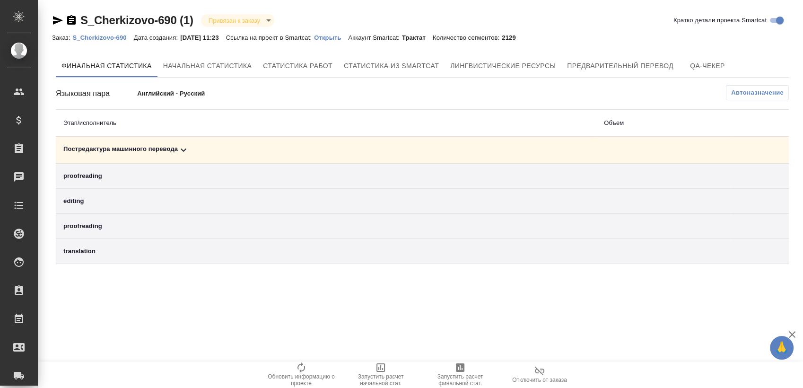
click at [237, 149] on div "Постредактура машинного перевода" at bounding box center [325, 149] width 525 height 11
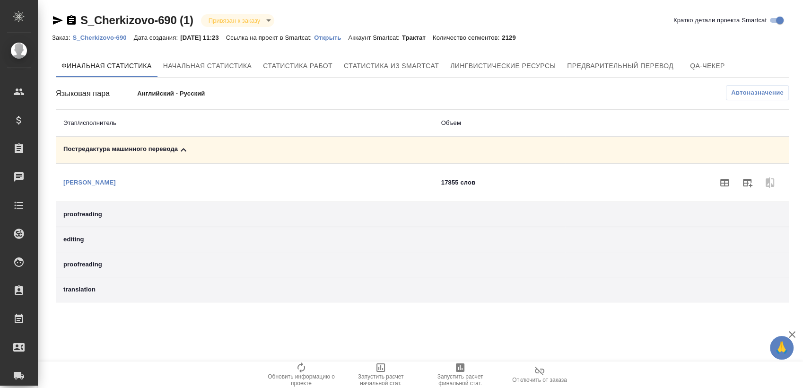
click at [746, 183] on icon "button" at bounding box center [747, 183] width 9 height 9
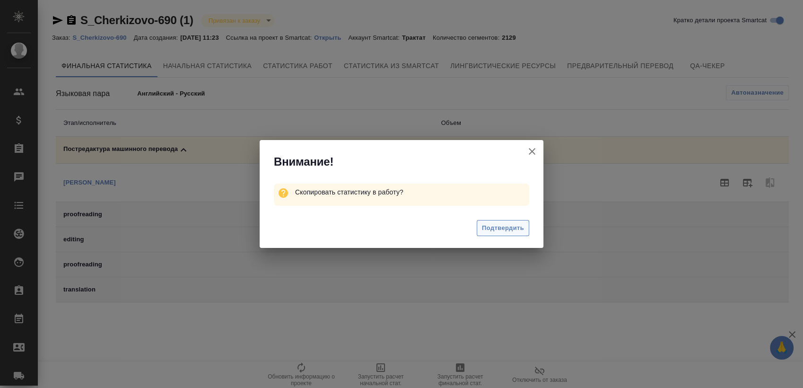
click at [500, 223] on span "Подтвердить" at bounding box center [503, 228] width 42 height 11
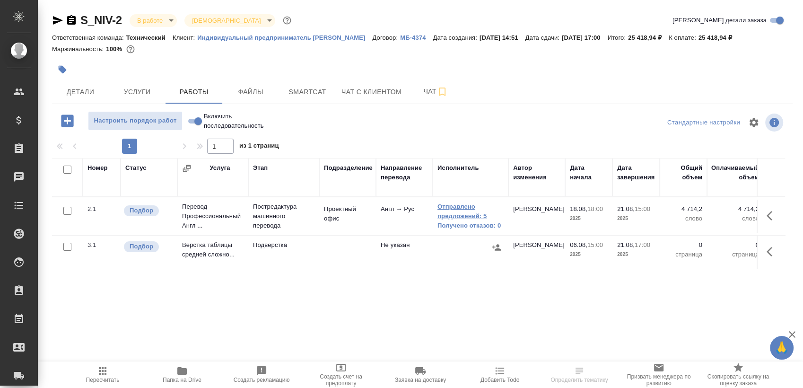
click at [453, 218] on link "Отправлено предложений: 5" at bounding box center [470, 211] width 66 height 19
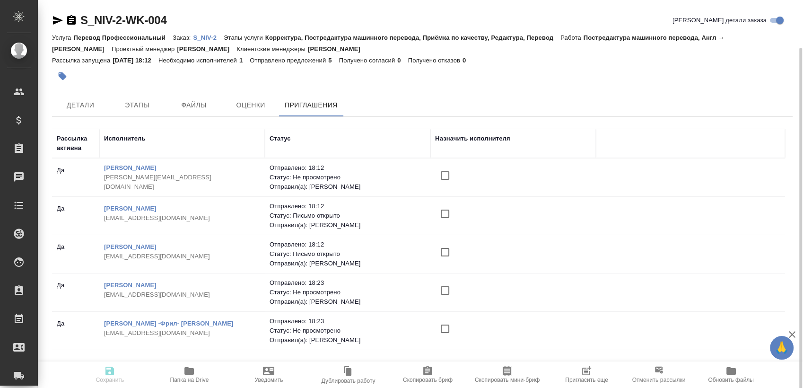
scroll to position [25, 0]
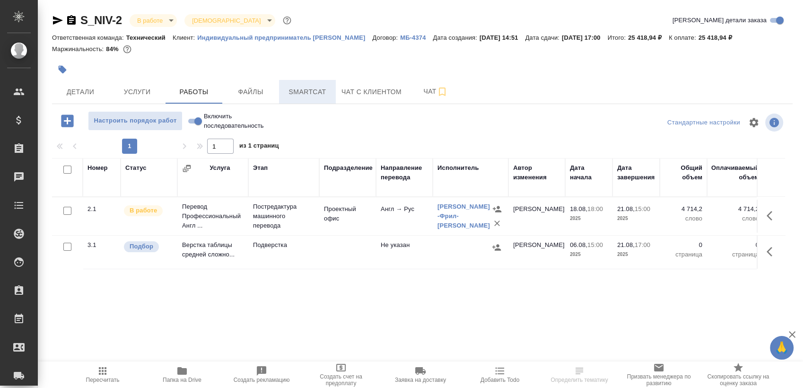
click at [308, 98] on span "Smartcat" at bounding box center [307, 92] width 45 height 12
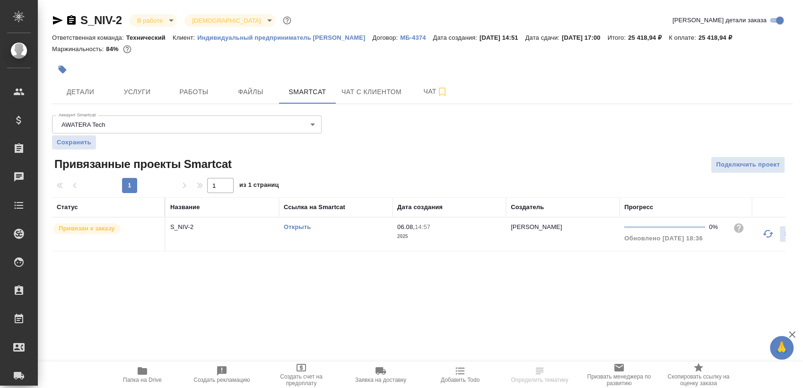
click at [300, 230] on link "Открыть" at bounding box center [297, 226] width 27 height 7
click at [294, 232] on div "Открыть" at bounding box center [336, 226] width 104 height 9
click at [294, 230] on link "Открыть" at bounding box center [297, 226] width 27 height 7
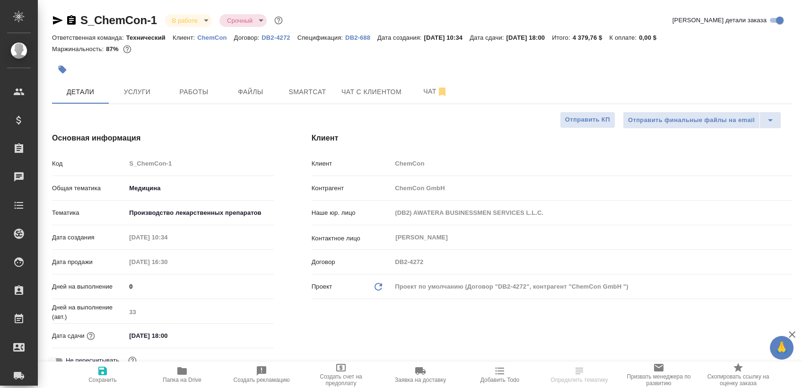
select select "RU"
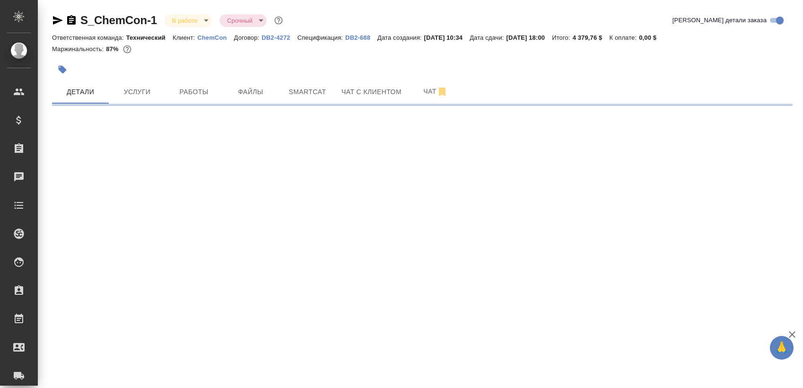
select select "RU"
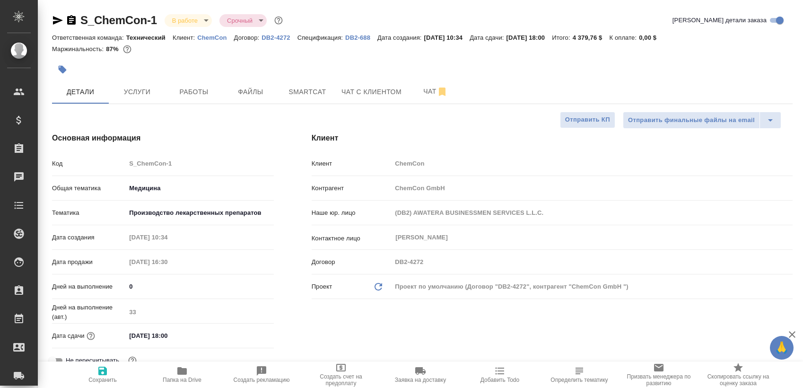
type textarea "x"
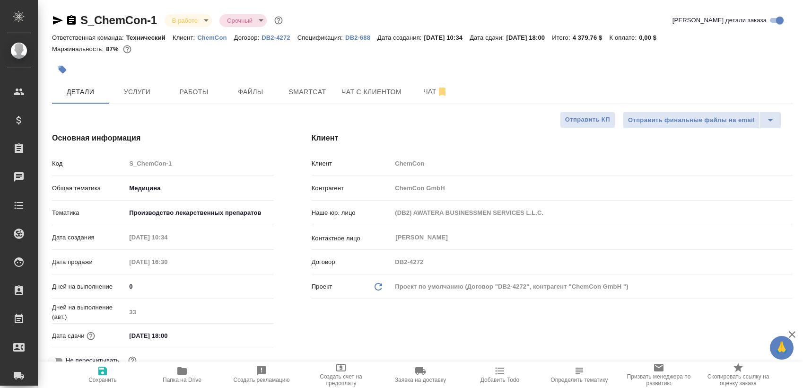
type textarea "x"
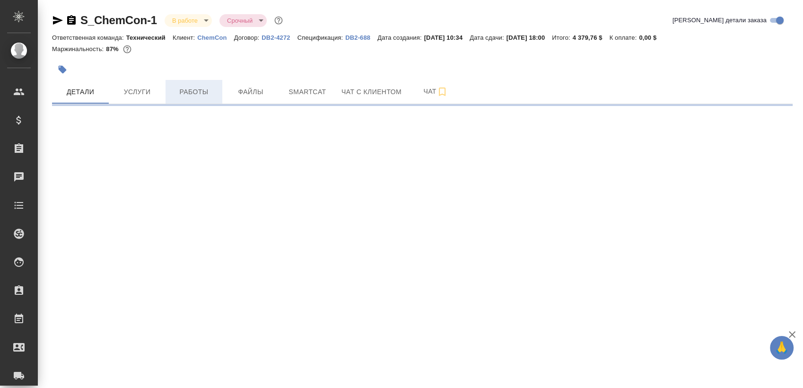
select select "RU"
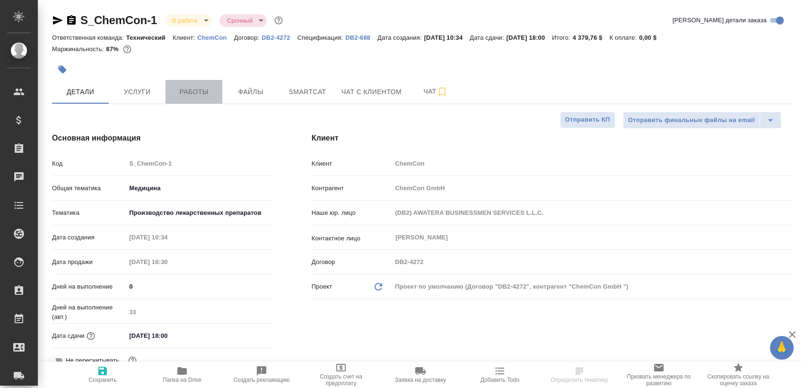
click at [214, 92] on span "Работы" at bounding box center [193, 92] width 45 height 12
type textarea "x"
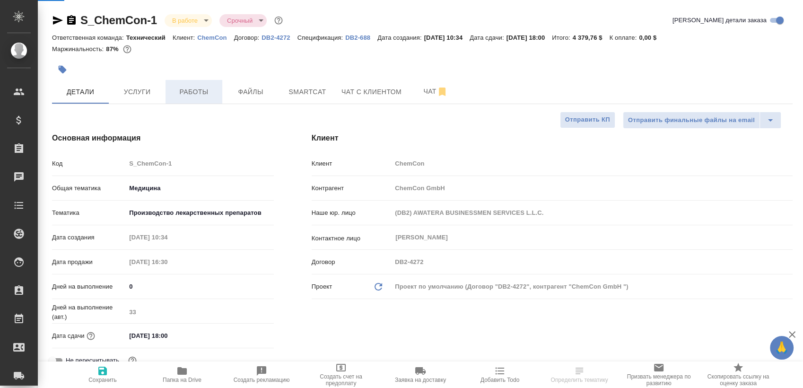
type textarea "x"
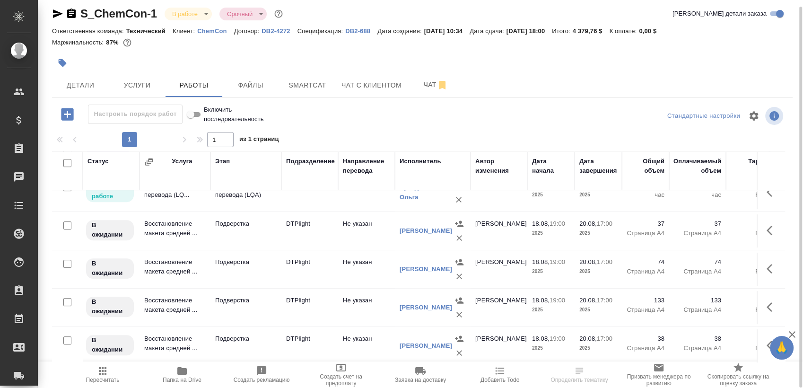
scroll to position [518, 0]
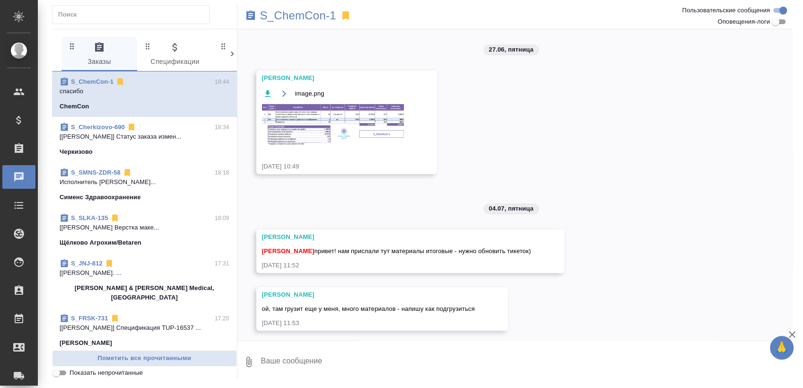
scroll to position [1230, 0]
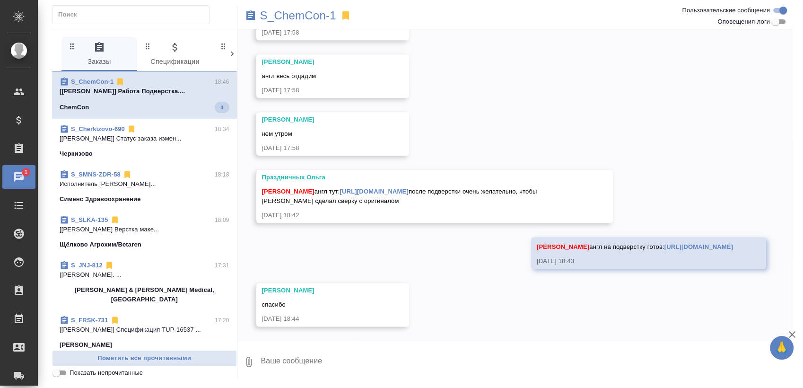
click at [164, 109] on div "ChemCon 4" at bounding box center [145, 107] width 170 height 11
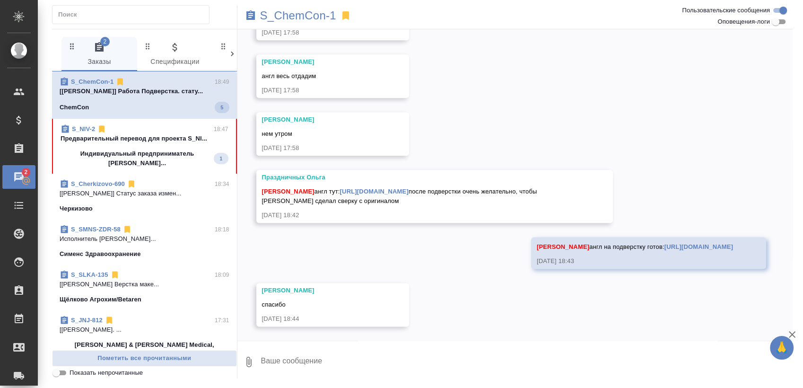
click at [147, 100] on span "S_ChemCon-1 18:49 [[PERSON_NAME]] Работа Подверстка. стату... ChemCon 5" at bounding box center [145, 95] width 170 height 36
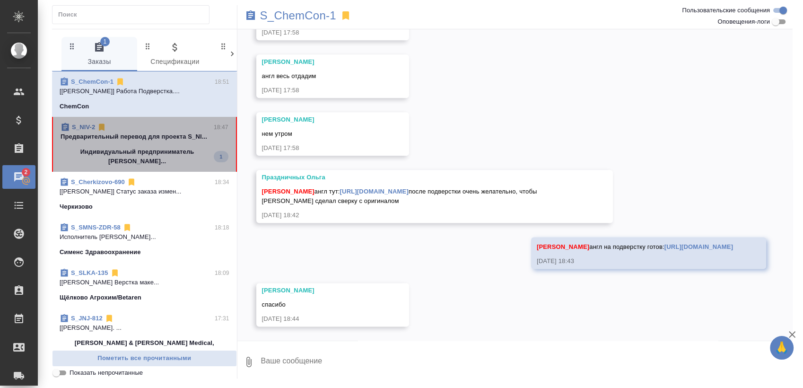
click at [155, 149] on p "Индивидуальный предприниматель [PERSON_NAME]..." at bounding box center [137, 156] width 153 height 19
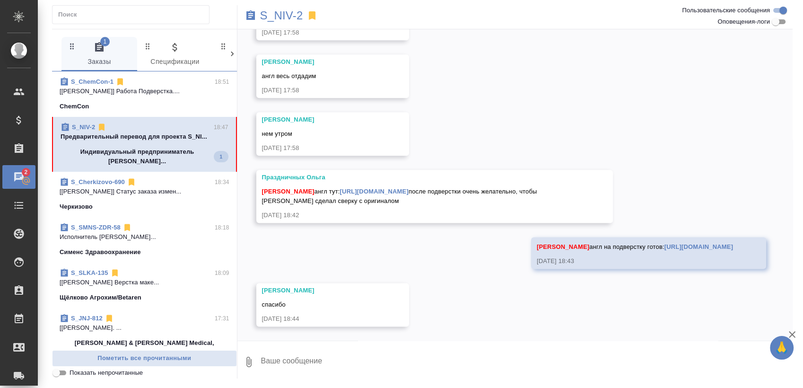
scroll to position [0, 0]
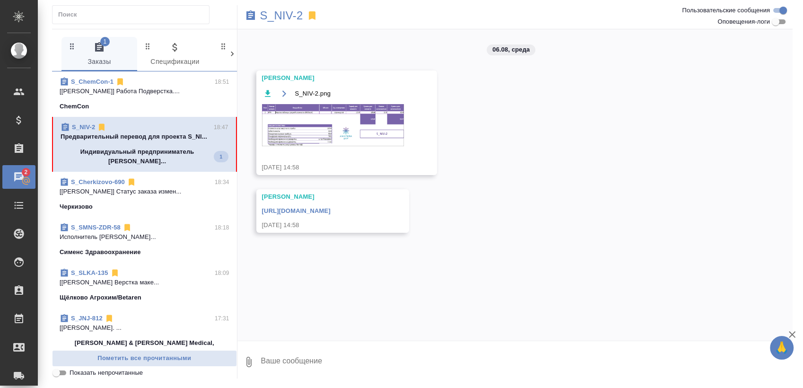
click at [185, 94] on p "[[PERSON_NAME]] Работа Подверстка...." at bounding box center [145, 91] width 170 height 9
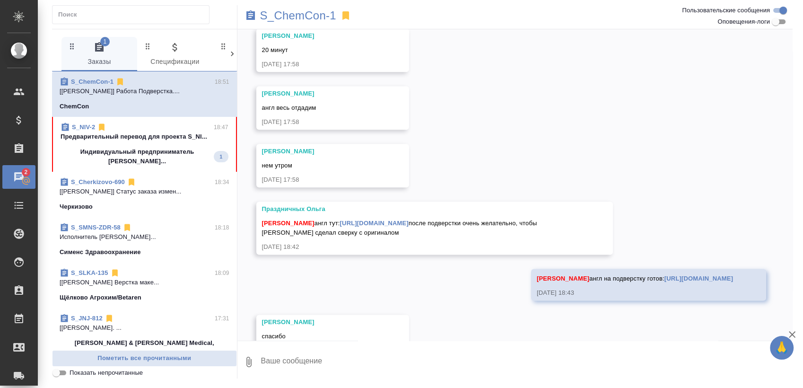
scroll to position [1230, 0]
